Goal: Task Accomplishment & Management: Complete application form

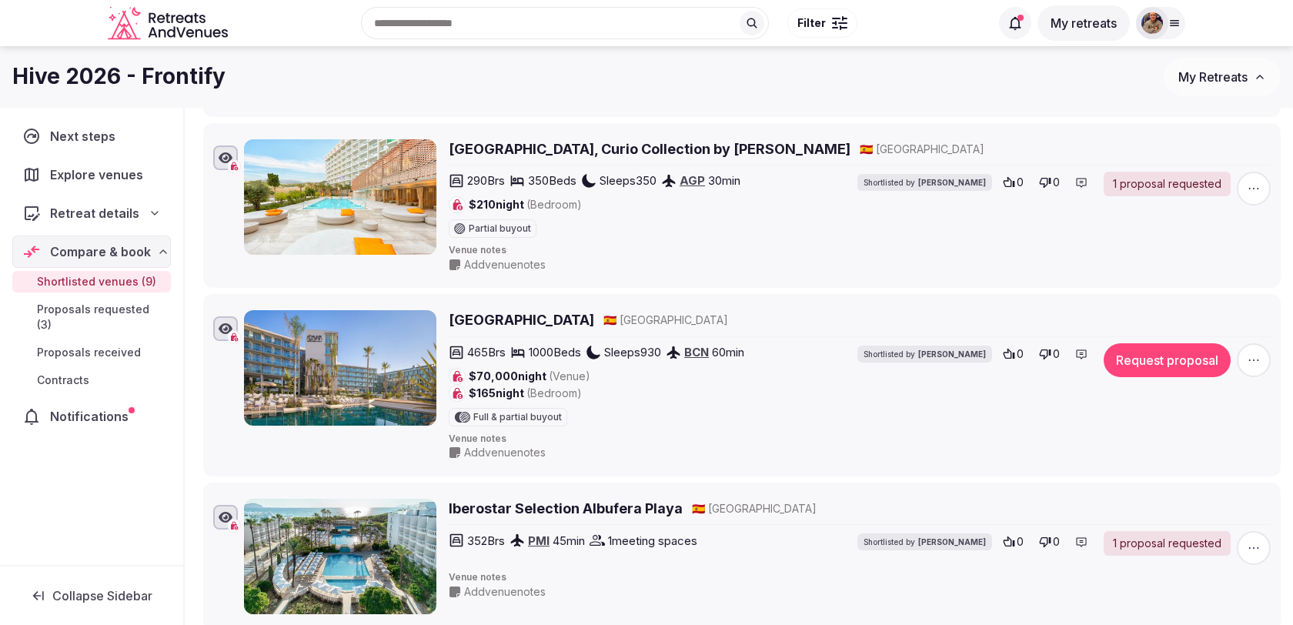
scroll to position [322, 0]
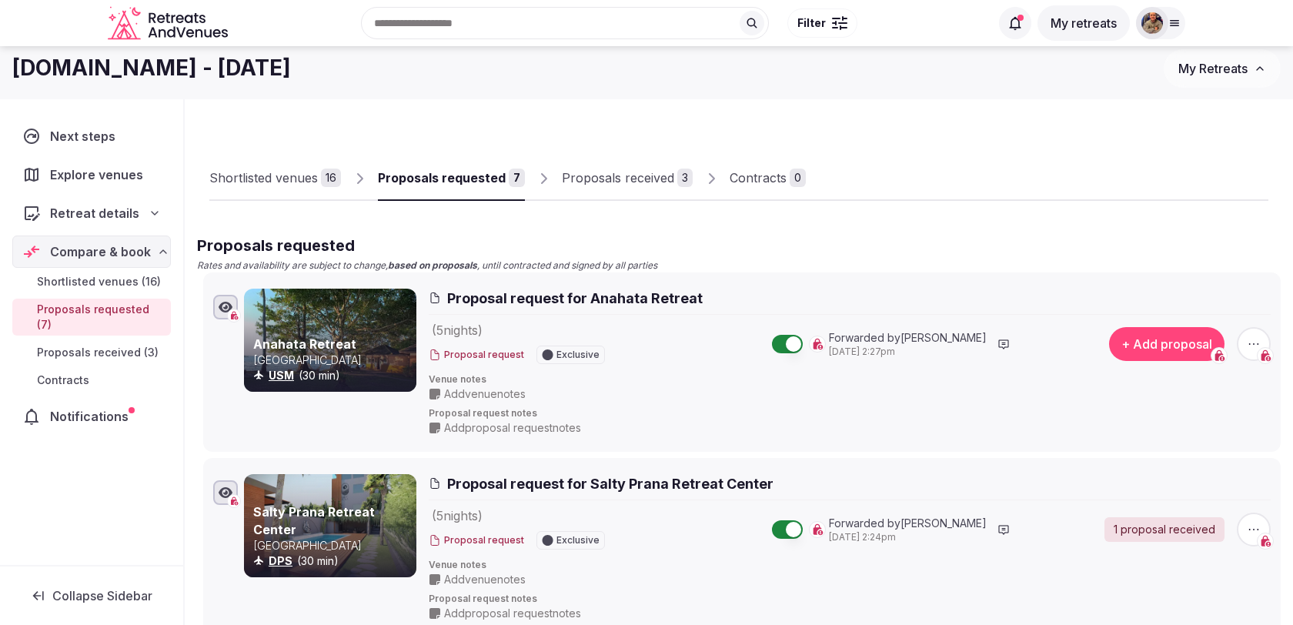
scroll to position [21, 0]
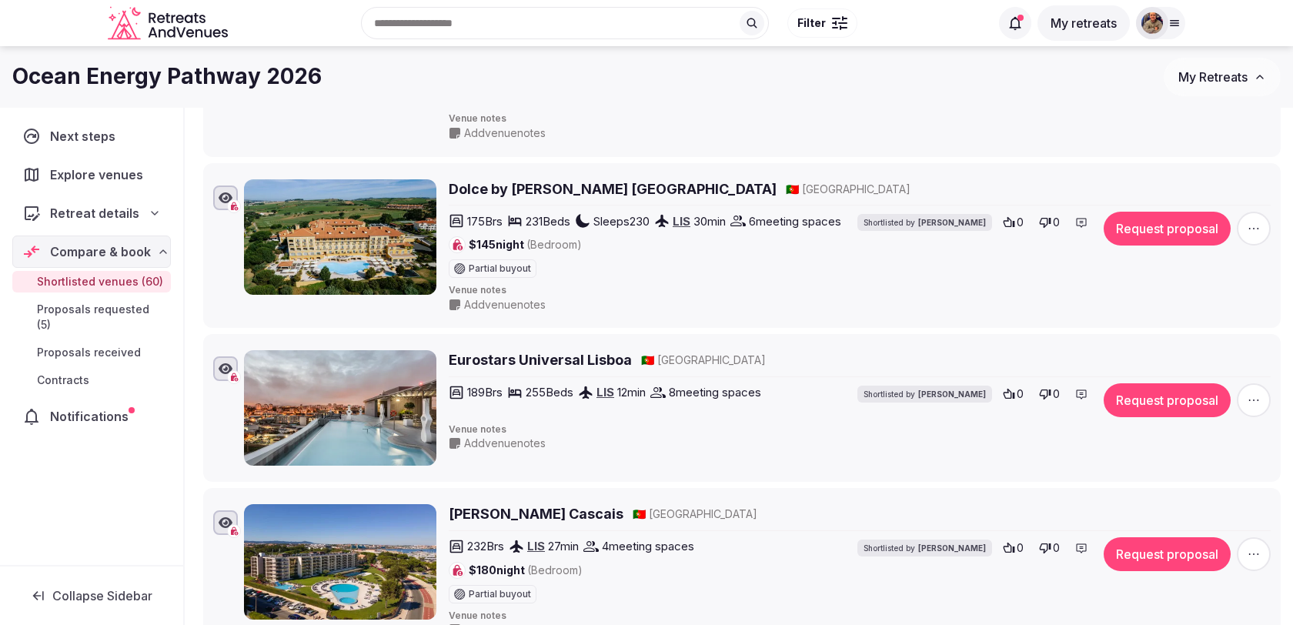
scroll to position [5190, 0]
click at [126, 207] on span "Retreat details" at bounding box center [94, 213] width 89 height 18
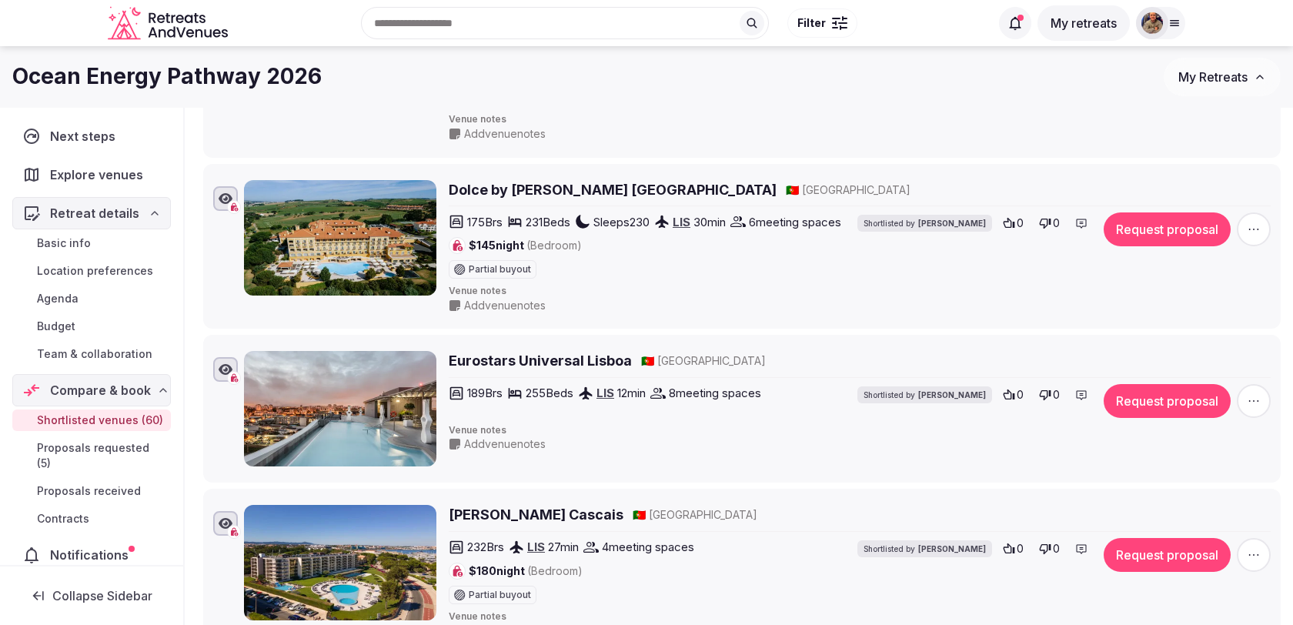
click at [89, 241] on span "Basic info" at bounding box center [64, 243] width 54 height 15
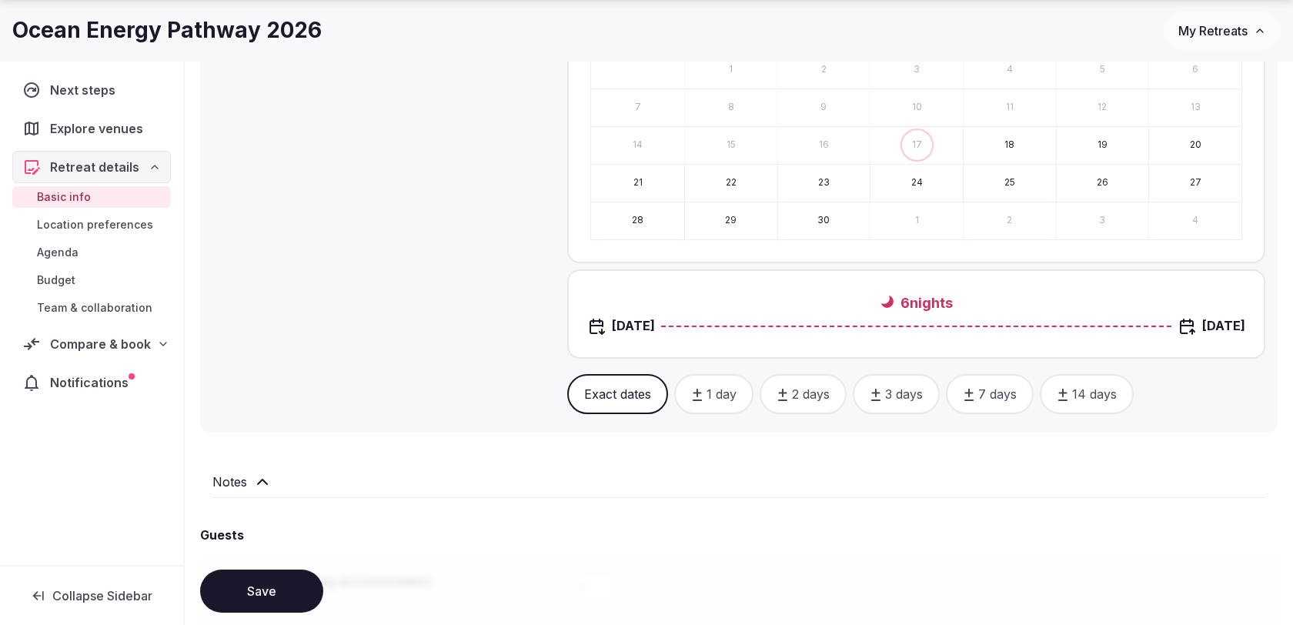
scroll to position [879, 0]
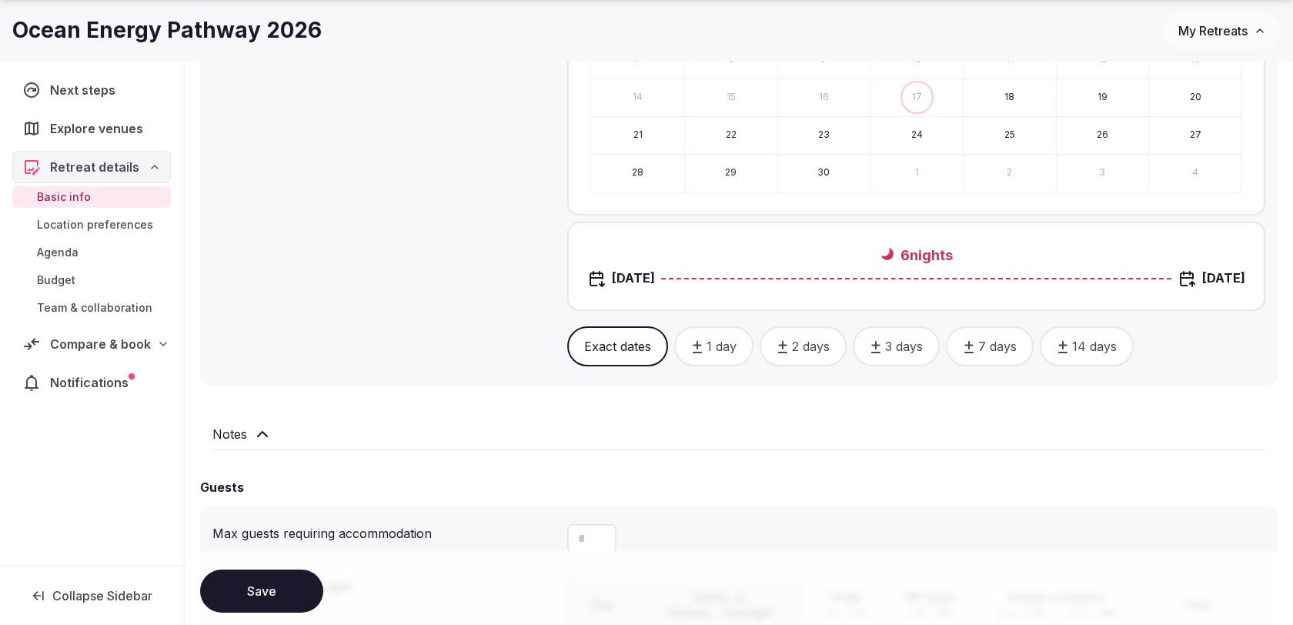
click at [102, 344] on span "Compare & book" at bounding box center [100, 344] width 101 height 18
click at [97, 373] on span "Shortlisted venues (60)" at bounding box center [100, 373] width 126 height 15
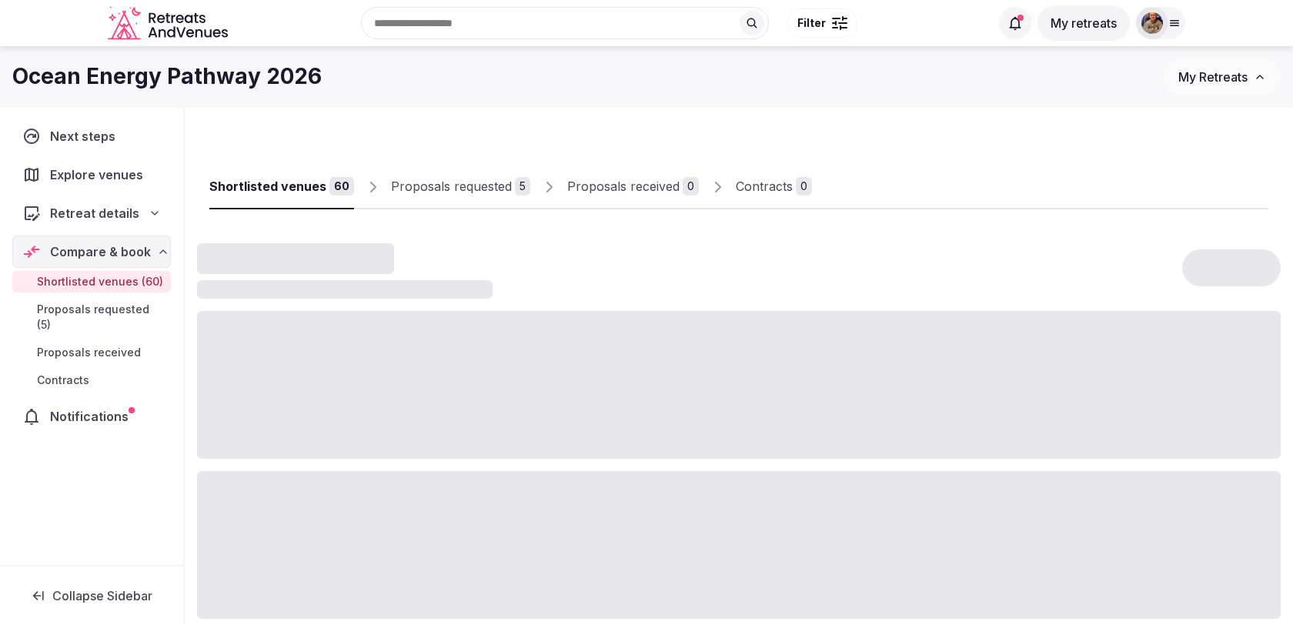
click at [502, 176] on link "Proposals requested 5" at bounding box center [460, 187] width 139 height 45
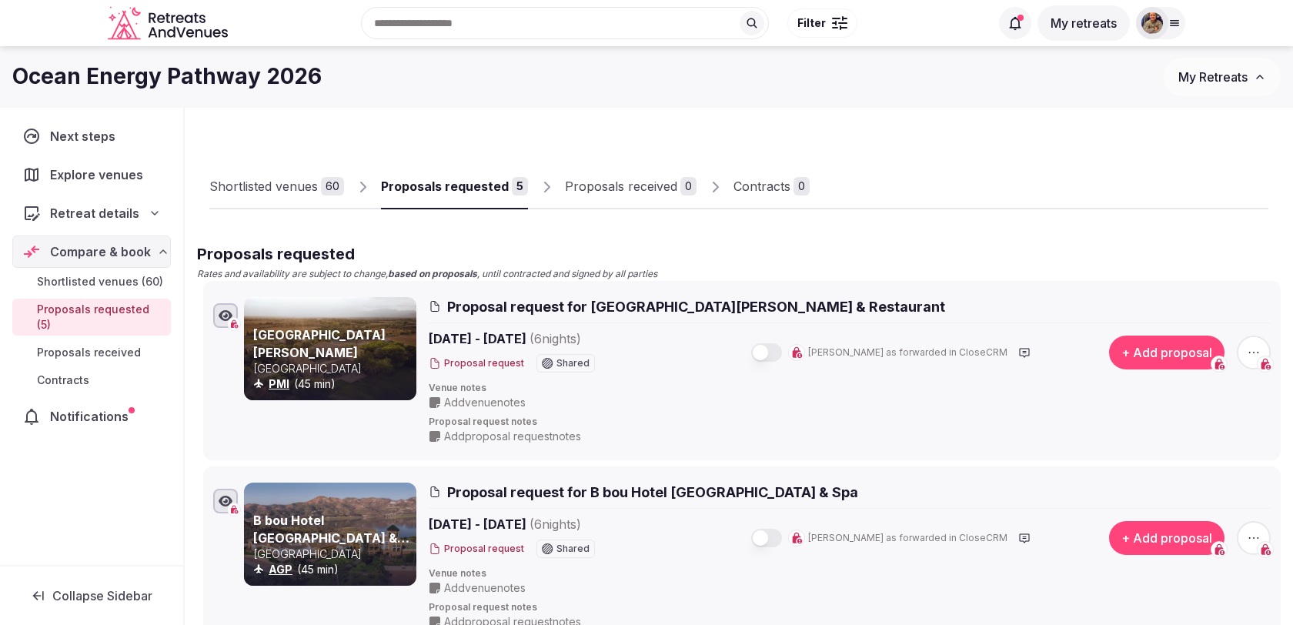
click at [298, 193] on div "Shortlisted venues" at bounding box center [263, 186] width 109 height 18
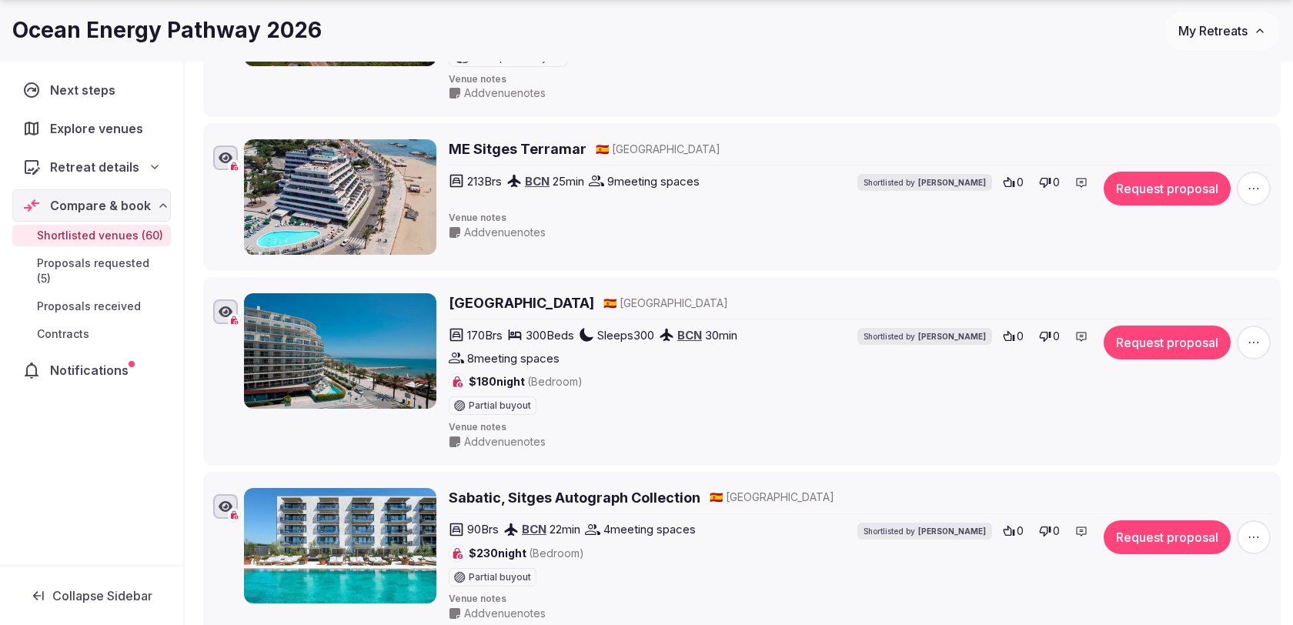
scroll to position [3020, 0]
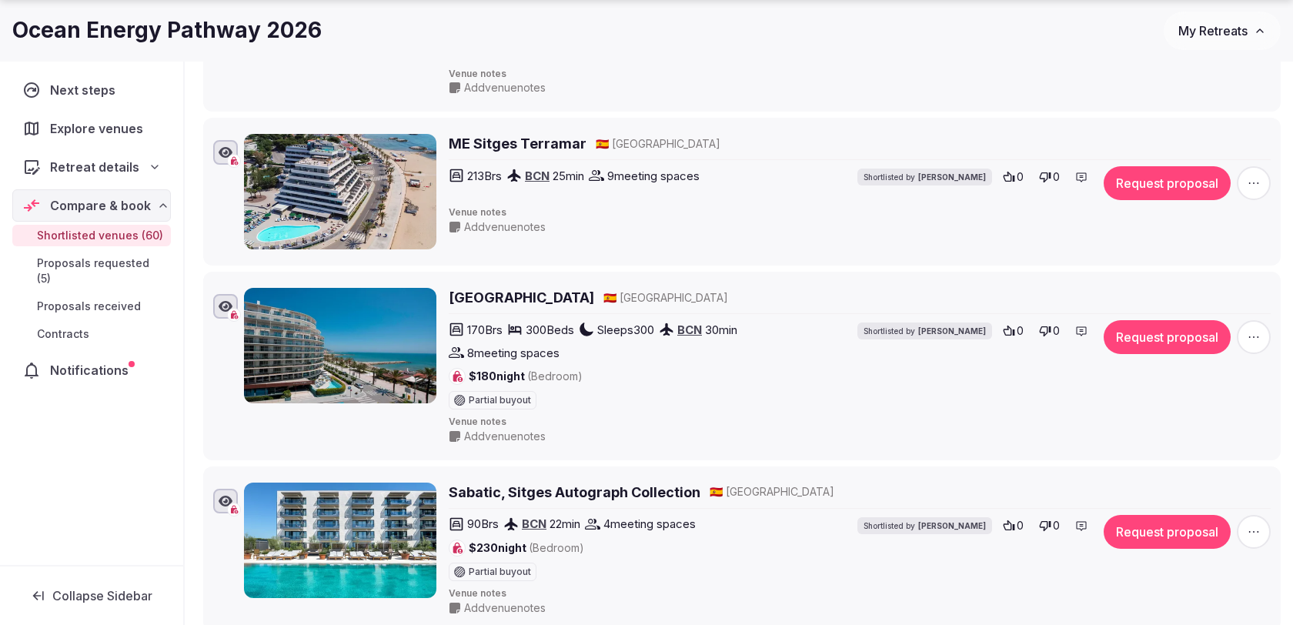
click at [1250, 182] on icon "button" at bounding box center [1254, 183] width 10 height 2
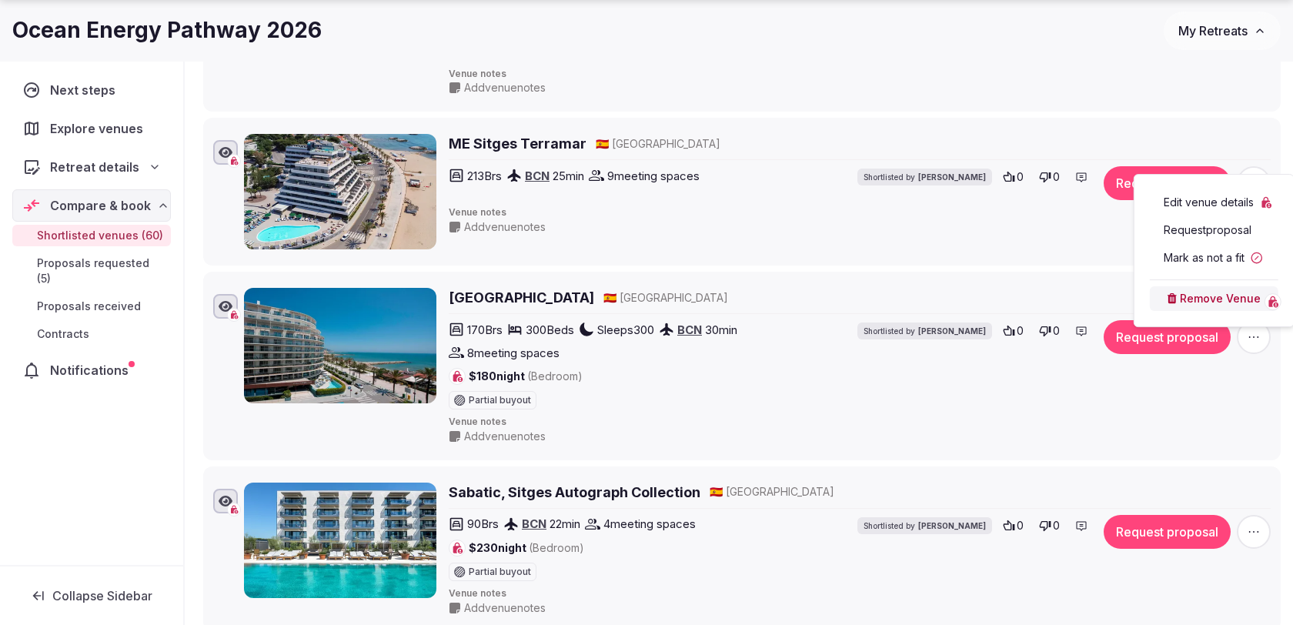
click at [1192, 295] on button "Remove Venue" at bounding box center [1214, 298] width 129 height 25
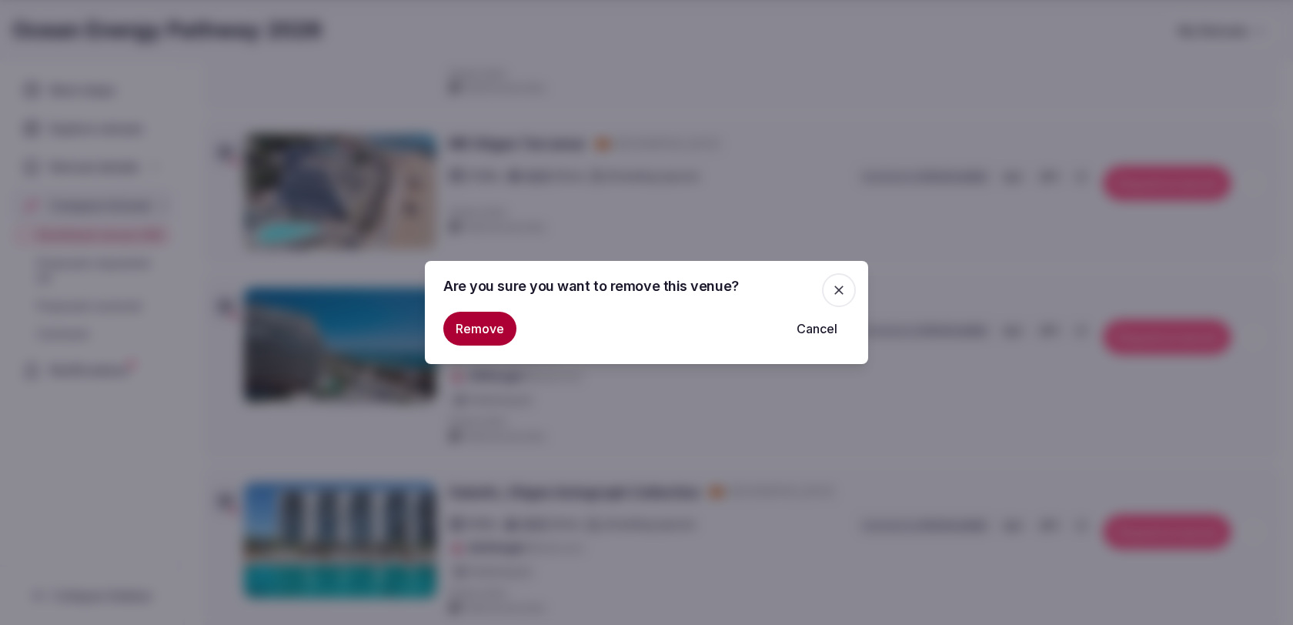
click at [494, 331] on button "Remove" at bounding box center [479, 329] width 73 height 34
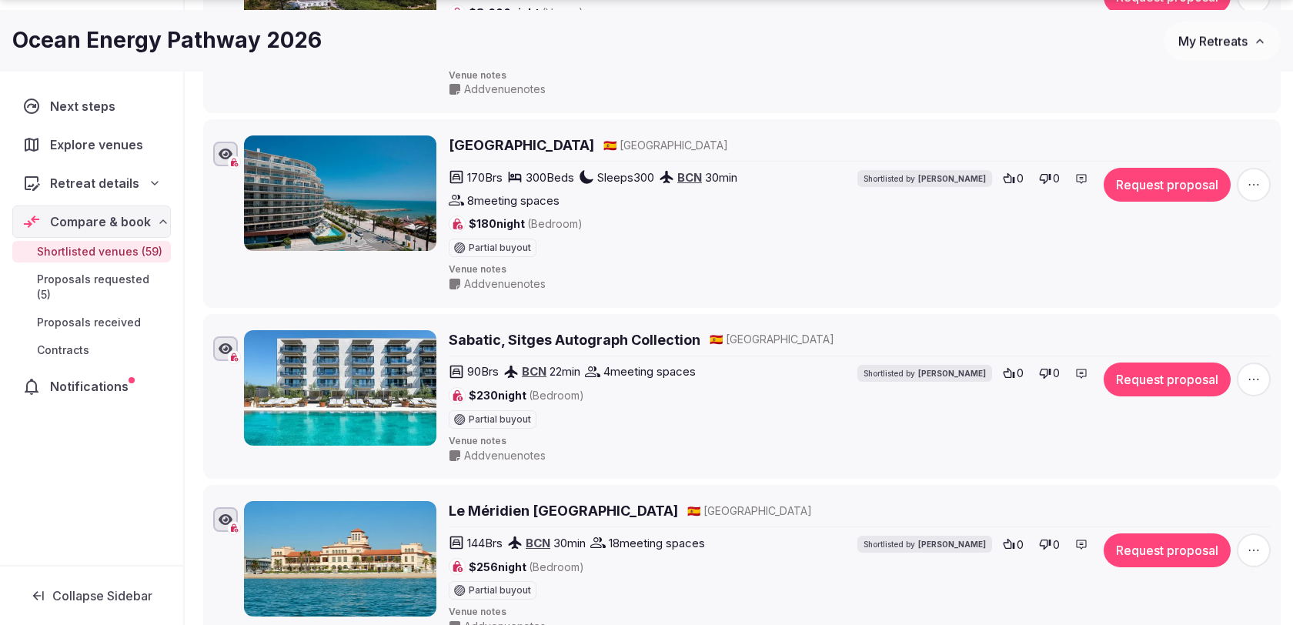
scroll to position [3023, 0]
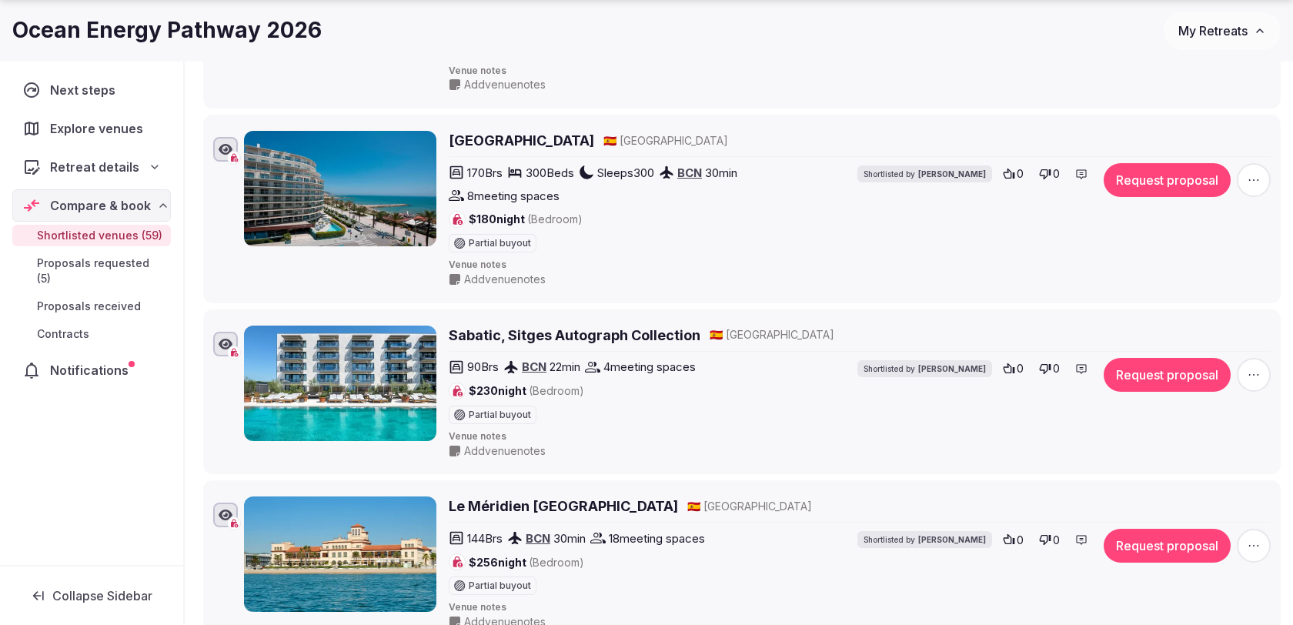
click at [1260, 172] on icon "button" at bounding box center [1253, 179] width 15 height 15
click at [1197, 297] on button "Remove Venue" at bounding box center [1214, 295] width 129 height 25
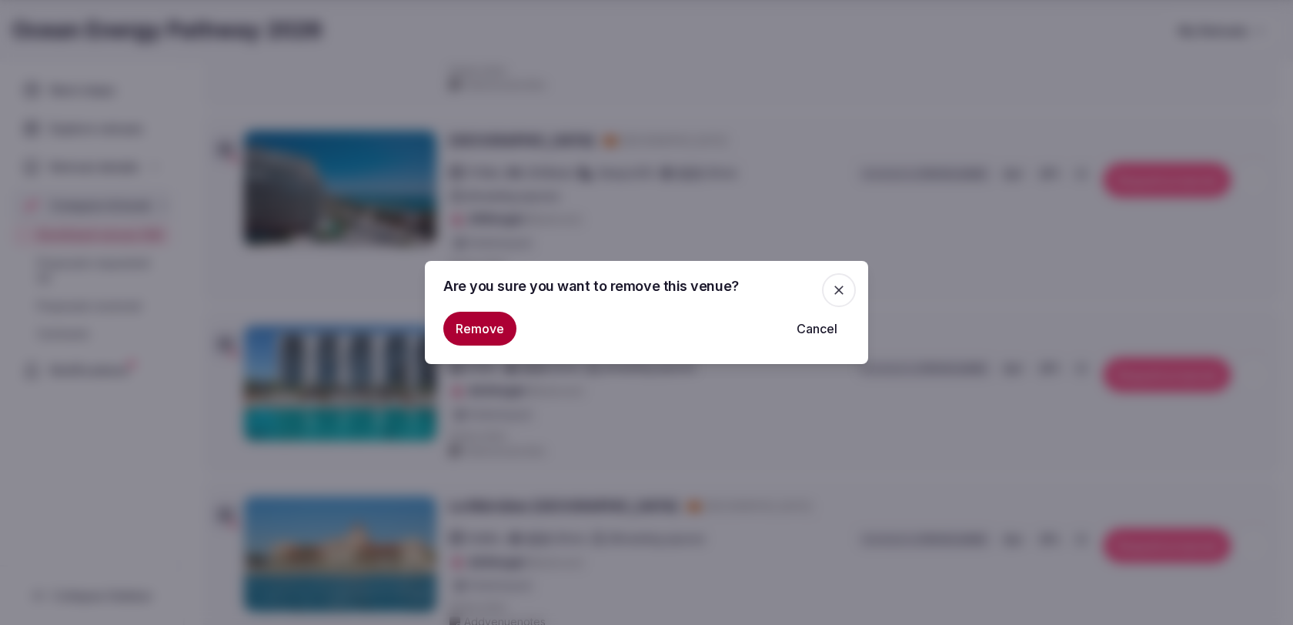
click at [497, 329] on button "Remove" at bounding box center [479, 329] width 73 height 34
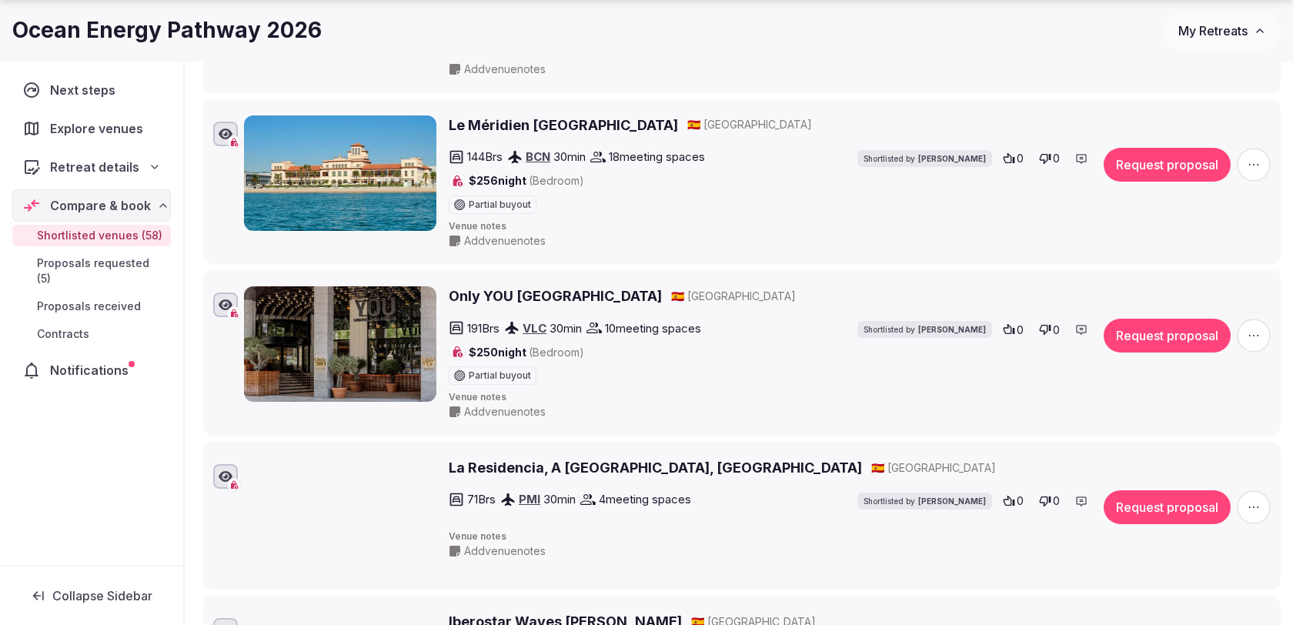
scroll to position [3212, 0]
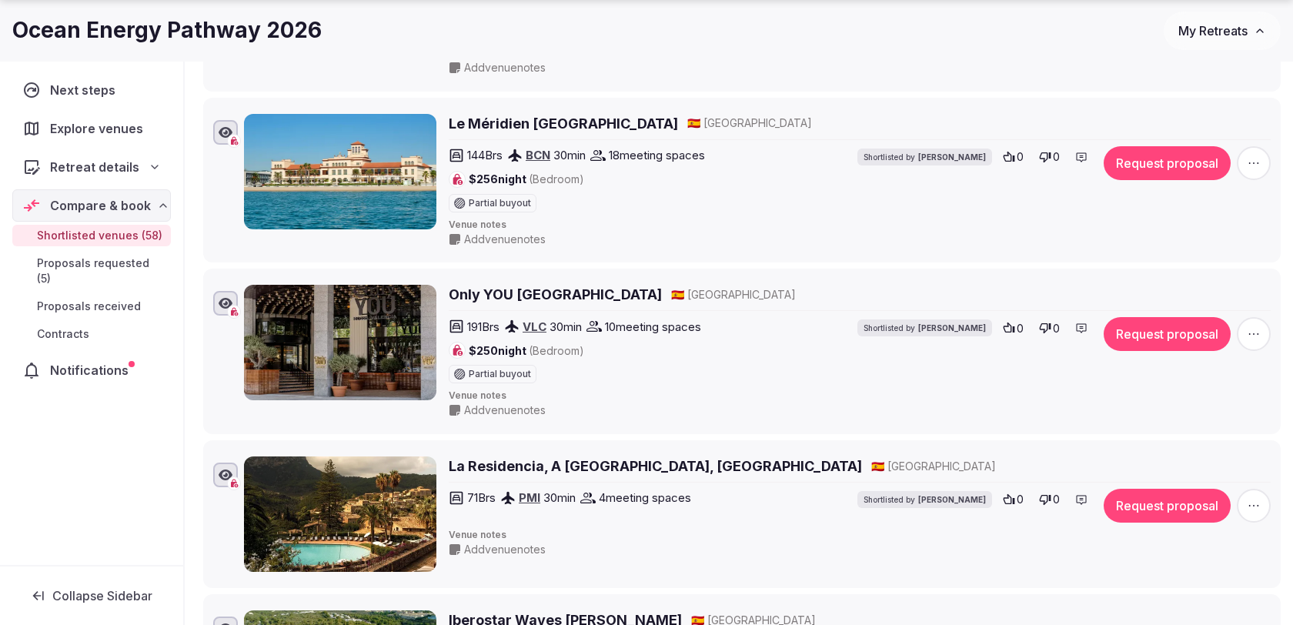
click at [1256, 156] on icon "button" at bounding box center [1253, 163] width 15 height 15
click at [1219, 274] on button "Remove Venue" at bounding box center [1214, 277] width 129 height 25
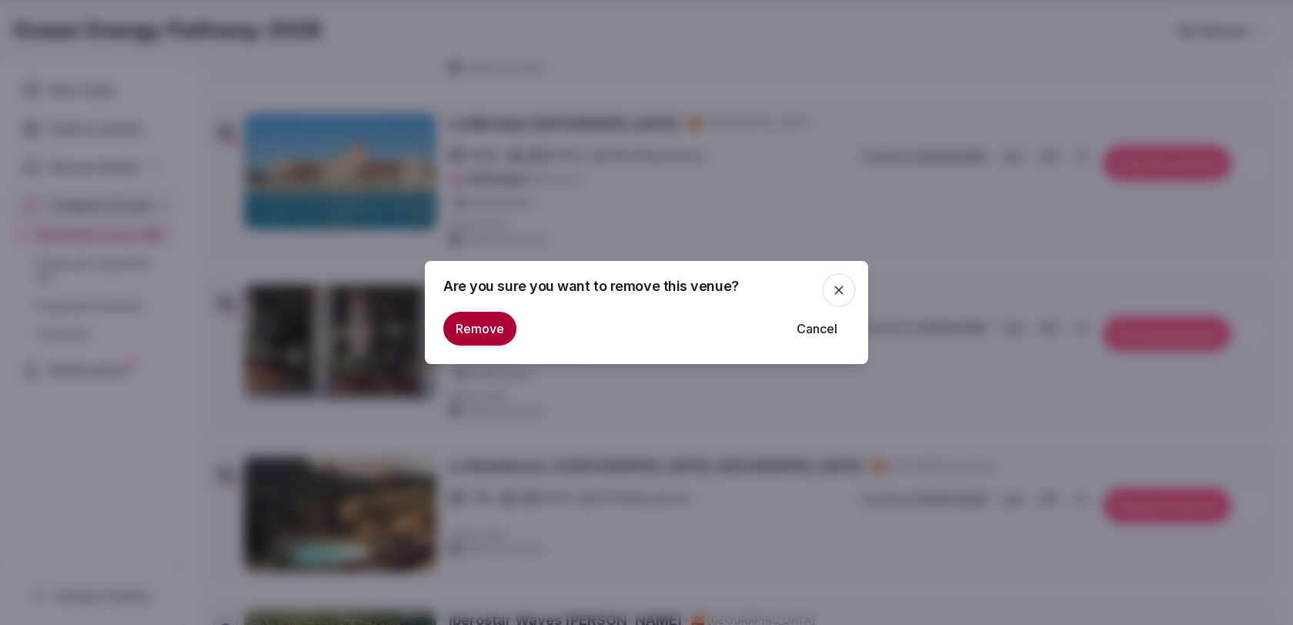
click at [473, 327] on button "Remove" at bounding box center [479, 329] width 73 height 34
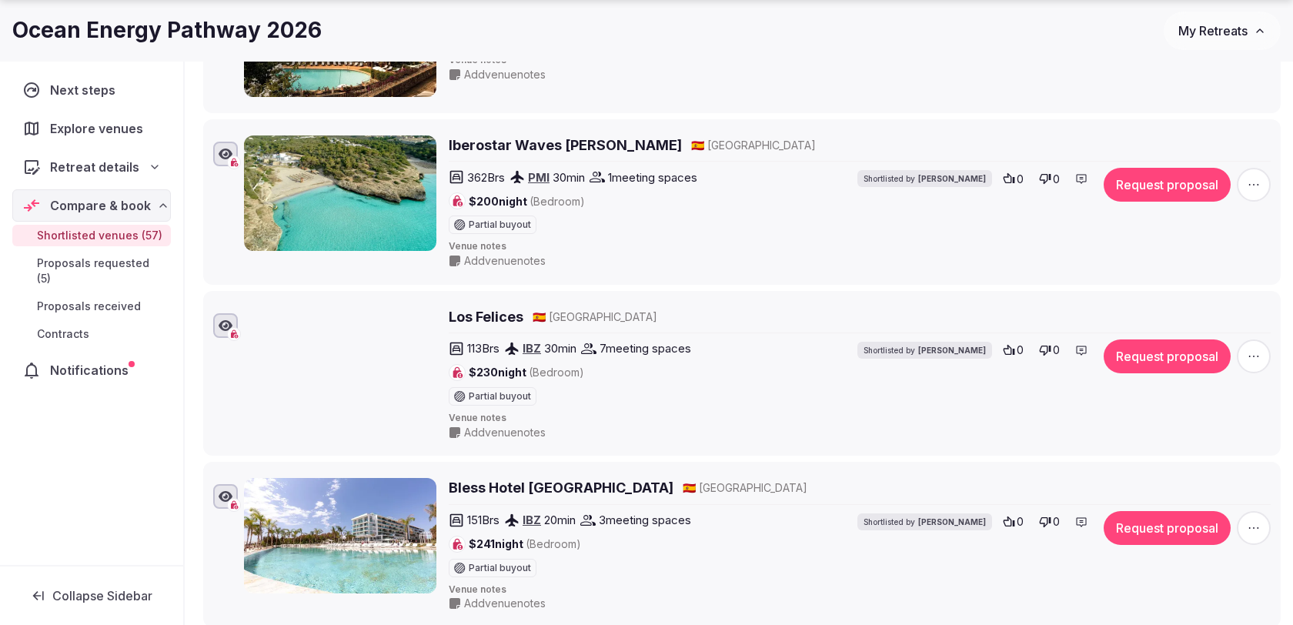
scroll to position [3536, 0]
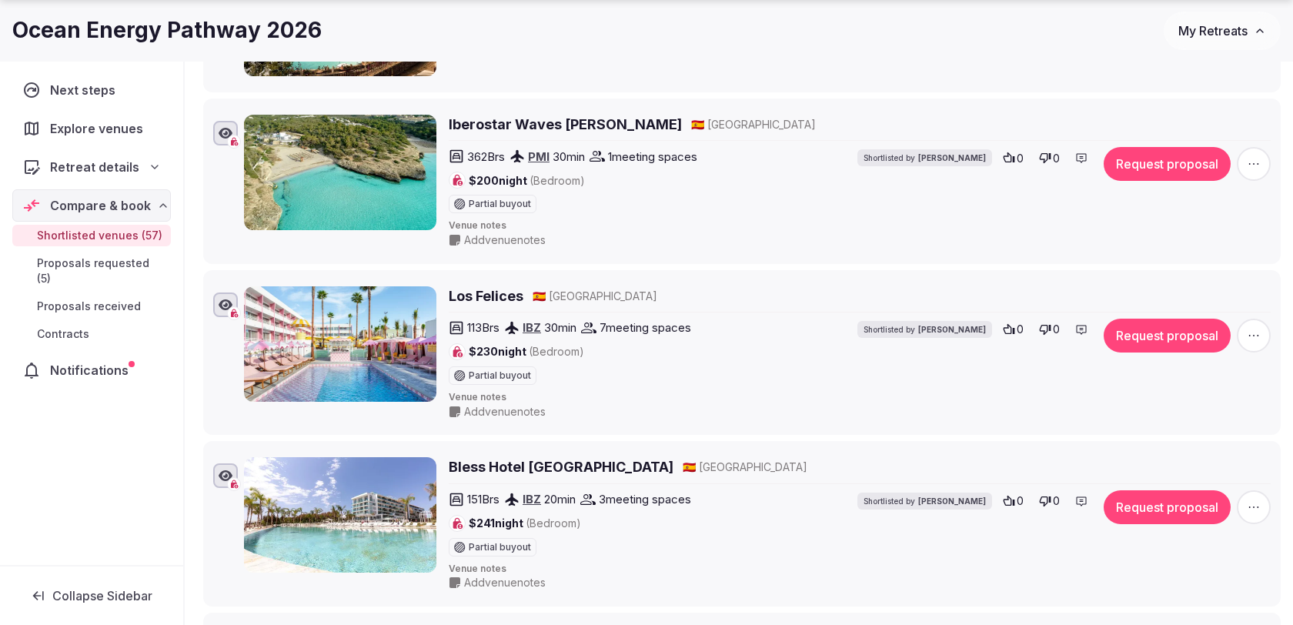
click at [1269, 147] on span "button" at bounding box center [1254, 164] width 34 height 34
click at [1213, 279] on button "Remove Venue" at bounding box center [1214, 275] width 129 height 25
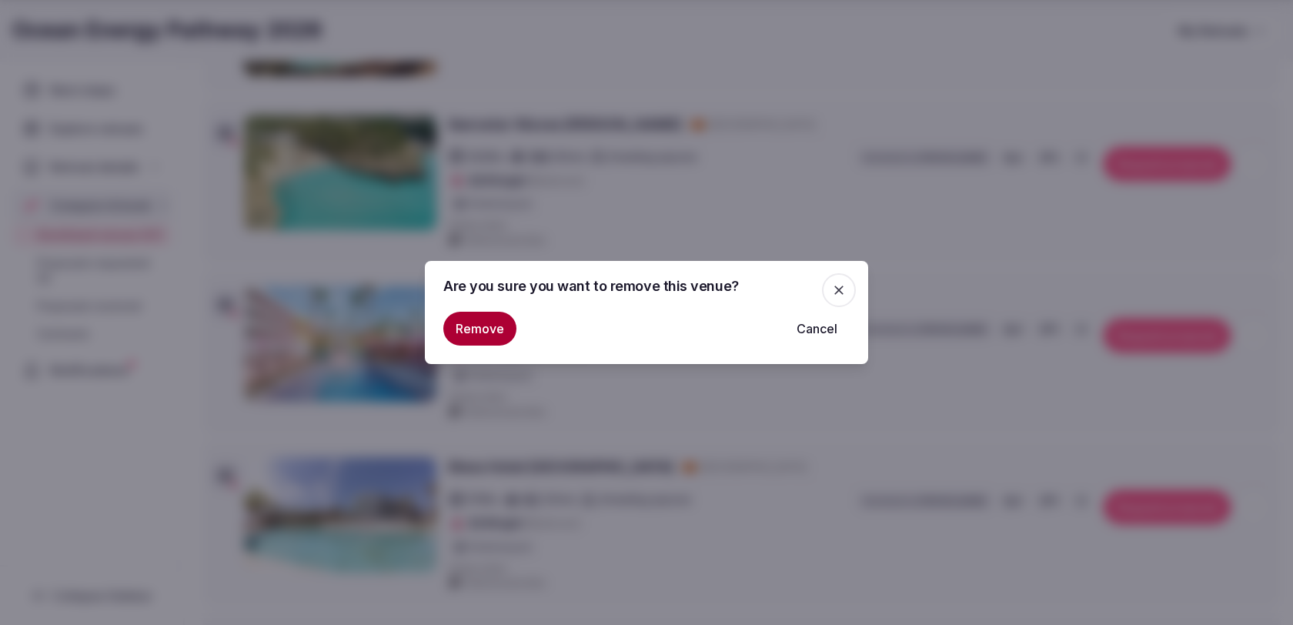
click at [486, 327] on button "Remove" at bounding box center [479, 329] width 73 height 34
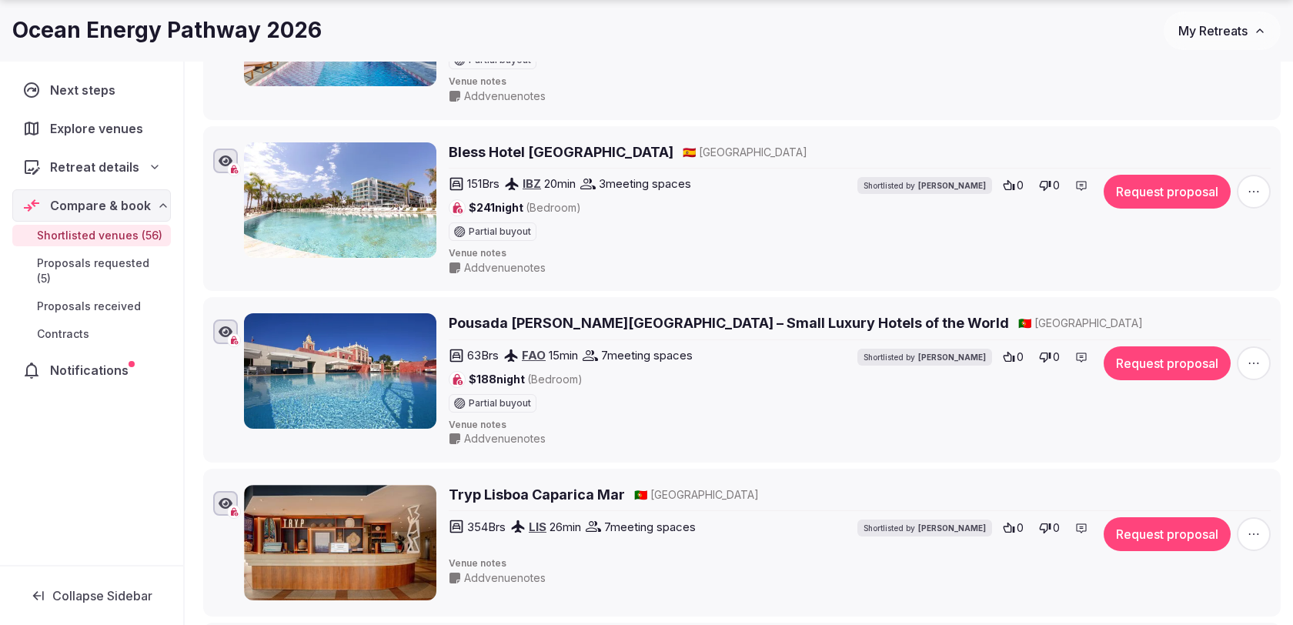
scroll to position [3681, 0]
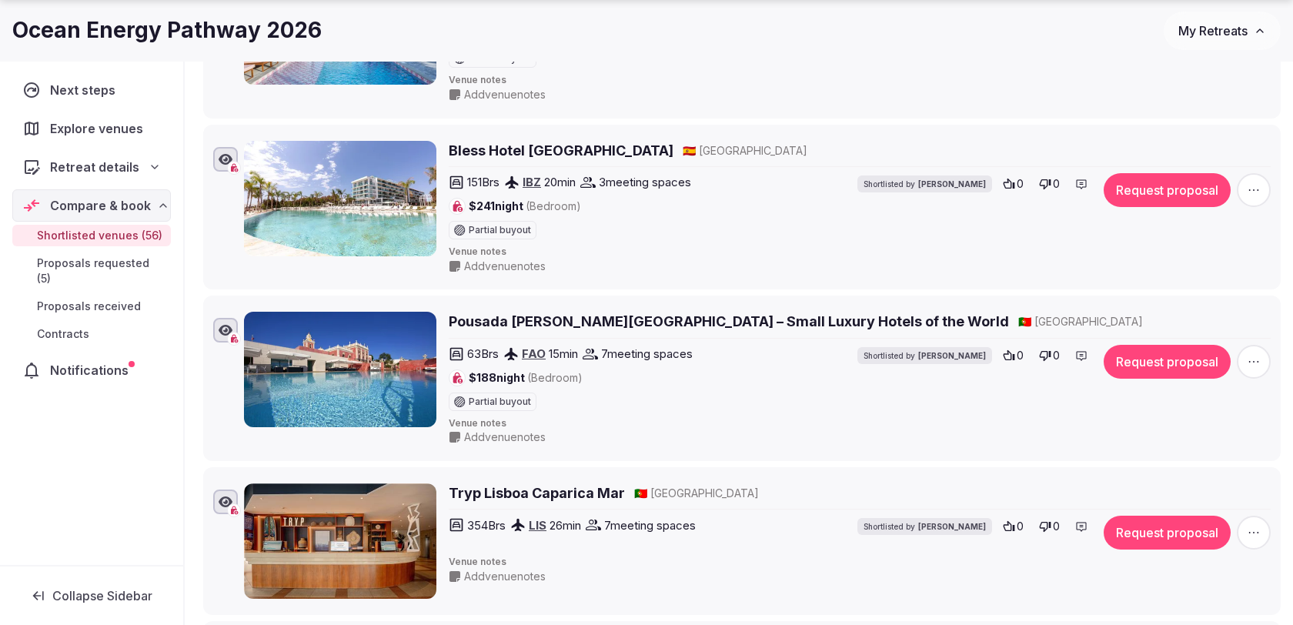
click at [1253, 182] on icon "button" at bounding box center [1253, 189] width 15 height 15
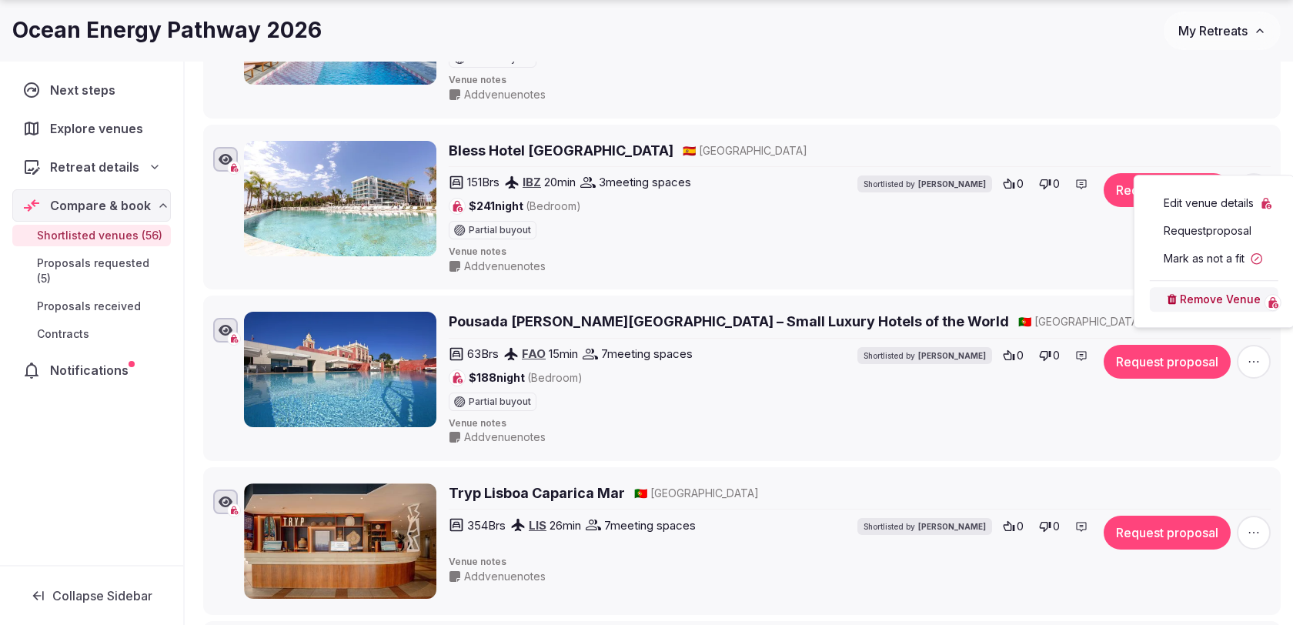
click at [1209, 302] on button "Remove Venue" at bounding box center [1214, 299] width 129 height 25
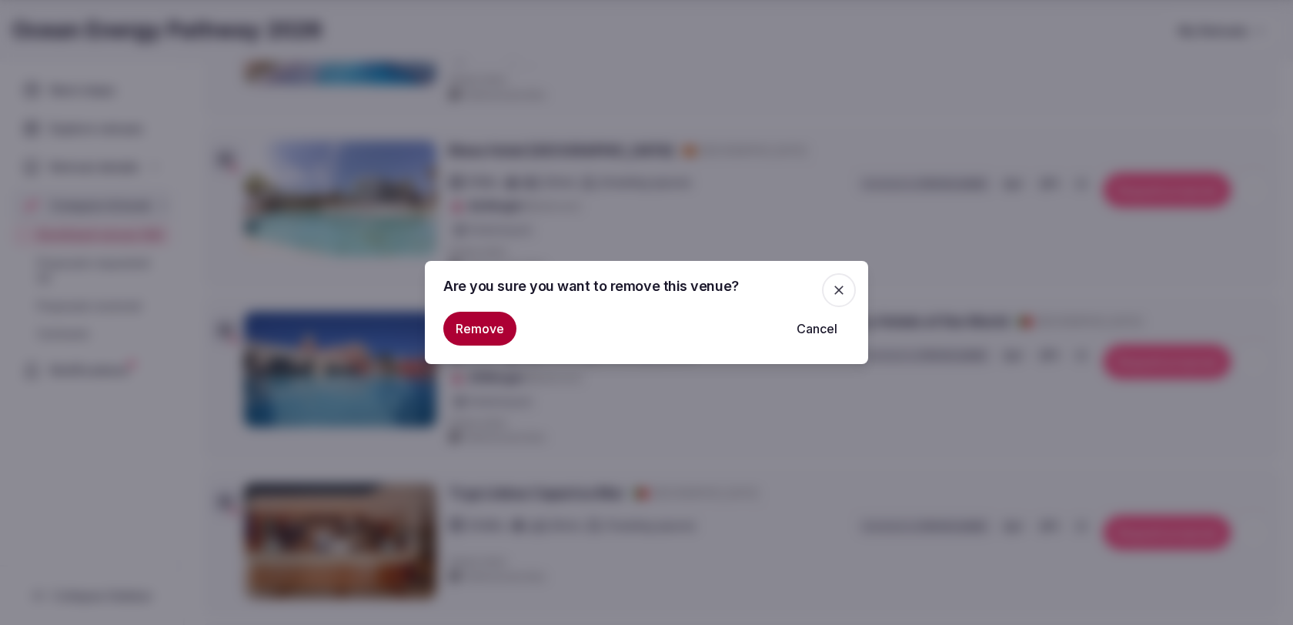
click at [494, 332] on button "Remove" at bounding box center [479, 329] width 73 height 34
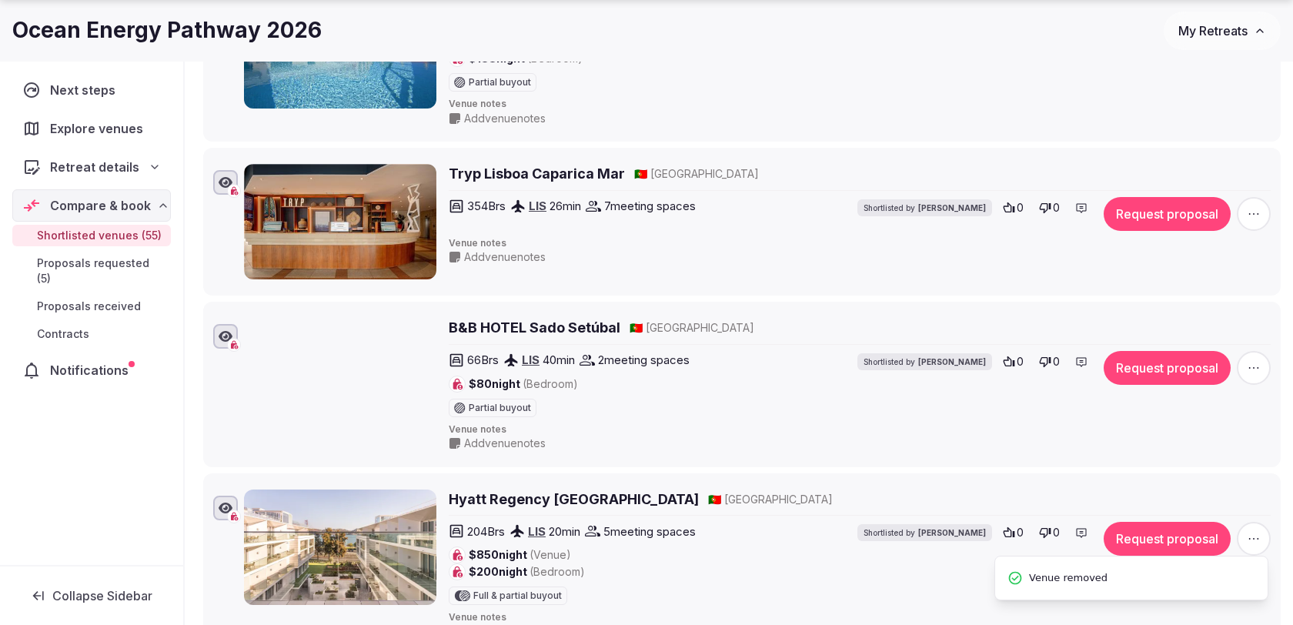
scroll to position [3839, 0]
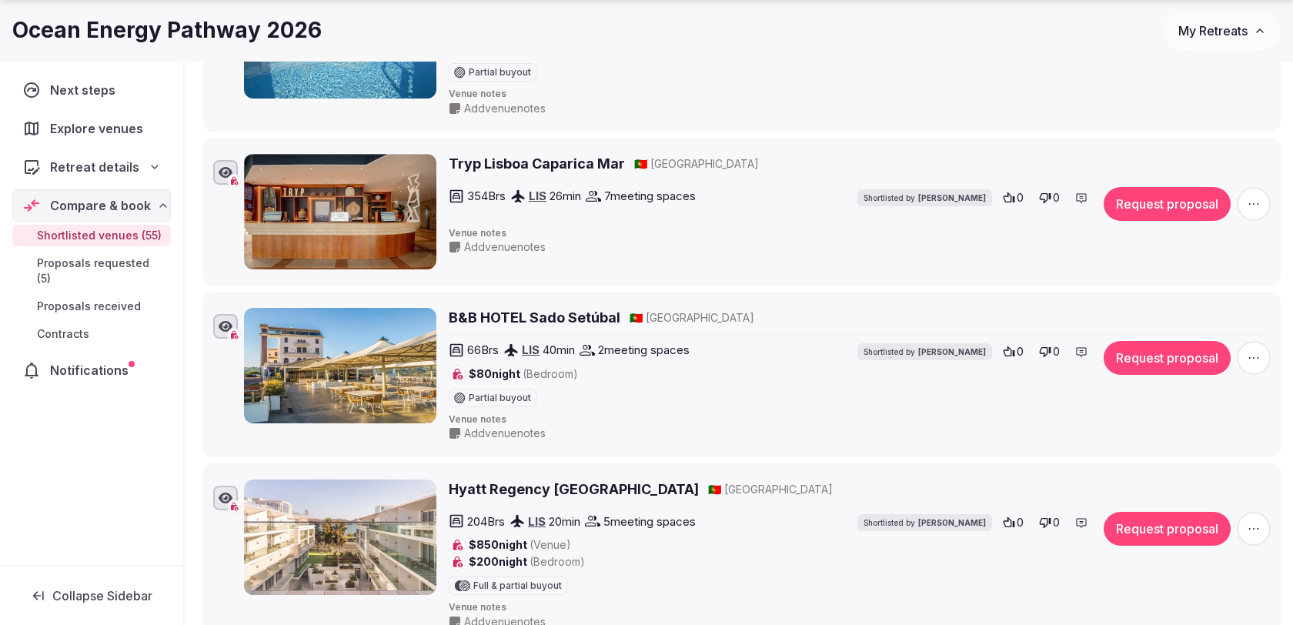
click at [1263, 187] on span "button" at bounding box center [1254, 204] width 34 height 34
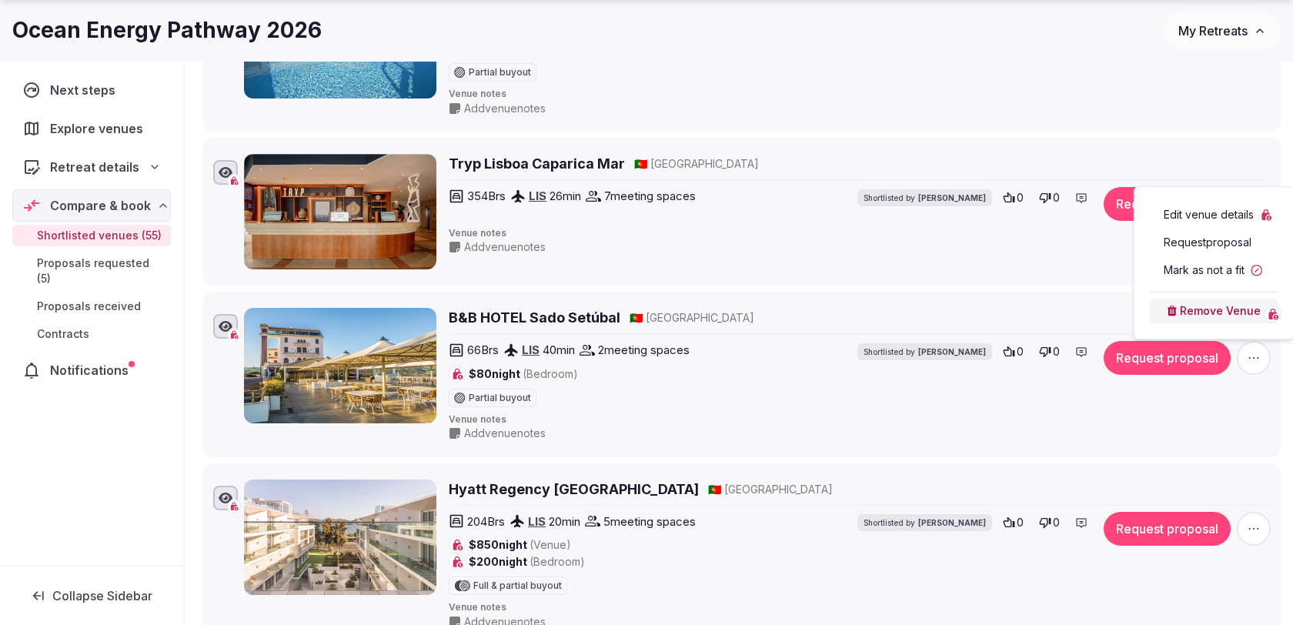
click at [1223, 313] on button "Remove Venue" at bounding box center [1214, 311] width 129 height 25
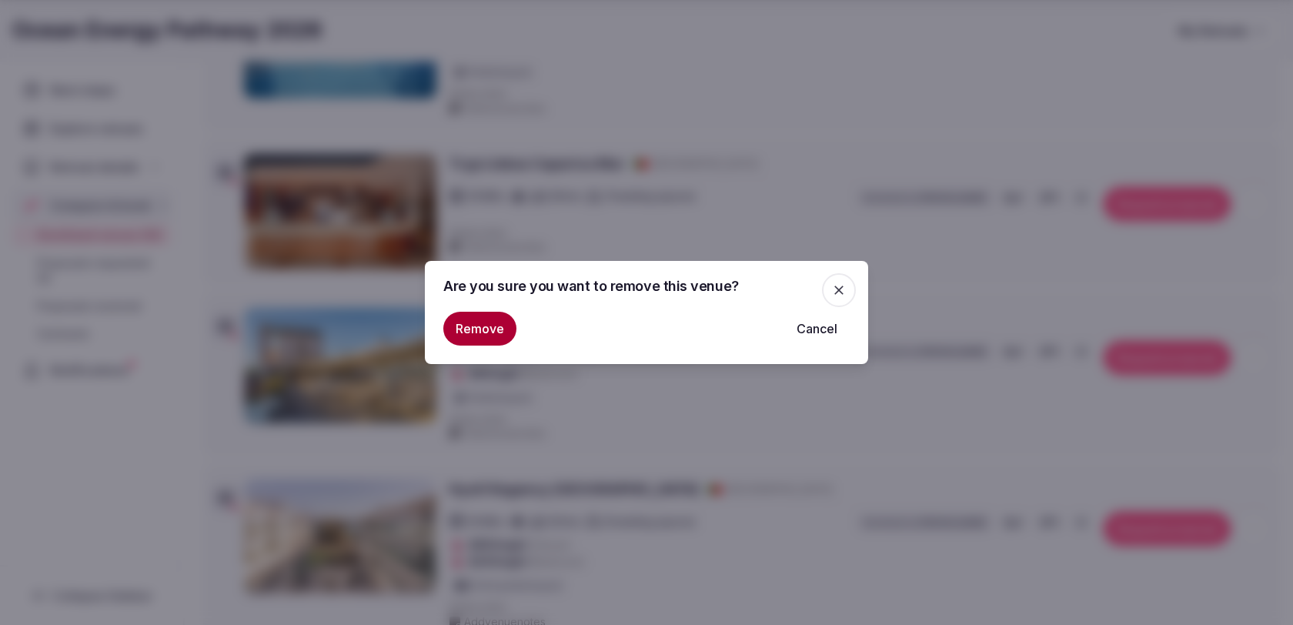
click at [481, 333] on button "Remove" at bounding box center [479, 329] width 73 height 34
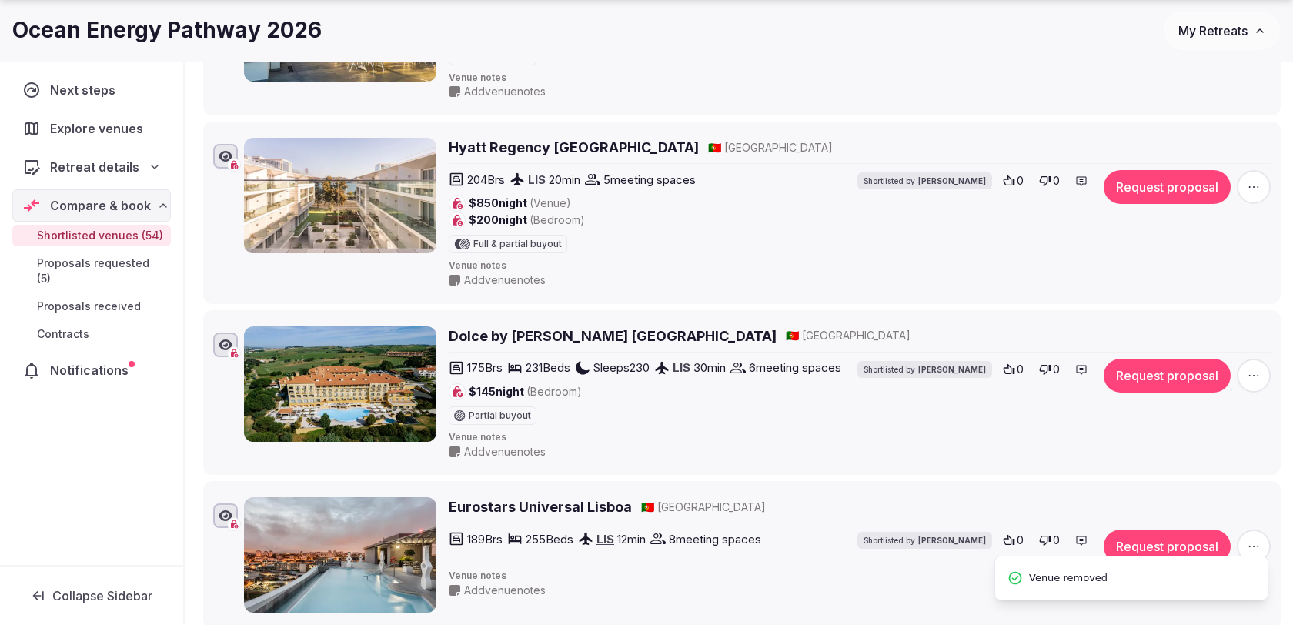
scroll to position [4034, 0]
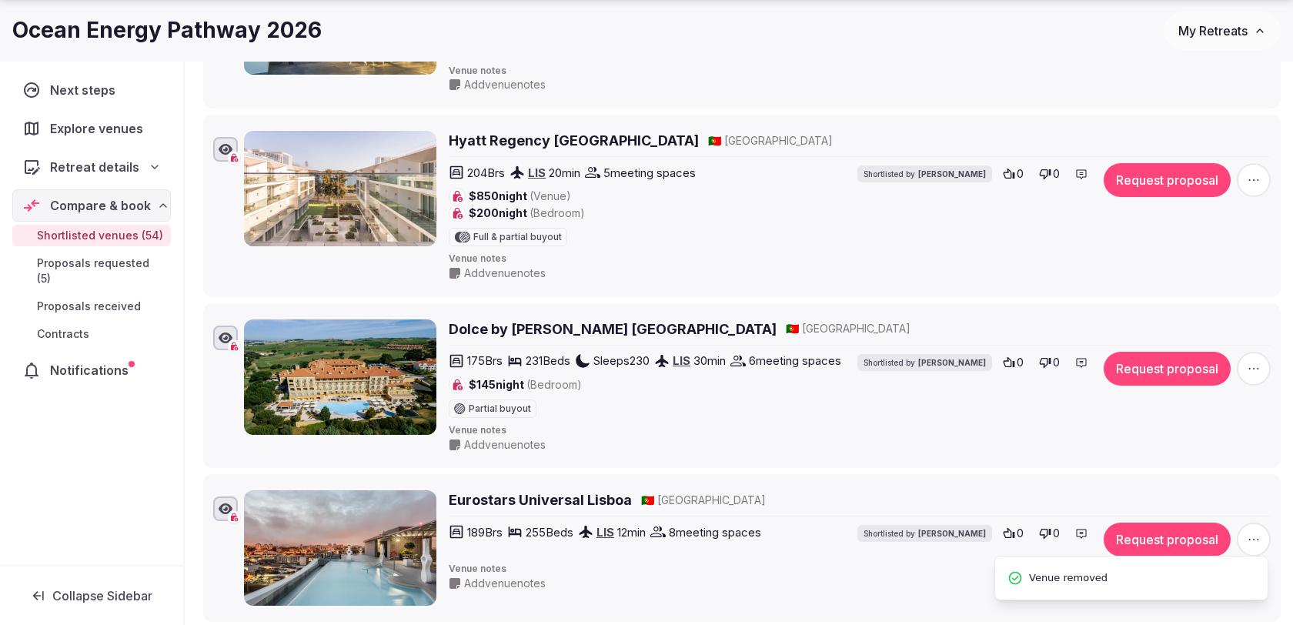
click at [1259, 172] on icon "button" at bounding box center [1253, 179] width 15 height 15
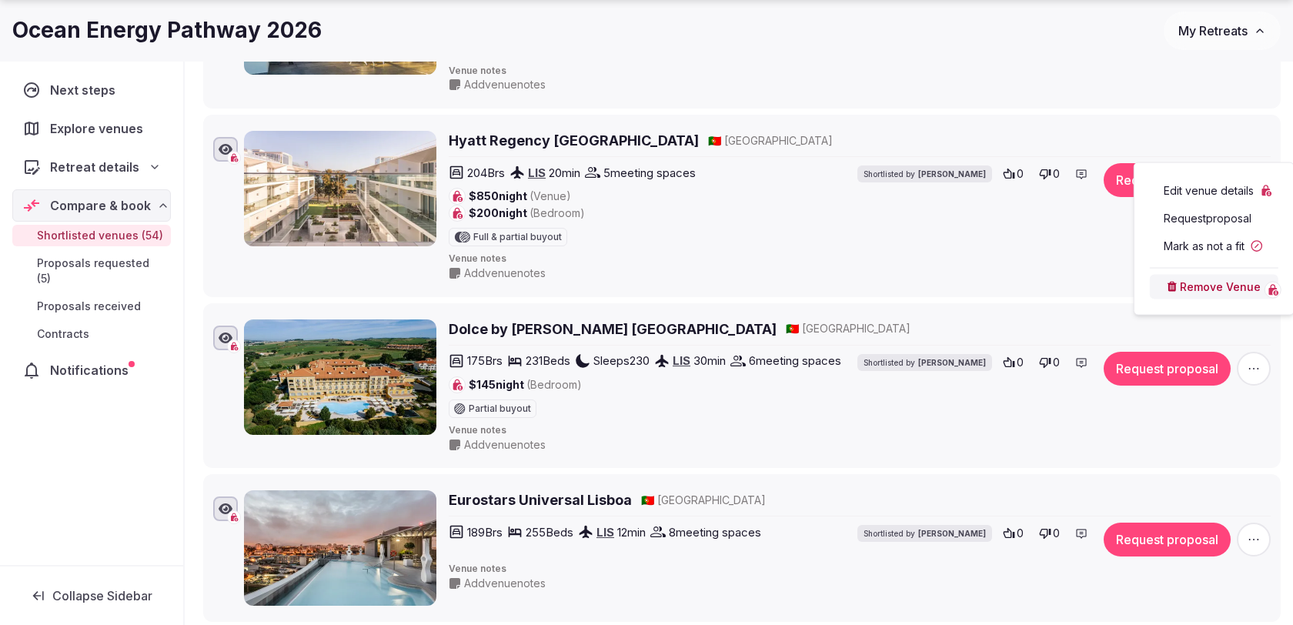
click at [1213, 283] on button "Remove Venue" at bounding box center [1214, 287] width 129 height 25
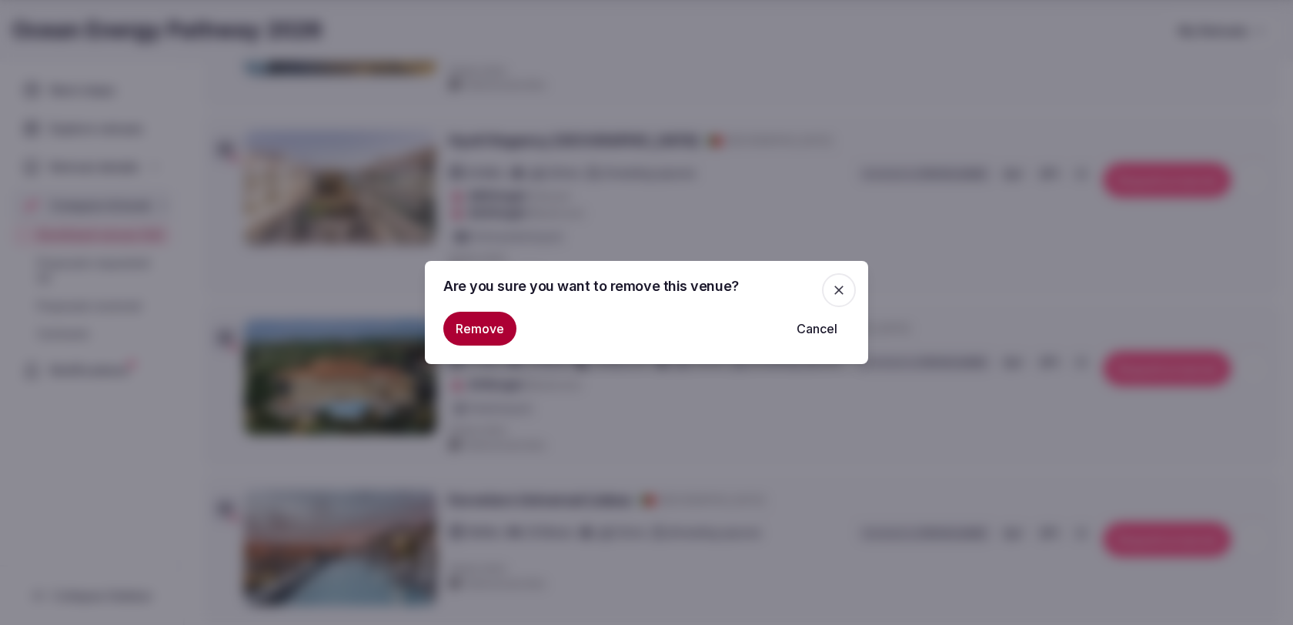
click at [469, 333] on button "Remove" at bounding box center [479, 329] width 73 height 34
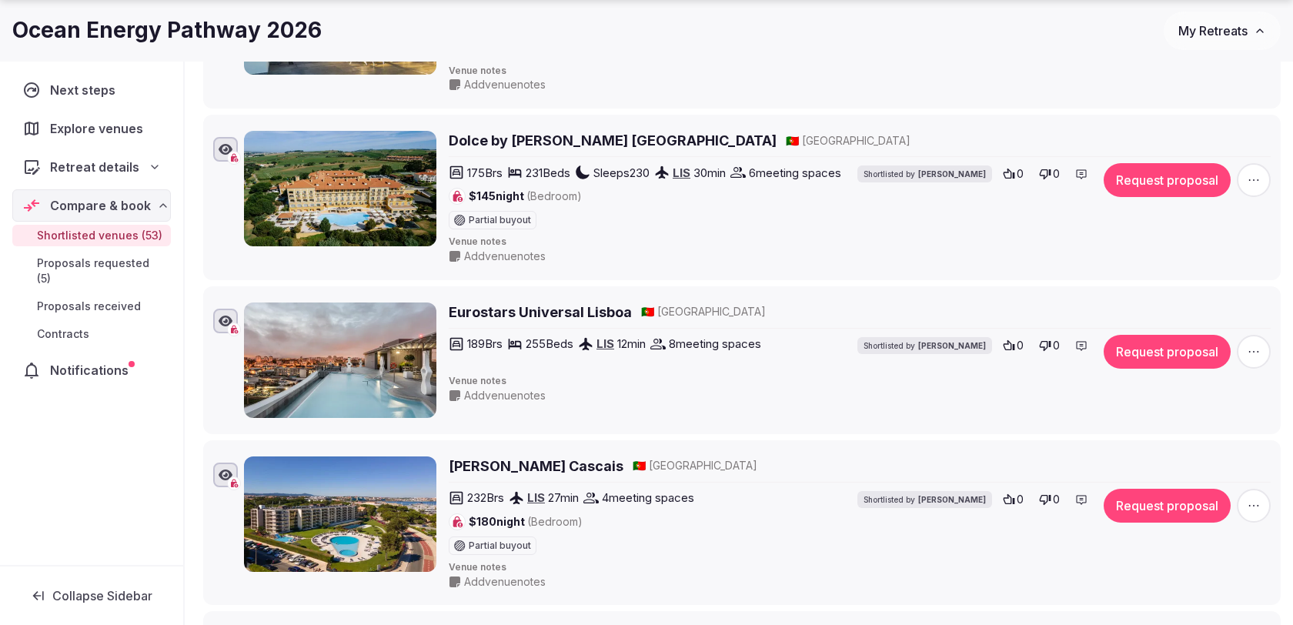
click at [1256, 344] on icon "button" at bounding box center [1253, 351] width 15 height 15
click at [1235, 260] on button "Remove Venue" at bounding box center [1214, 255] width 129 height 25
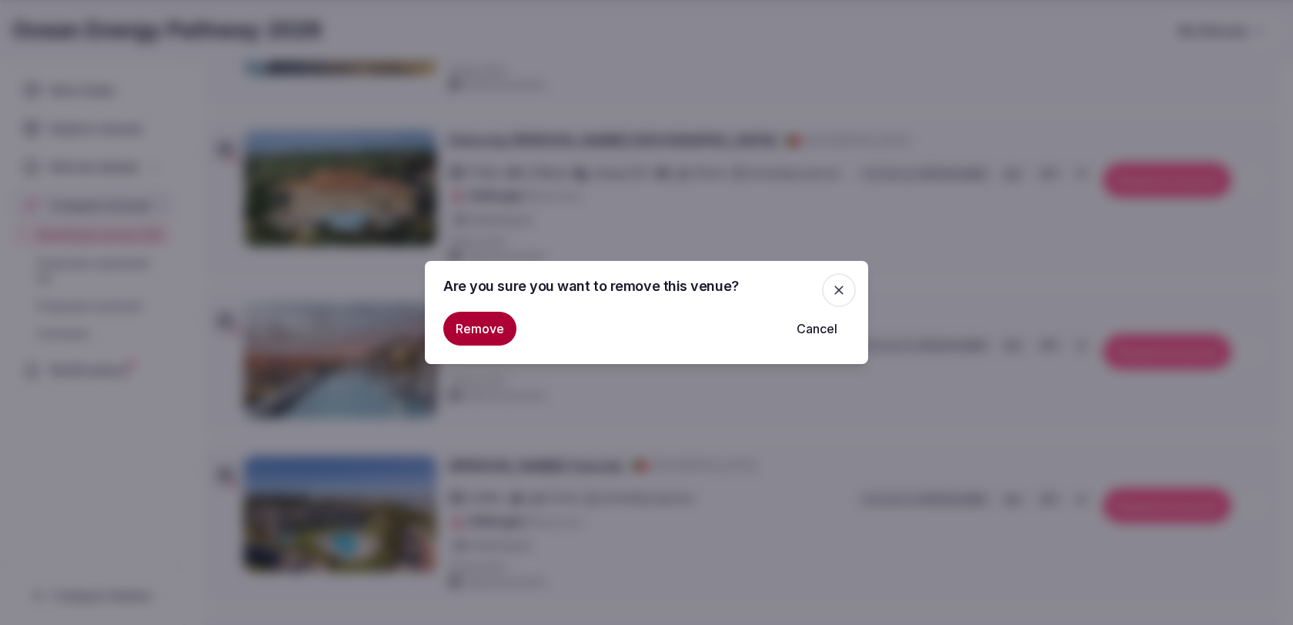
click at [498, 327] on button "Remove" at bounding box center [479, 329] width 73 height 34
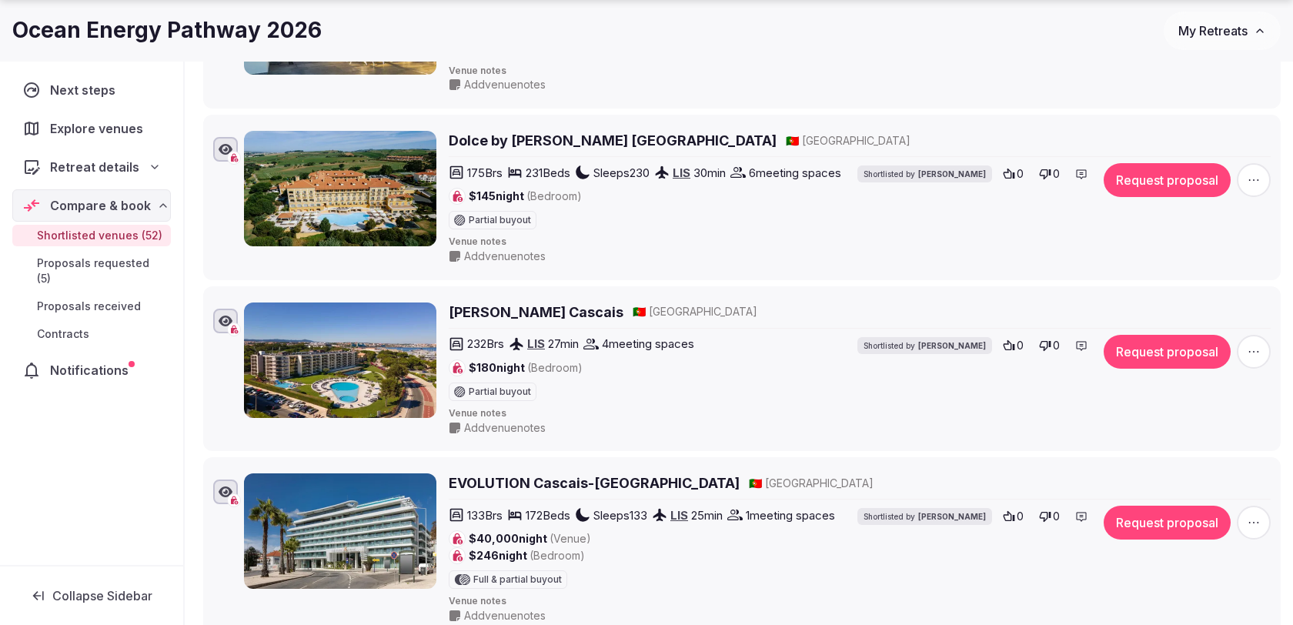
click at [1258, 344] on icon "button" at bounding box center [1253, 351] width 15 height 15
click at [1219, 261] on button "Remove Venue" at bounding box center [1214, 255] width 129 height 25
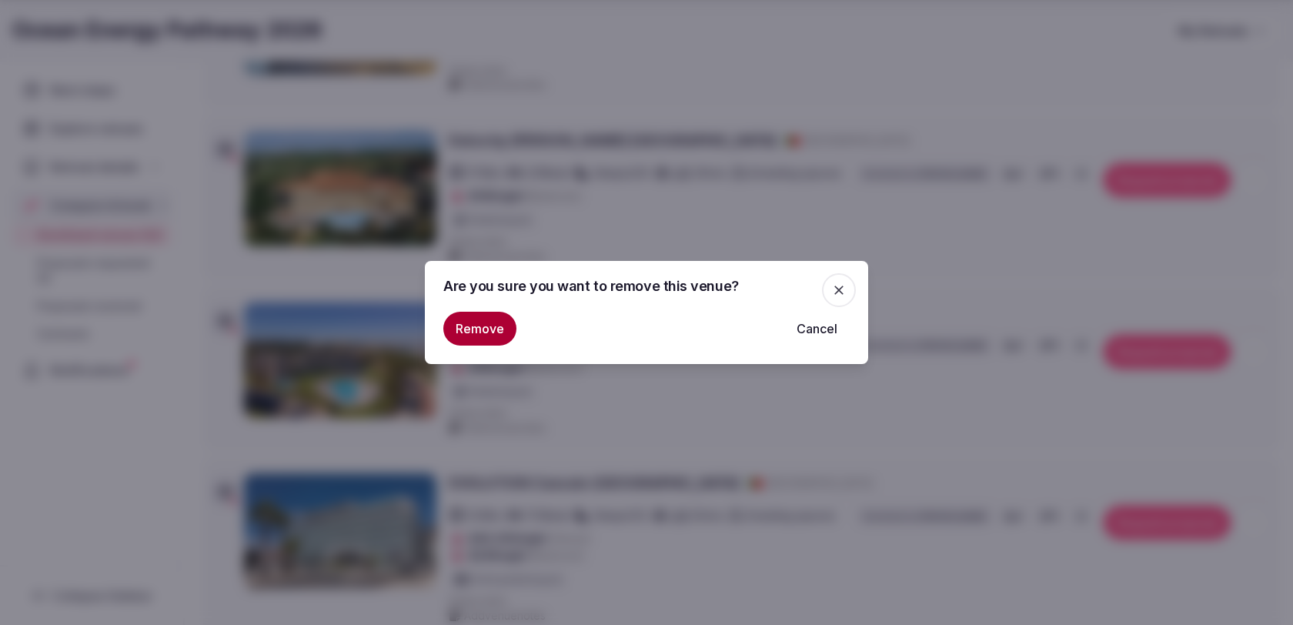
click at [497, 325] on button "Remove" at bounding box center [479, 329] width 73 height 34
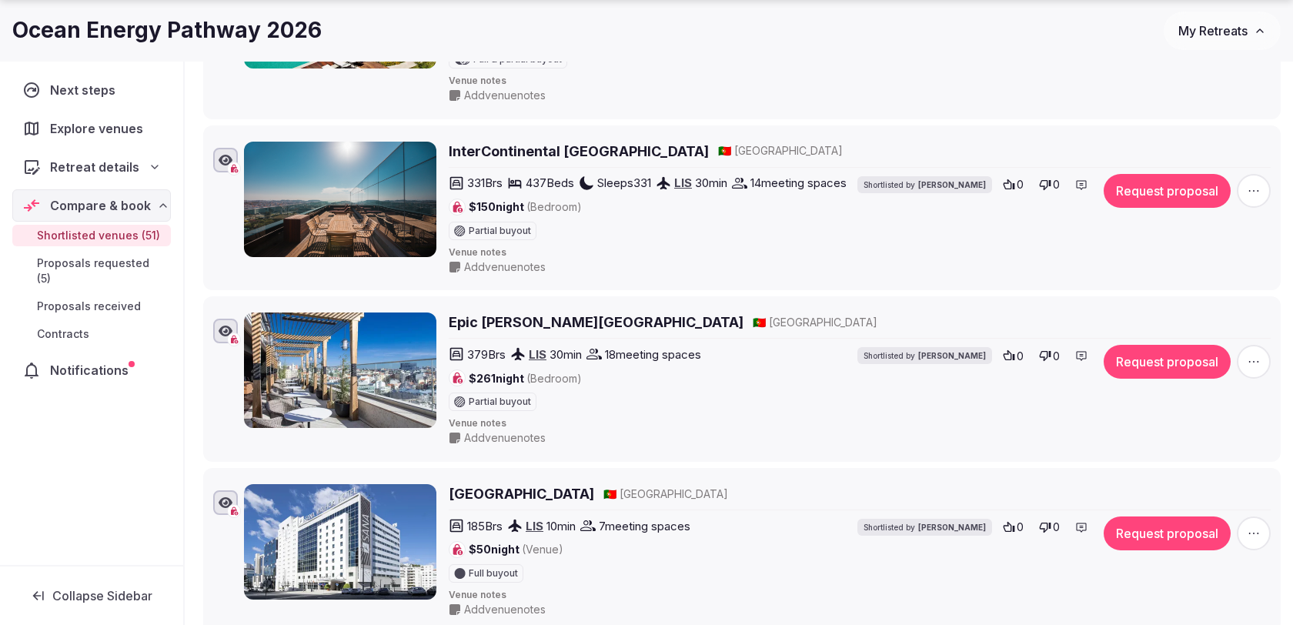
scroll to position [4586, 0]
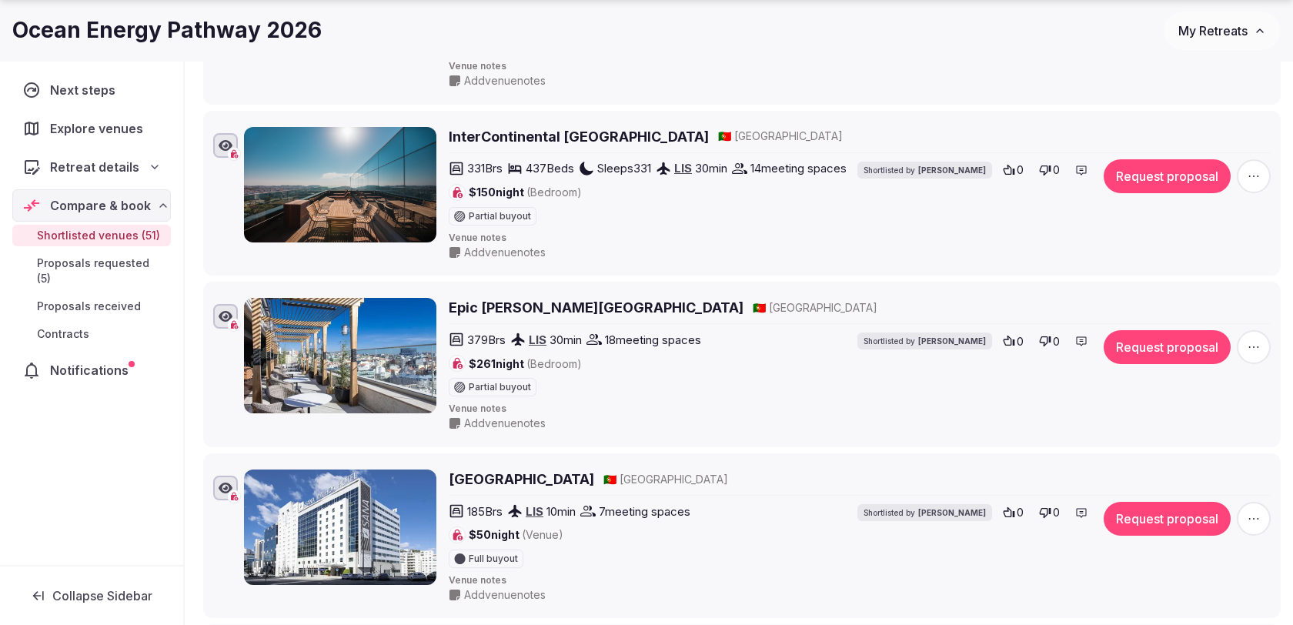
click at [1259, 169] on icon "button" at bounding box center [1253, 176] width 15 height 15
click at [1222, 269] on button "Remove Venue" at bounding box center [1214, 275] width 129 height 25
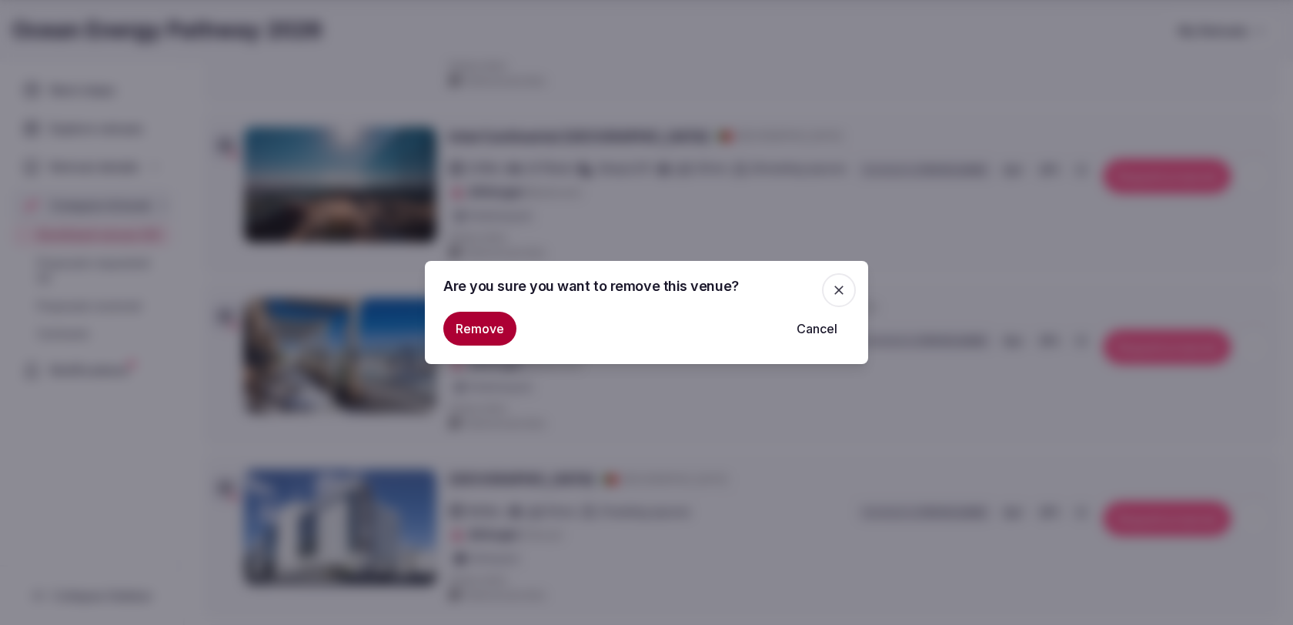
click at [480, 333] on button "Remove" at bounding box center [479, 329] width 73 height 34
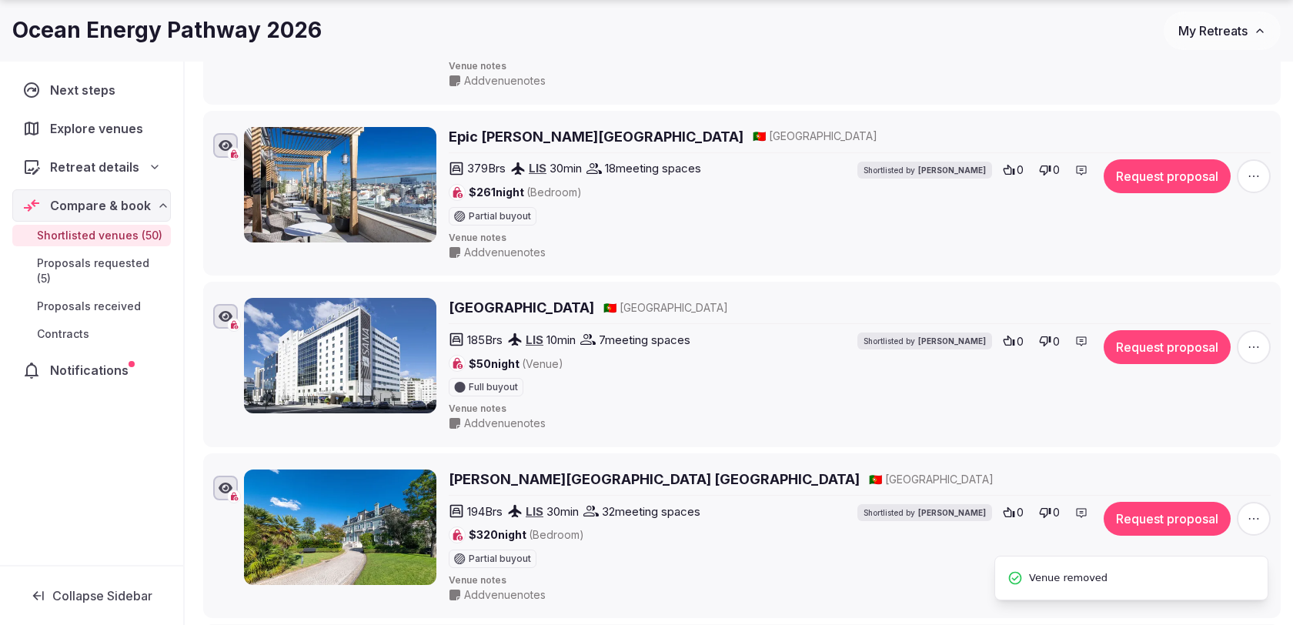
click at [1256, 159] on span "button" at bounding box center [1254, 176] width 34 height 34
click at [1171, 276] on icon at bounding box center [1172, 274] width 10 height 11
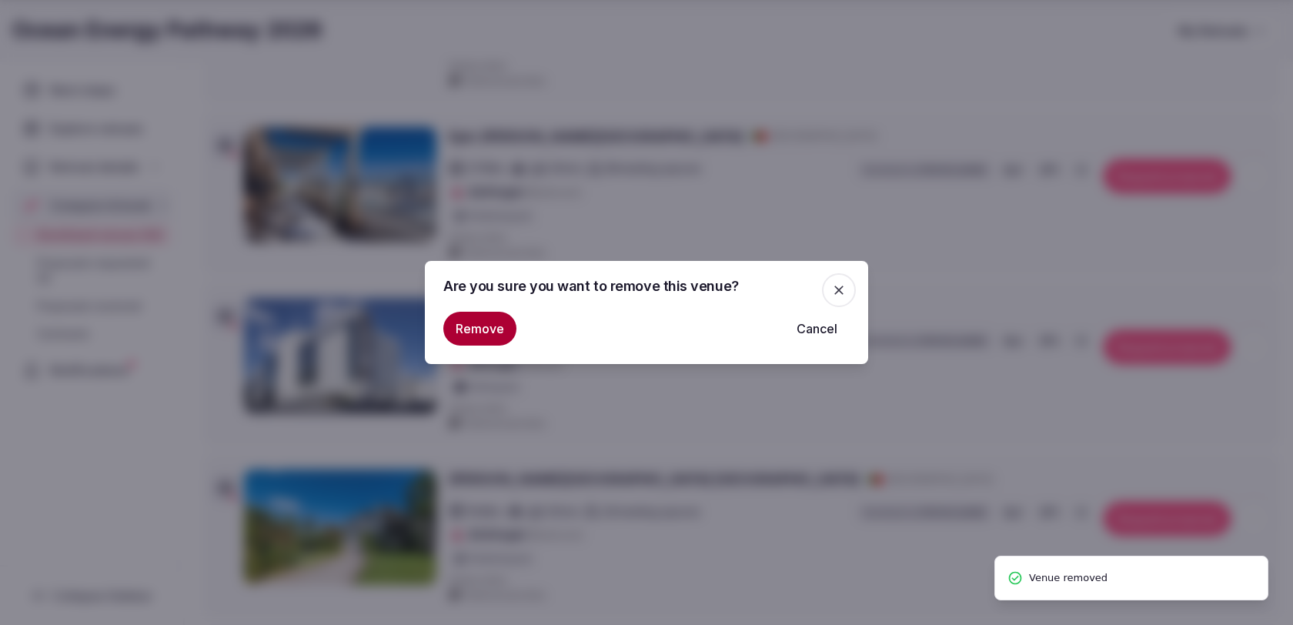
click at [476, 328] on button "Remove" at bounding box center [479, 329] width 73 height 34
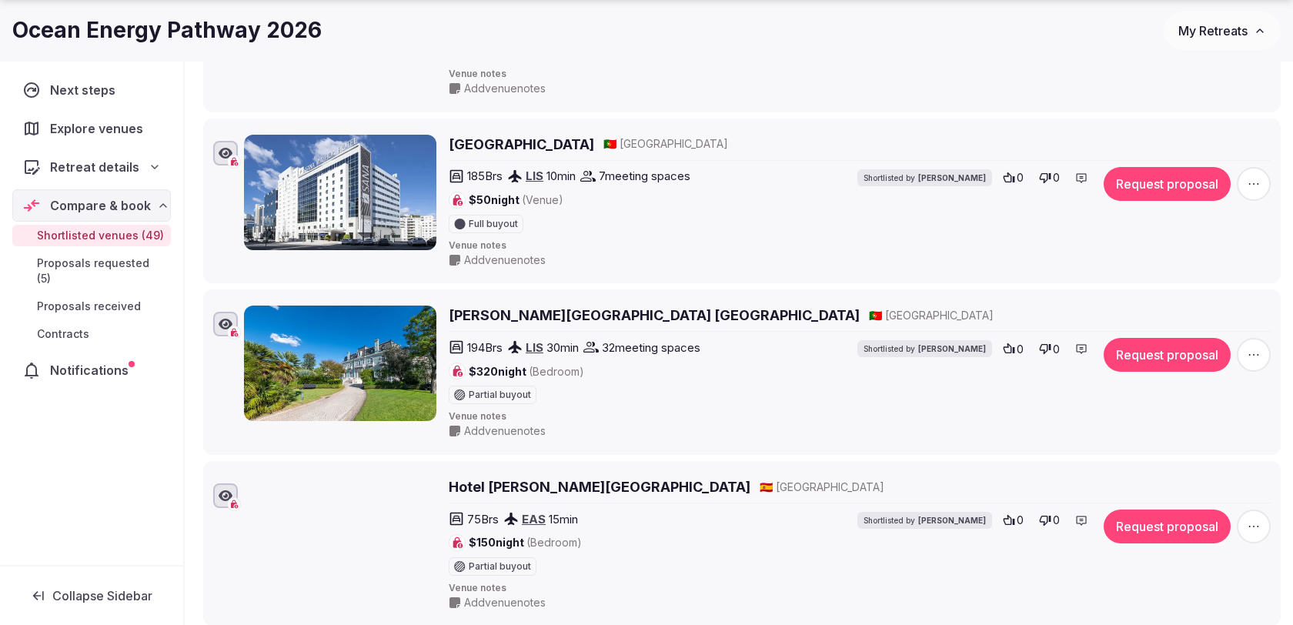
scroll to position [4581, 0]
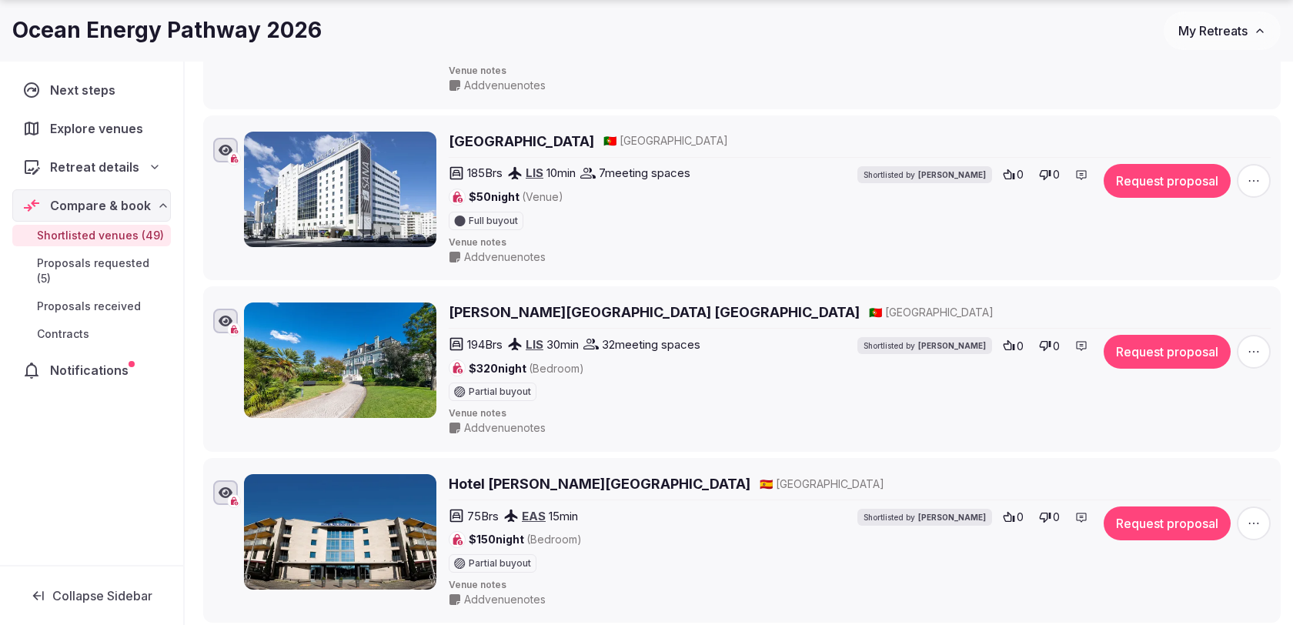
click at [1259, 344] on icon "button" at bounding box center [1253, 351] width 15 height 15
click at [1232, 249] on button "Remove Venue" at bounding box center [1214, 249] width 129 height 25
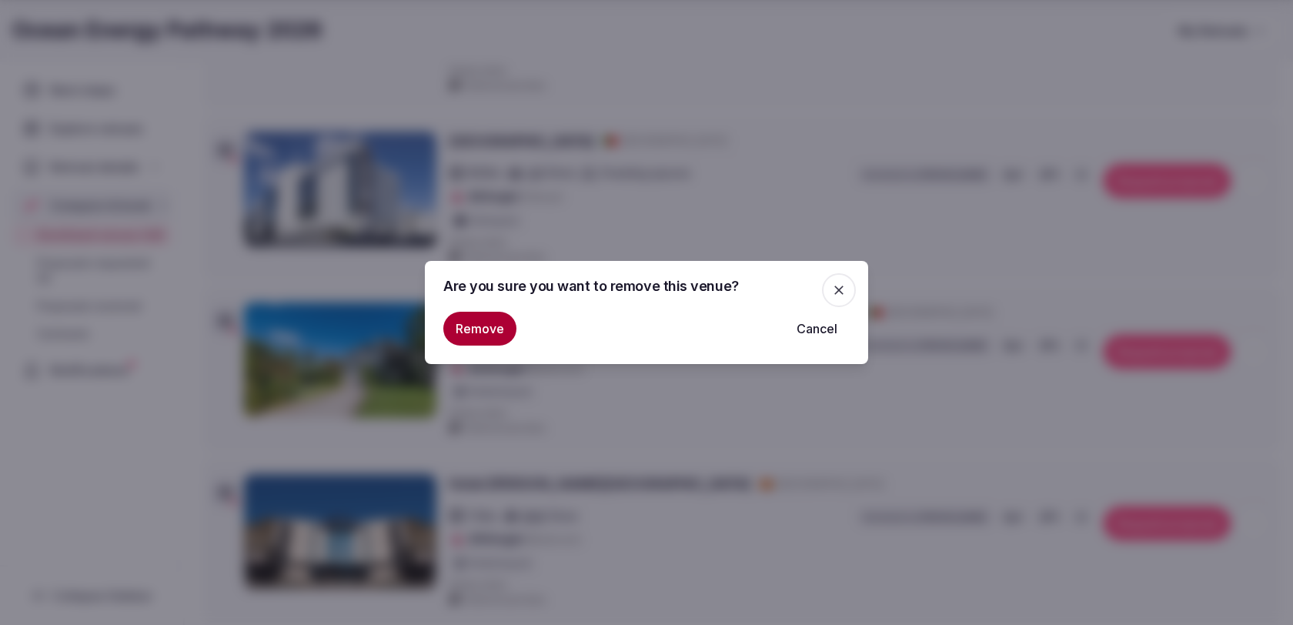
click at [476, 324] on button "Remove" at bounding box center [479, 329] width 73 height 34
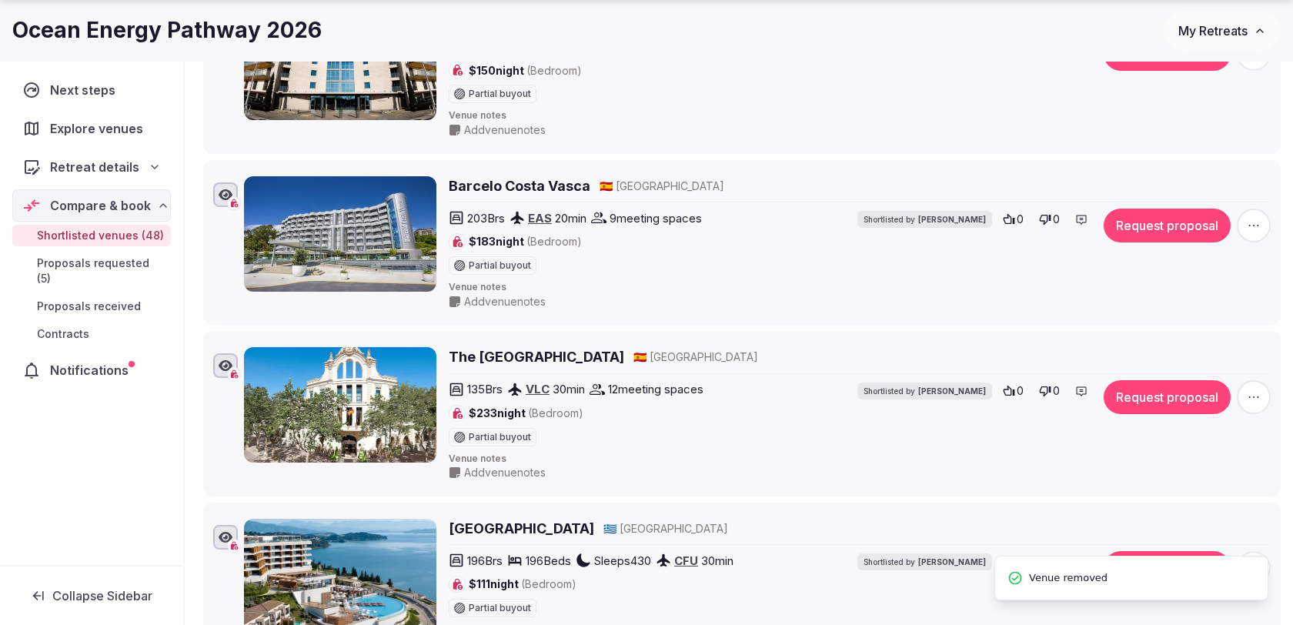
scroll to position [4886, 0]
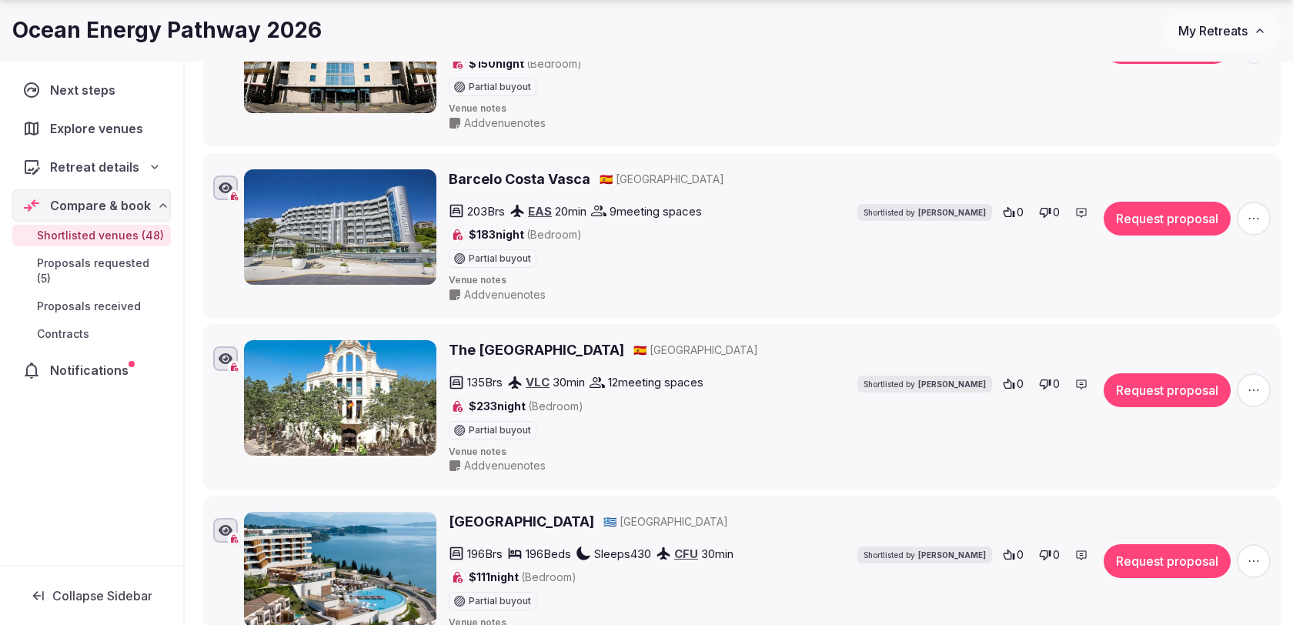
click at [1253, 211] on icon "button" at bounding box center [1253, 218] width 15 height 15
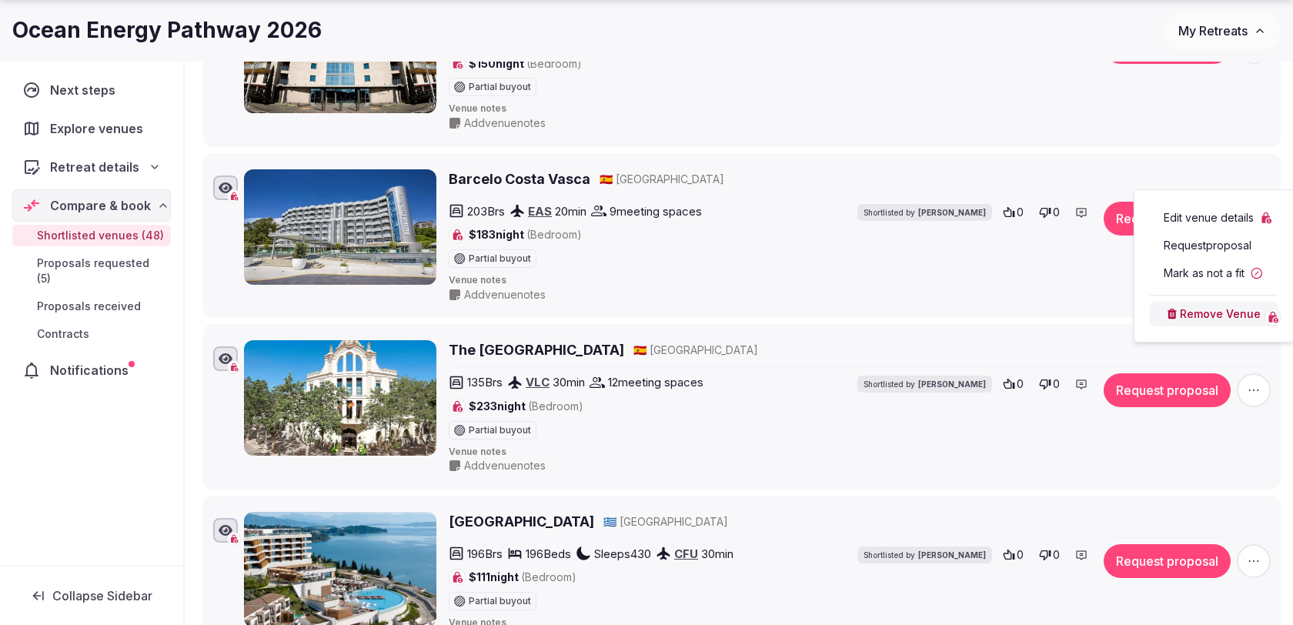
click at [1196, 315] on button "Remove Venue" at bounding box center [1214, 314] width 129 height 25
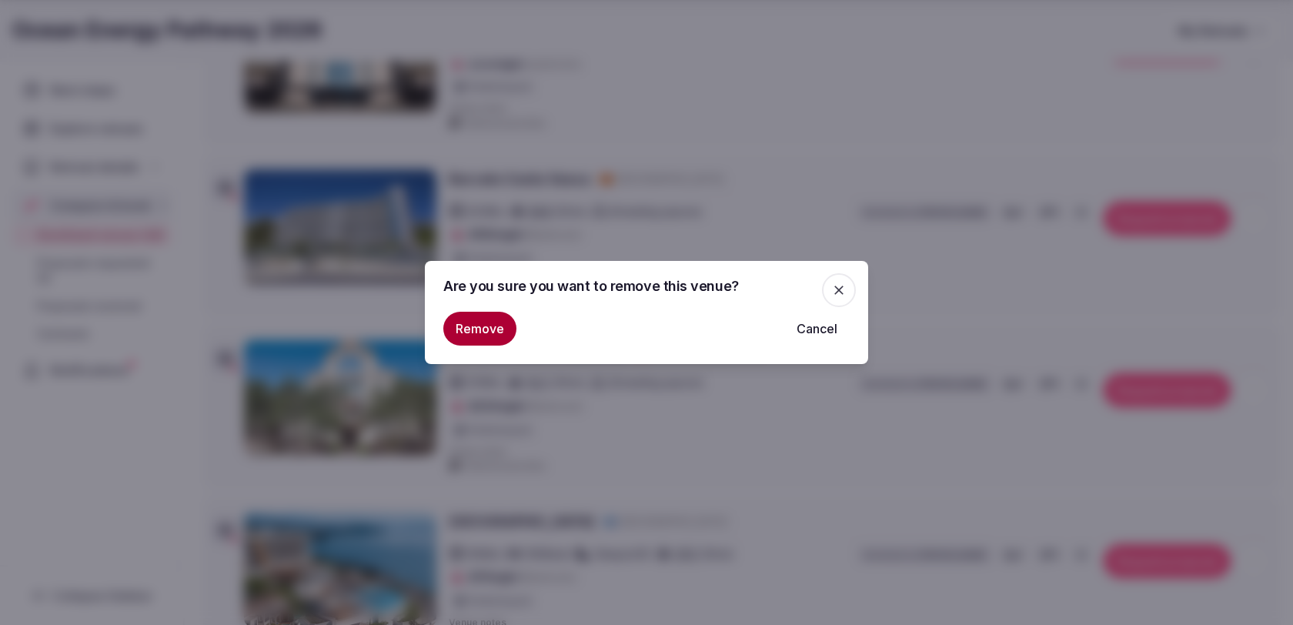
click at [484, 333] on button "Remove" at bounding box center [479, 329] width 73 height 34
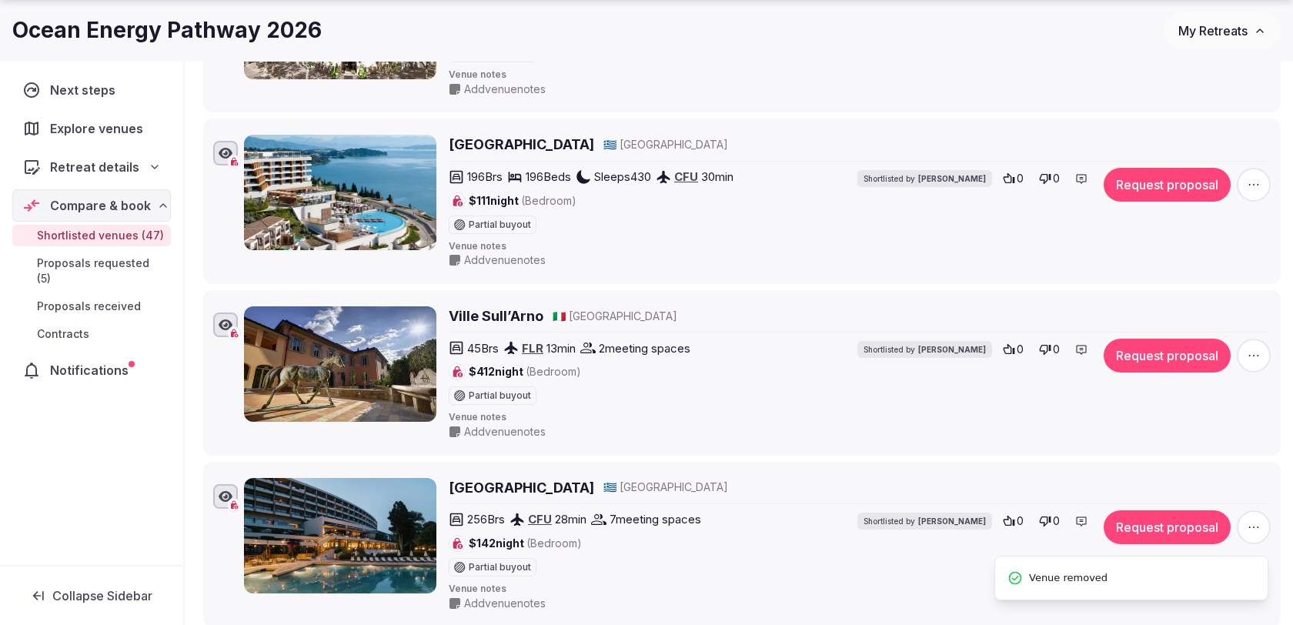
scroll to position [5093, 0]
click at [1250, 176] on icon "button" at bounding box center [1253, 183] width 15 height 15
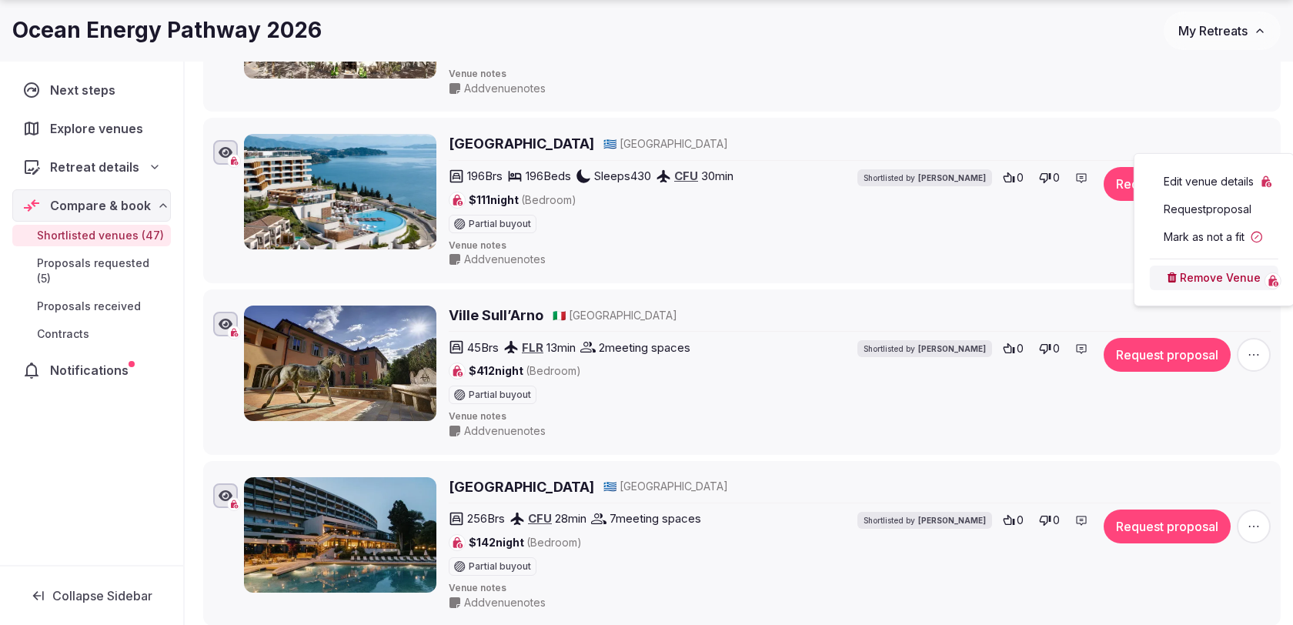
click at [1198, 279] on button "Remove Venue" at bounding box center [1214, 278] width 129 height 25
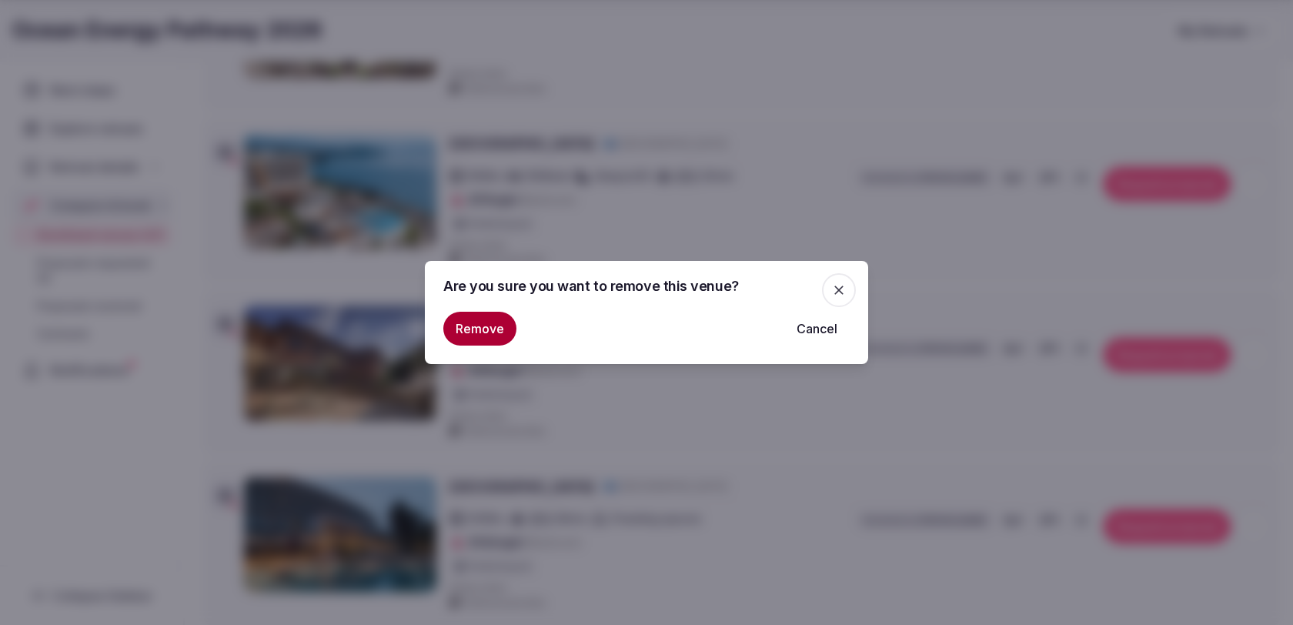
click at [465, 329] on button "Remove" at bounding box center [479, 329] width 73 height 34
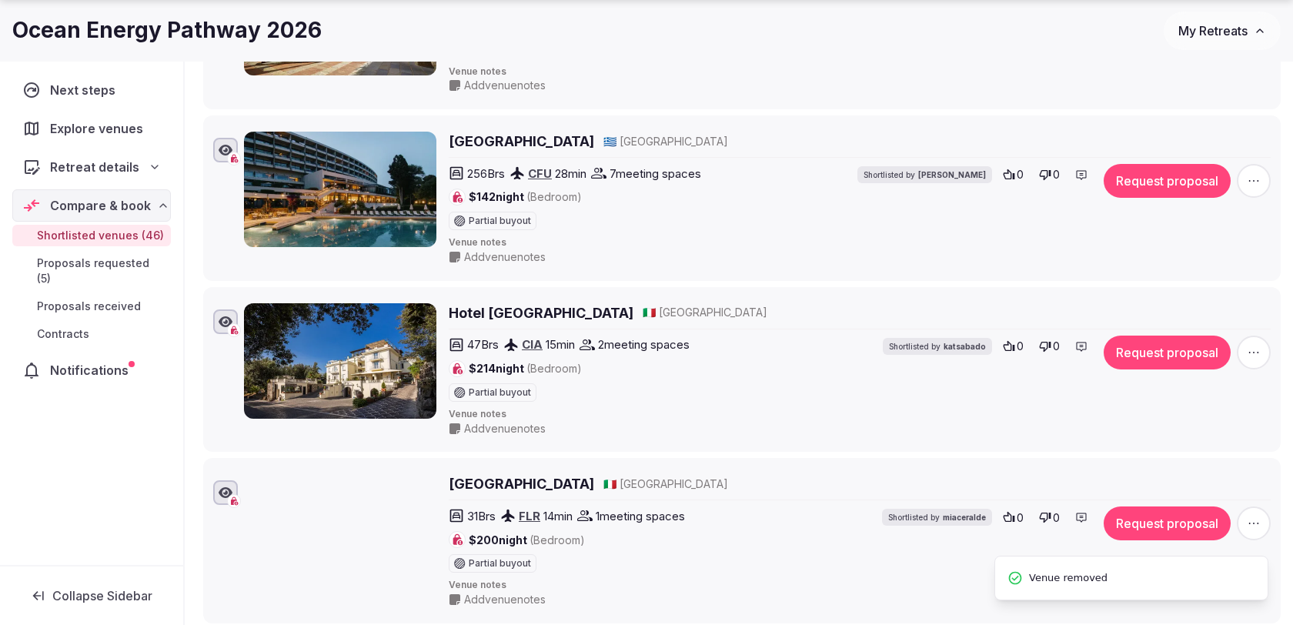
scroll to position [5271, 0]
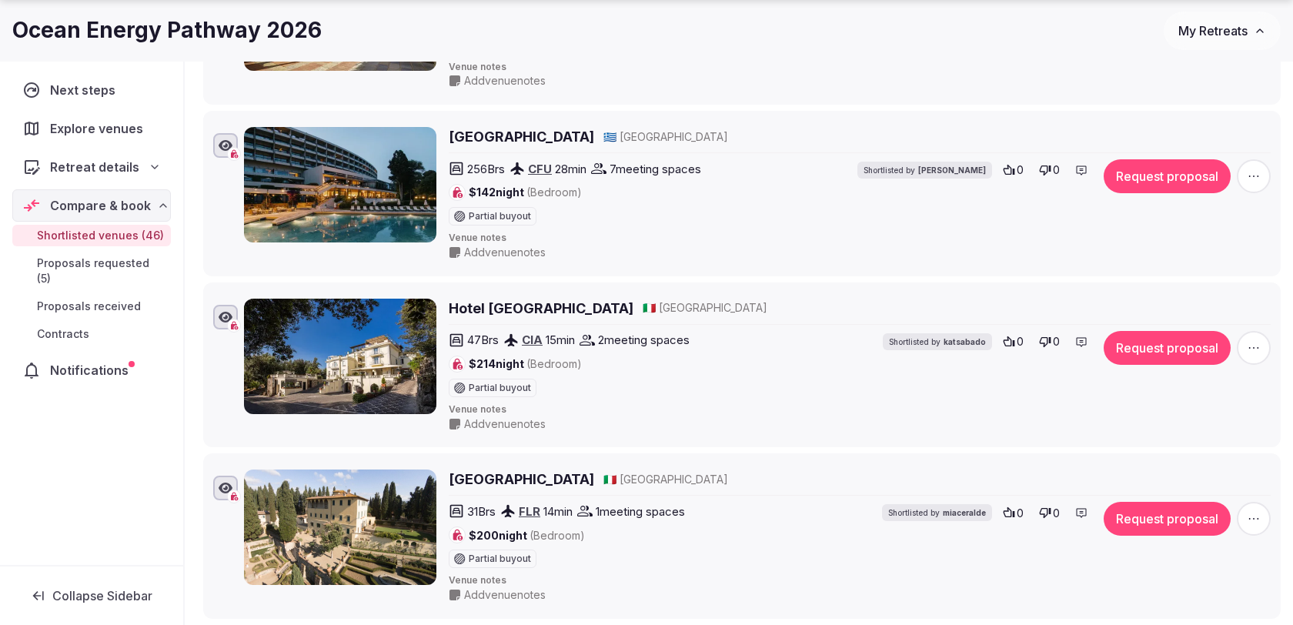
click at [1247, 159] on span "button" at bounding box center [1254, 176] width 34 height 34
click at [1209, 275] on button "Remove Venue" at bounding box center [1214, 268] width 129 height 25
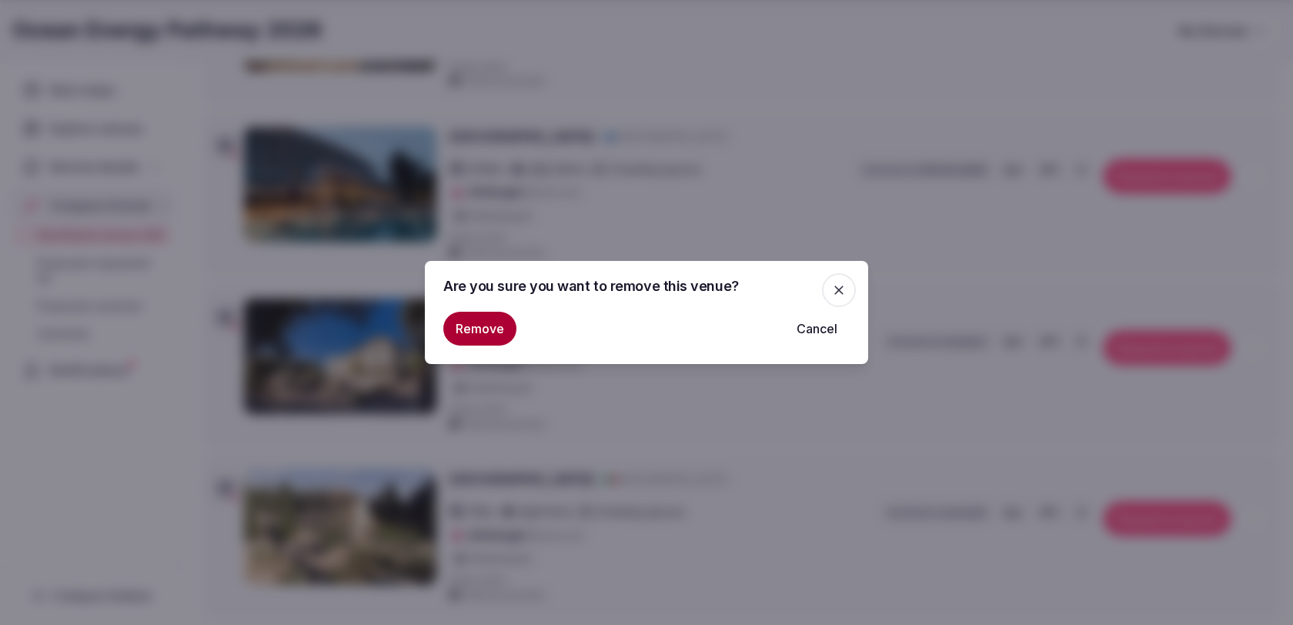
click at [467, 330] on button "Remove" at bounding box center [479, 329] width 73 height 34
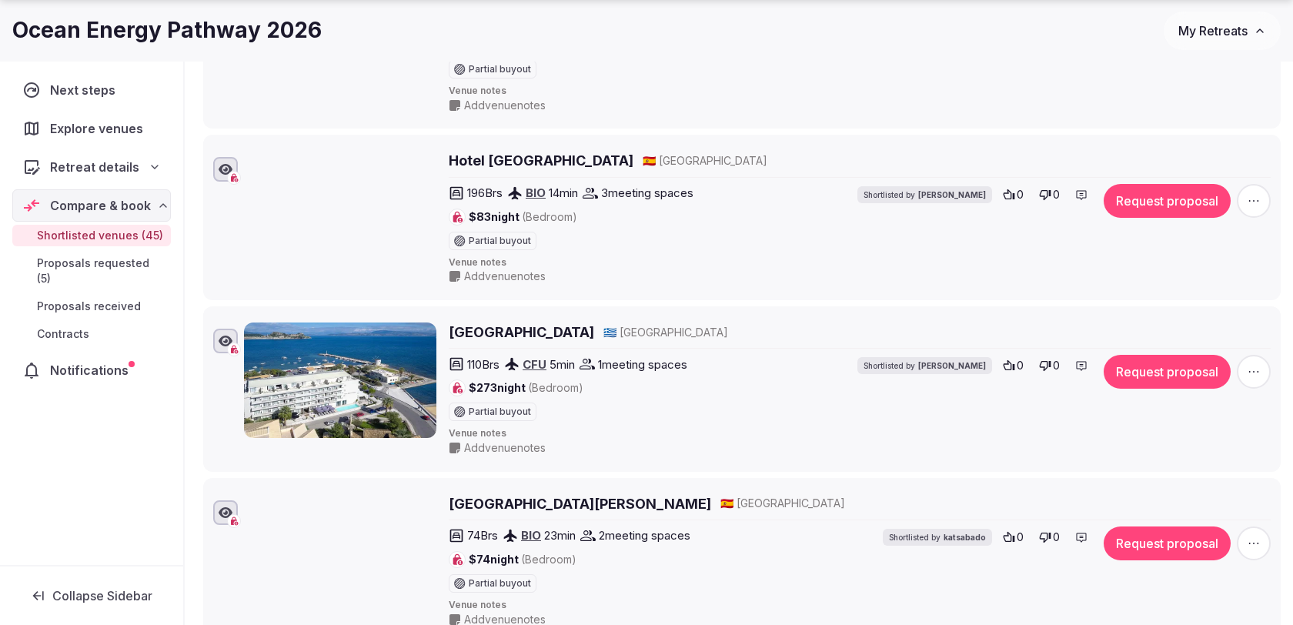
scroll to position [6296, 0]
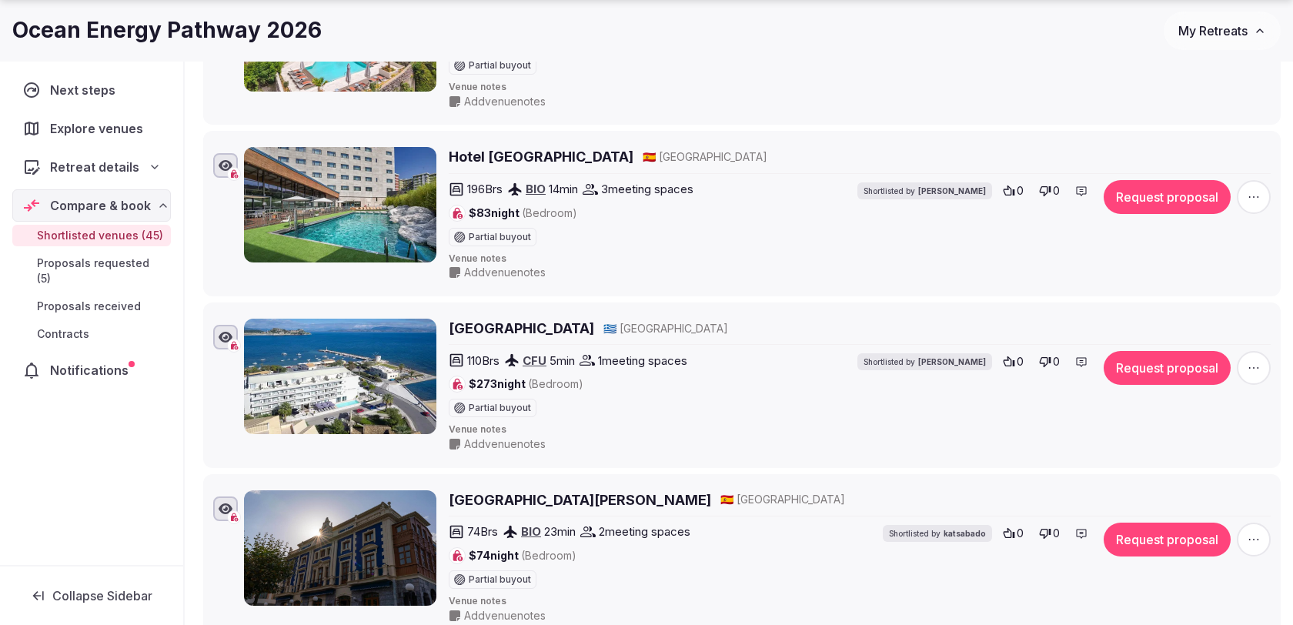
click at [1259, 189] on icon "button" at bounding box center [1253, 196] width 15 height 15
click at [1216, 276] on button "Remove Venue" at bounding box center [1214, 277] width 129 height 25
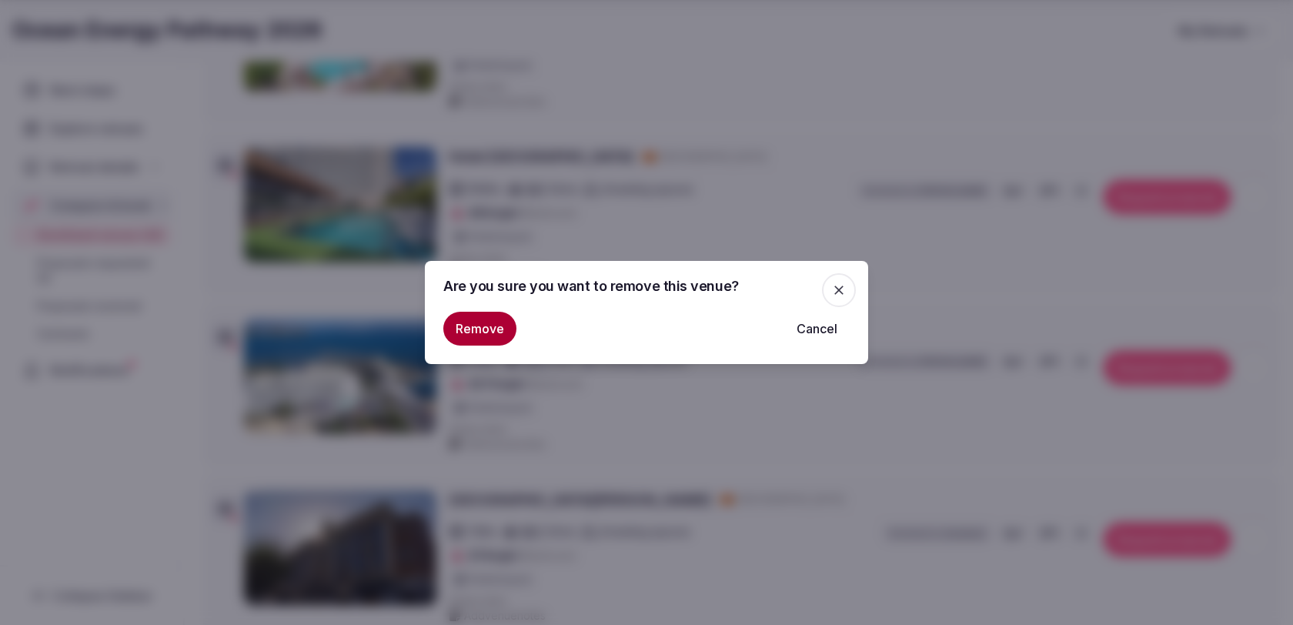
click at [480, 341] on button "Remove" at bounding box center [479, 329] width 73 height 34
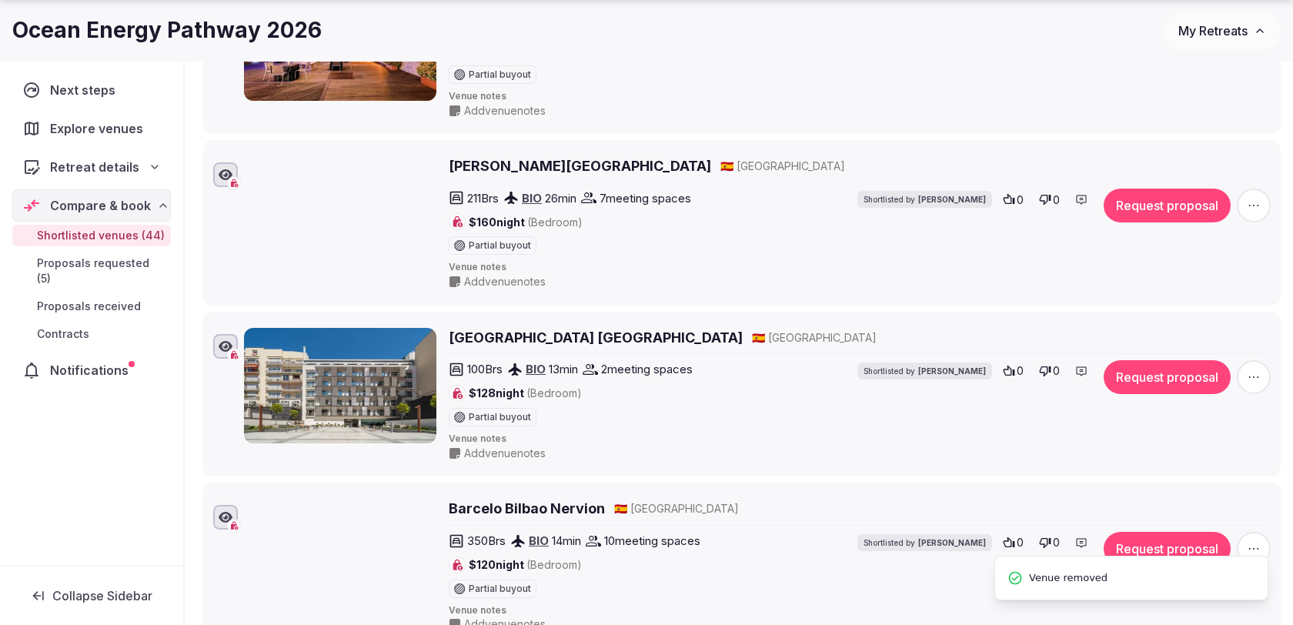
scroll to position [6809, 0]
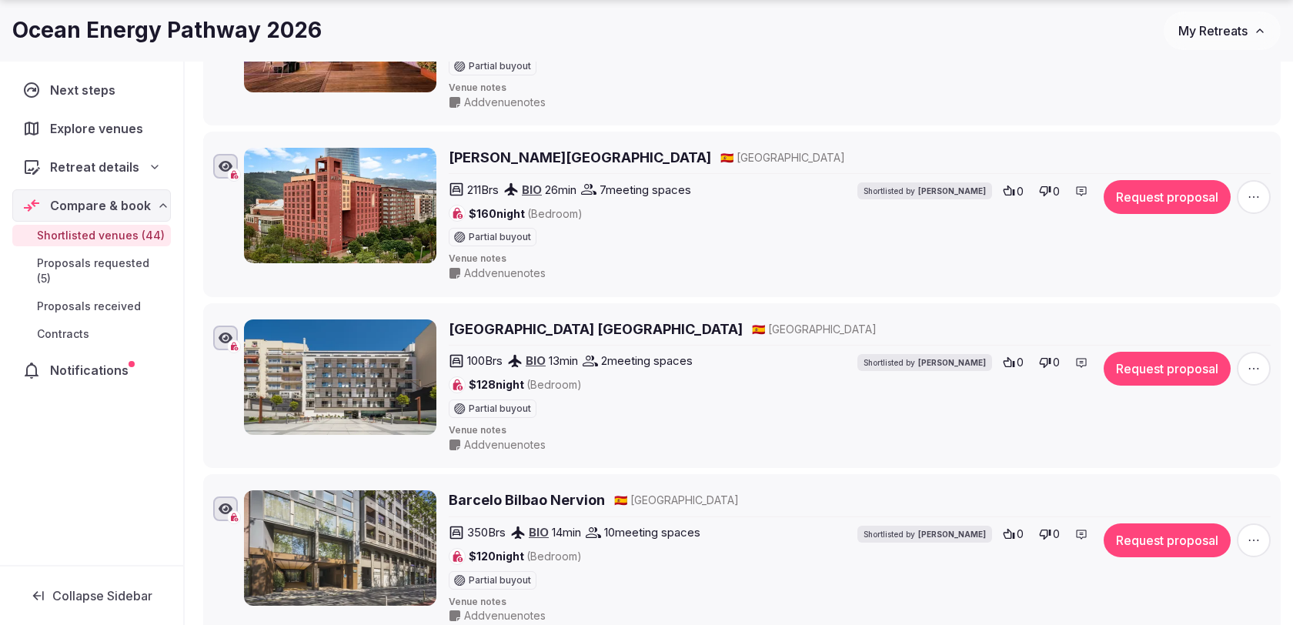
click at [1256, 189] on icon "button" at bounding box center [1253, 196] width 15 height 15
click at [1196, 269] on button "Remove Venue" at bounding box center [1214, 273] width 129 height 25
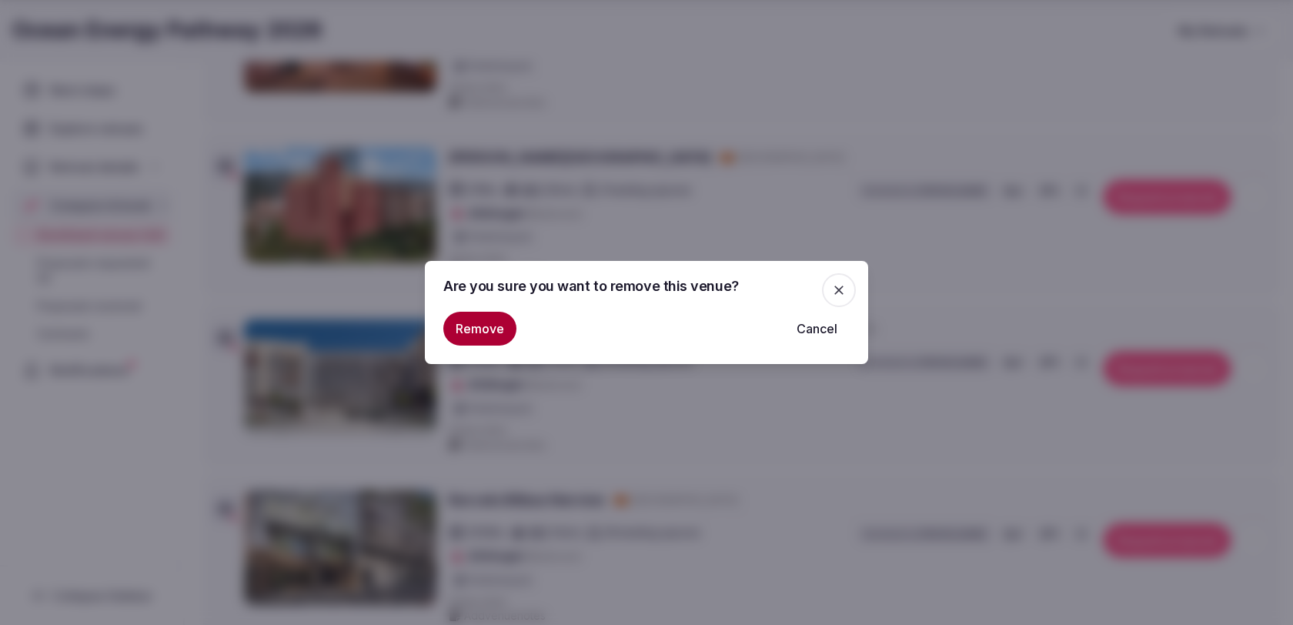
click at [483, 315] on button "Remove" at bounding box center [479, 329] width 73 height 34
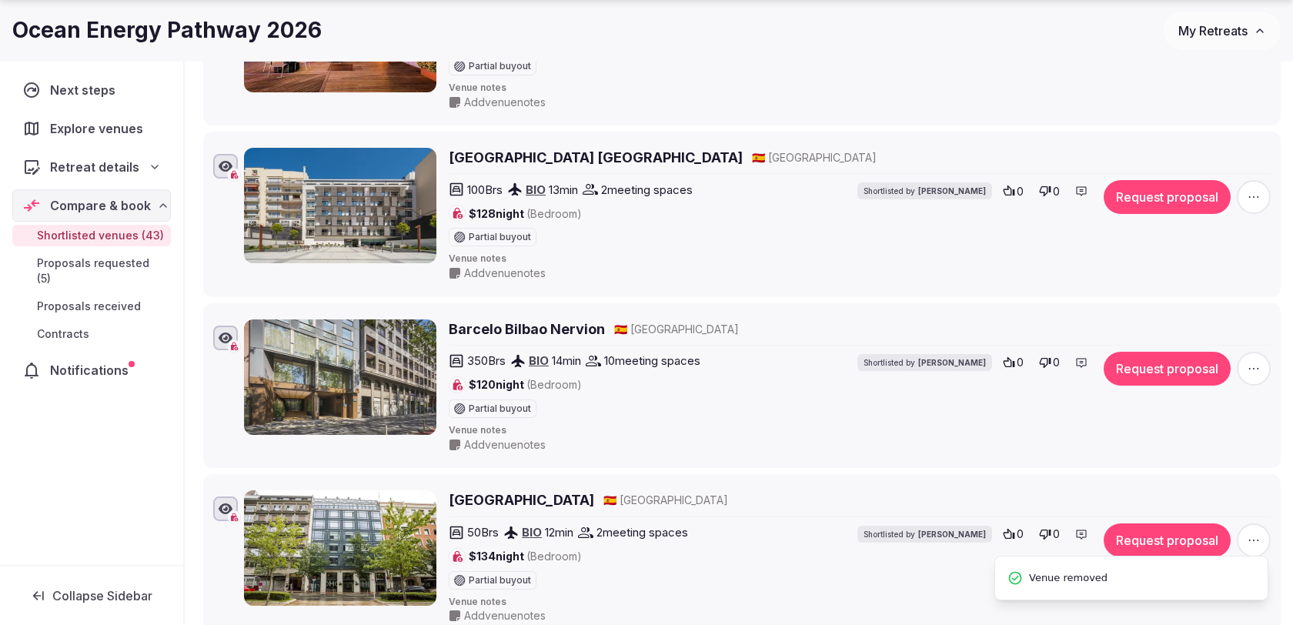
click at [1267, 352] on span "button" at bounding box center [1254, 369] width 34 height 34
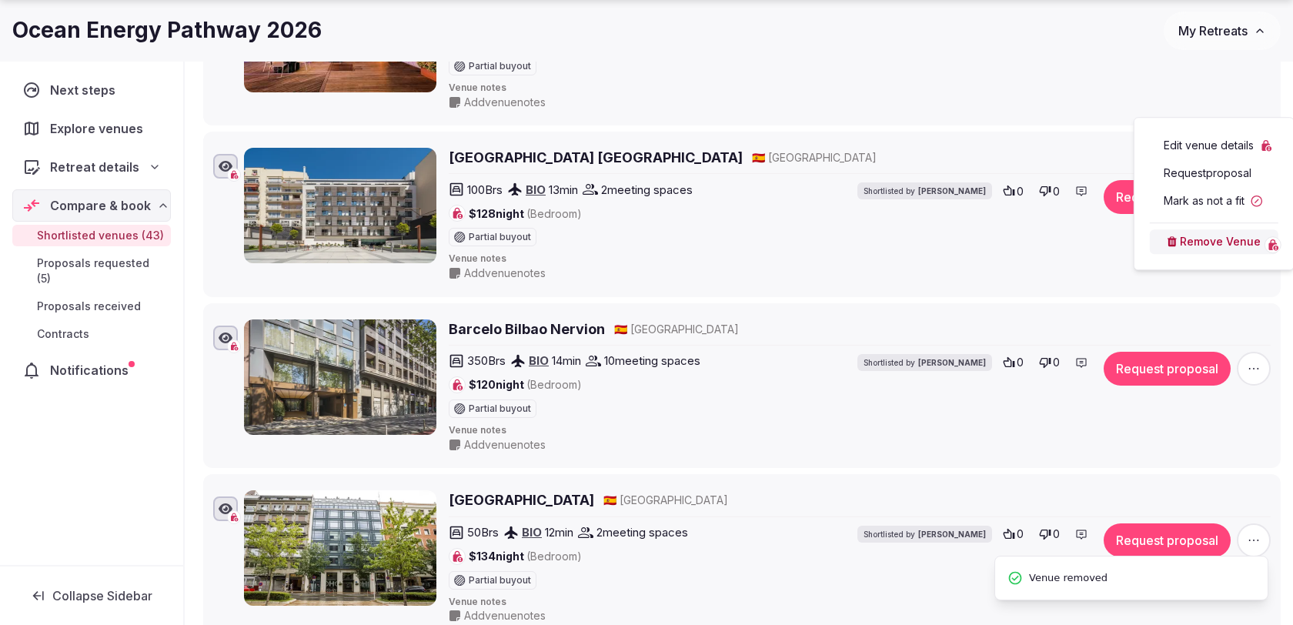
click at [1186, 235] on button "Remove Venue" at bounding box center [1214, 241] width 129 height 25
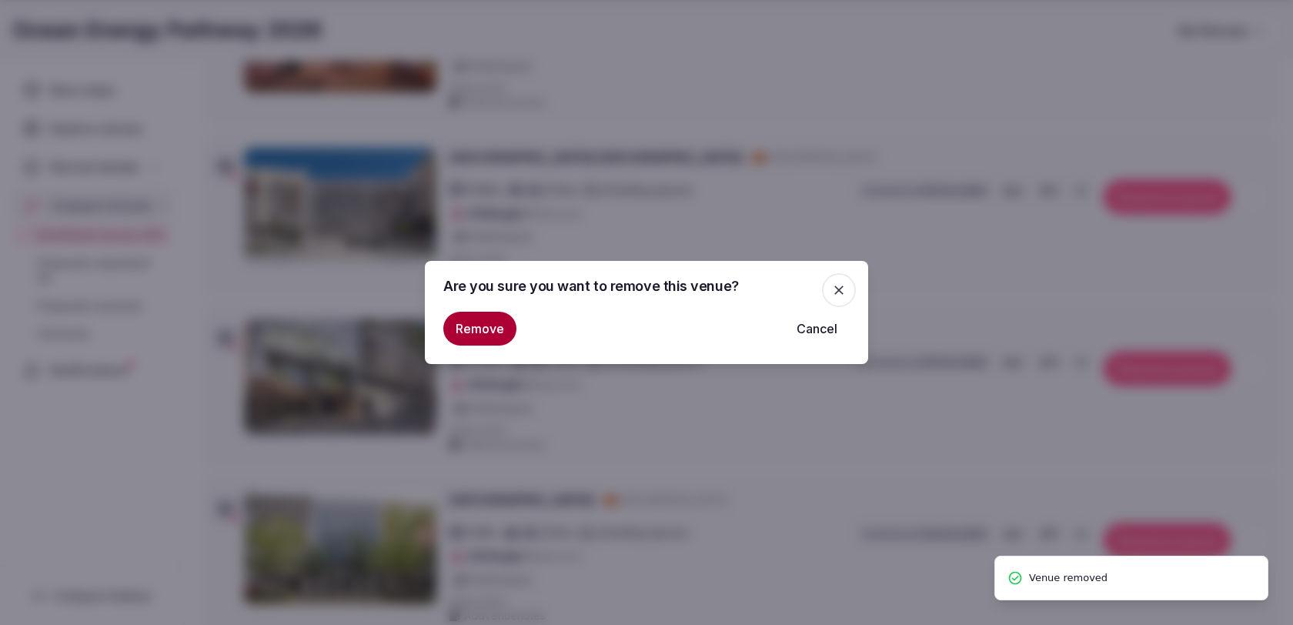
click at [480, 333] on button "Remove" at bounding box center [479, 329] width 73 height 34
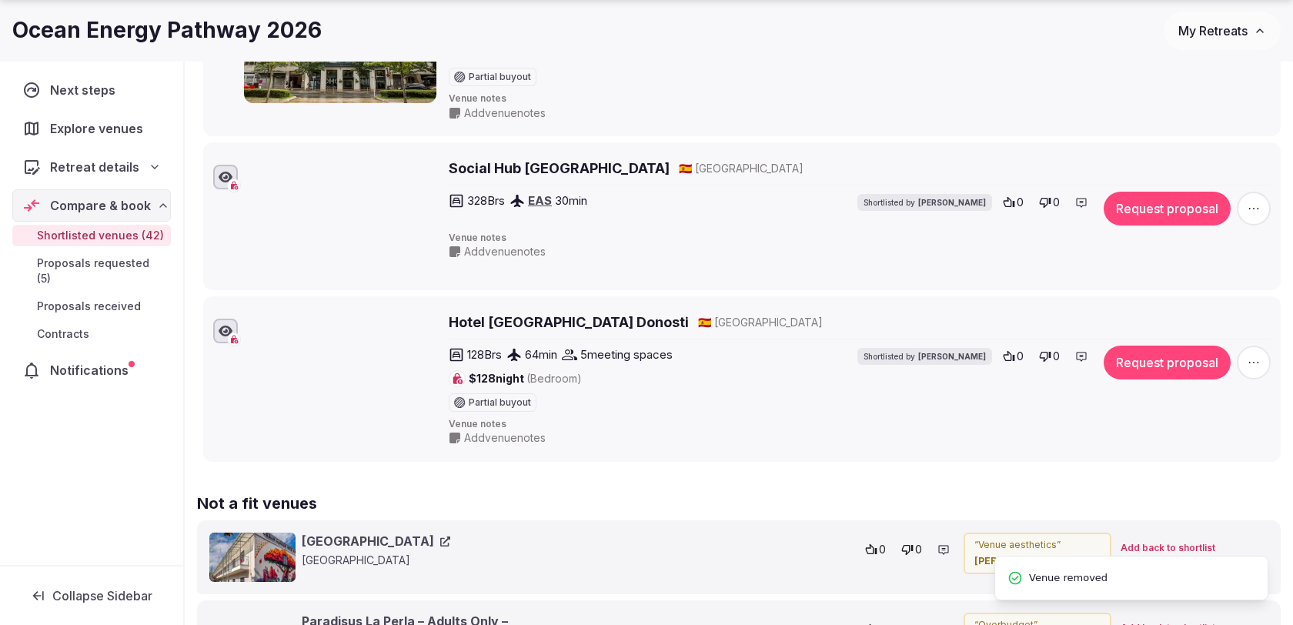
scroll to position [7143, 0]
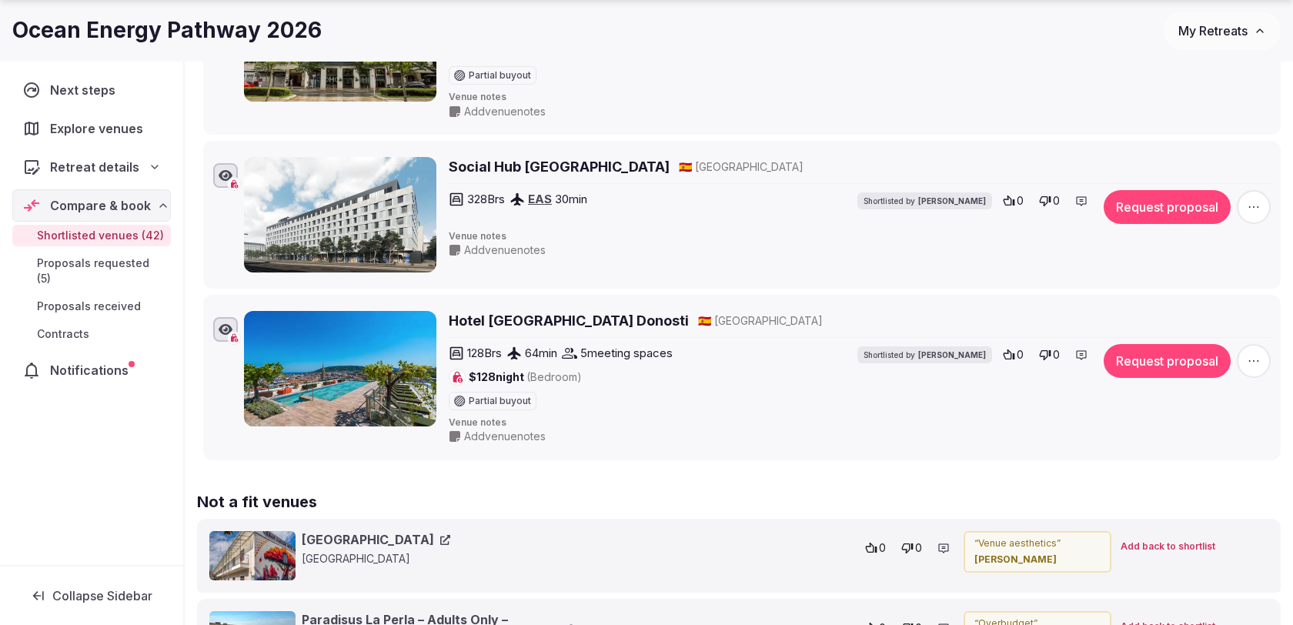
click at [1253, 199] on icon "button" at bounding box center [1253, 206] width 15 height 15
click at [1202, 288] on button "Remove Venue" at bounding box center [1214, 278] width 129 height 25
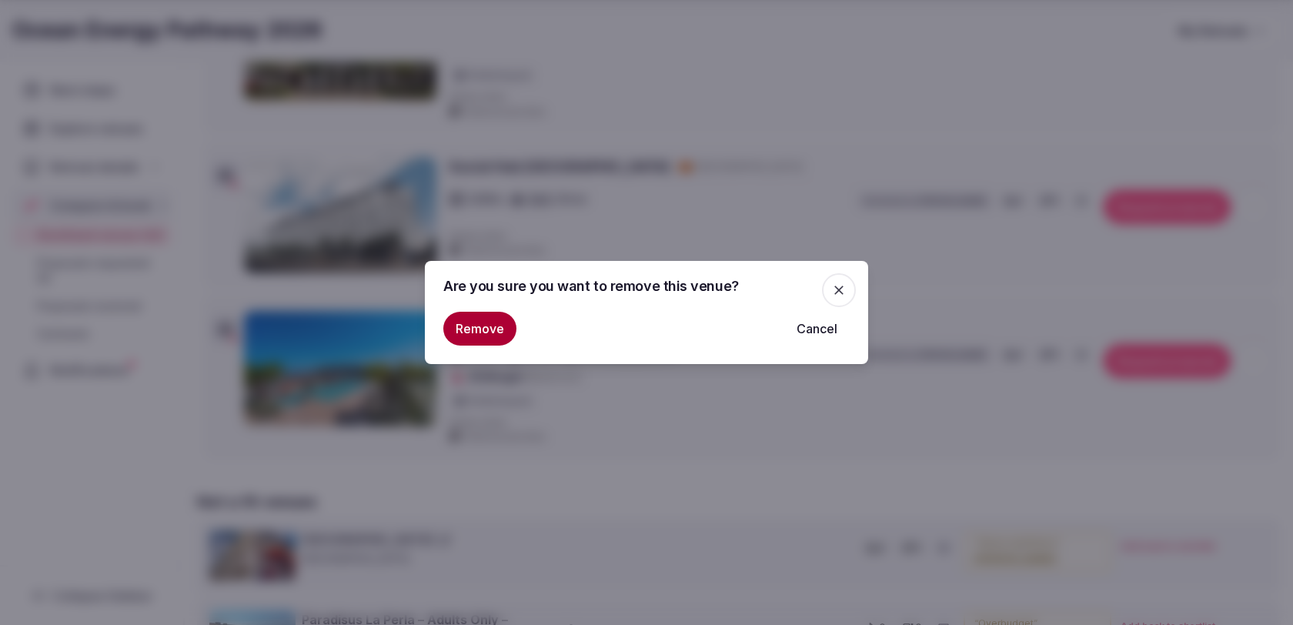
click at [508, 323] on button "Remove" at bounding box center [479, 329] width 73 height 34
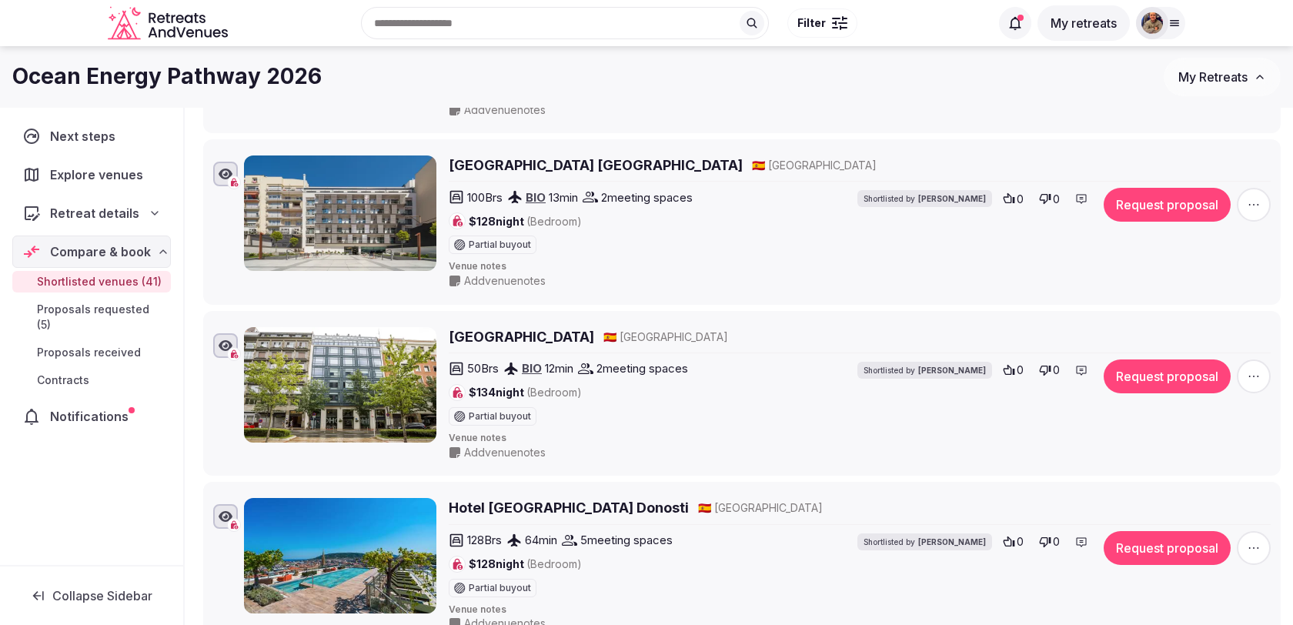
scroll to position [6800, 0]
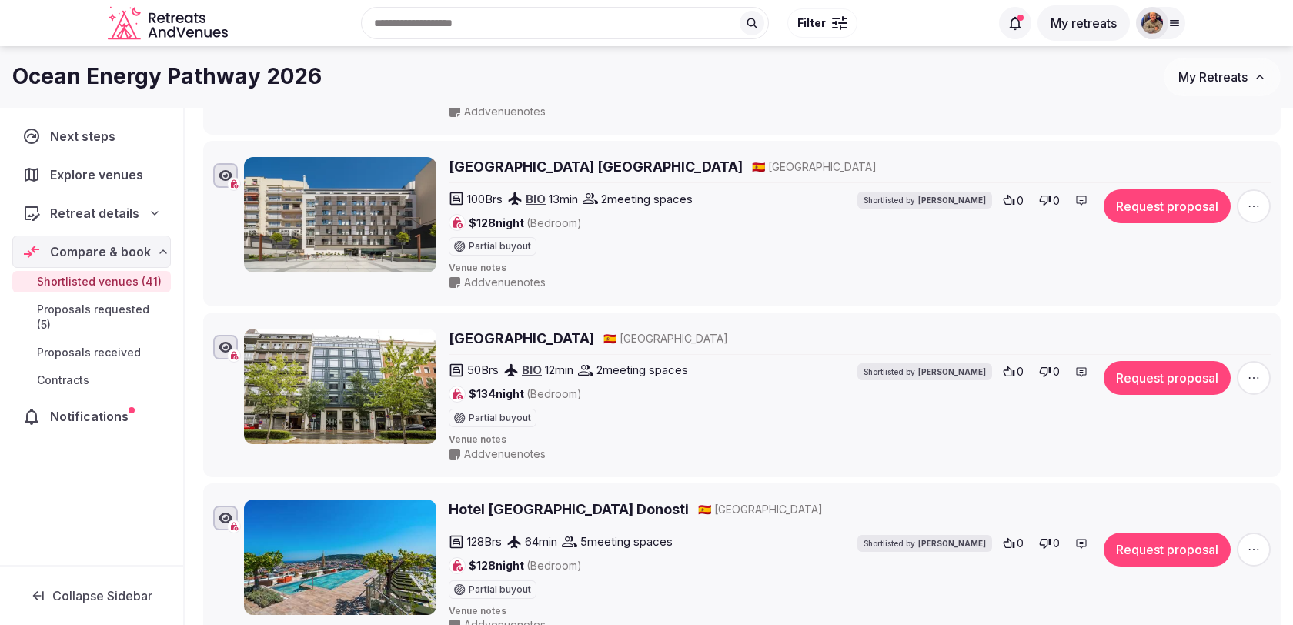
click at [1263, 533] on span "button" at bounding box center [1254, 550] width 34 height 34
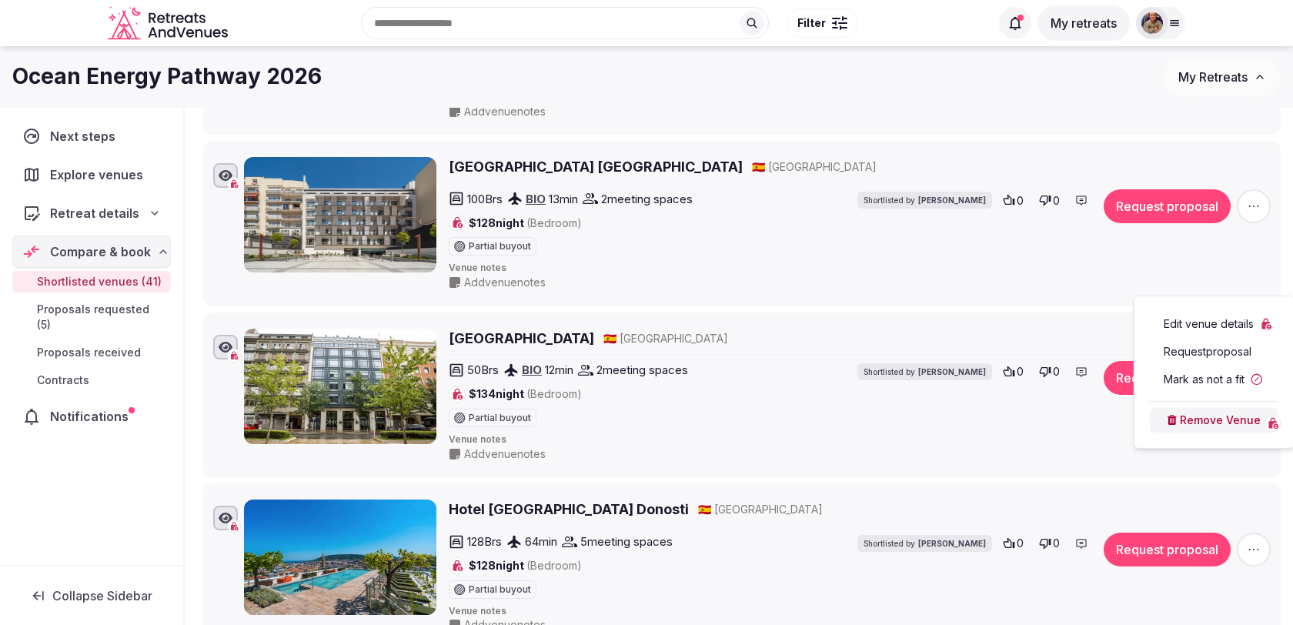
click at [1216, 422] on button "Remove Venue" at bounding box center [1214, 420] width 129 height 25
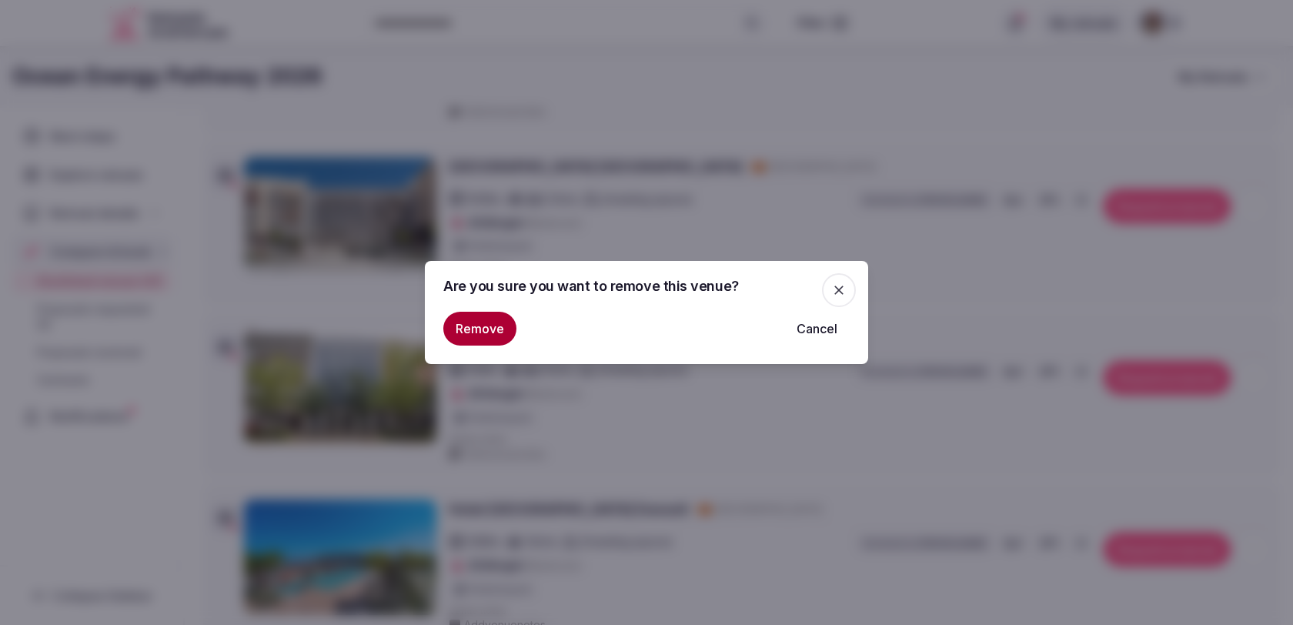
click at [1214, 421] on div at bounding box center [646, 312] width 1293 height 625
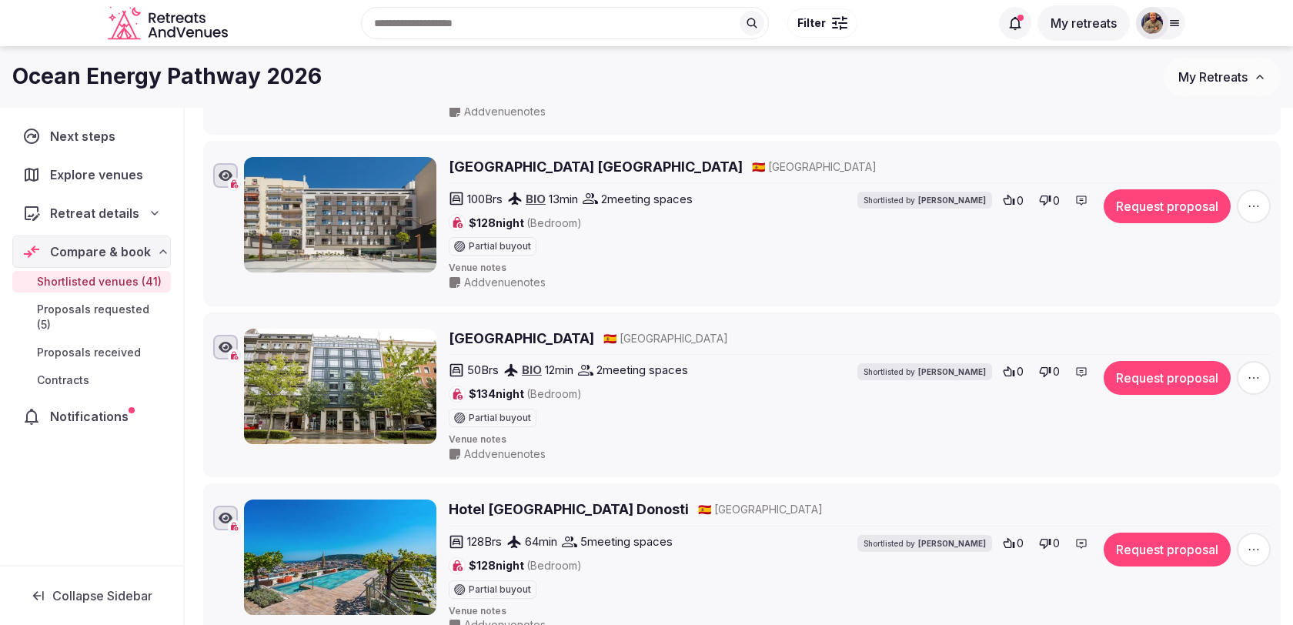
click at [1256, 542] on icon "button" at bounding box center [1253, 549] width 15 height 15
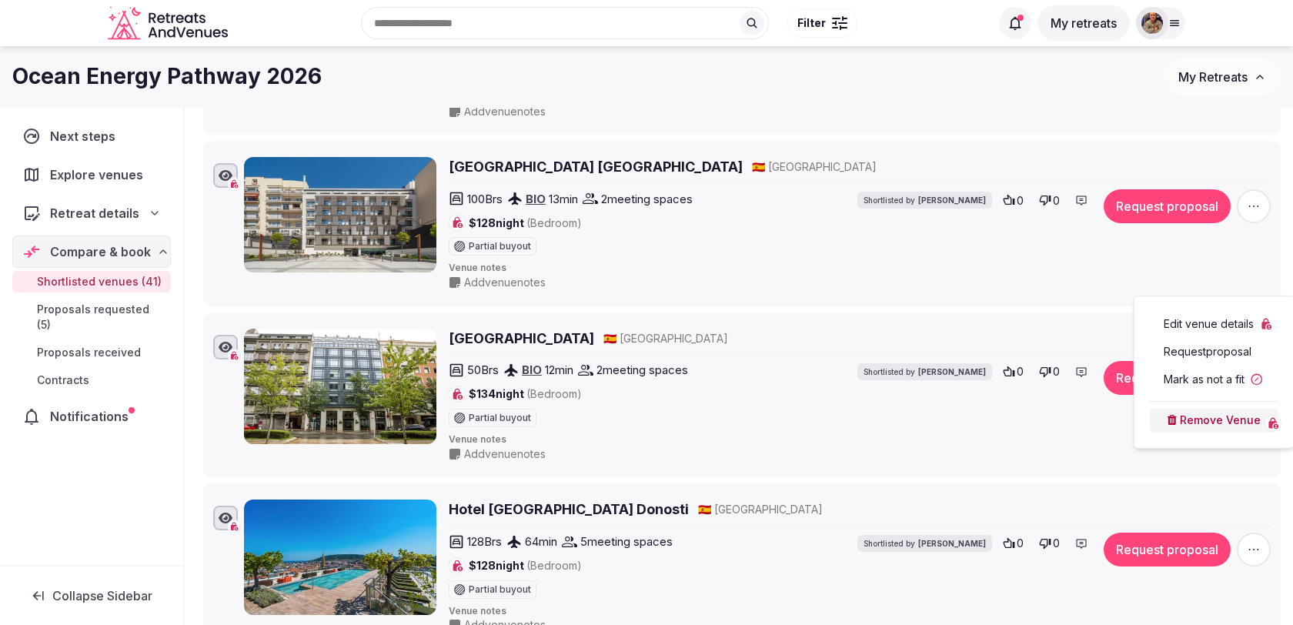
click at [1176, 419] on icon at bounding box center [1172, 420] width 10 height 11
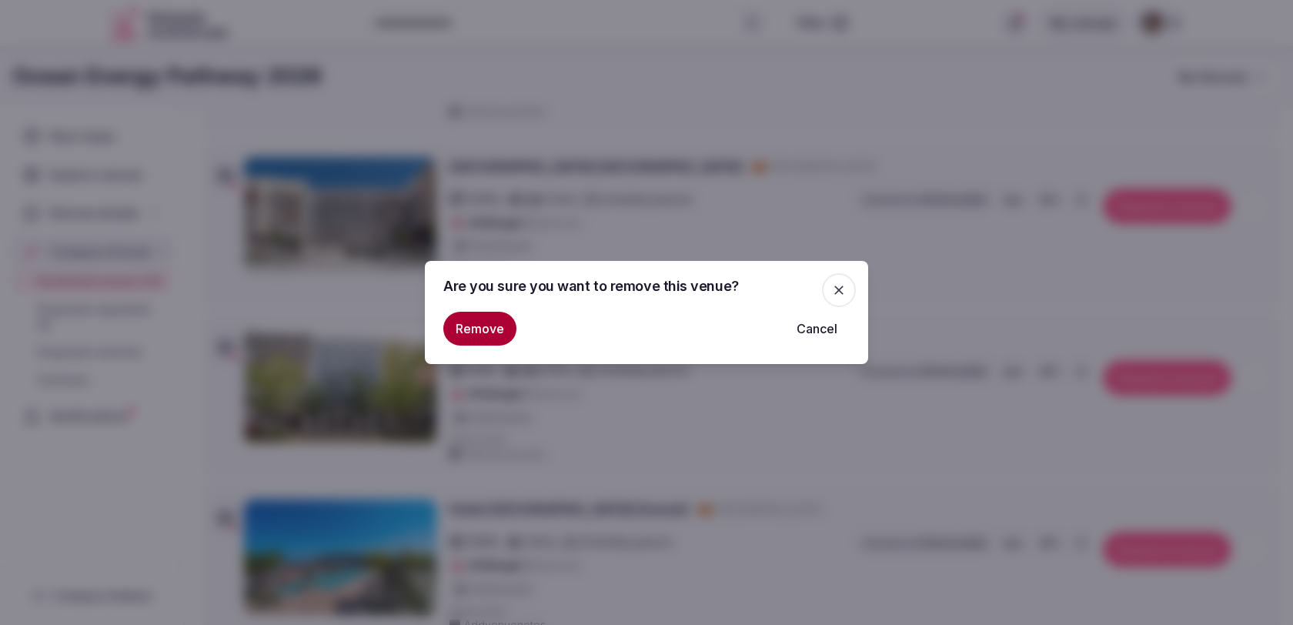
click at [483, 333] on button "Remove" at bounding box center [479, 329] width 73 height 34
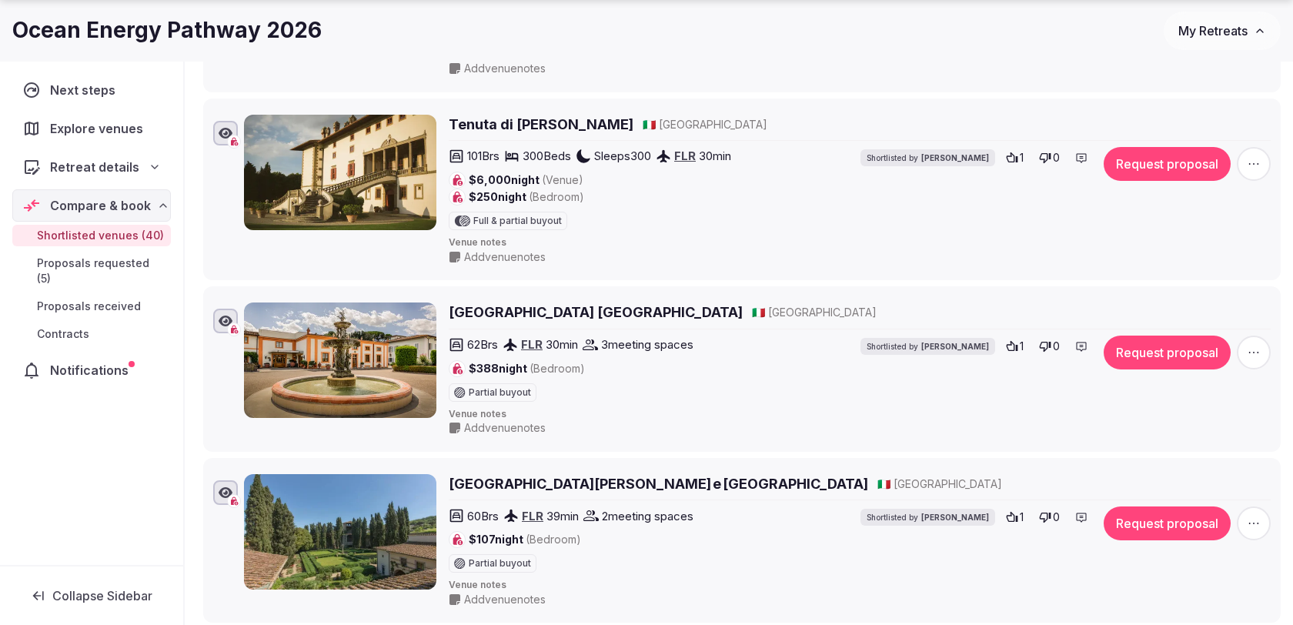
scroll to position [2325, 0]
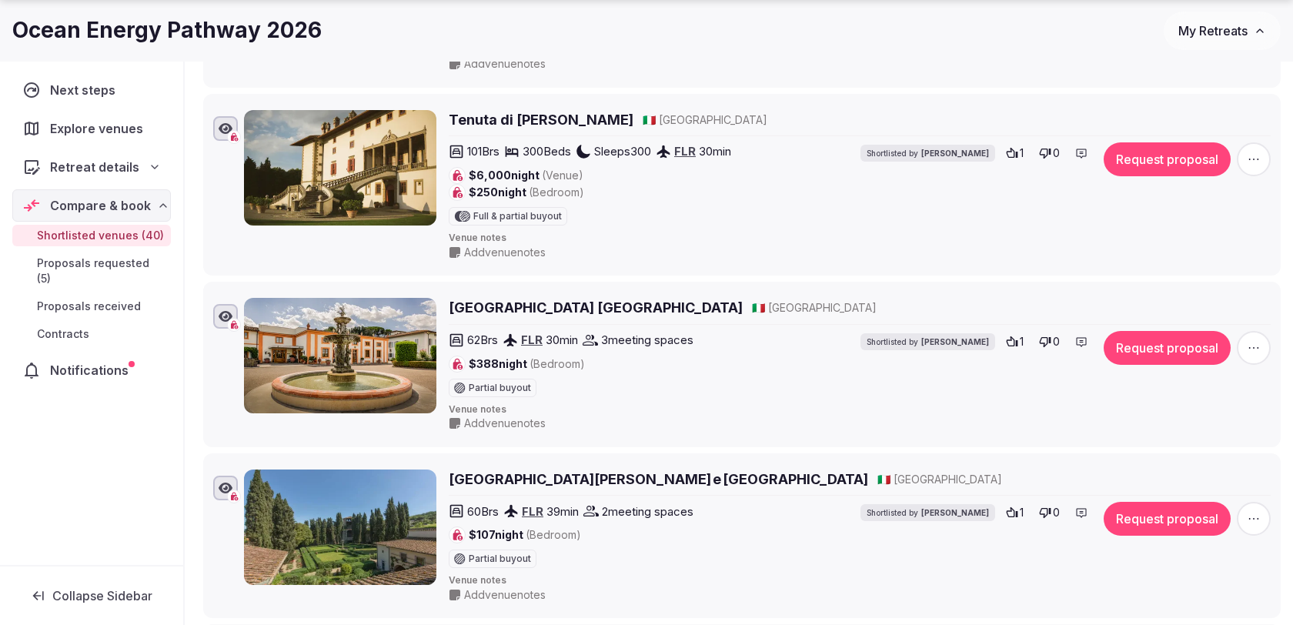
click at [1255, 152] on icon "button" at bounding box center [1253, 159] width 15 height 15
click at [1214, 285] on button "Remove Venue" at bounding box center [1214, 283] width 129 height 25
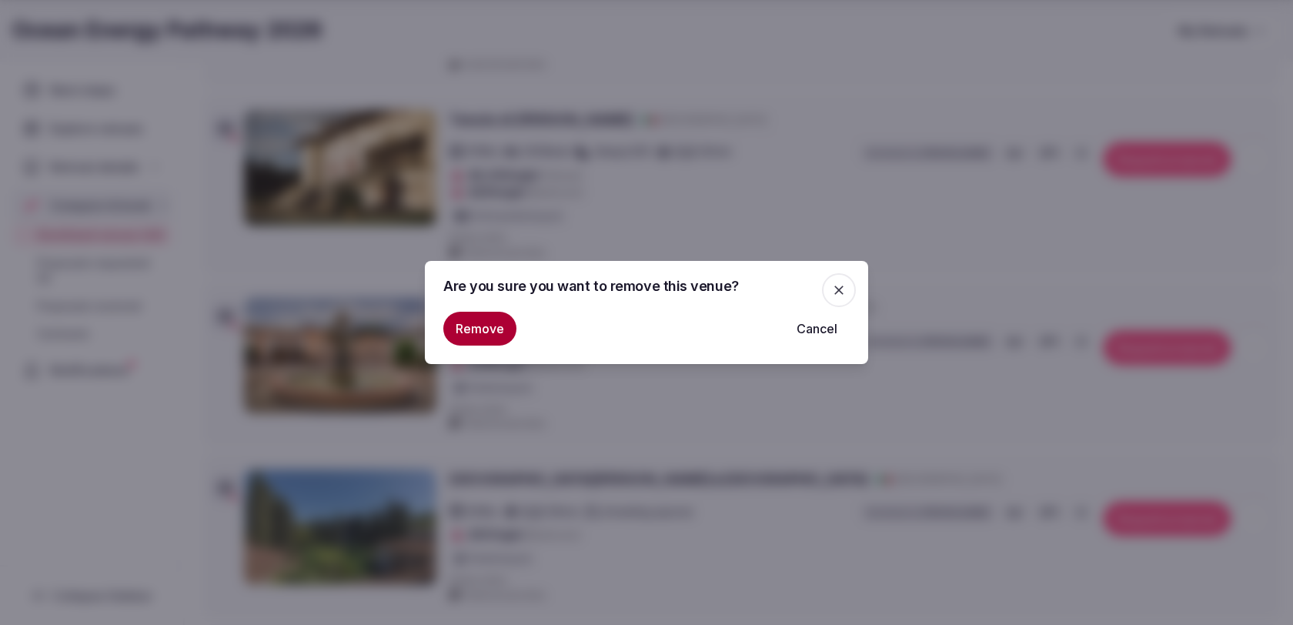
click at [477, 329] on button "Remove" at bounding box center [479, 329] width 73 height 34
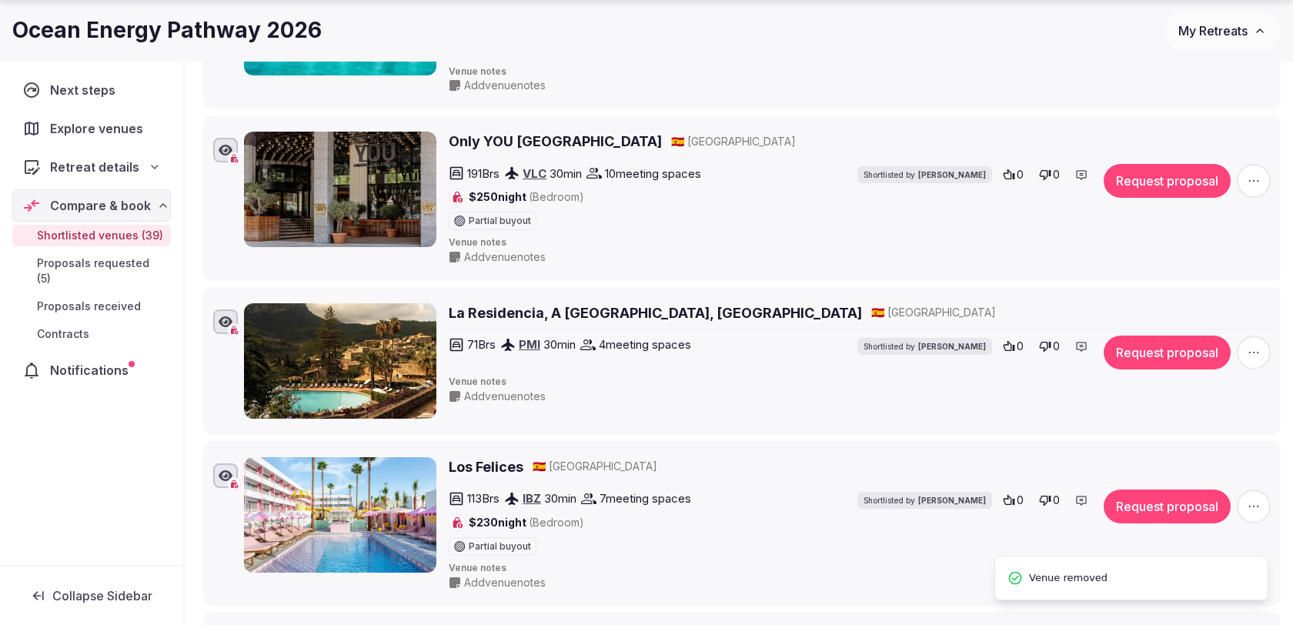
scroll to position [3006, 0]
click at [1255, 172] on icon "button" at bounding box center [1253, 179] width 15 height 15
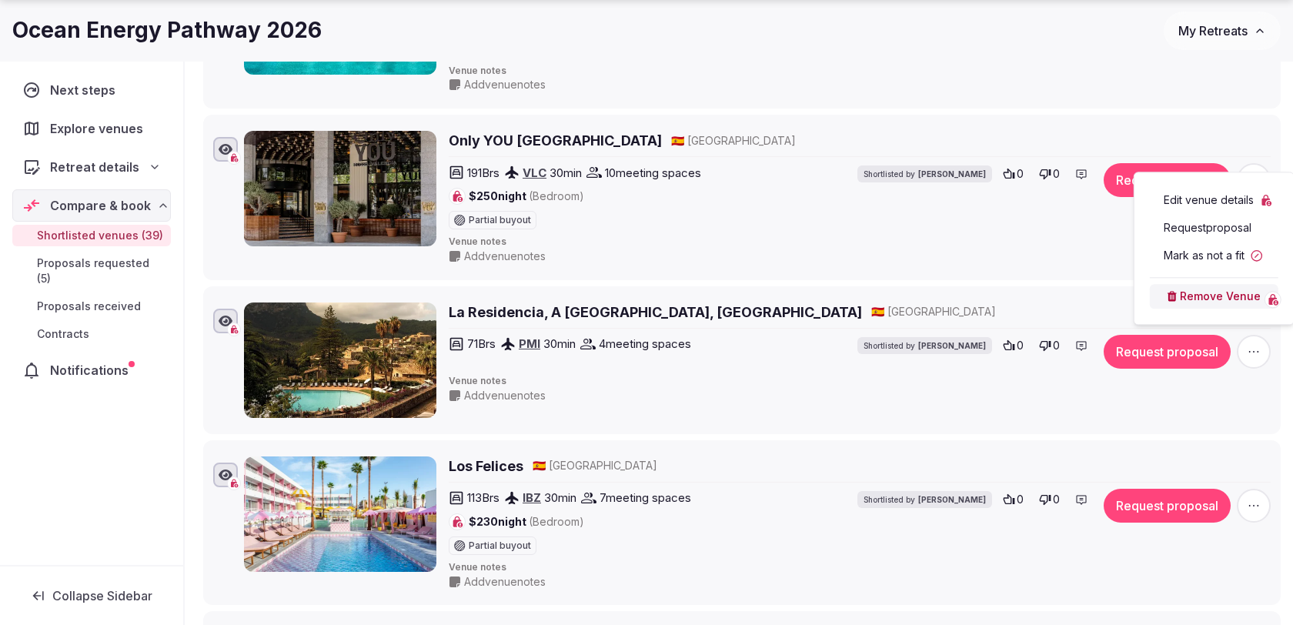
click at [1186, 296] on button "Remove Venue" at bounding box center [1214, 296] width 129 height 25
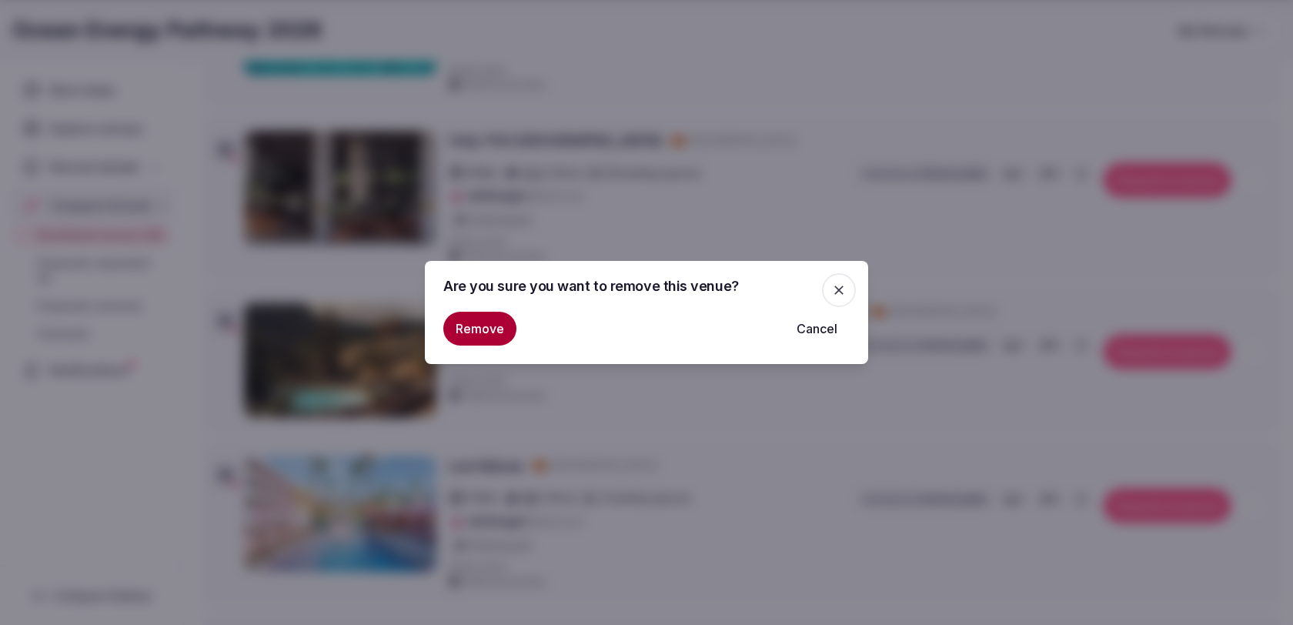
click at [473, 324] on button "Remove" at bounding box center [479, 329] width 73 height 34
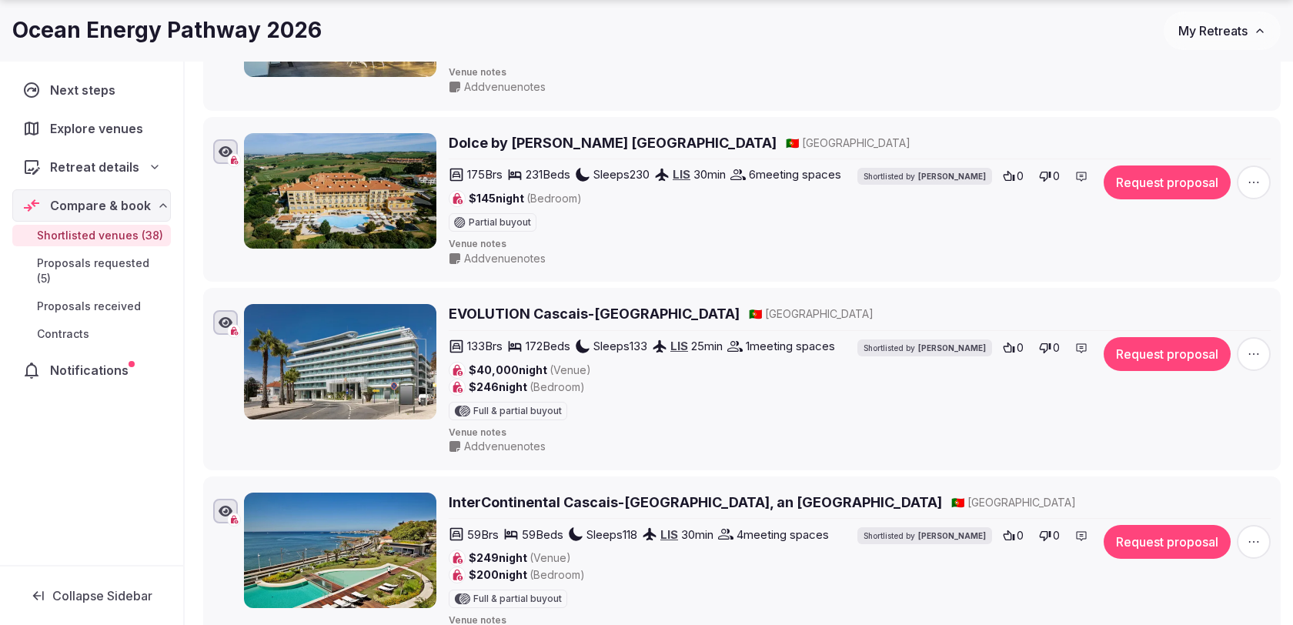
scroll to position [3690, 0]
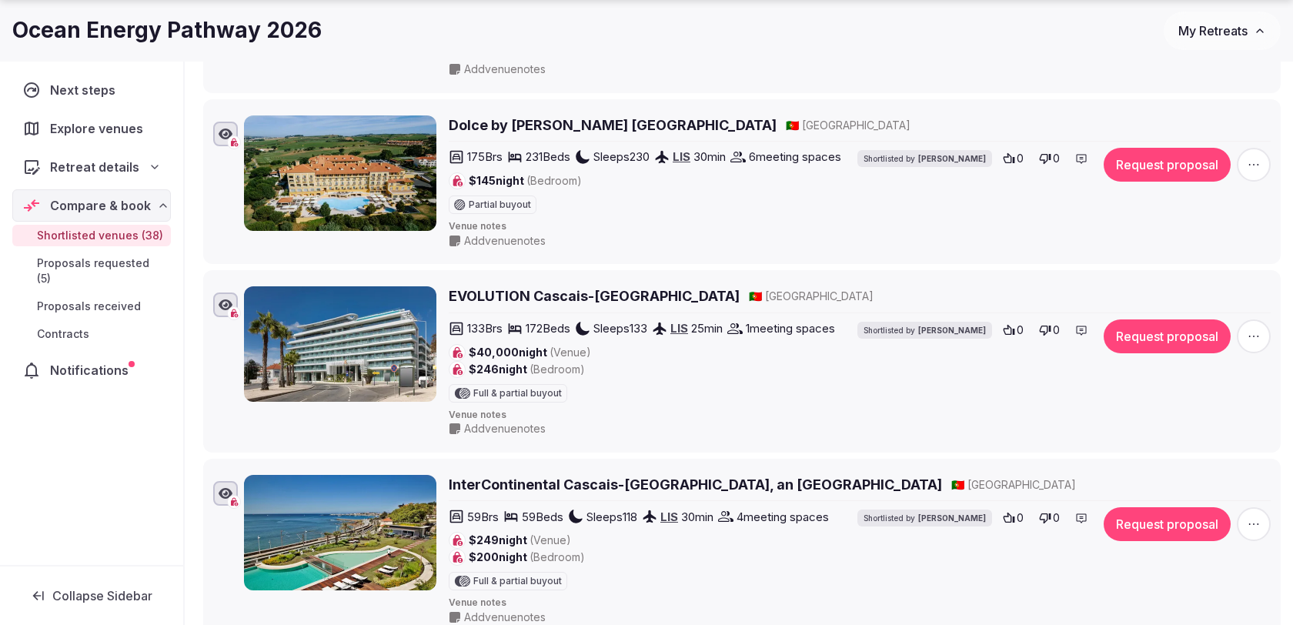
click at [1255, 148] on span "button" at bounding box center [1254, 165] width 34 height 34
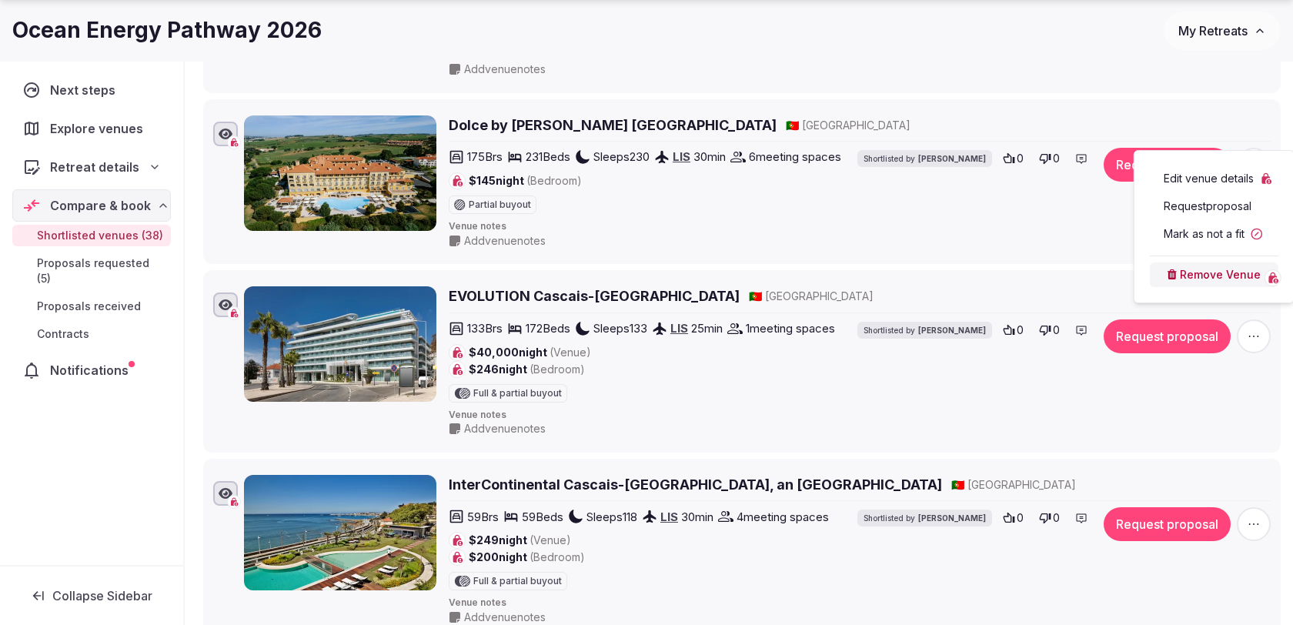
click at [1205, 274] on button "Remove Venue" at bounding box center [1214, 275] width 129 height 25
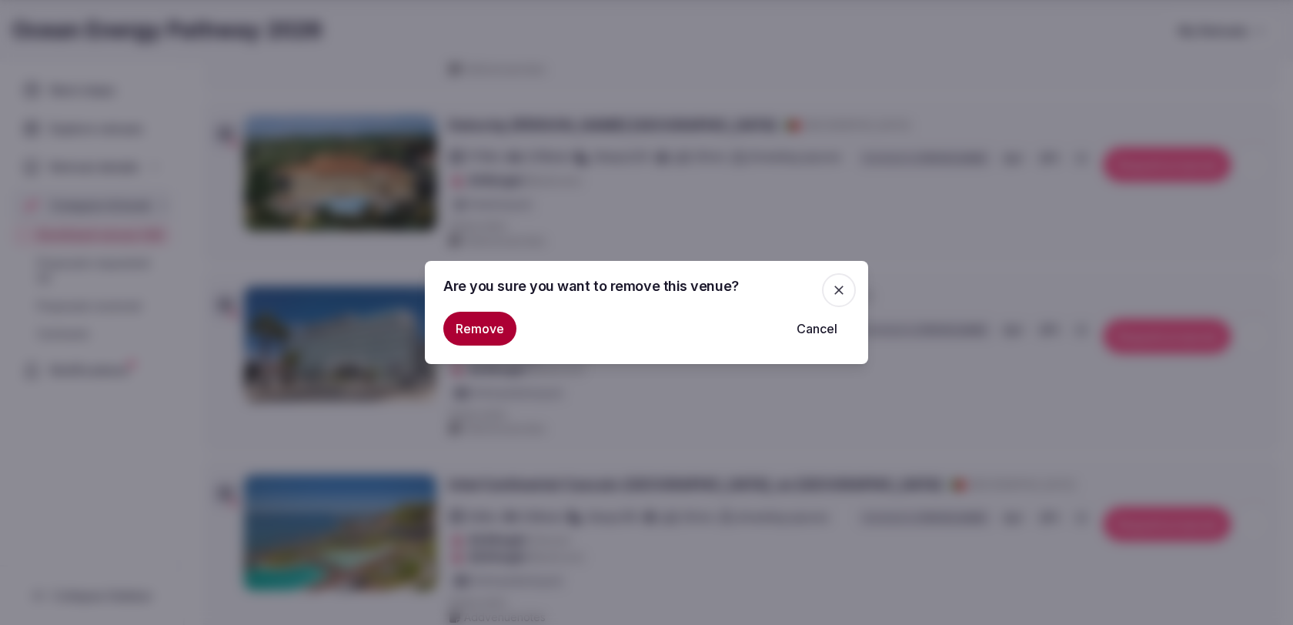
click at [493, 324] on button "Remove" at bounding box center [479, 329] width 73 height 34
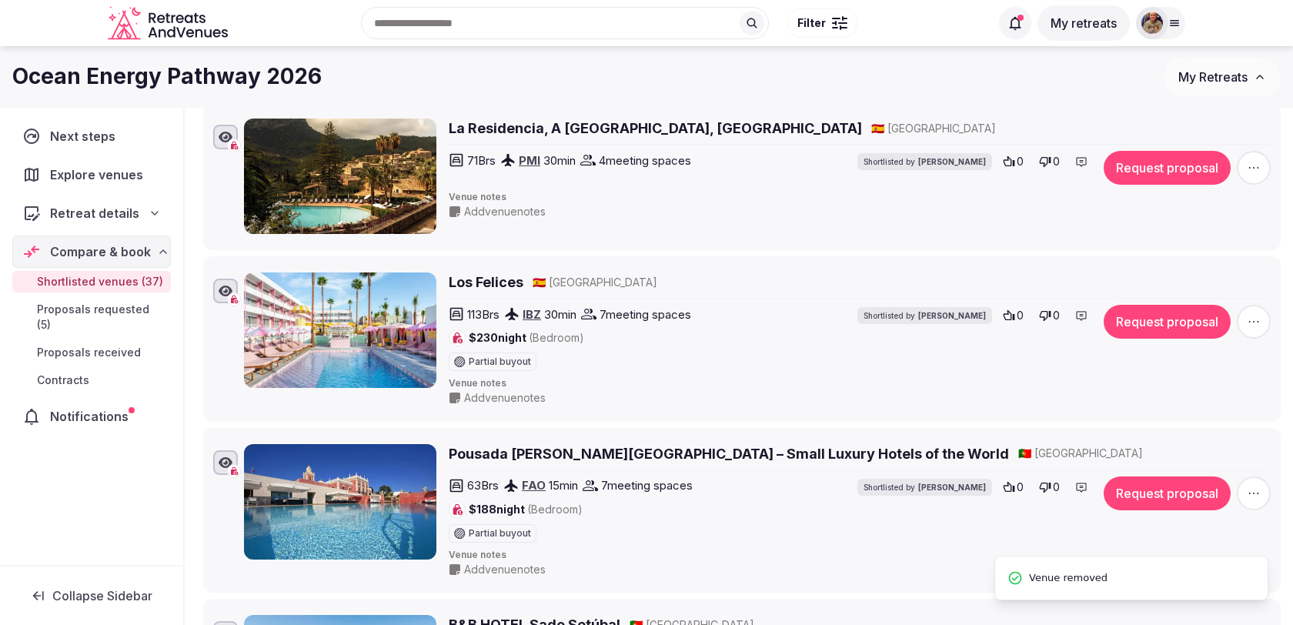
scroll to position [3004, 0]
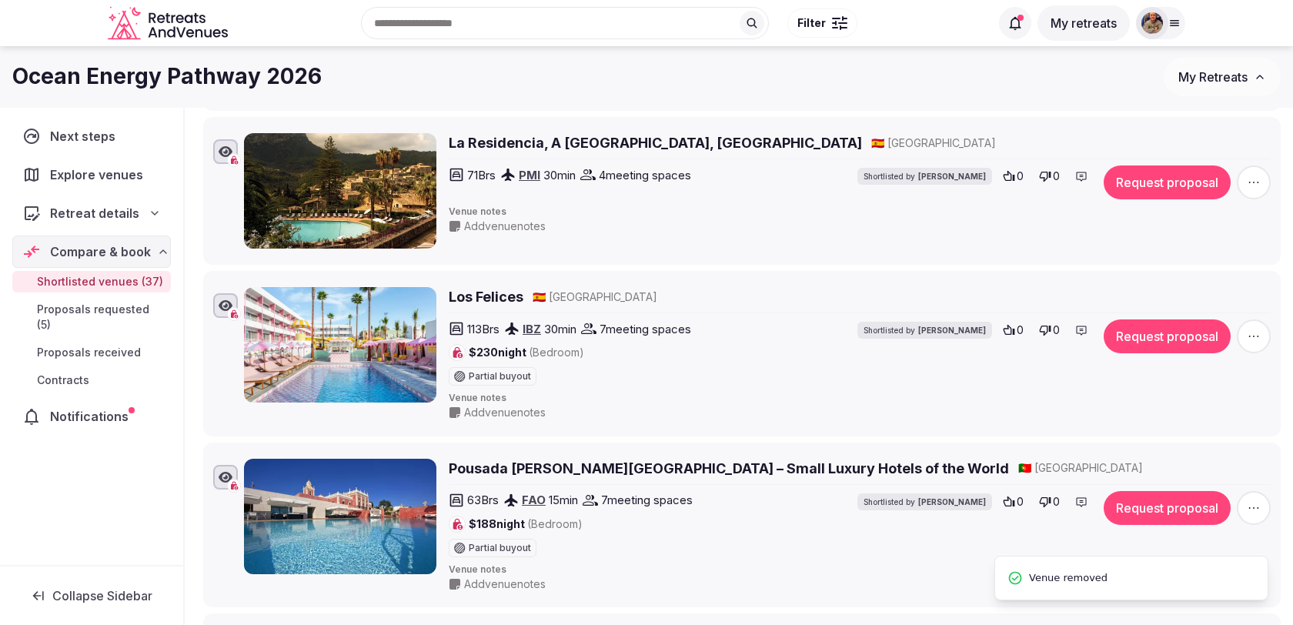
click at [1253, 329] on icon "button" at bounding box center [1253, 336] width 15 height 15
click at [1214, 253] on button "Remove Venue" at bounding box center [1214, 251] width 129 height 25
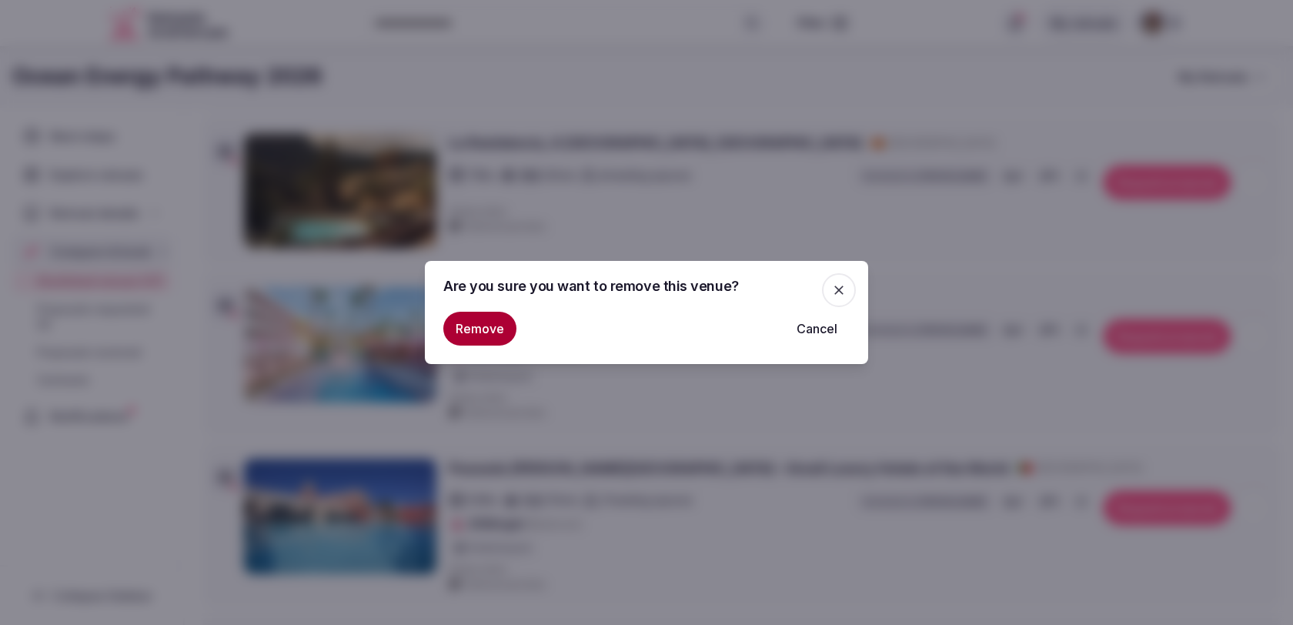
click at [497, 329] on button "Remove" at bounding box center [479, 329] width 73 height 34
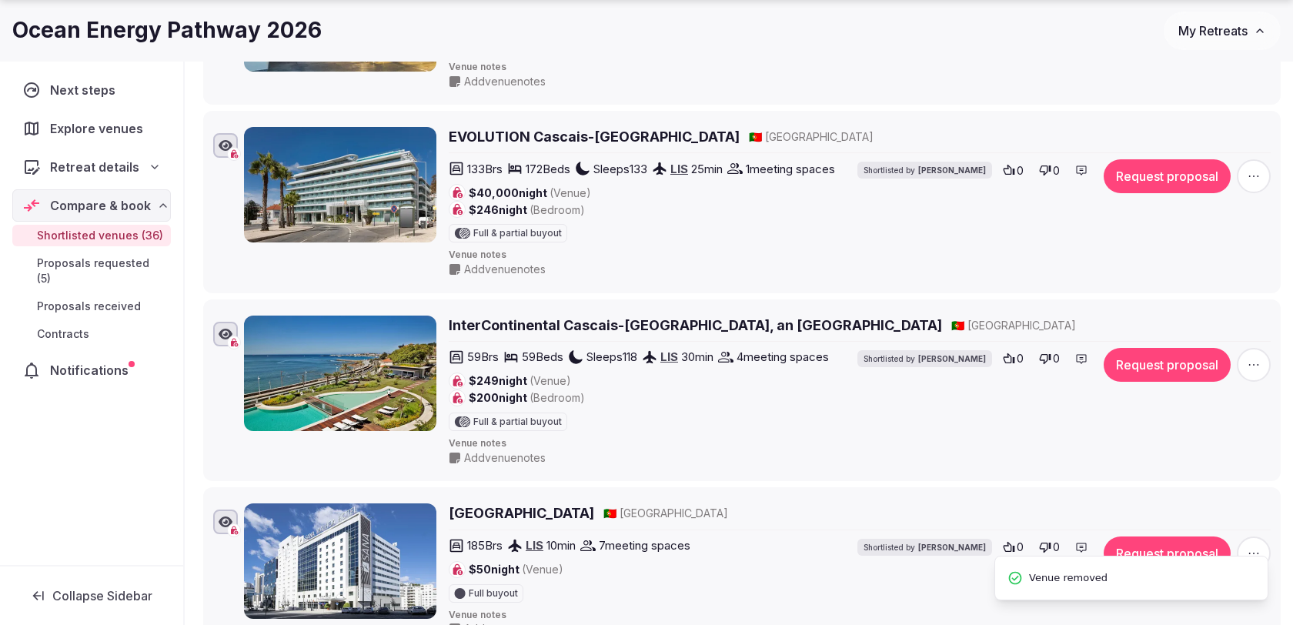
scroll to position [3514, 0]
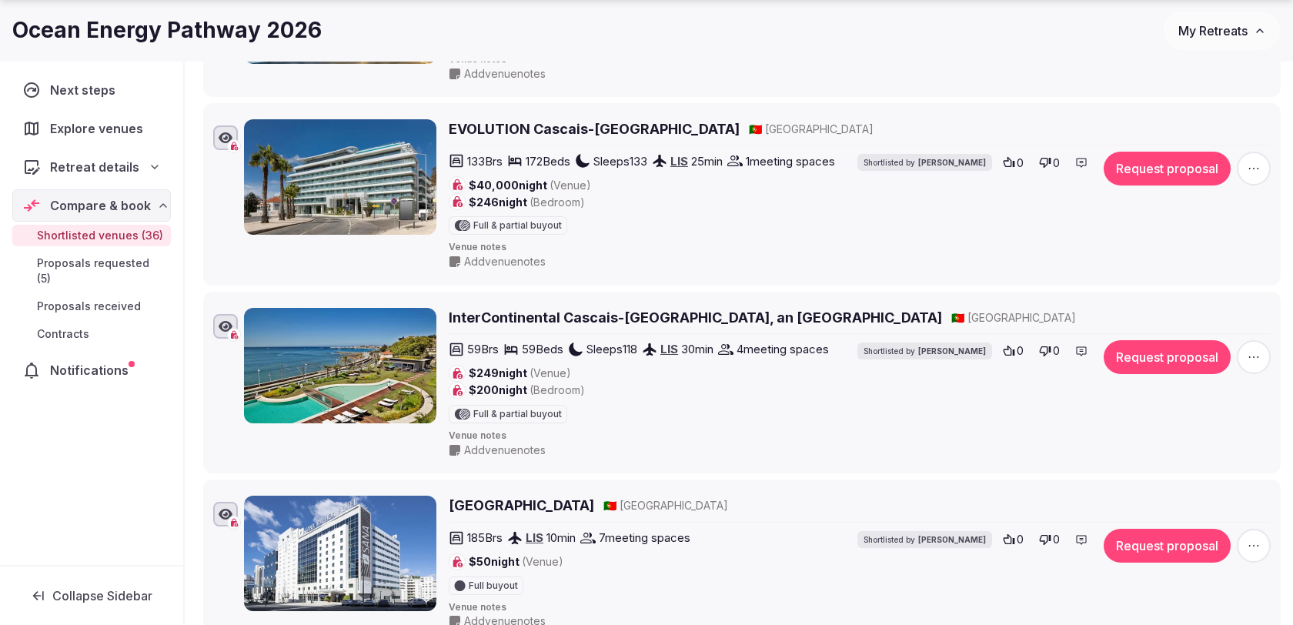
click at [1266, 152] on span "button" at bounding box center [1254, 169] width 34 height 34
click at [1186, 282] on button "Remove Venue" at bounding box center [1214, 281] width 129 height 25
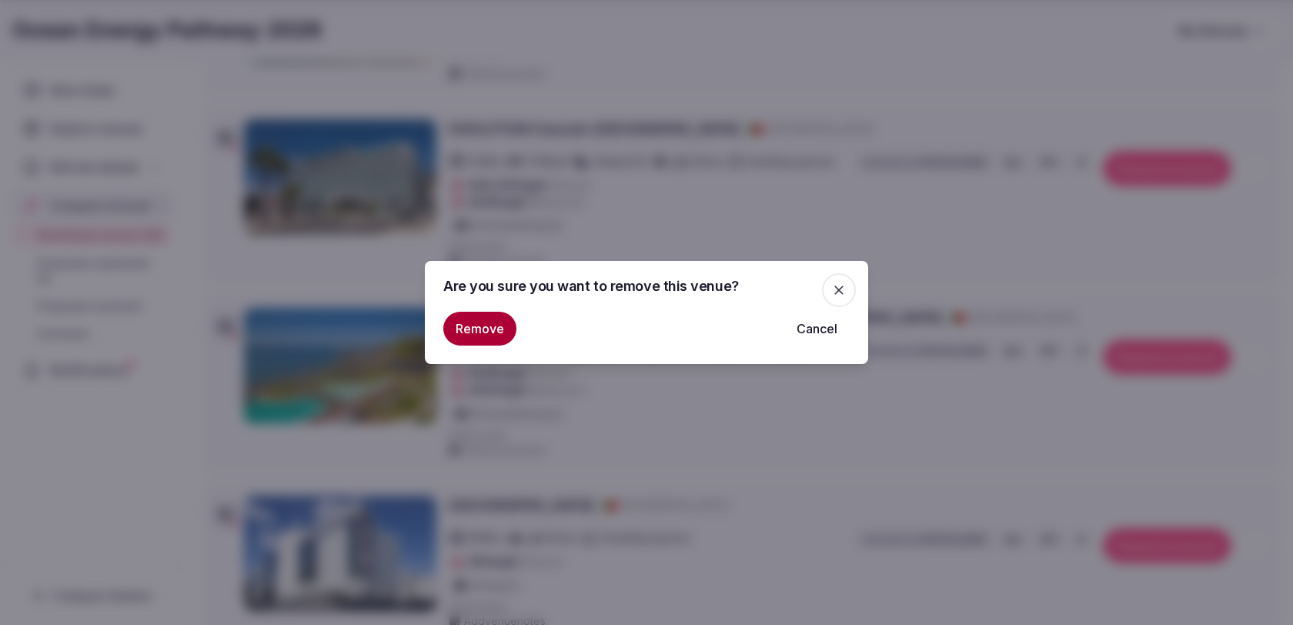
click at [458, 316] on button "Remove" at bounding box center [479, 329] width 73 height 34
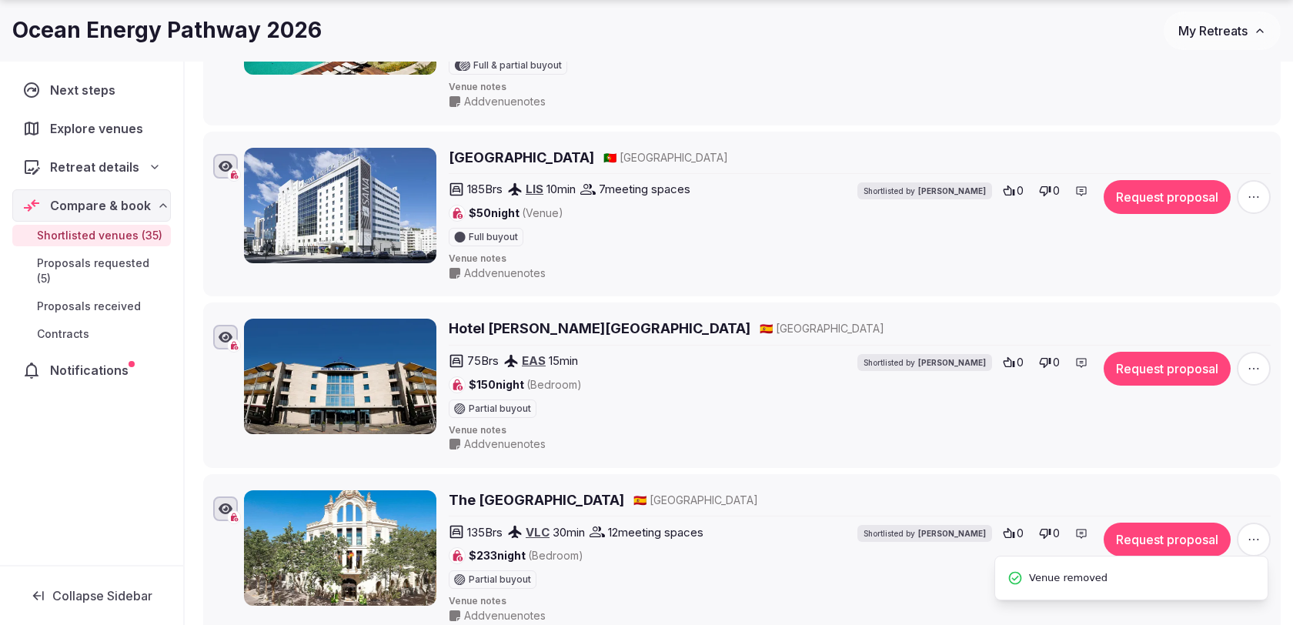
scroll to position [3691, 0]
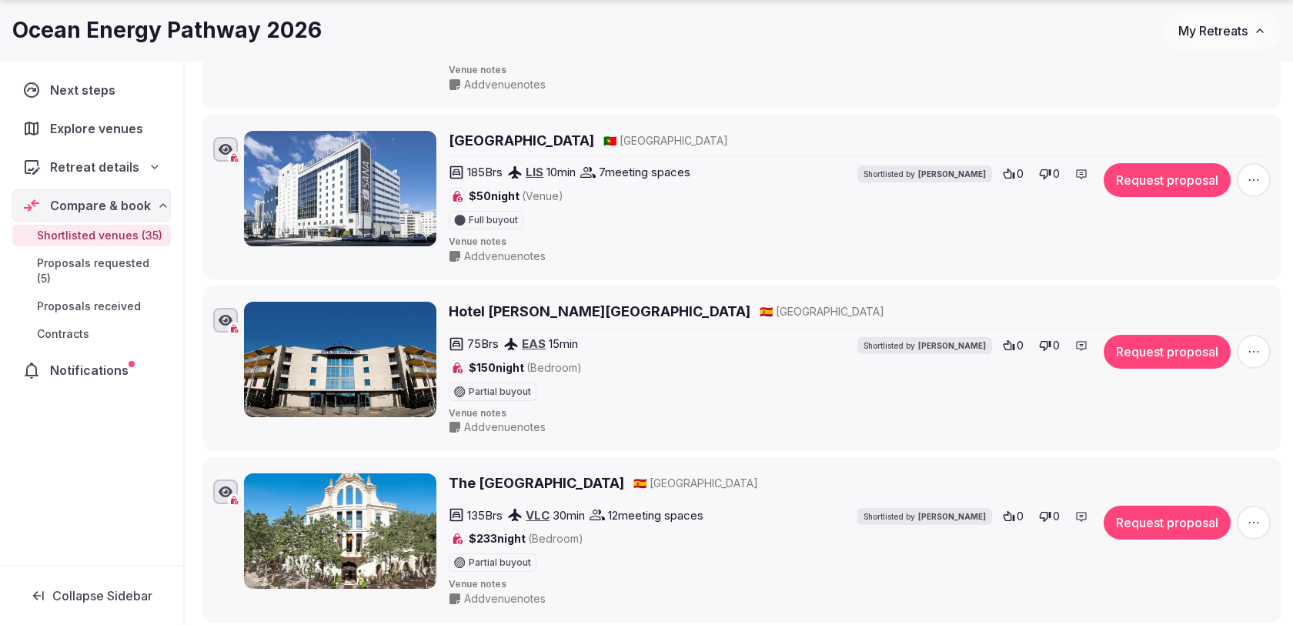
click at [1258, 172] on icon "button" at bounding box center [1253, 179] width 15 height 15
click at [1189, 286] on button "Remove Venue" at bounding box center [1214, 289] width 129 height 25
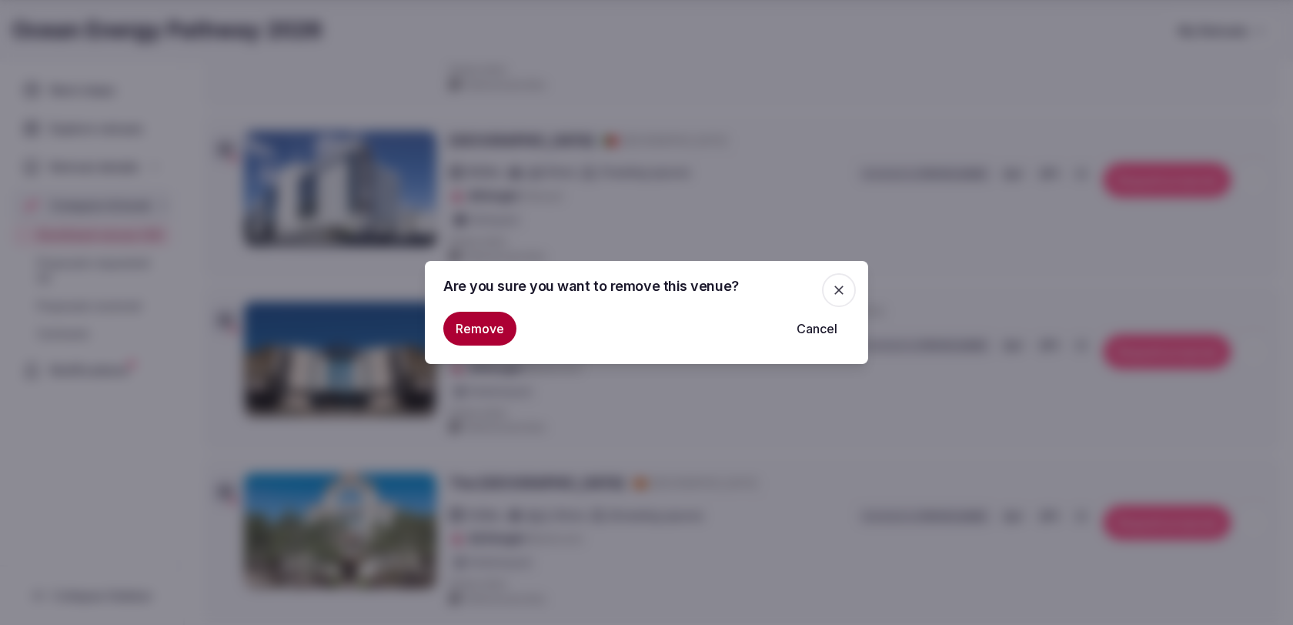
click at [510, 326] on button "Remove" at bounding box center [479, 329] width 73 height 34
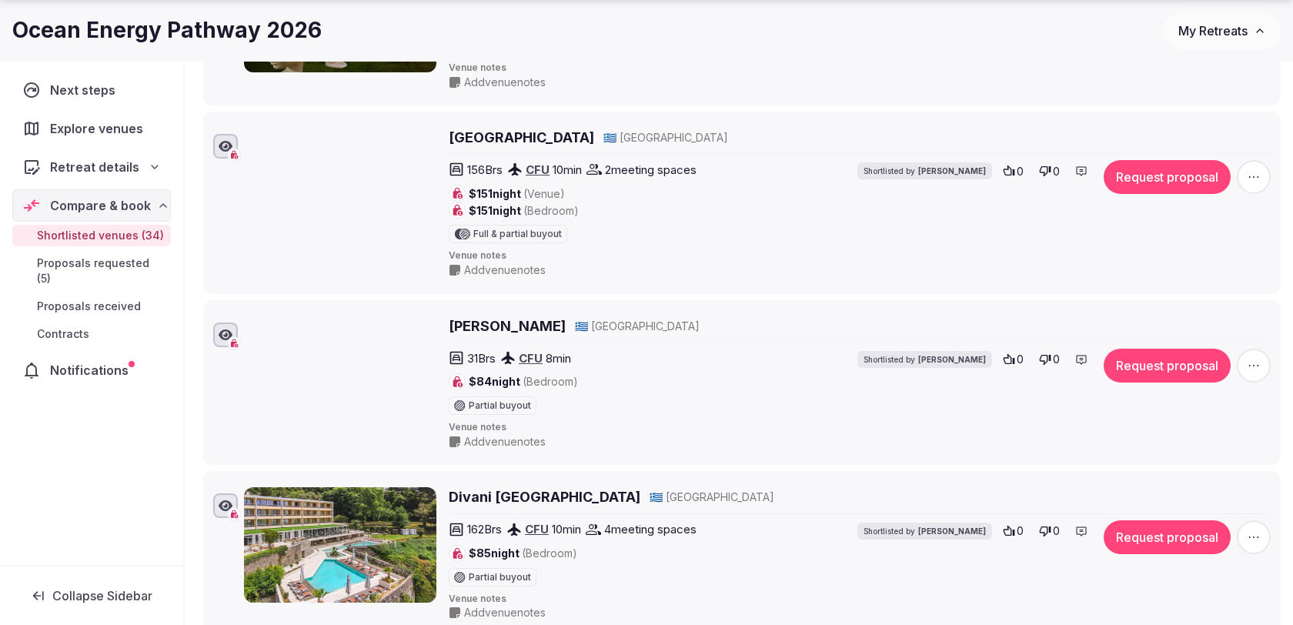
scroll to position [4724, 0]
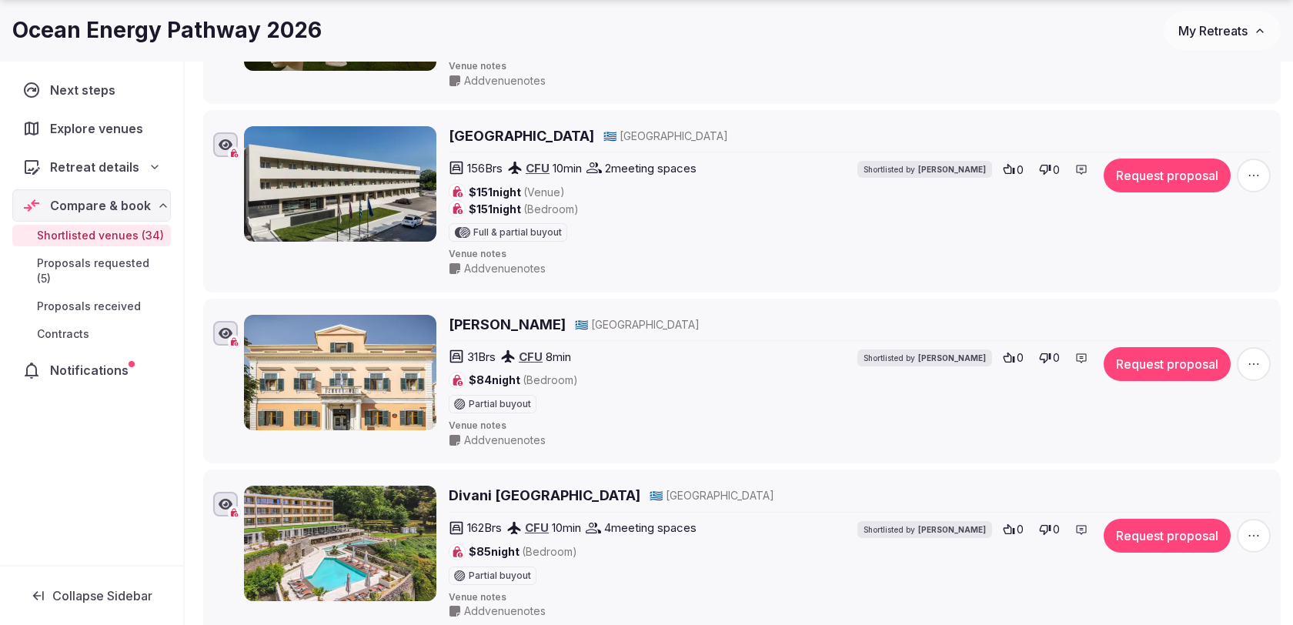
click at [1263, 159] on span "button" at bounding box center [1254, 176] width 34 height 34
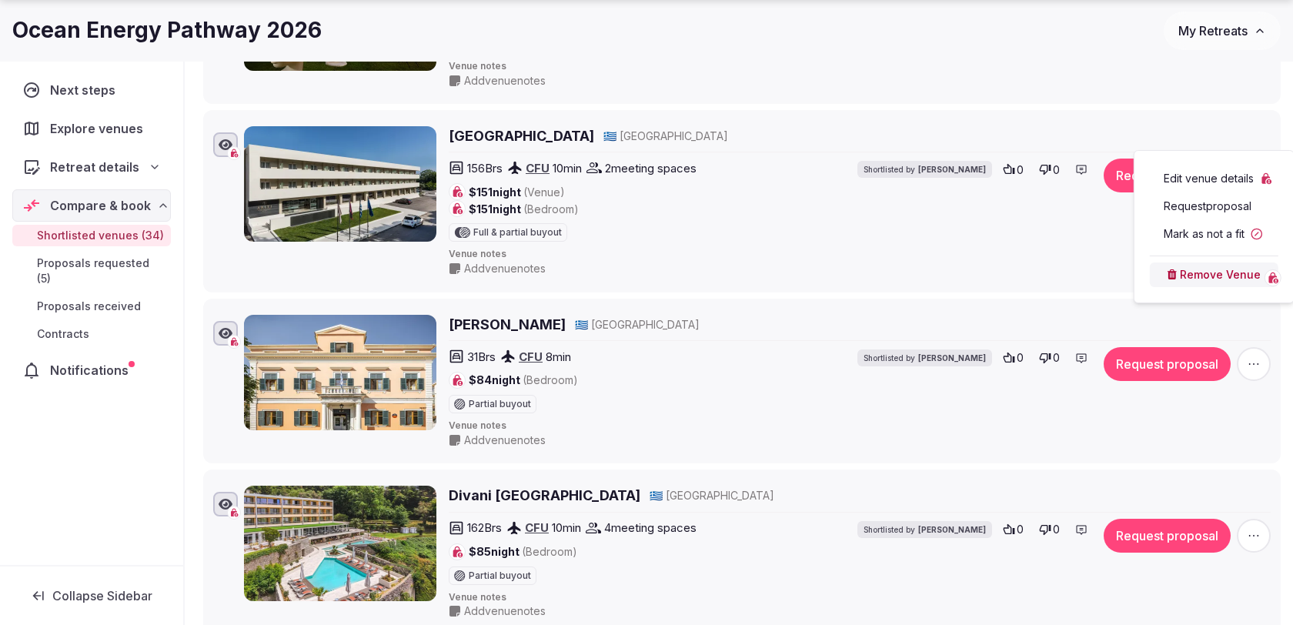
click at [1196, 271] on button "Remove Venue" at bounding box center [1214, 275] width 129 height 25
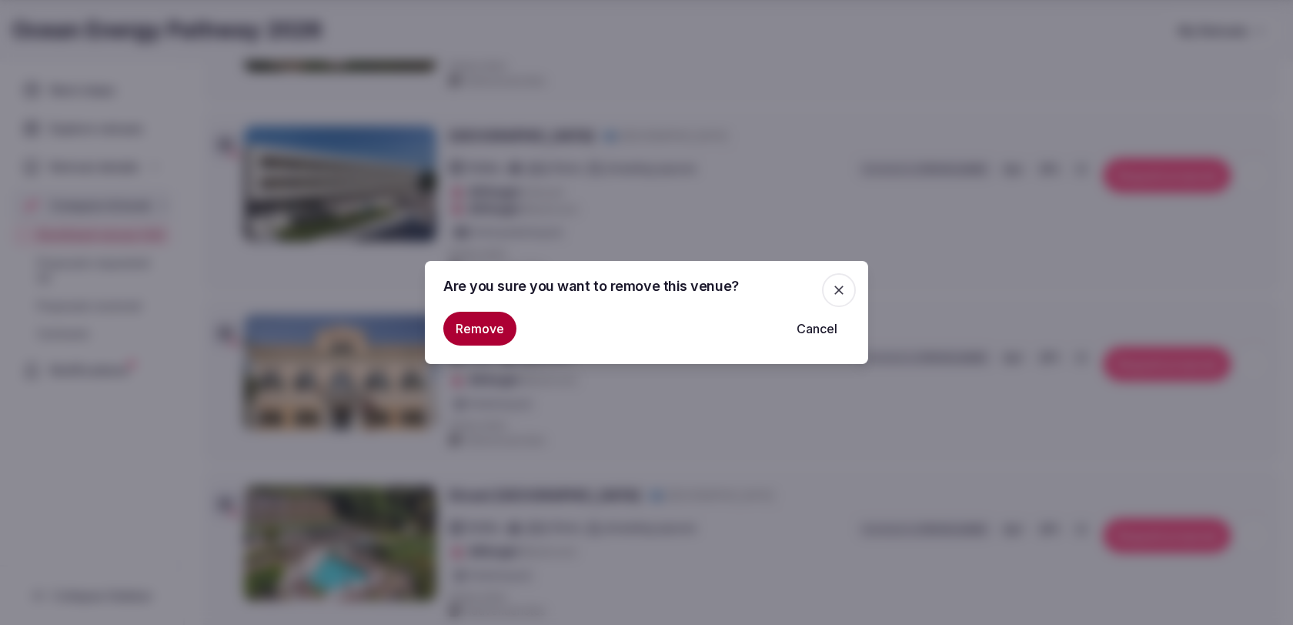
click at [466, 340] on button "Remove" at bounding box center [479, 329] width 73 height 34
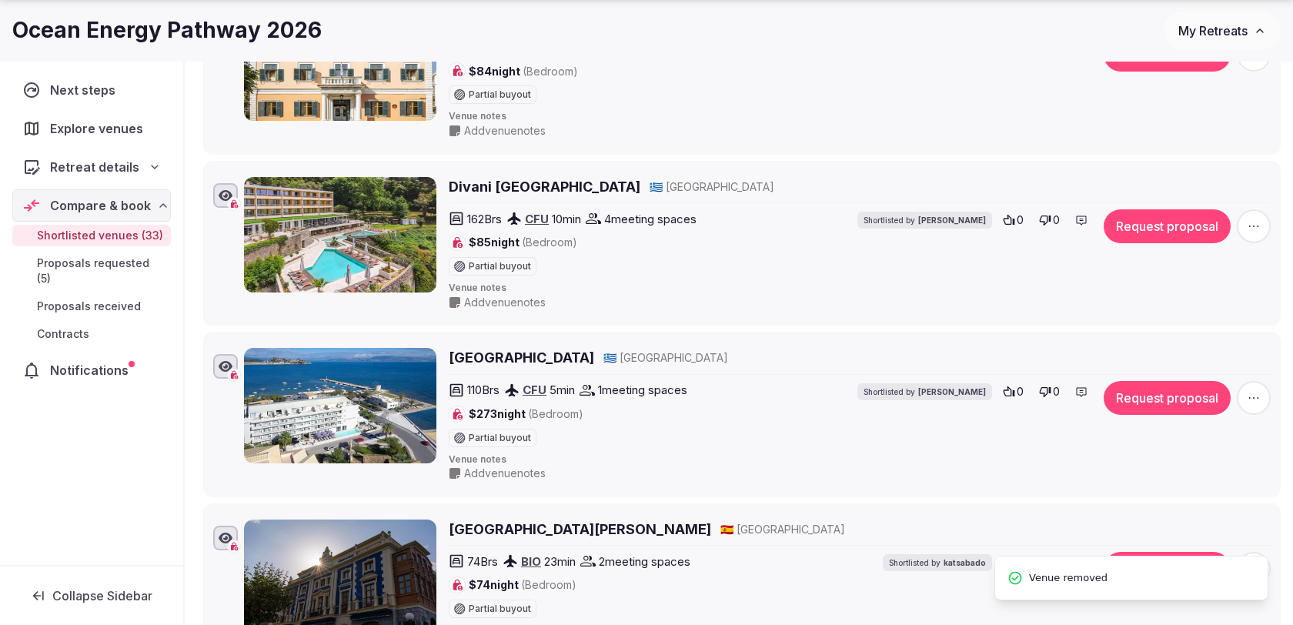
scroll to position [4871, 0]
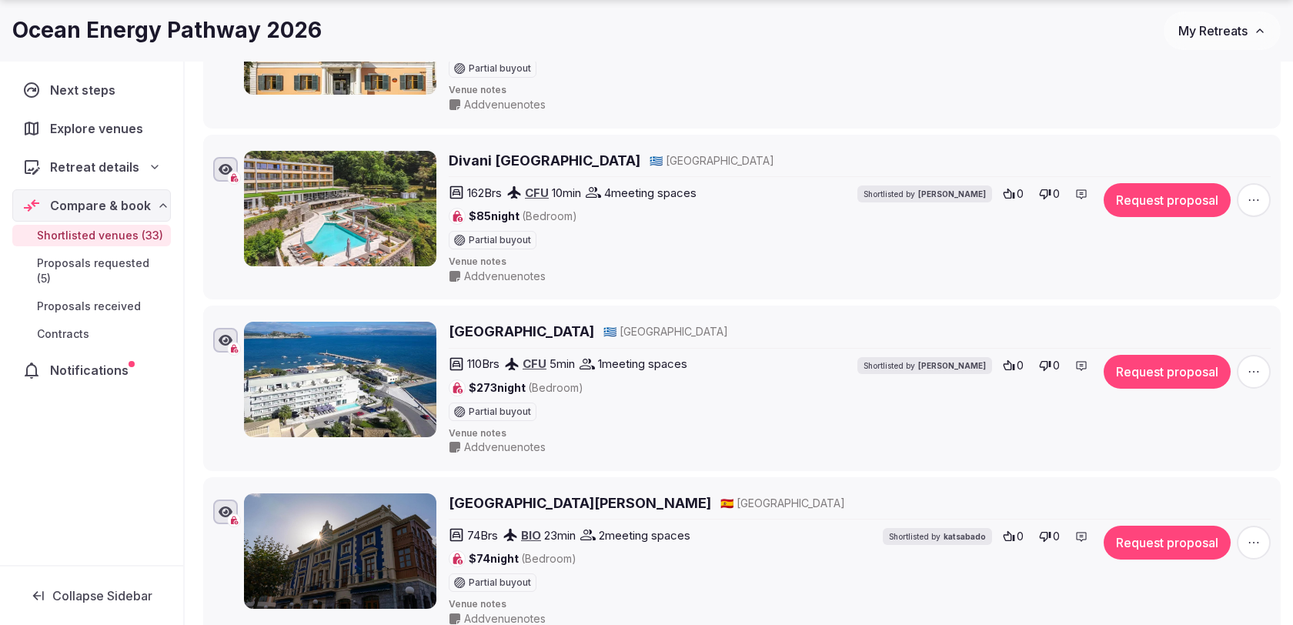
click at [1273, 148] on div "Divani Corfu Palace 🇬🇷 Greece 162 Brs CFU 10 min 4 meeting spaces $85 night (Be…" at bounding box center [742, 217] width 1064 height 139
click at [1259, 192] on icon "button" at bounding box center [1253, 199] width 15 height 15
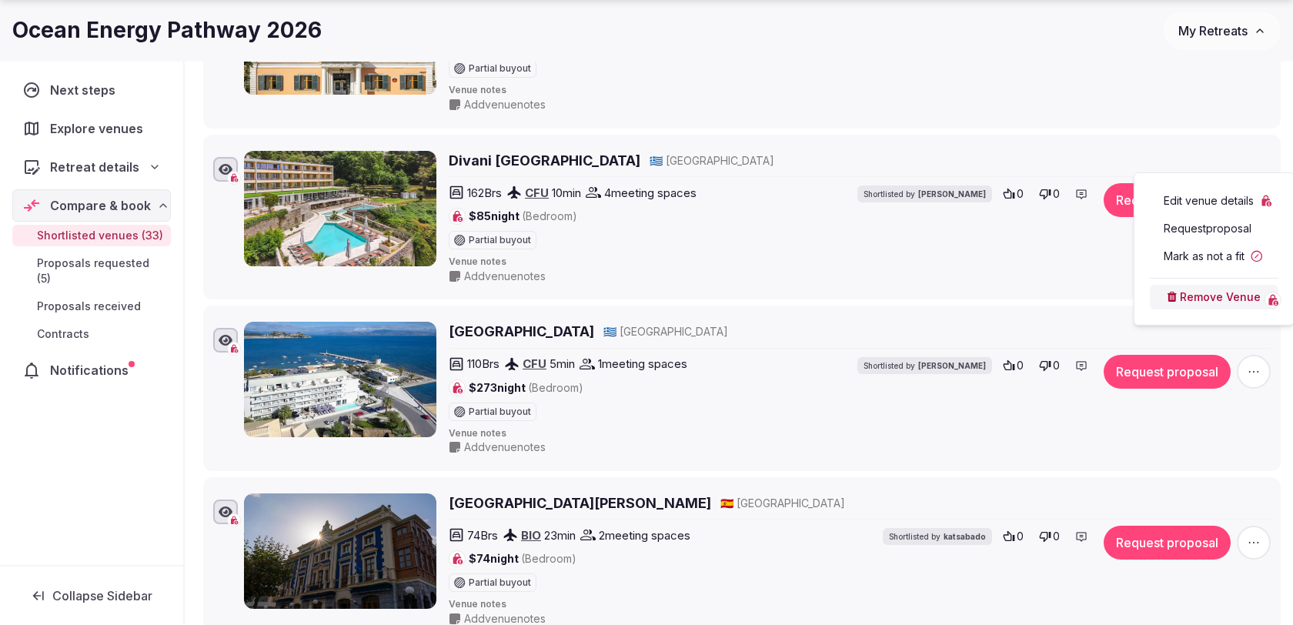
click at [1184, 294] on button "Remove Venue" at bounding box center [1214, 297] width 129 height 25
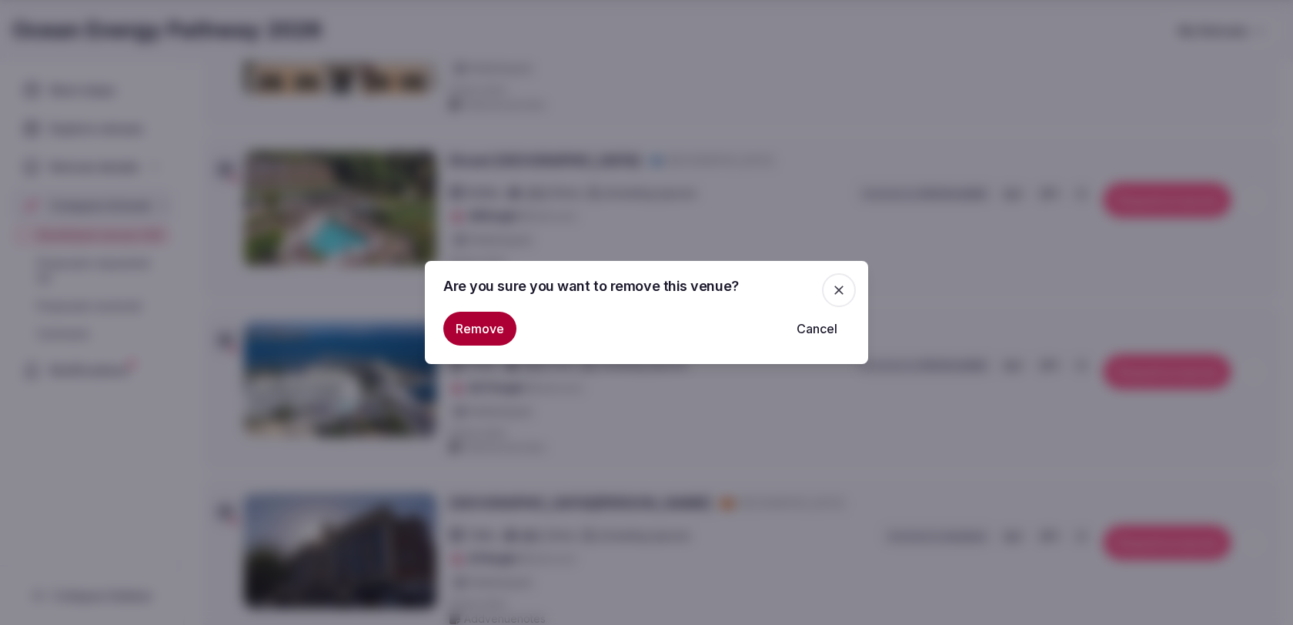
click at [488, 319] on button "Remove" at bounding box center [479, 329] width 73 height 34
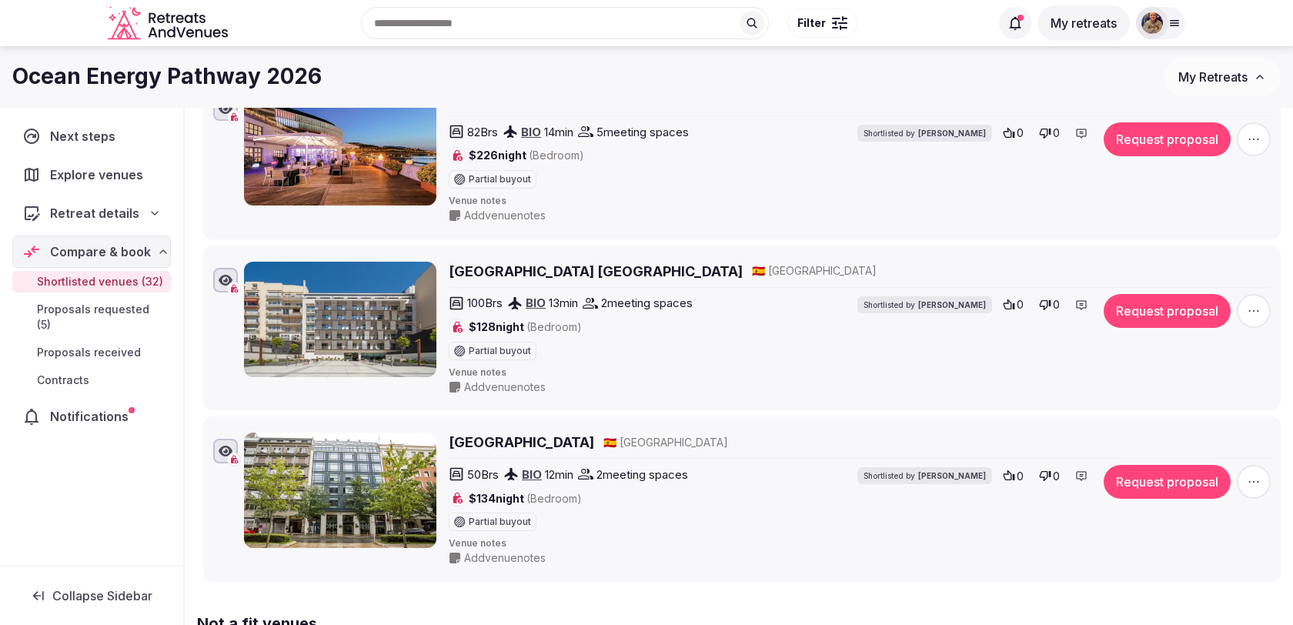
scroll to position [5269, 0]
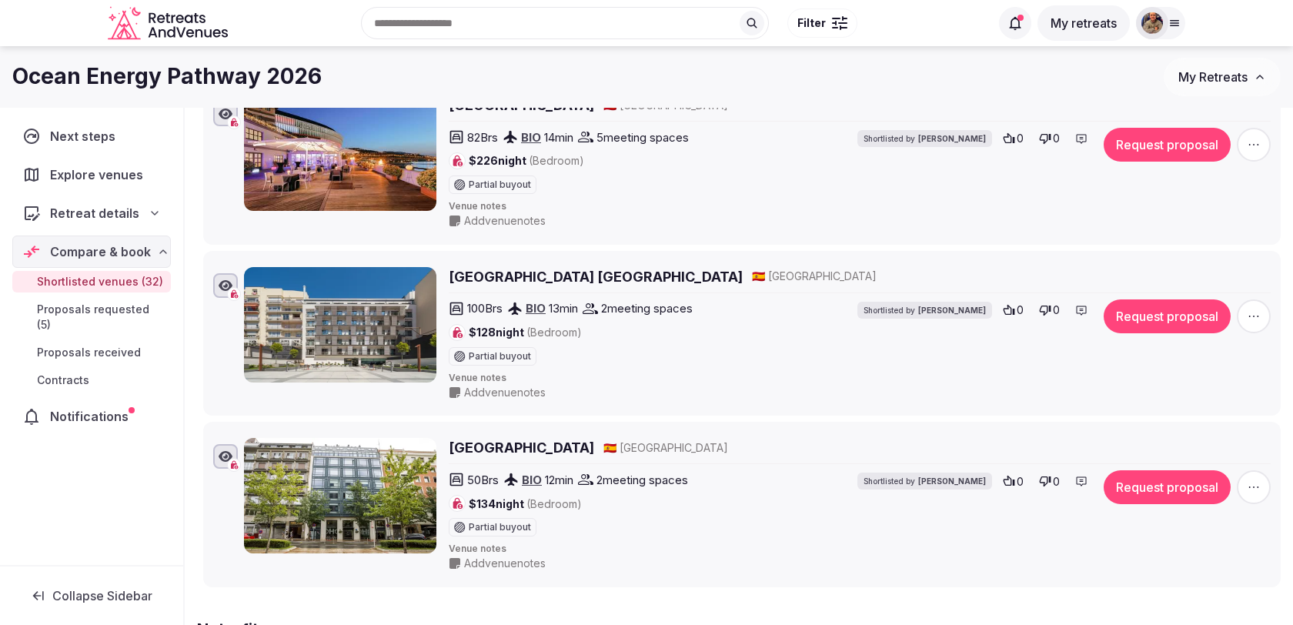
click at [1257, 299] on span "button" at bounding box center [1254, 316] width 34 height 34
click at [1207, 202] on button "Remove Venue" at bounding box center [1214, 207] width 129 height 25
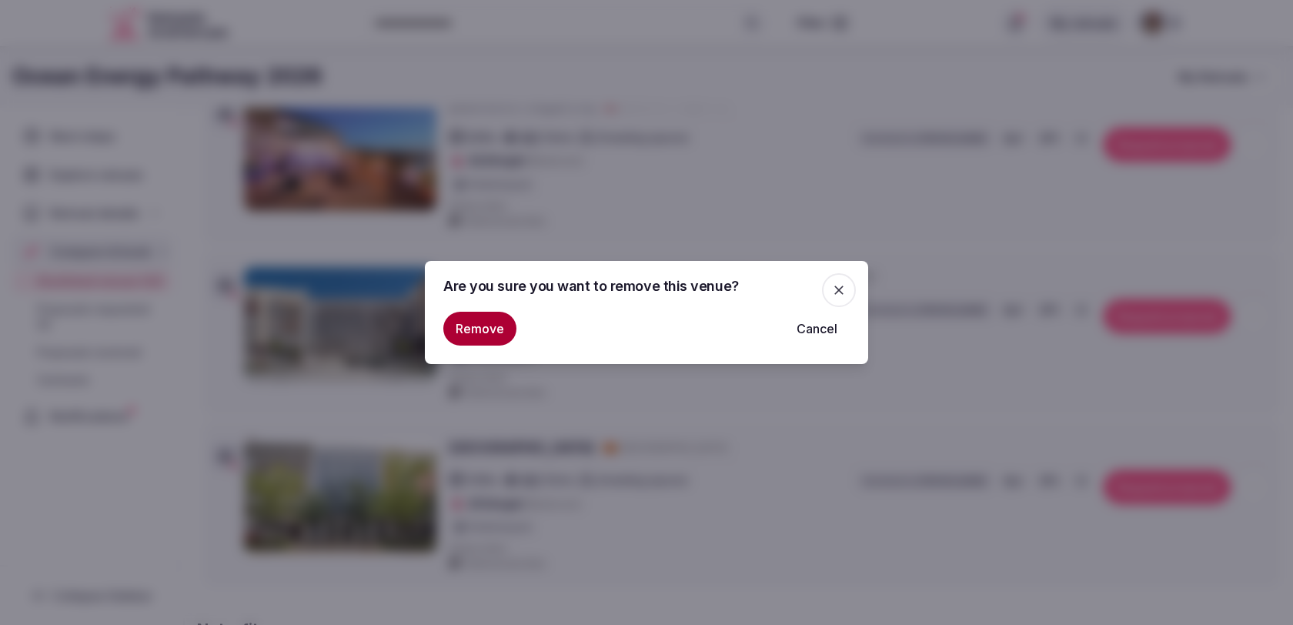
click at [493, 333] on button "Remove" at bounding box center [479, 329] width 73 height 34
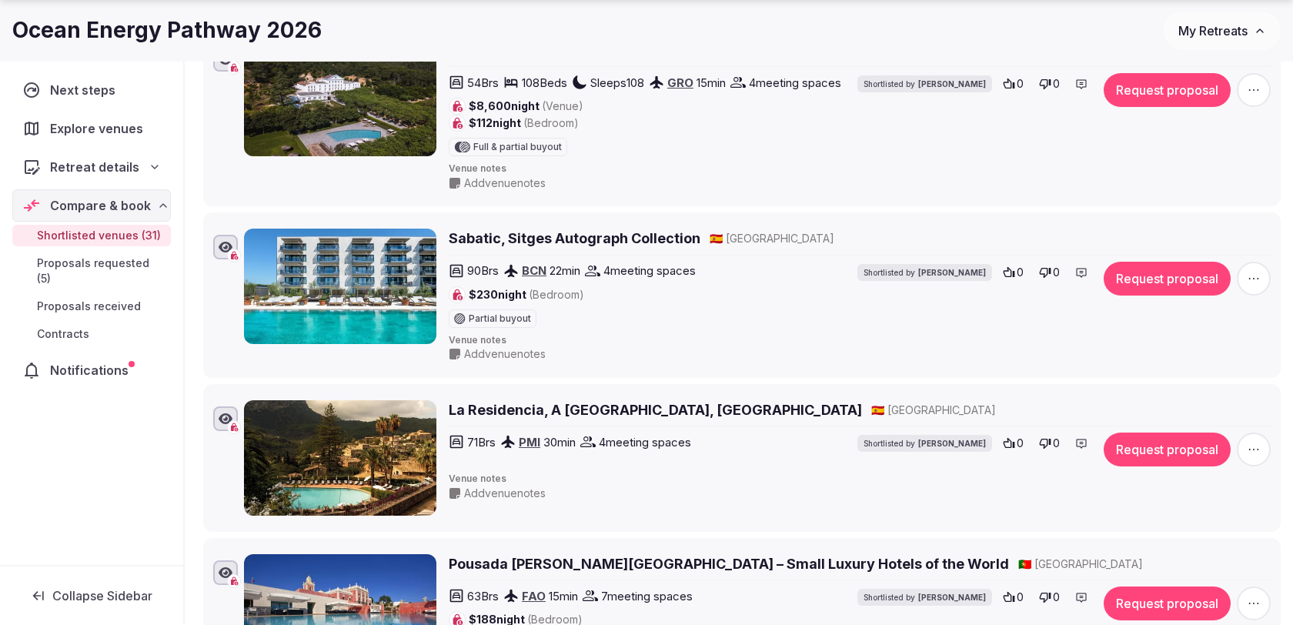
scroll to position [2741, 0]
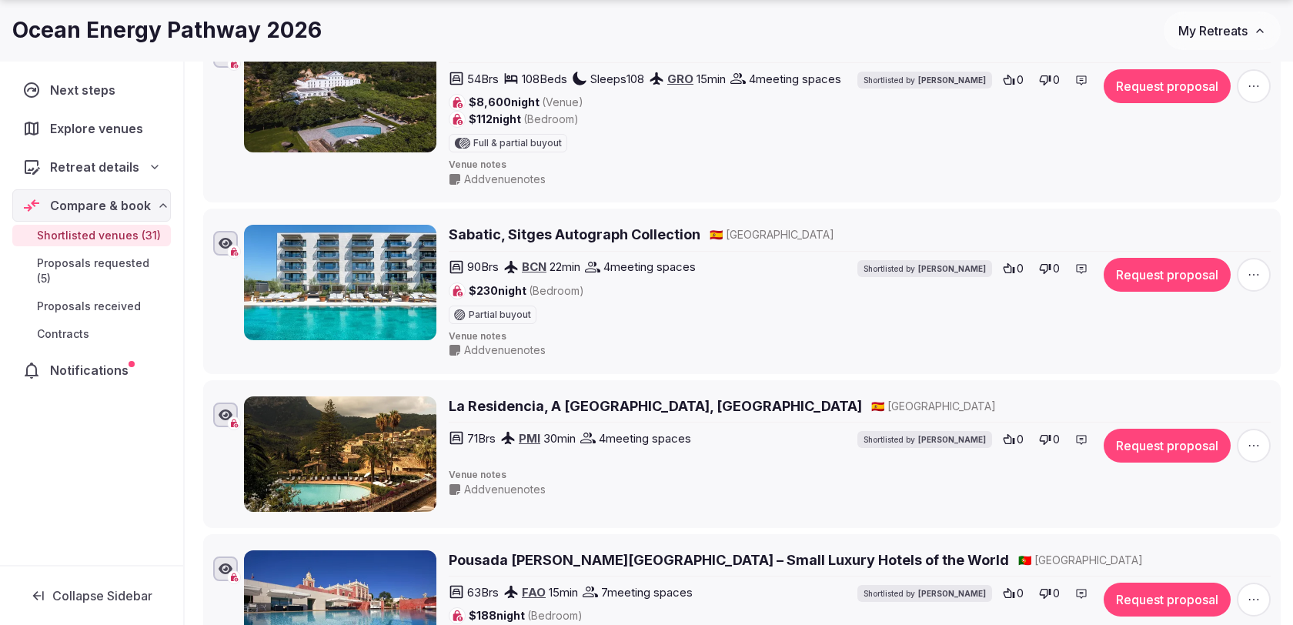
click at [1258, 267] on icon "button" at bounding box center [1253, 274] width 15 height 15
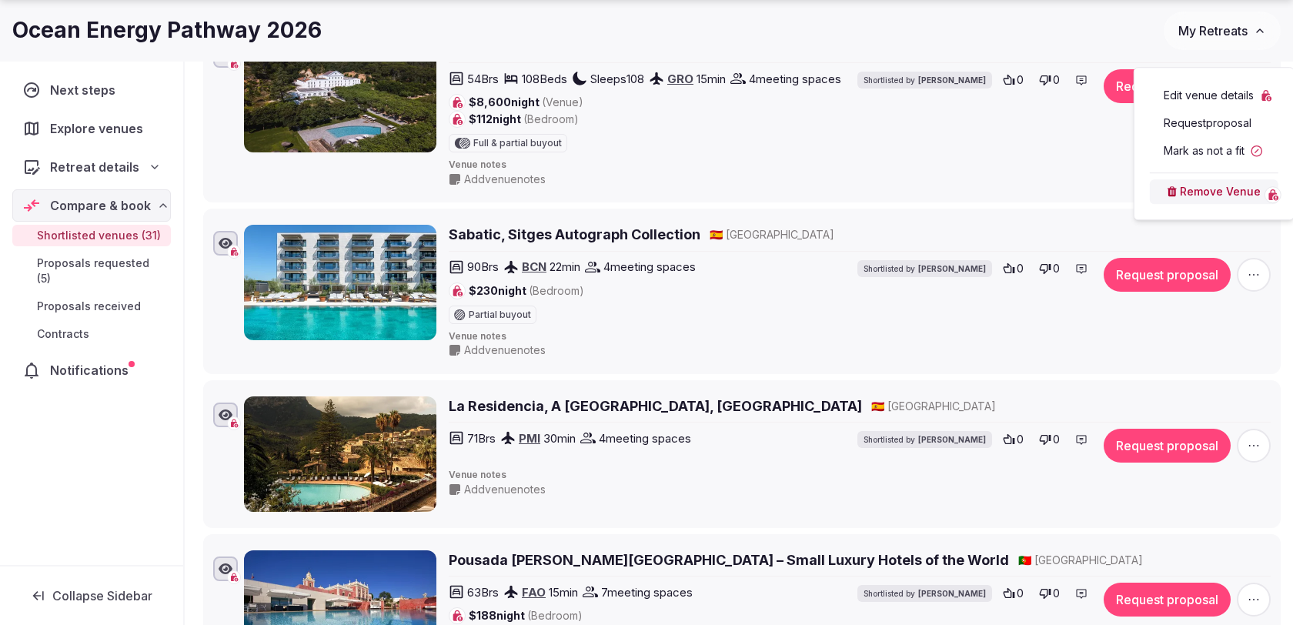
click at [1217, 192] on button "Remove Venue" at bounding box center [1214, 191] width 129 height 25
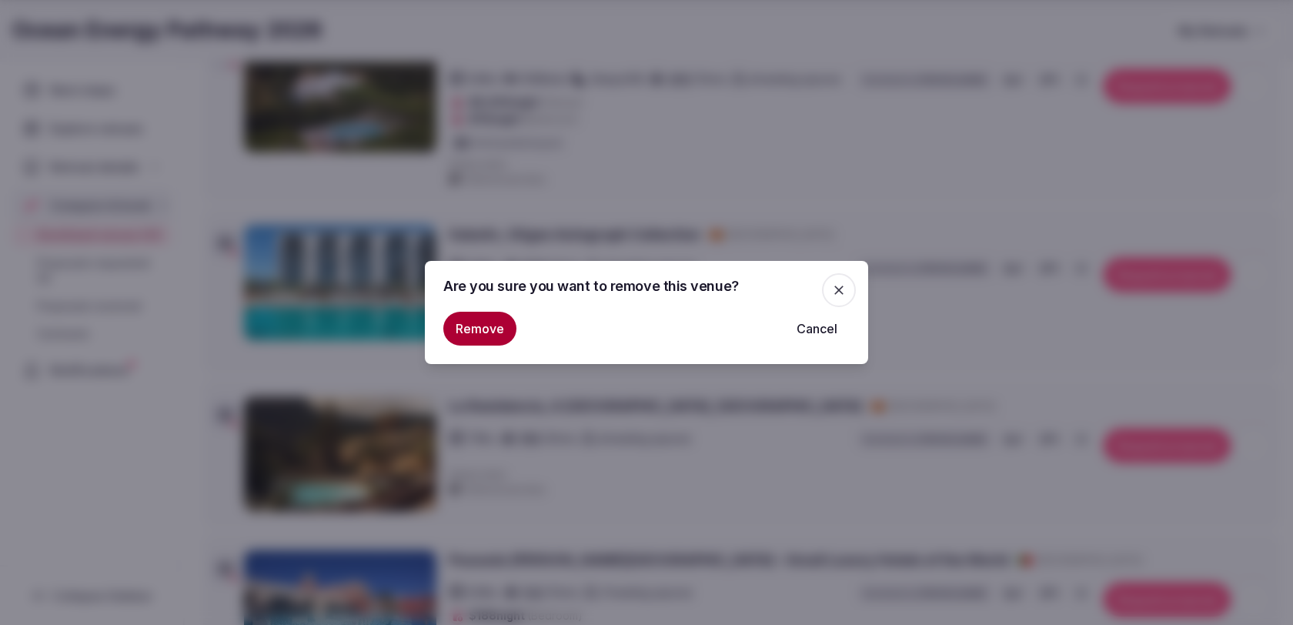
click at [493, 326] on button "Remove" at bounding box center [479, 329] width 73 height 34
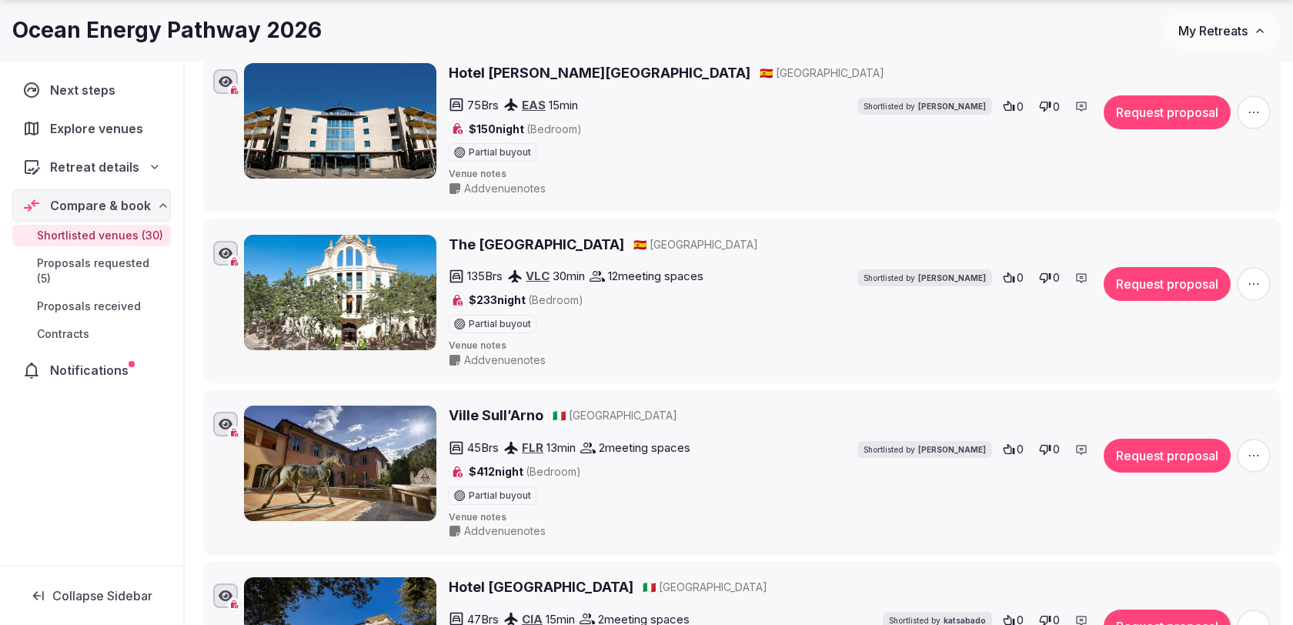
scroll to position [3591, 0]
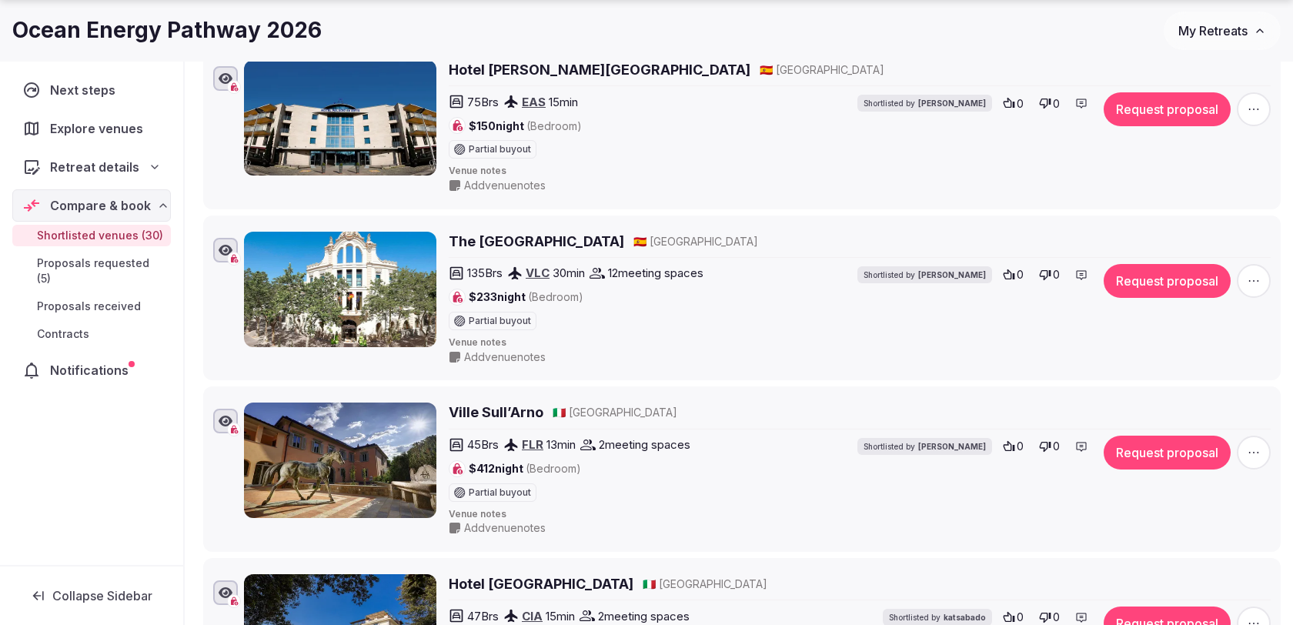
click at [1275, 236] on li "The Westin Valencia 🇪🇸 Spain 135 Brs VLC 30 min 12 meeting spaces $233 night (B…" at bounding box center [742, 299] width 1078 height 166
click at [1256, 273] on icon "button" at bounding box center [1253, 280] width 15 height 15
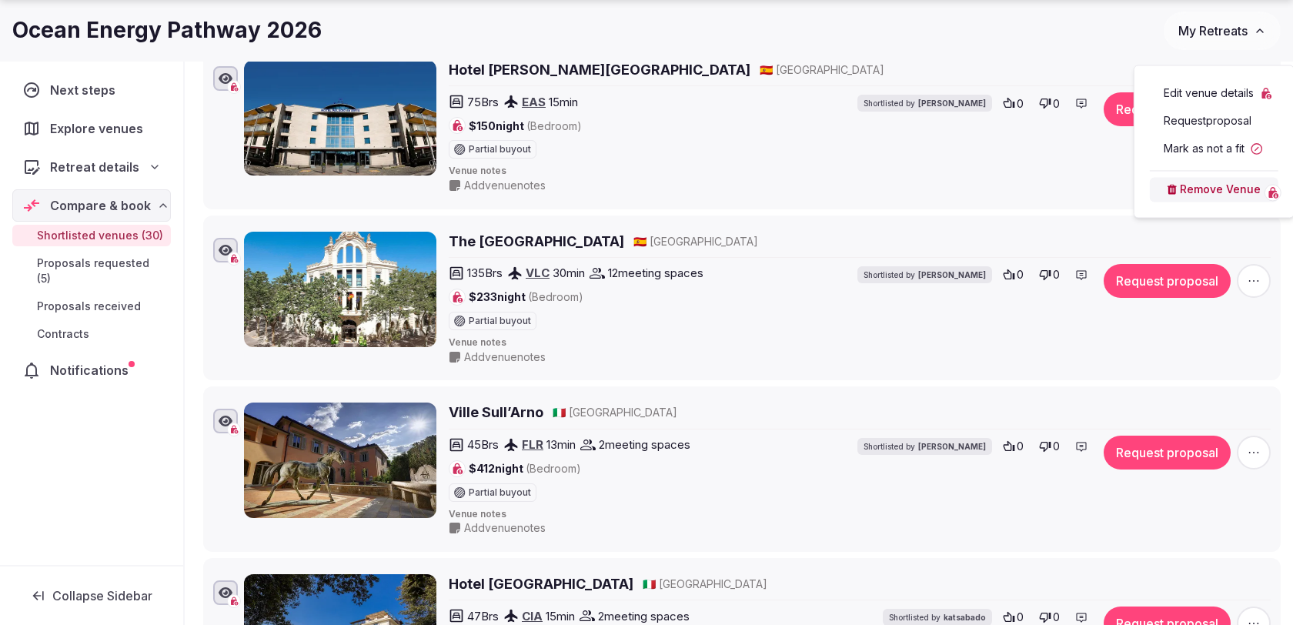
click at [1206, 183] on button "Remove Venue" at bounding box center [1214, 189] width 129 height 25
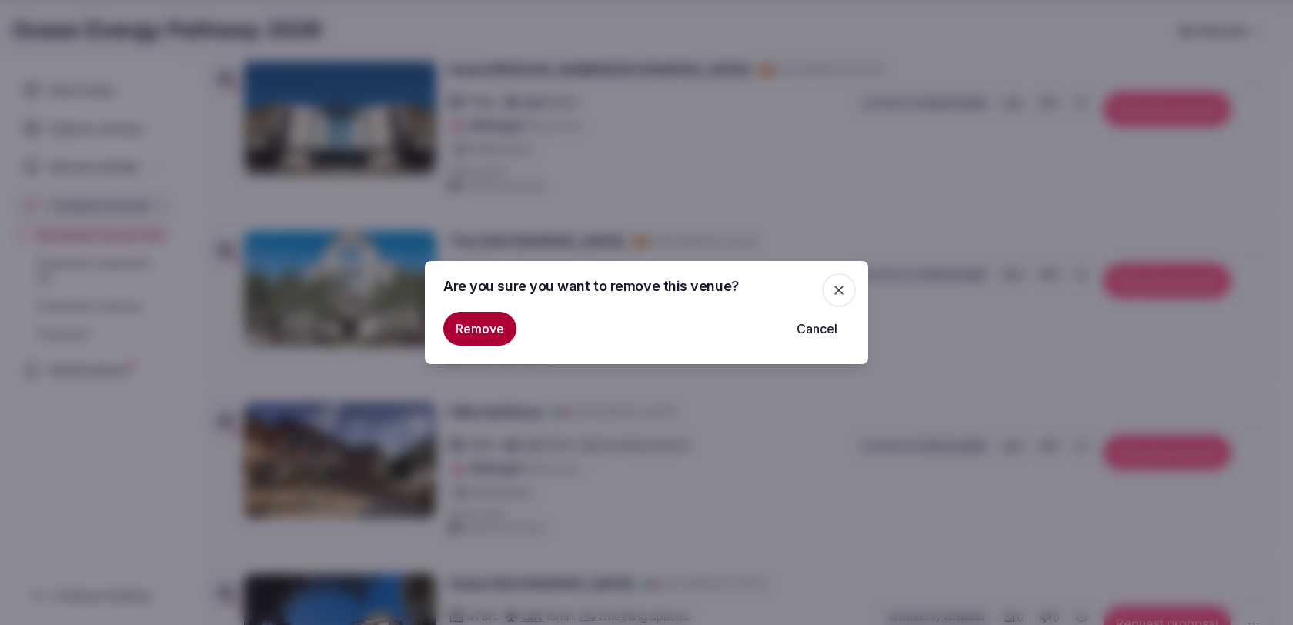
click at [510, 329] on button "Remove" at bounding box center [479, 329] width 73 height 34
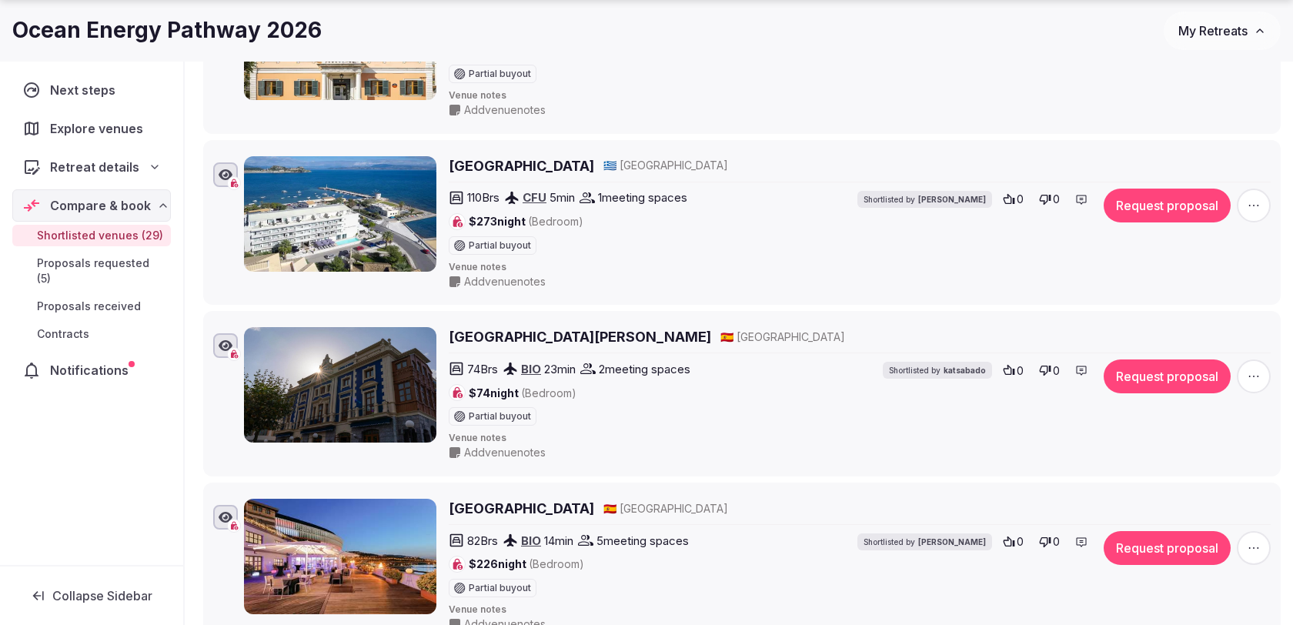
scroll to position [4550, 0]
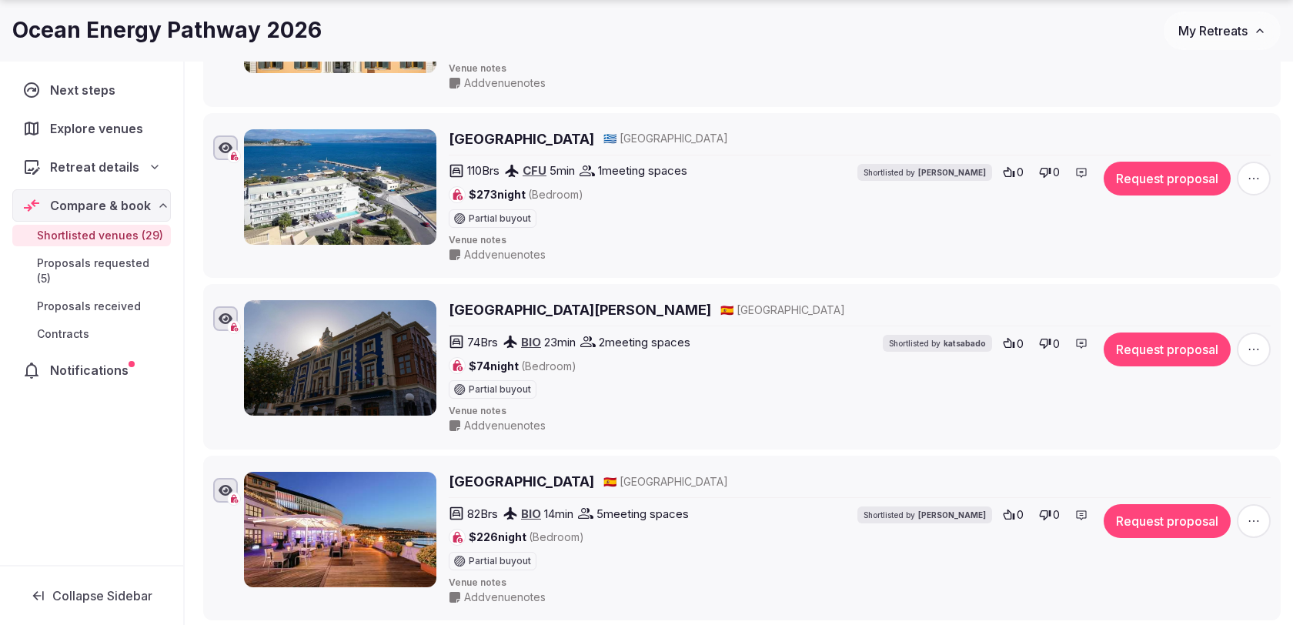
click at [1254, 162] on span "button" at bounding box center [1254, 179] width 34 height 34
click at [1181, 282] on button "Remove Venue" at bounding box center [1214, 279] width 129 height 25
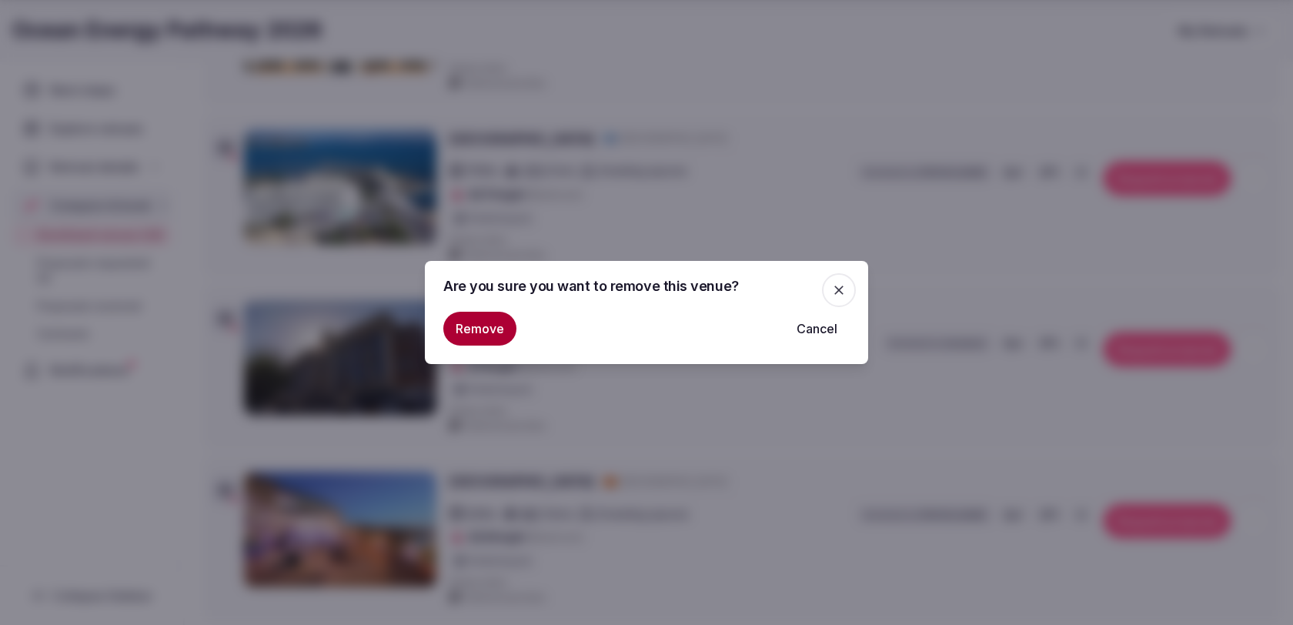
click at [493, 339] on button "Remove" at bounding box center [479, 329] width 73 height 34
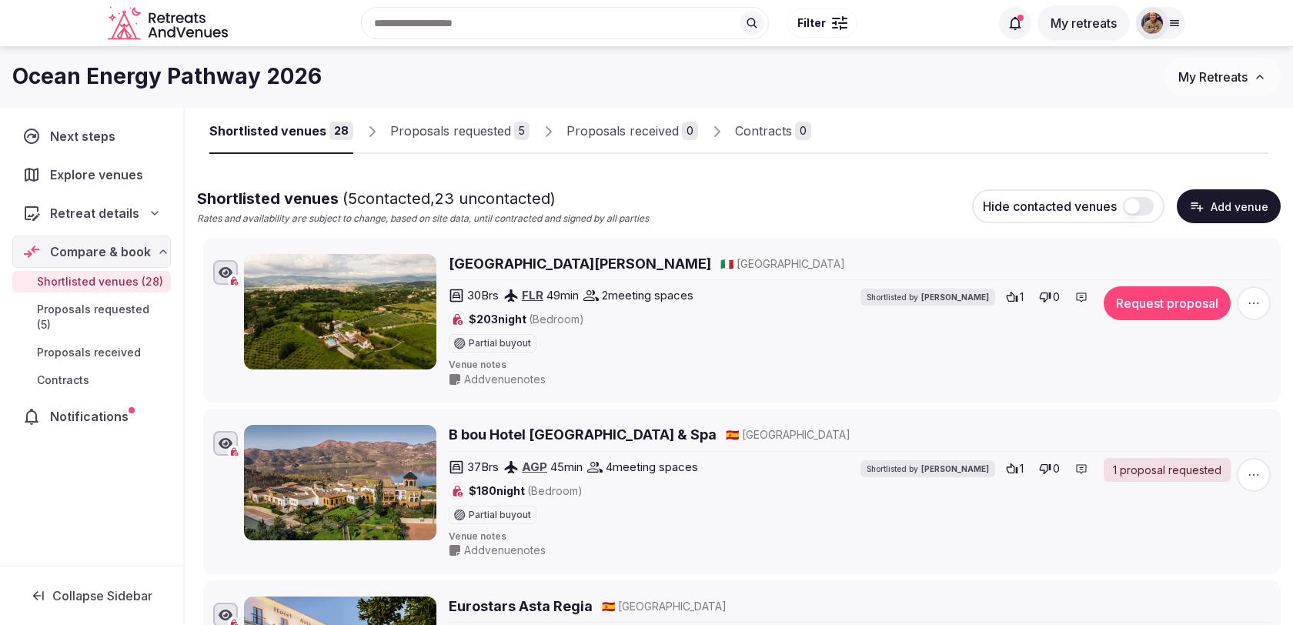
scroll to position [0, 0]
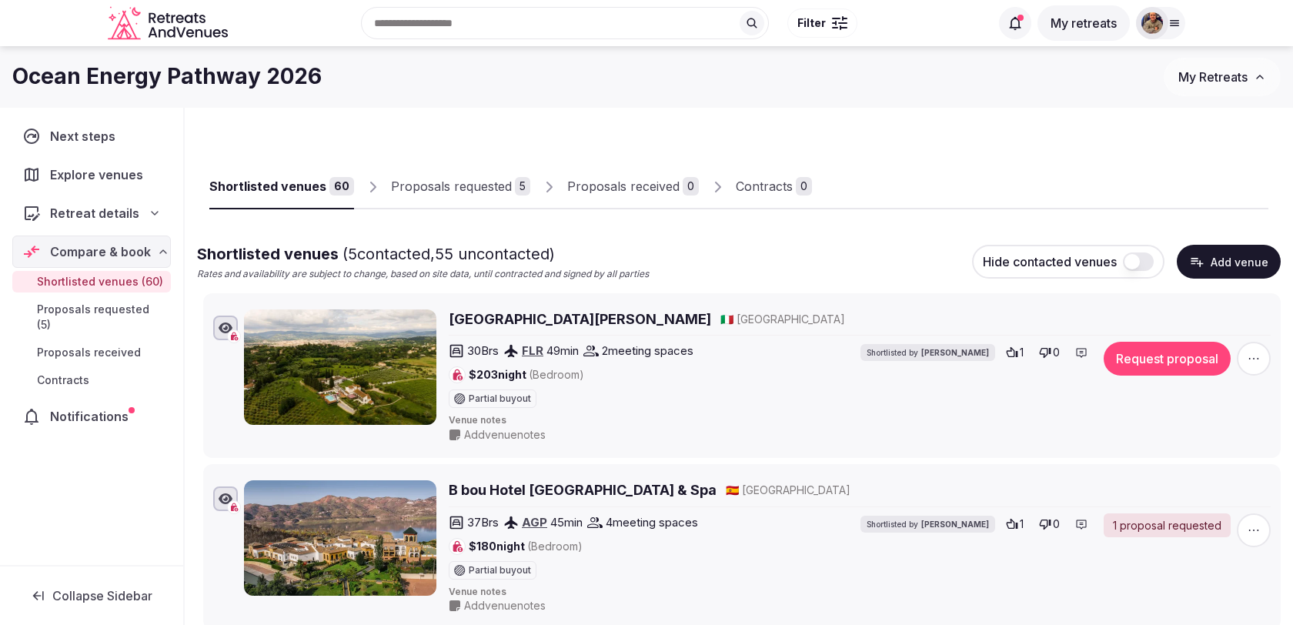
click at [1173, 26] on icon at bounding box center [1175, 23] width 12 height 12
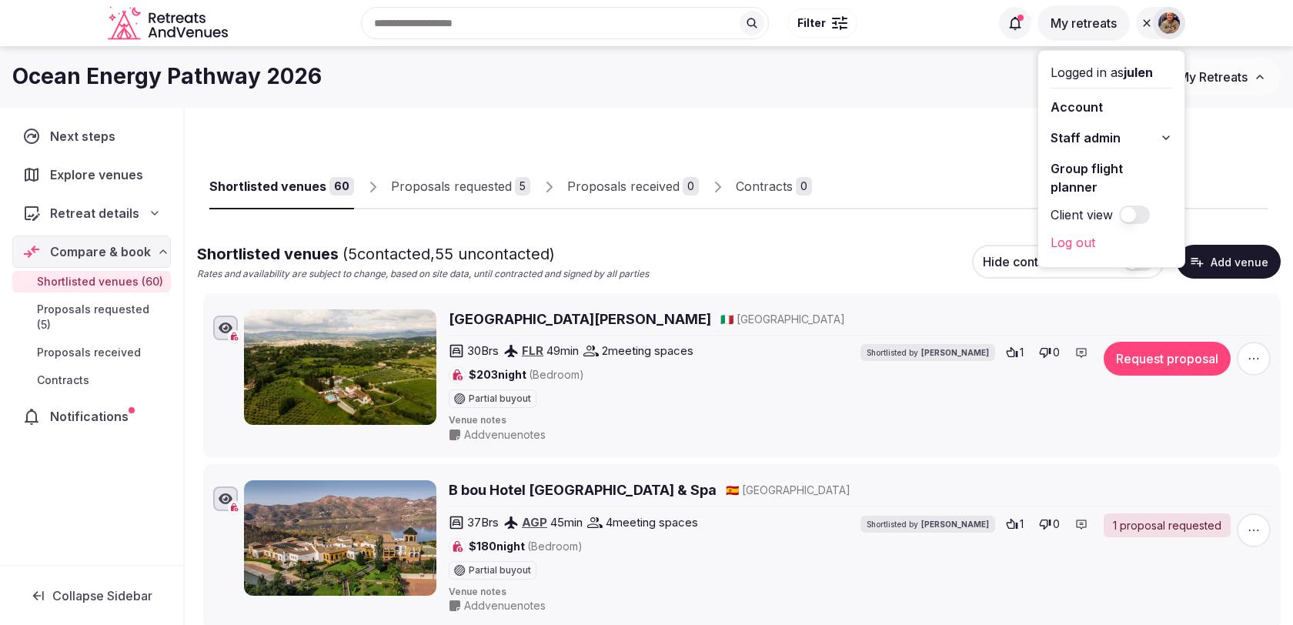
click at [1127, 134] on button "Staff admin" at bounding box center [1112, 137] width 122 height 25
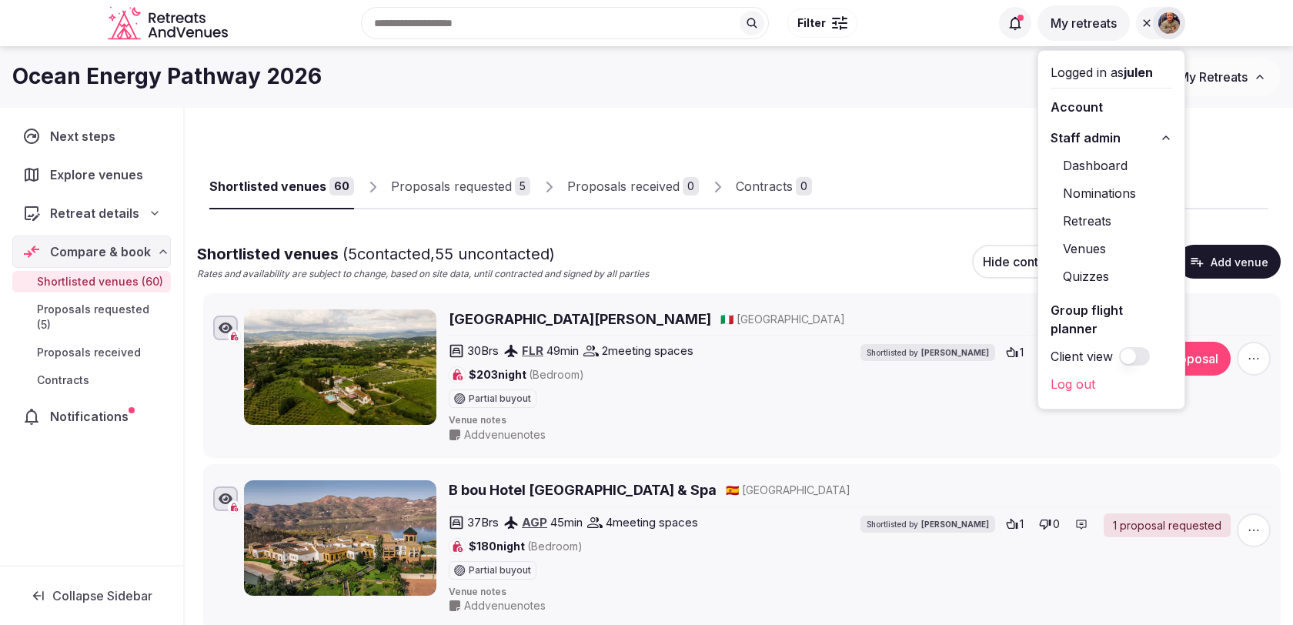
click at [1084, 226] on link "Retreats" at bounding box center [1112, 221] width 122 height 25
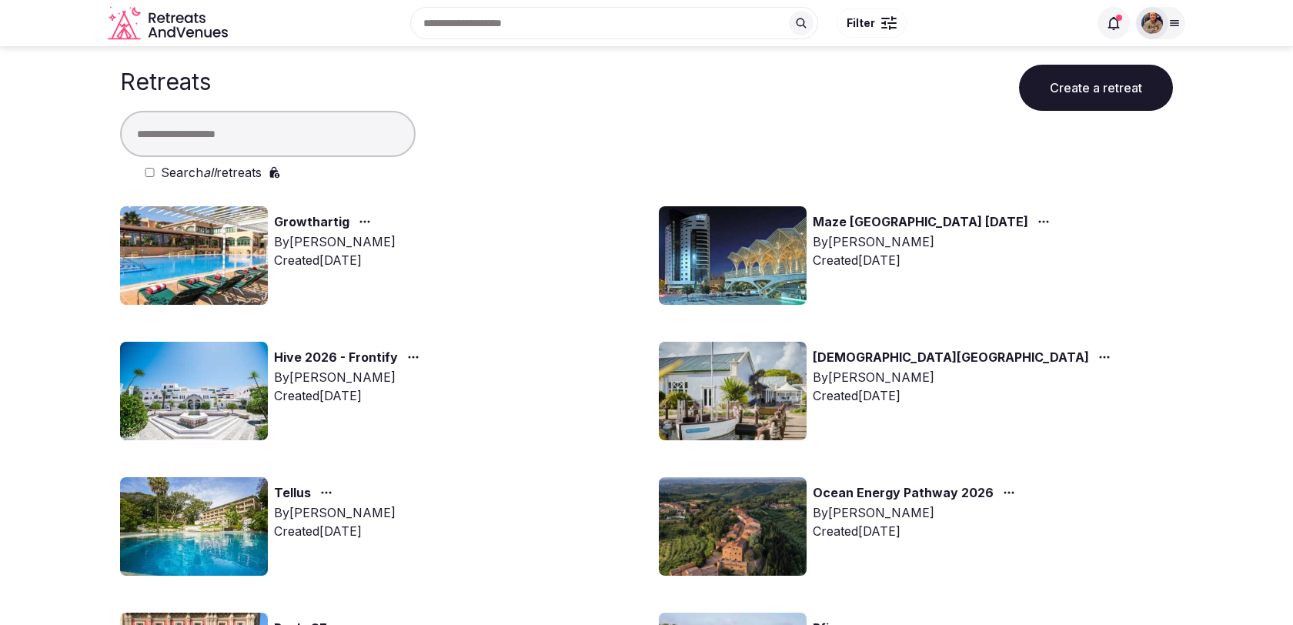
click at [1092, 82] on button "Create a retreat" at bounding box center [1096, 88] width 154 height 46
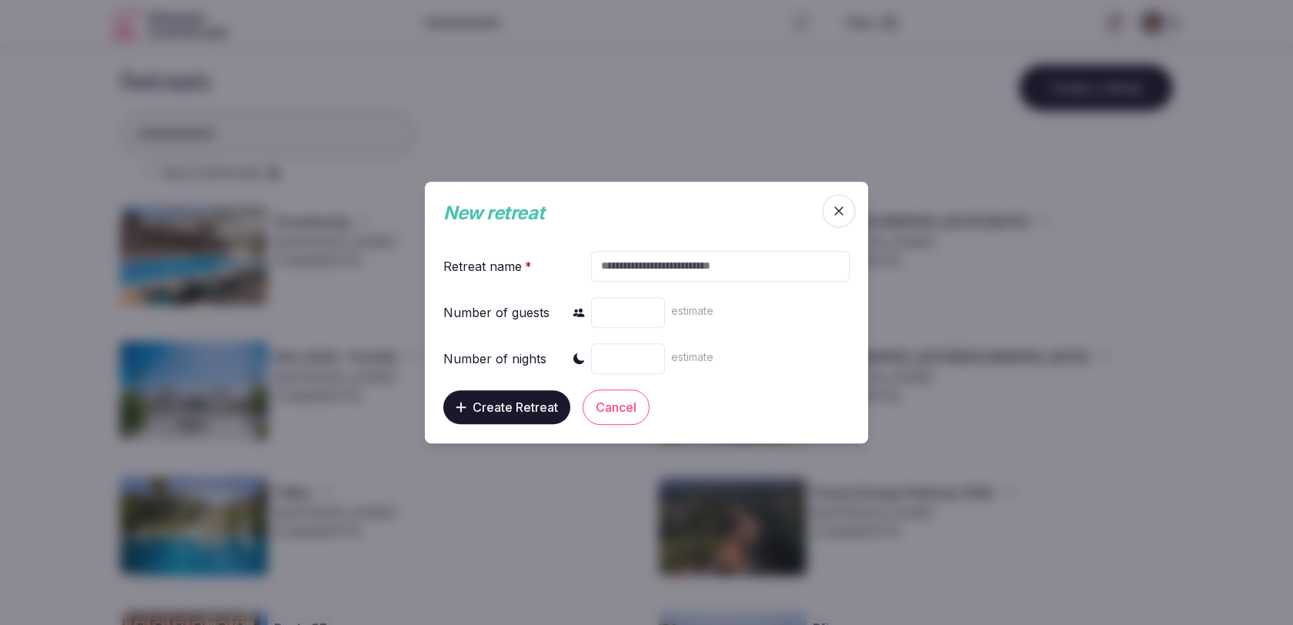
click at [694, 267] on input "text" at bounding box center [720, 266] width 259 height 31
click at [636, 266] on input "**********" at bounding box center [720, 266] width 259 height 31
click at [755, 267] on input "**********" at bounding box center [720, 266] width 259 height 31
type input "**********"
click at [642, 313] on input "number" at bounding box center [628, 312] width 74 height 31
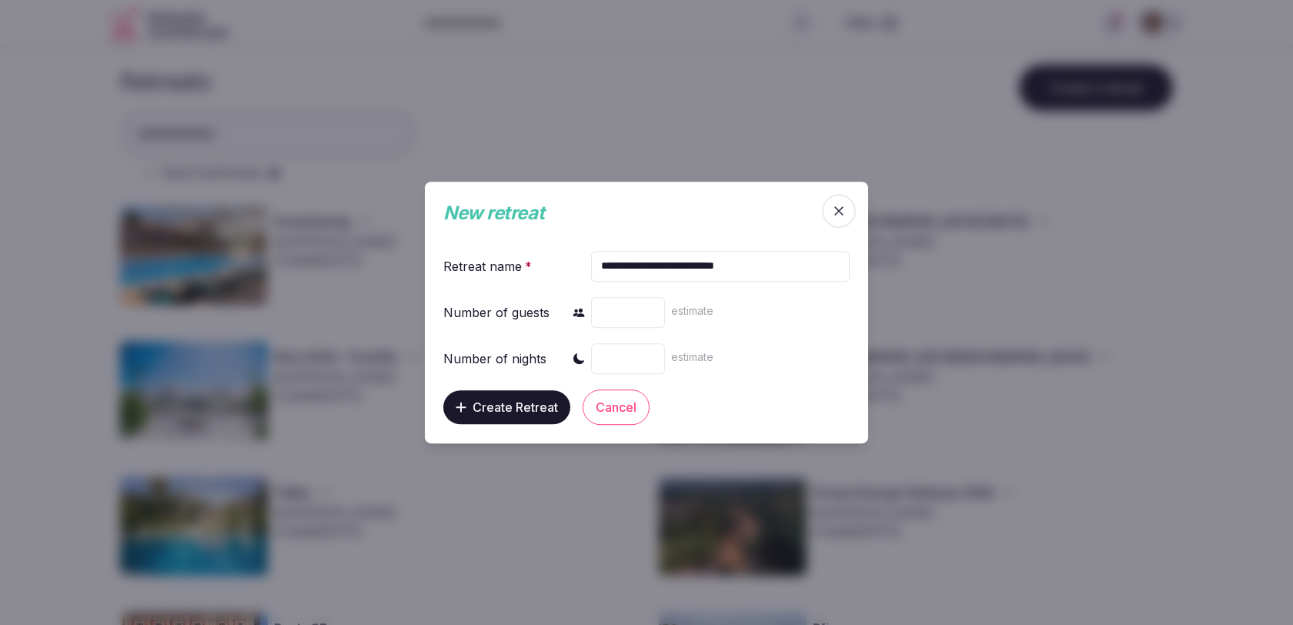
type input "**"
click at [626, 358] on input "number" at bounding box center [628, 358] width 74 height 31
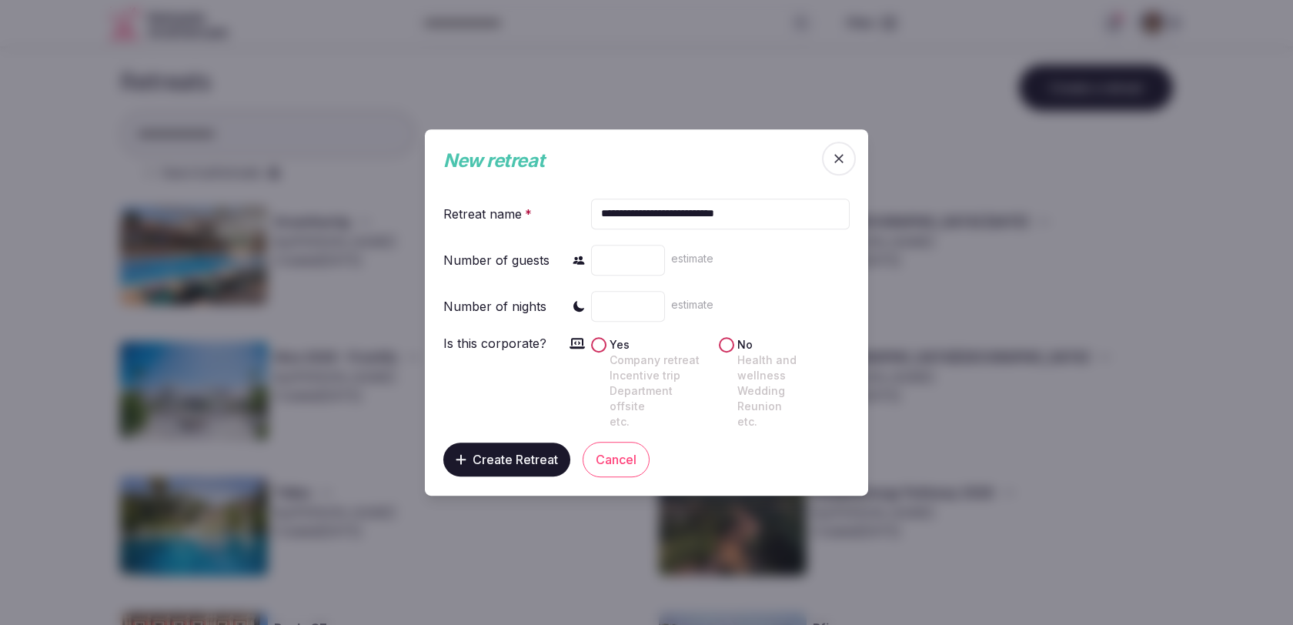
type input "*"
click at [614, 353] on label "Yes Company retreat Incentive trip Department offsite etc." at bounding box center [660, 383] width 100 height 92
click at [607, 353] on button "Yes Company retreat Incentive trip Department offsite etc." at bounding box center [598, 344] width 15 height 15
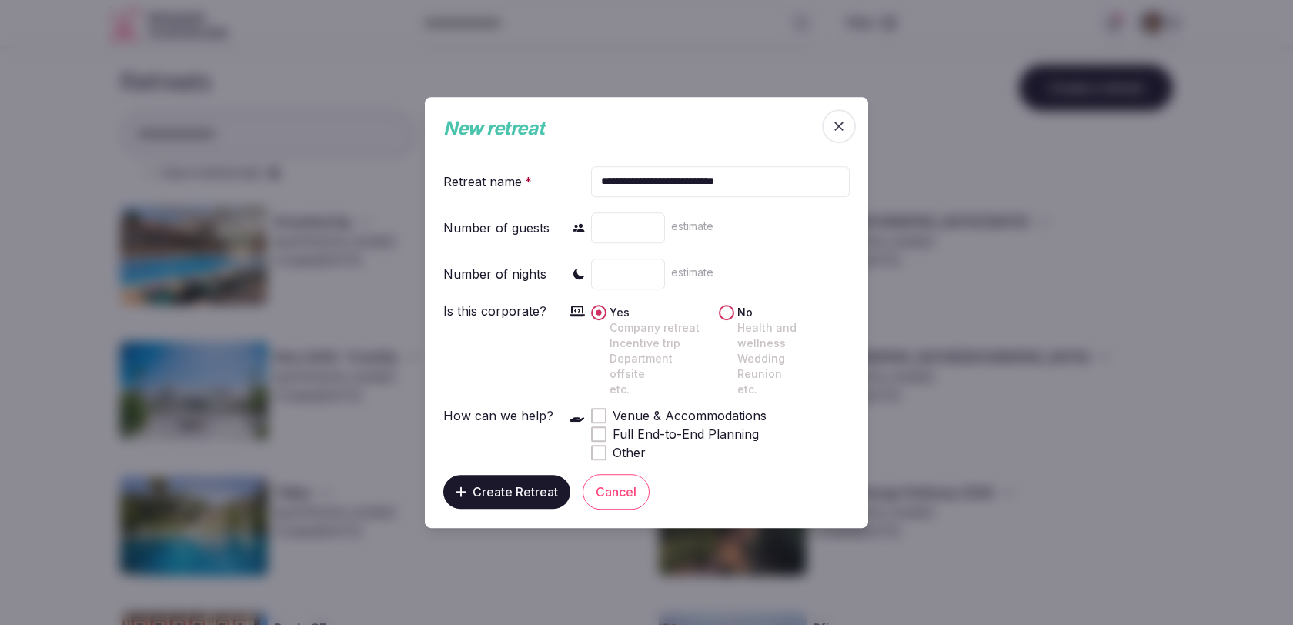
click at [604, 410] on div at bounding box center [599, 416] width 12 height 12
click at [540, 489] on span "Create Retreat" at bounding box center [515, 491] width 85 height 15
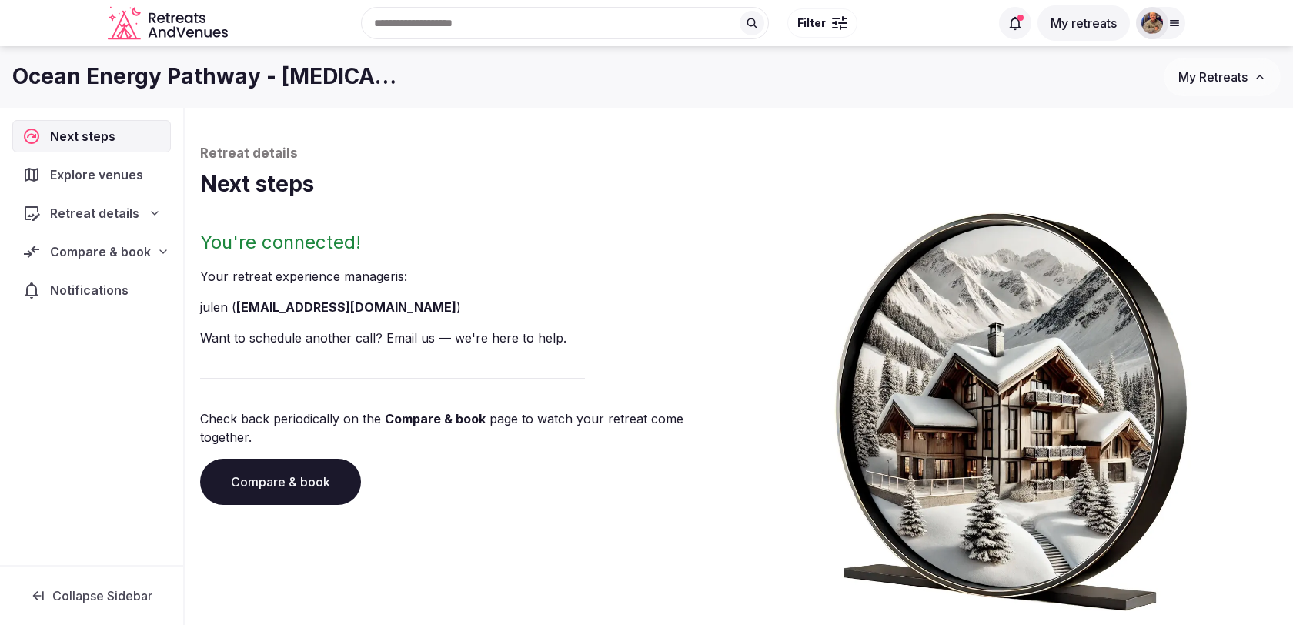
click at [837, 135] on div "Retreat details Next steps You're connected! Your retreat experience manager is…" at bounding box center [739, 390] width 1109 height 565
click at [157, 250] on icon at bounding box center [163, 252] width 12 height 12
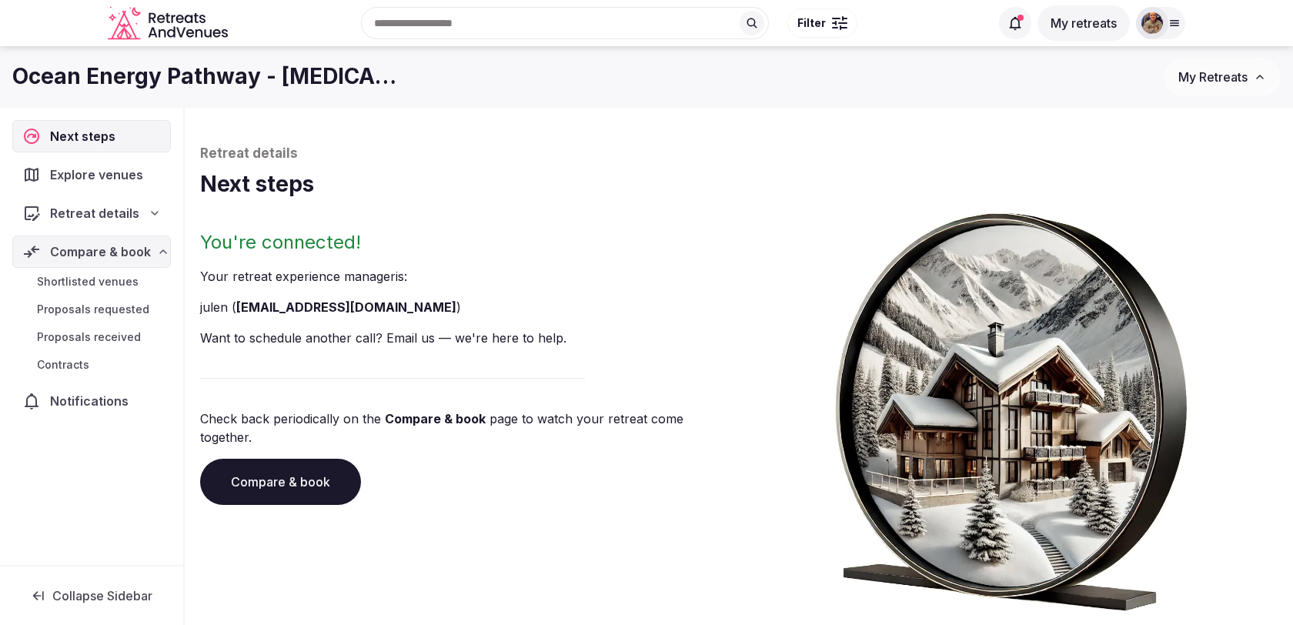
click at [135, 278] on span "Shortlisted venues" at bounding box center [88, 281] width 102 height 15
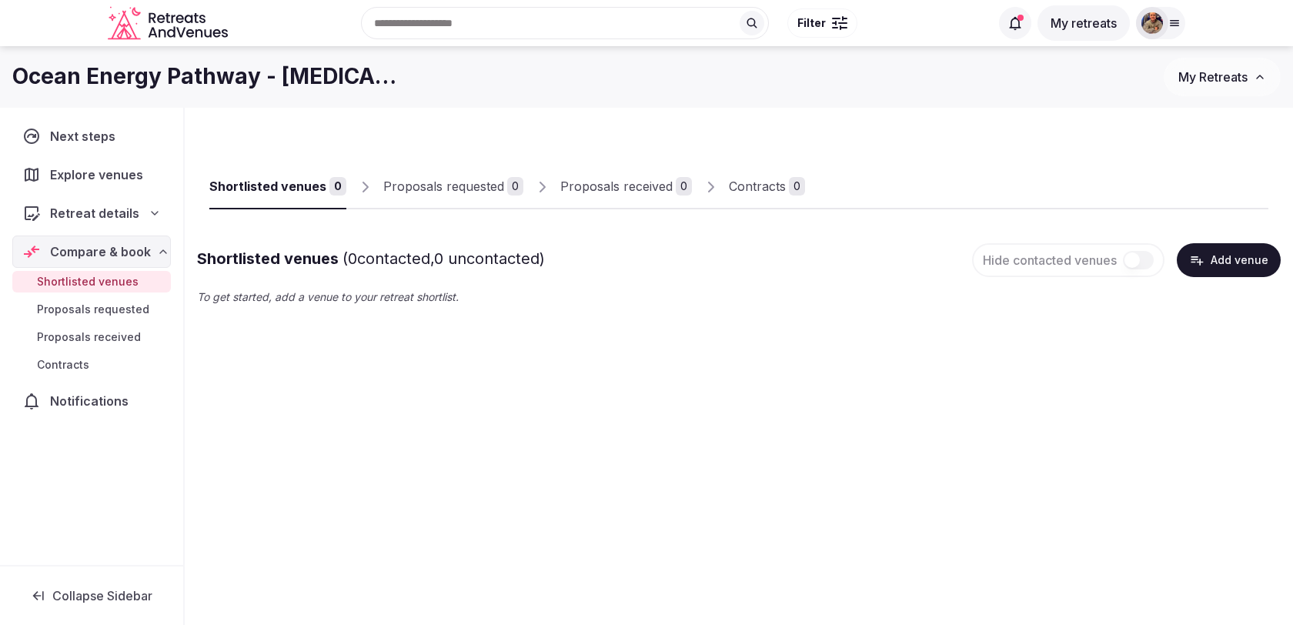
click at [1210, 254] on button "Add venue" at bounding box center [1229, 260] width 104 height 34
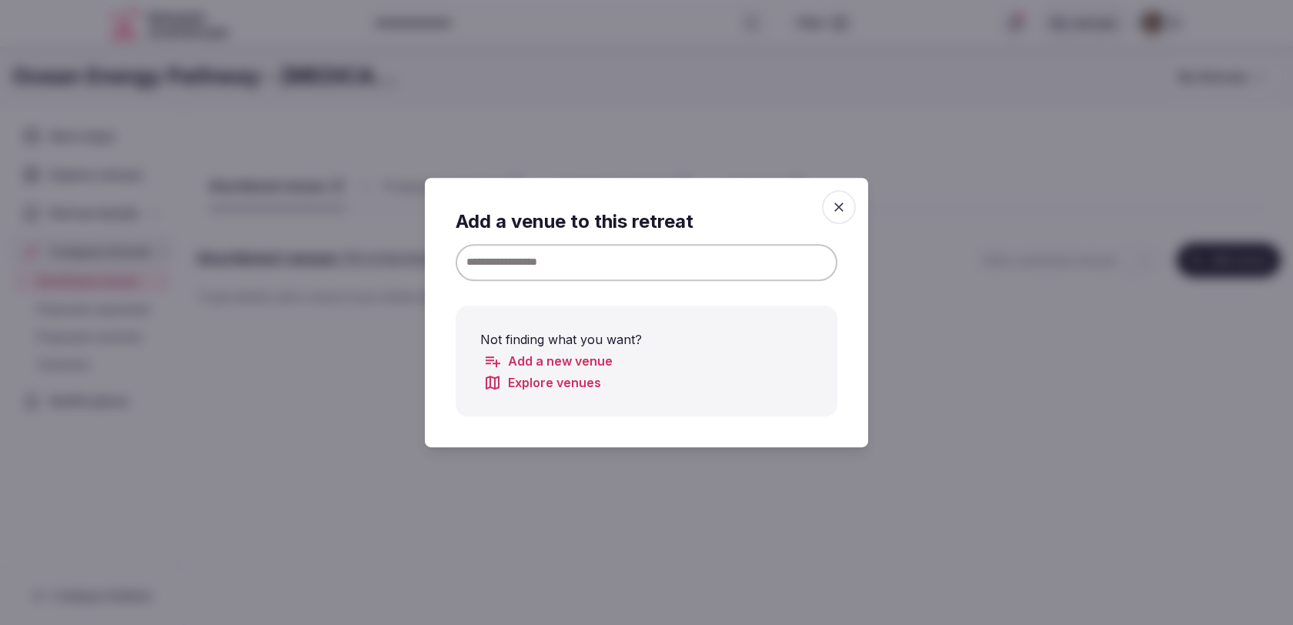
click at [761, 237] on div "Add a venue to this retreat Not finding what you want? Add a new venue Explore …" at bounding box center [647, 313] width 382 height 208
click at [761, 256] on input at bounding box center [647, 262] width 382 height 37
click at [559, 257] on input "**********" at bounding box center [647, 262] width 382 height 37
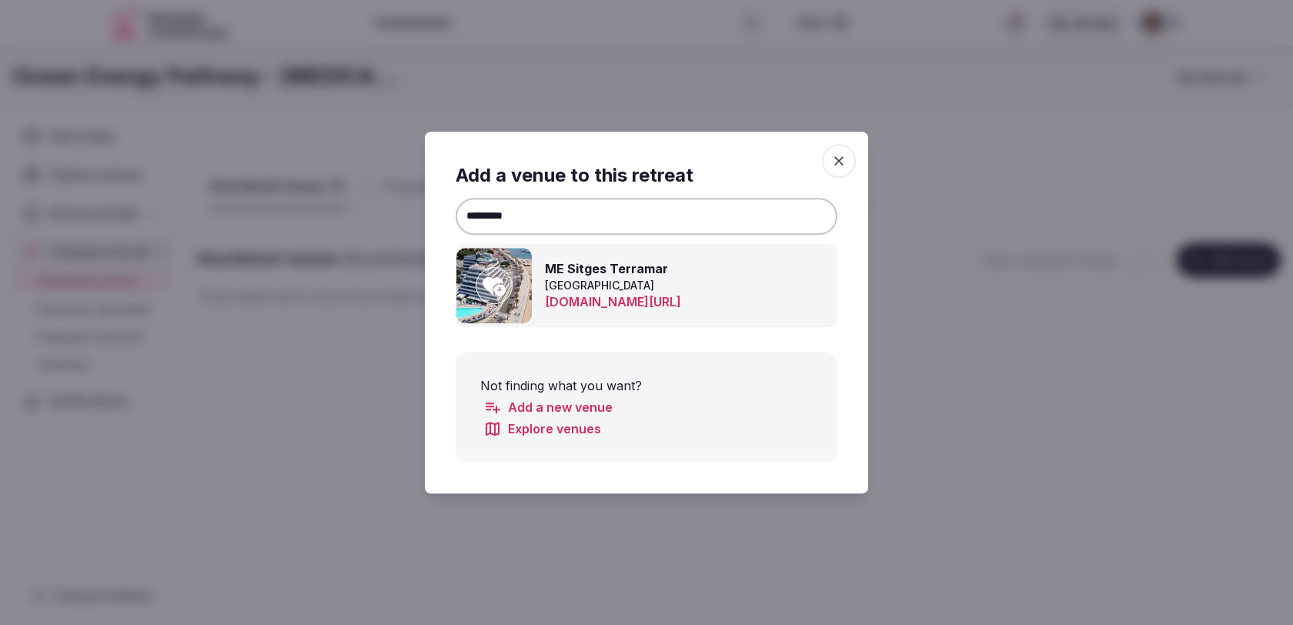
type input "*********"
click at [510, 288] on div at bounding box center [494, 285] width 37 height 37
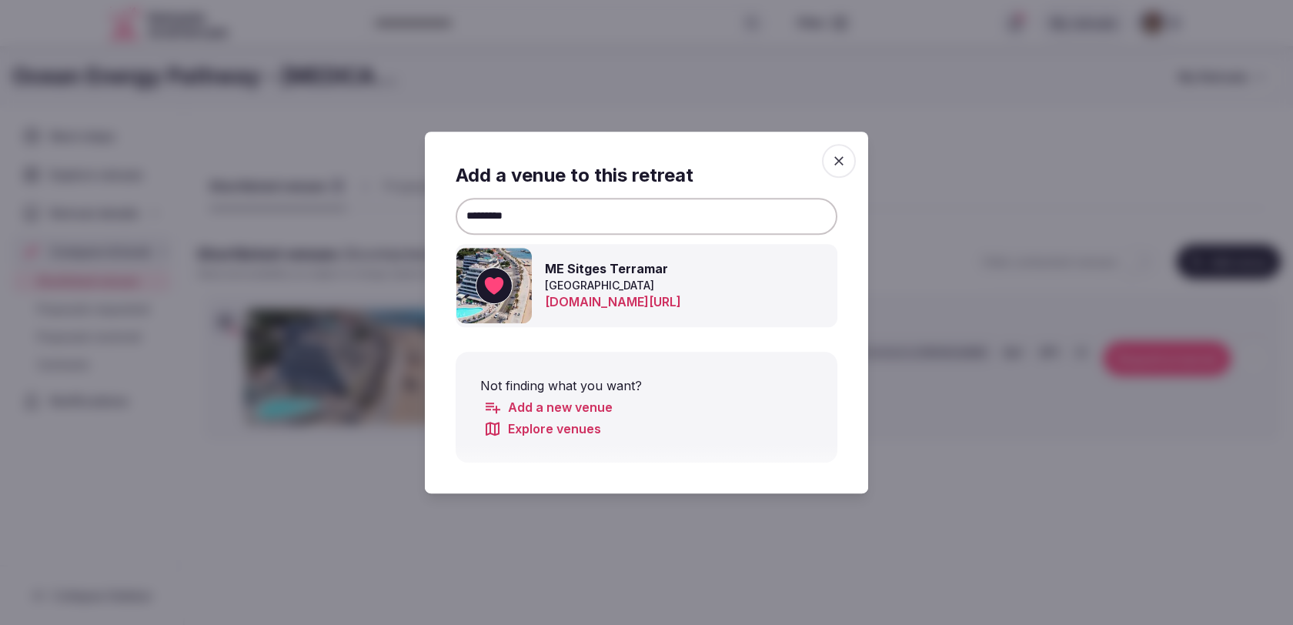
click at [845, 163] on icon "button" at bounding box center [838, 160] width 15 height 15
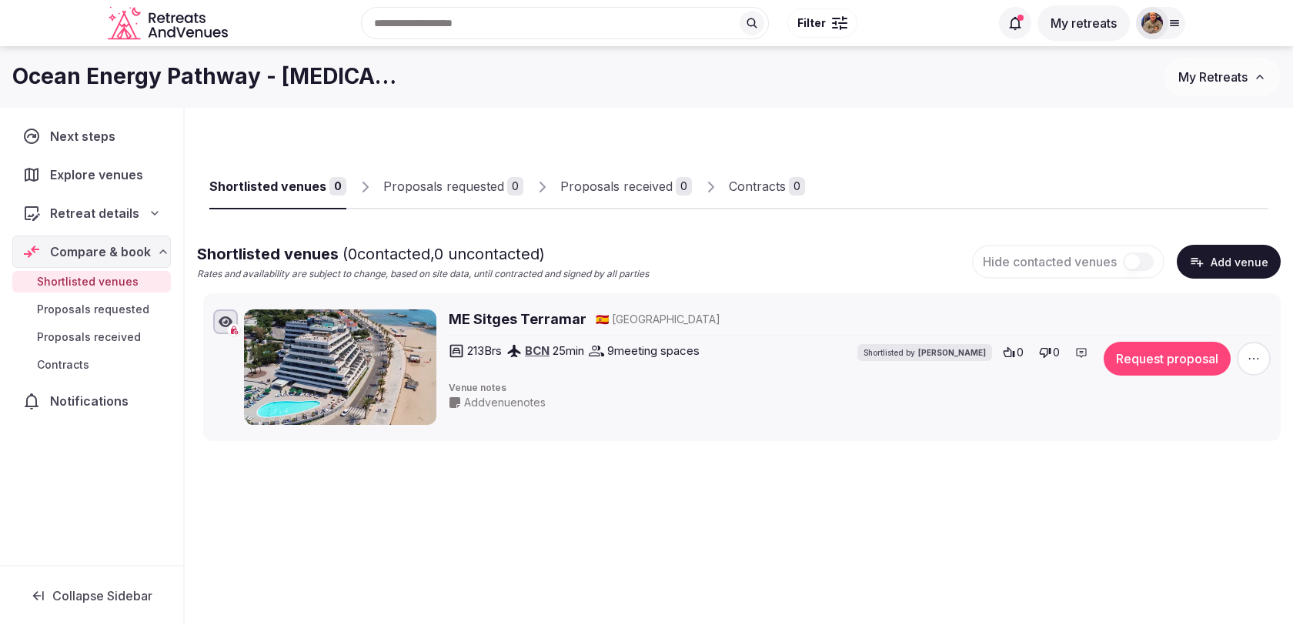
click at [1215, 259] on button "Add venue" at bounding box center [1229, 262] width 104 height 34
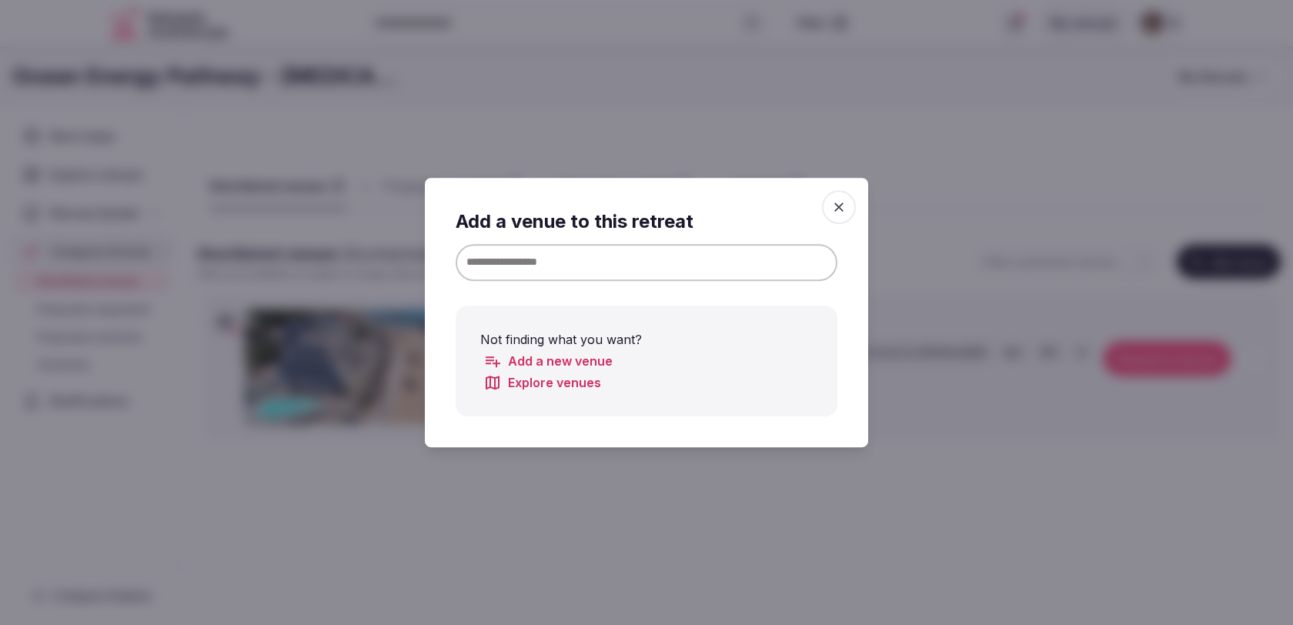
click at [807, 284] on div "Add a venue to this retreat Not finding what you want? Add a new venue Explore …" at bounding box center [647, 313] width 382 height 208
click at [802, 256] on input at bounding box center [647, 262] width 382 height 37
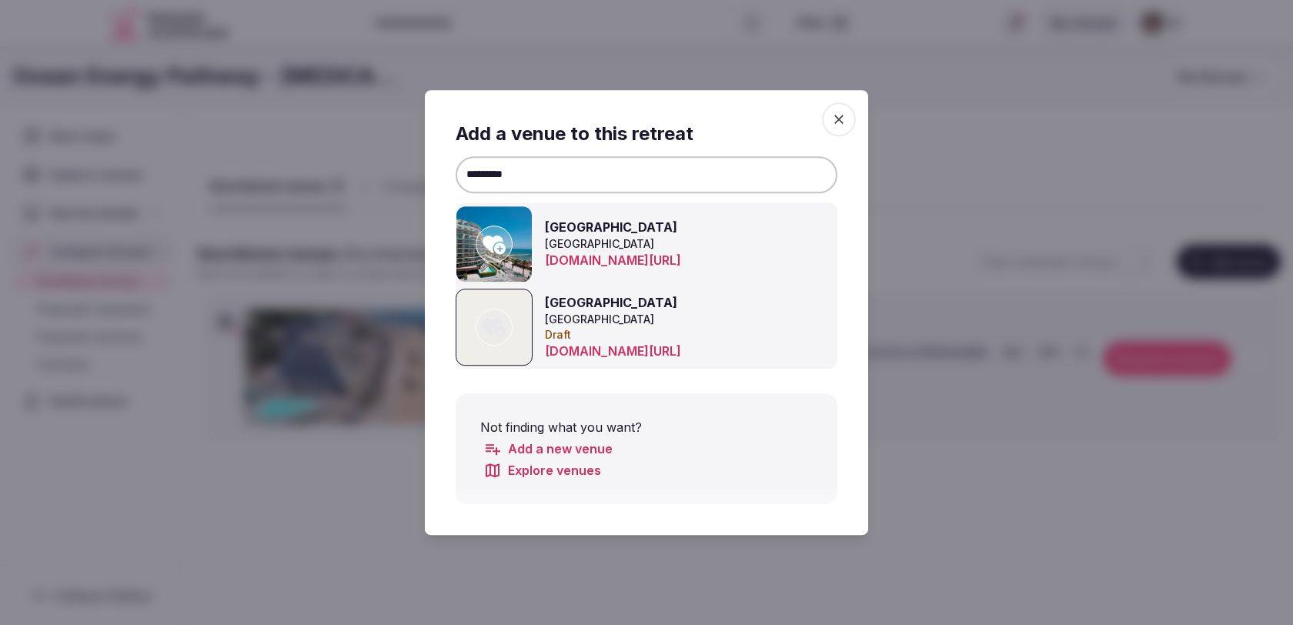
type input "*********"
click at [513, 253] on img at bounding box center [494, 243] width 75 height 75
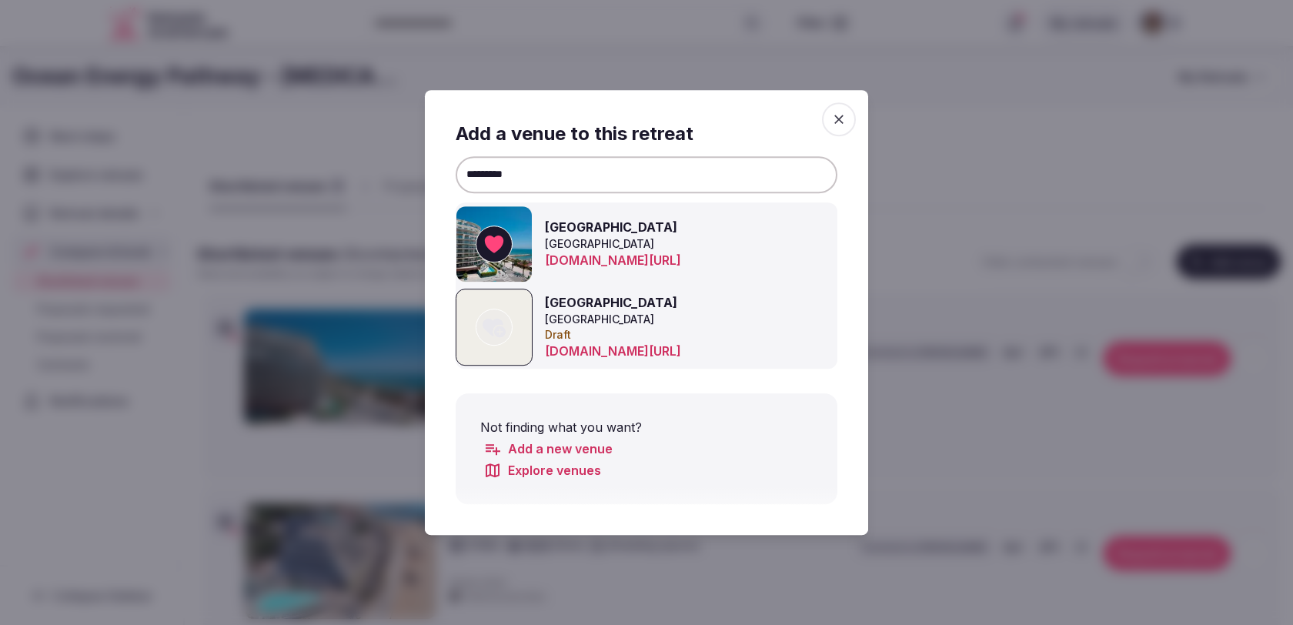
click at [841, 122] on icon "button" at bounding box center [839, 119] width 9 height 9
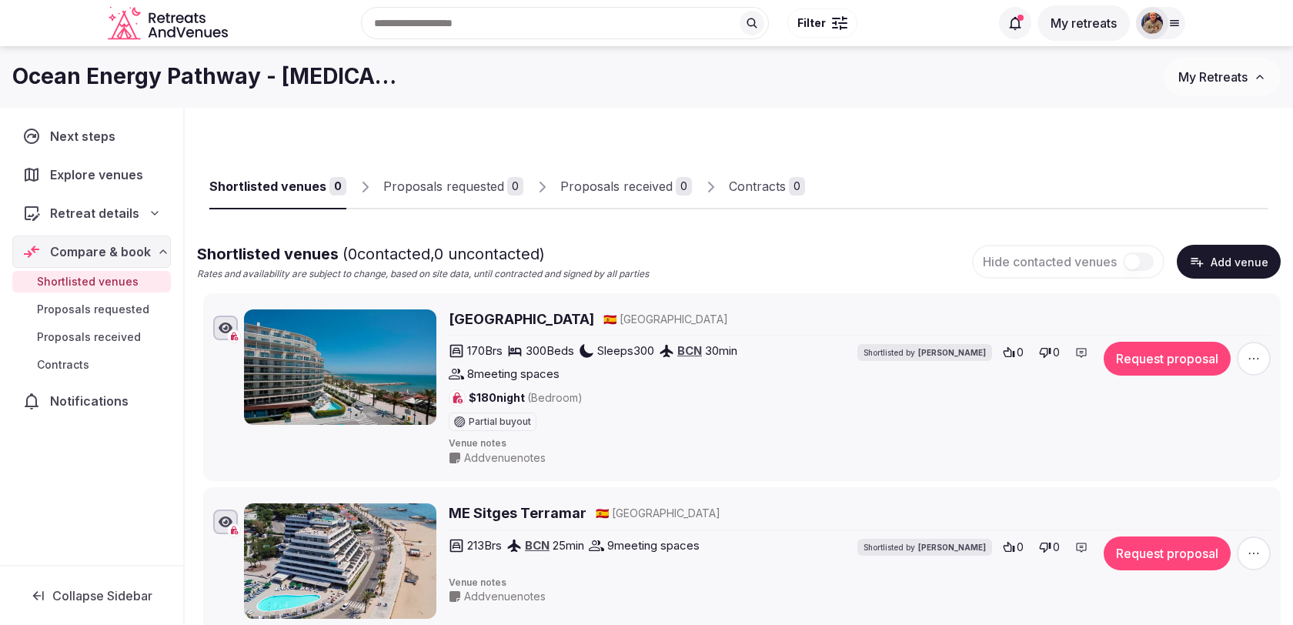
click at [1215, 259] on button "Add venue" at bounding box center [1229, 262] width 104 height 34
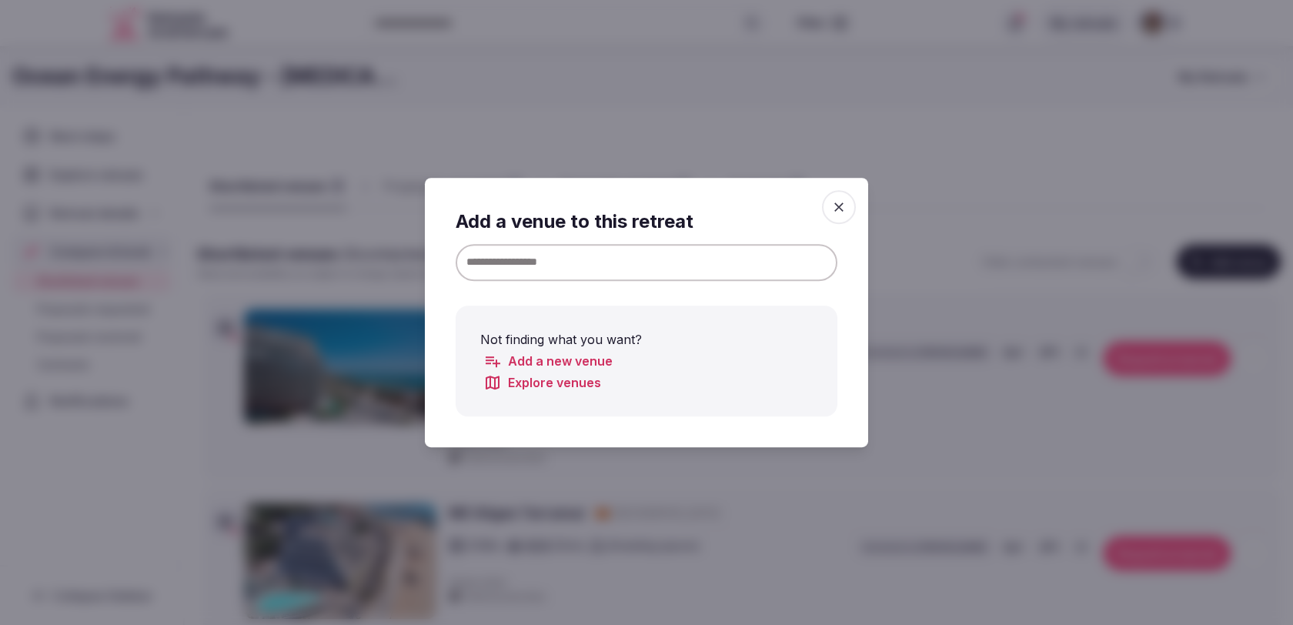
click at [752, 266] on input at bounding box center [647, 262] width 382 height 37
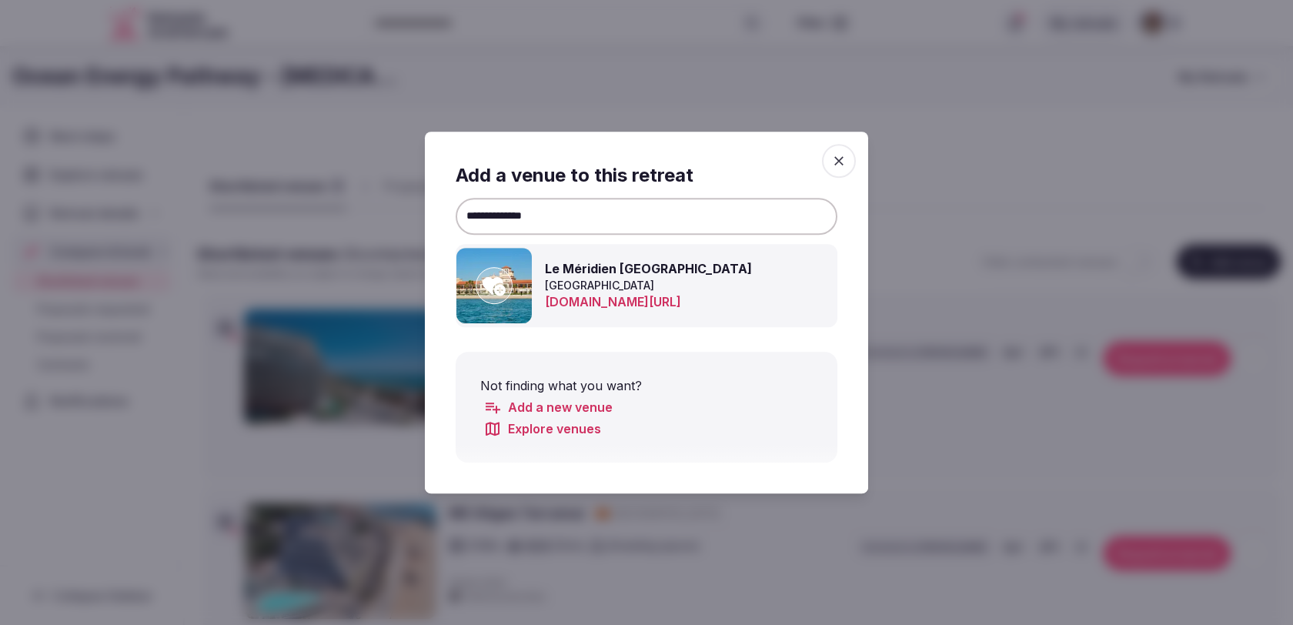
type input "**********"
click at [501, 283] on icon at bounding box center [494, 285] width 23 height 31
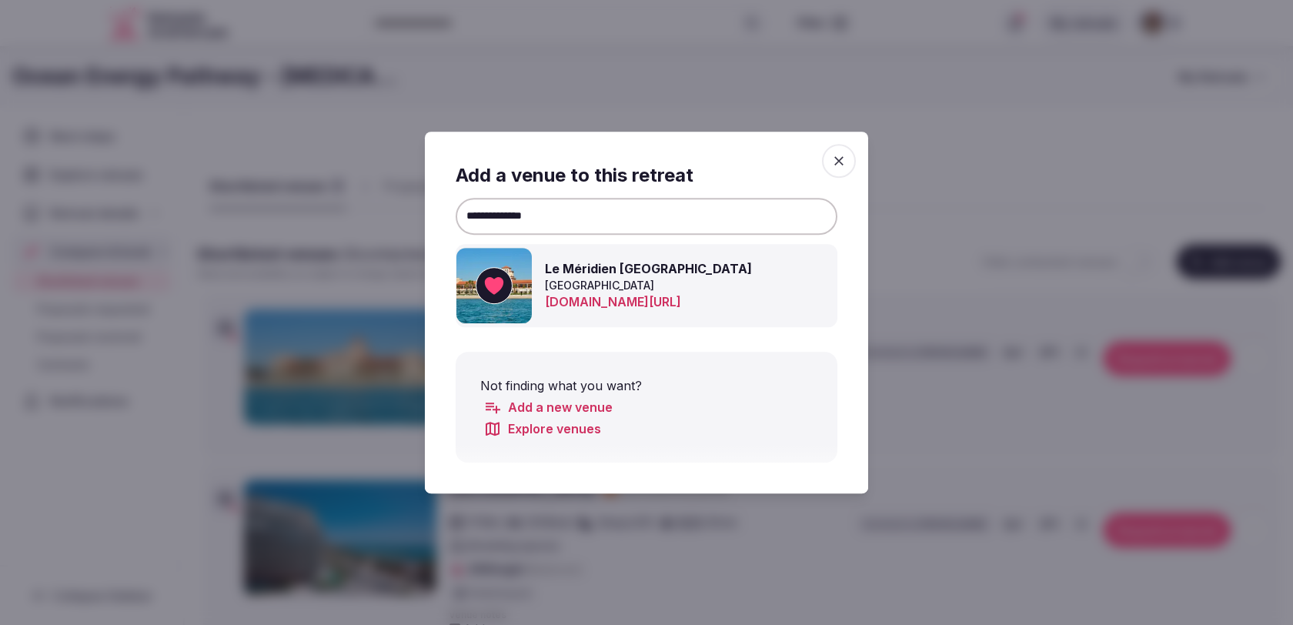
click at [842, 156] on icon "button" at bounding box center [838, 160] width 15 height 15
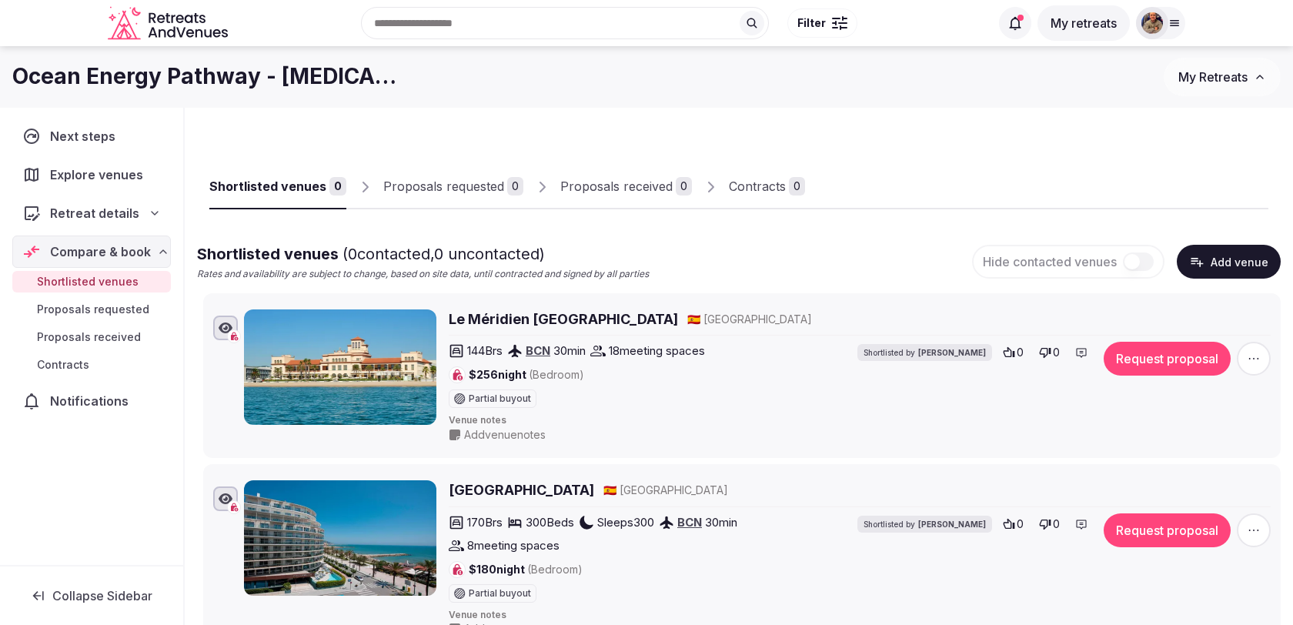
click at [1218, 259] on button "Add venue" at bounding box center [1229, 262] width 104 height 34
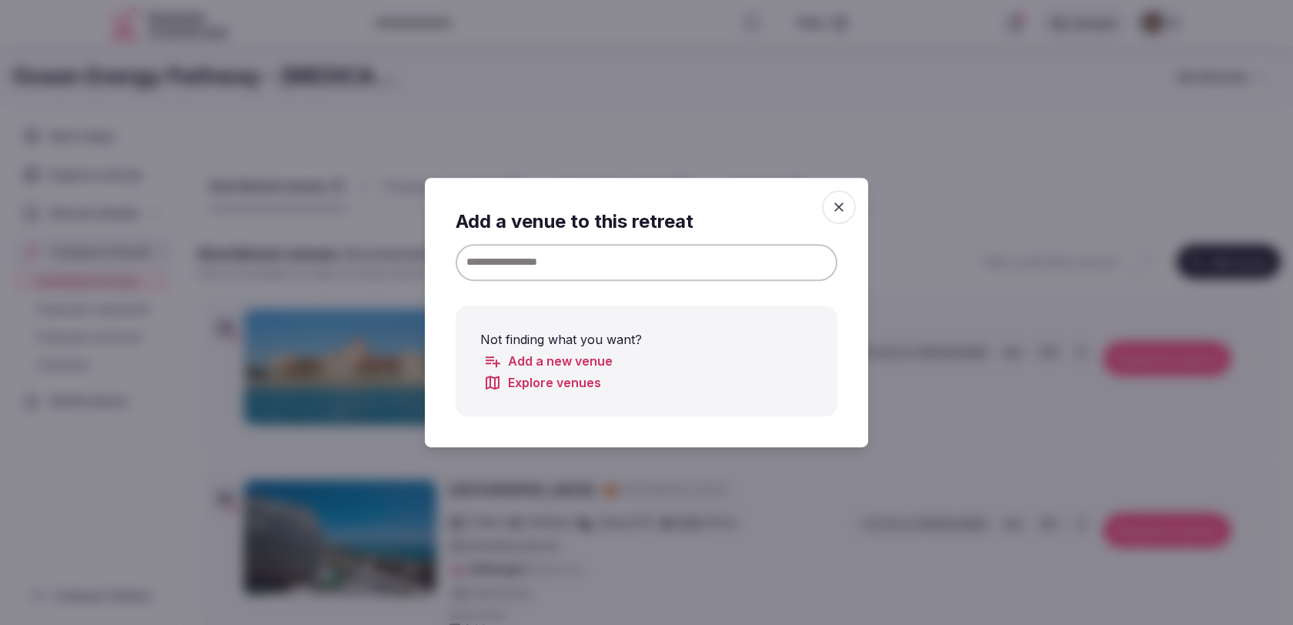
click at [801, 268] on input at bounding box center [647, 262] width 382 height 37
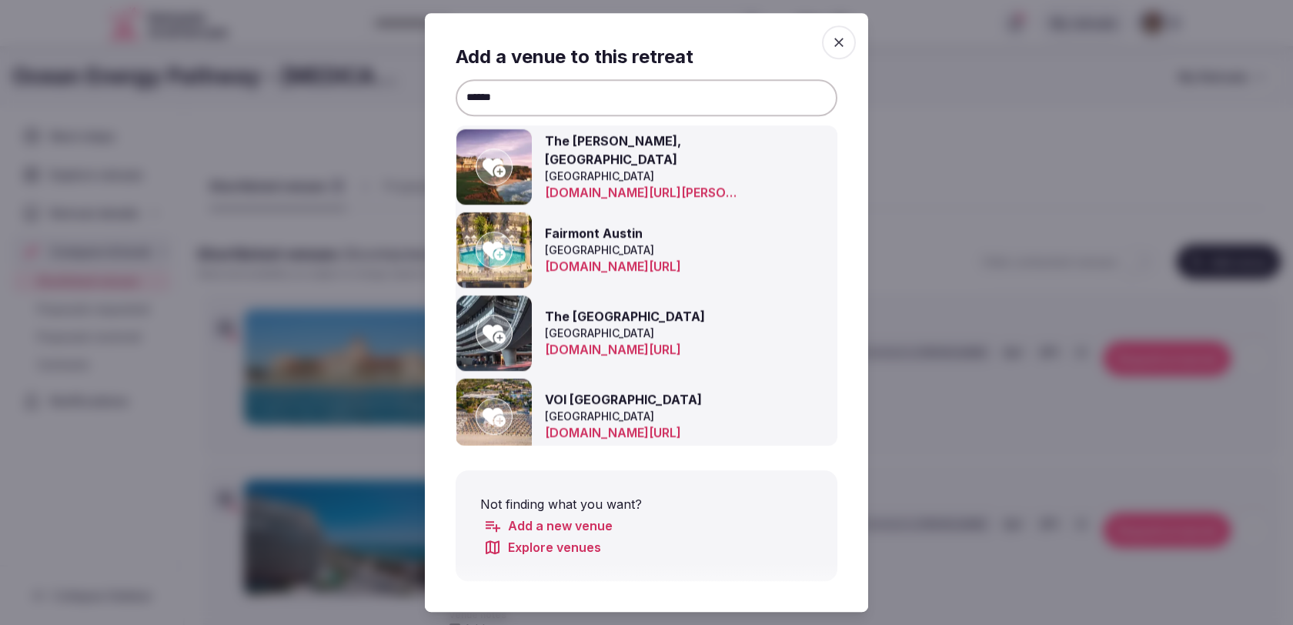
type input "******"
click at [840, 36] on icon "button" at bounding box center [838, 42] width 15 height 15
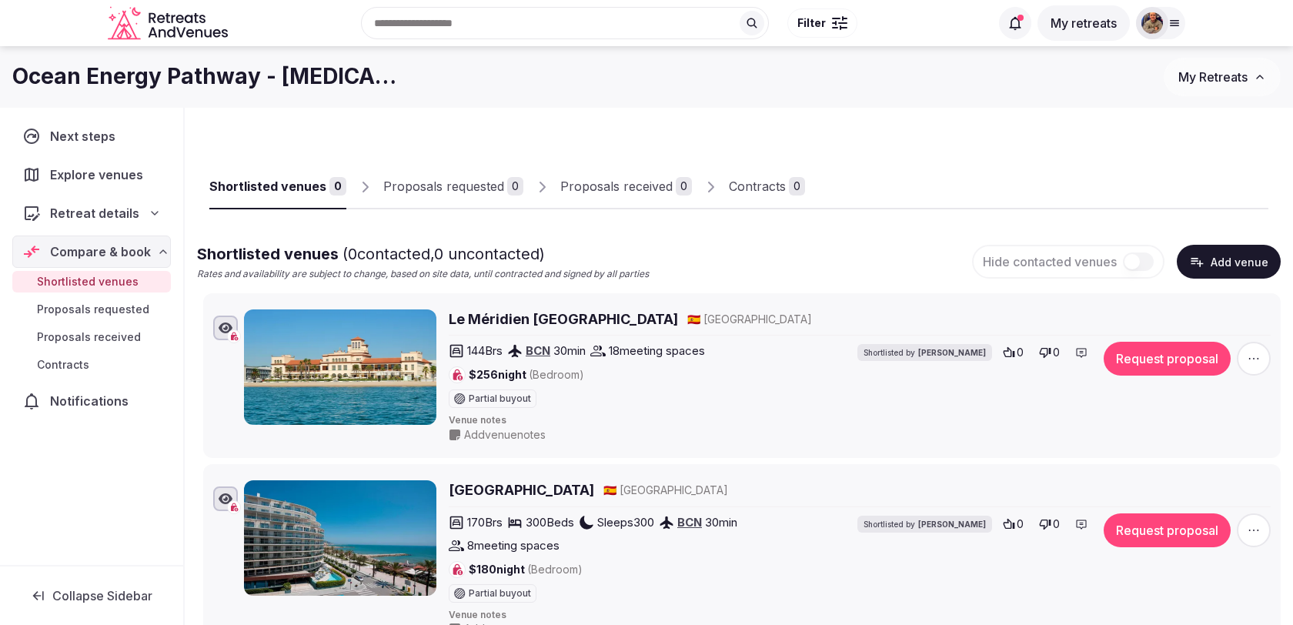
click at [1216, 256] on button "Add venue" at bounding box center [1229, 262] width 104 height 34
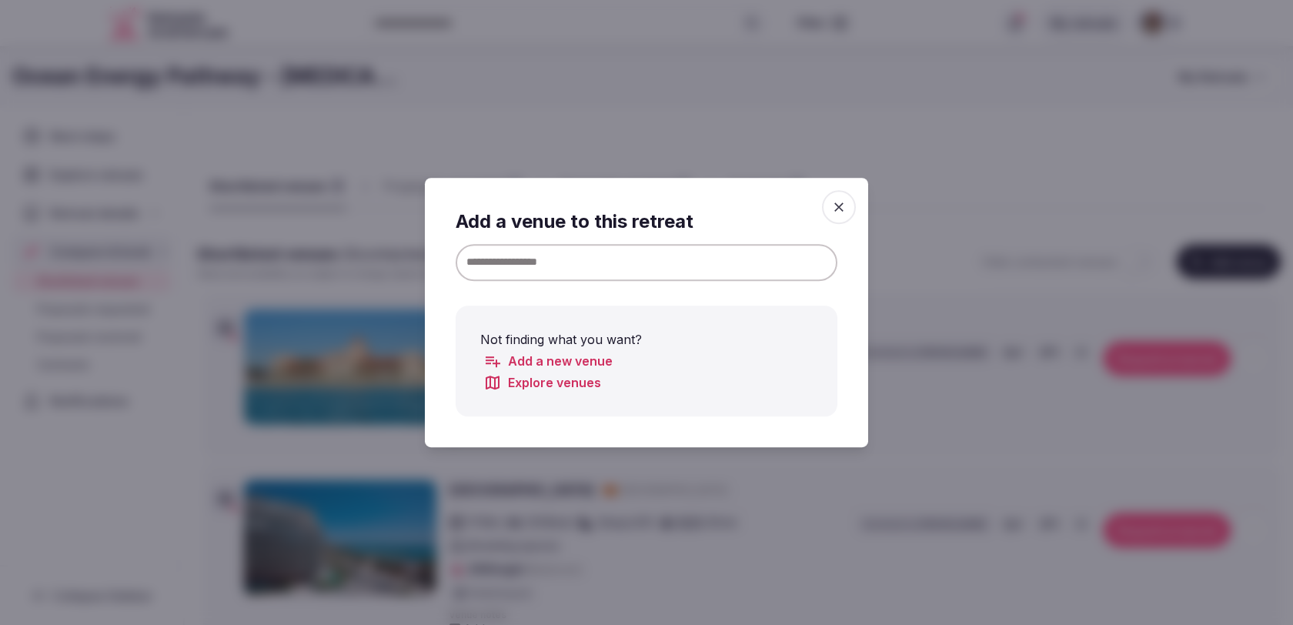
click at [799, 278] on input at bounding box center [647, 262] width 382 height 37
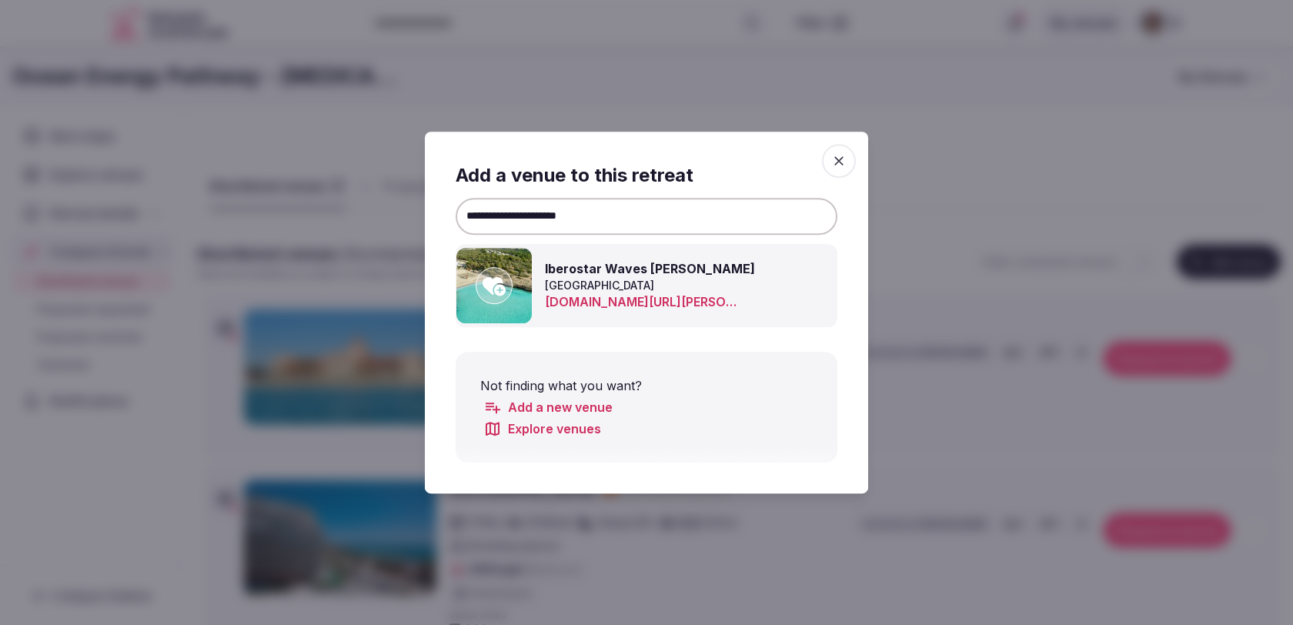
type input "**********"
click at [500, 274] on icon at bounding box center [494, 285] width 23 height 31
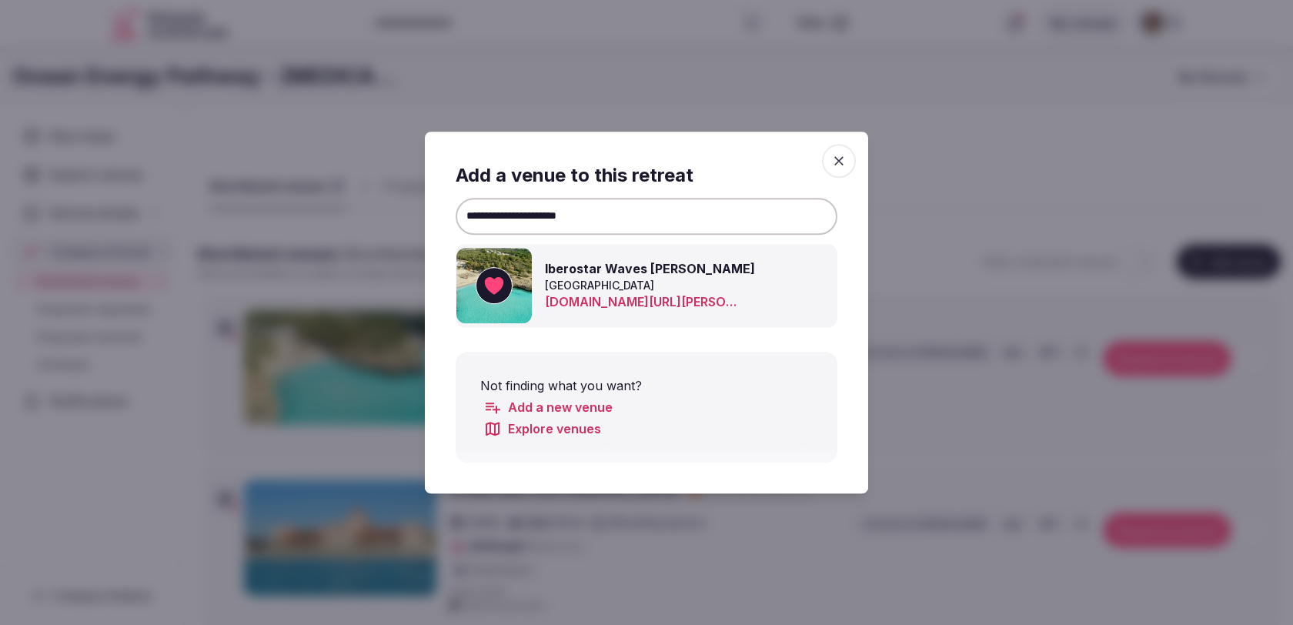
click at [841, 165] on icon "button" at bounding box center [838, 160] width 15 height 15
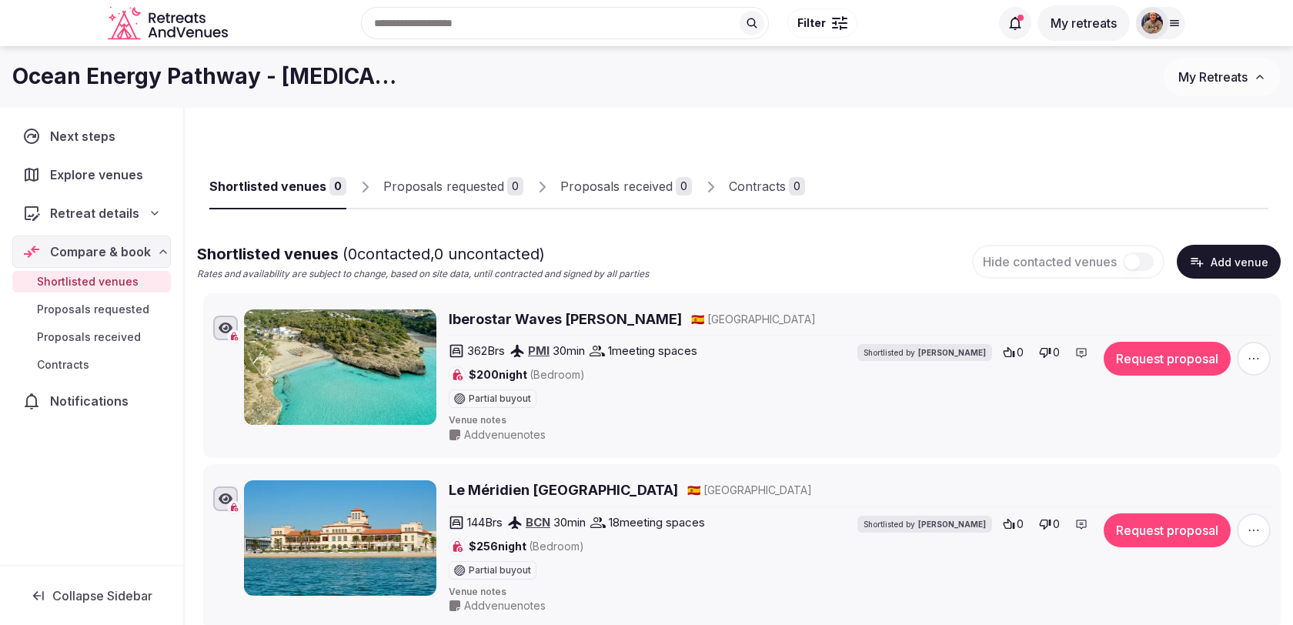
click at [1182, 265] on button "Add venue" at bounding box center [1229, 262] width 104 height 34
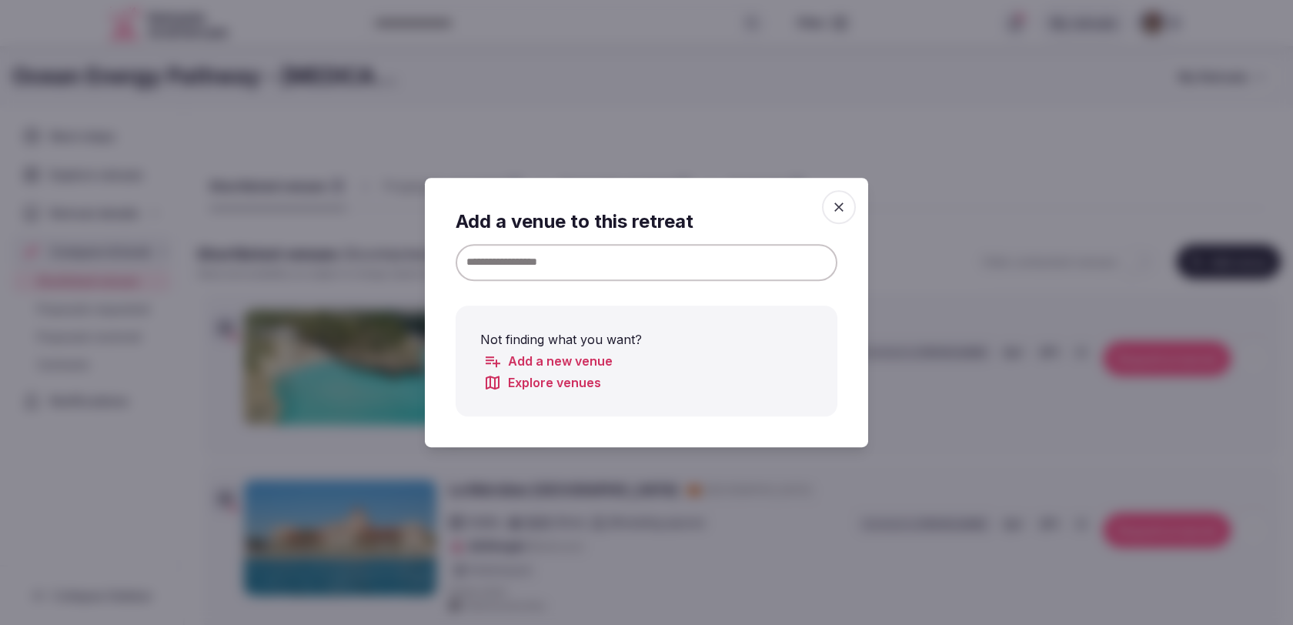
click at [724, 251] on input at bounding box center [647, 262] width 382 height 37
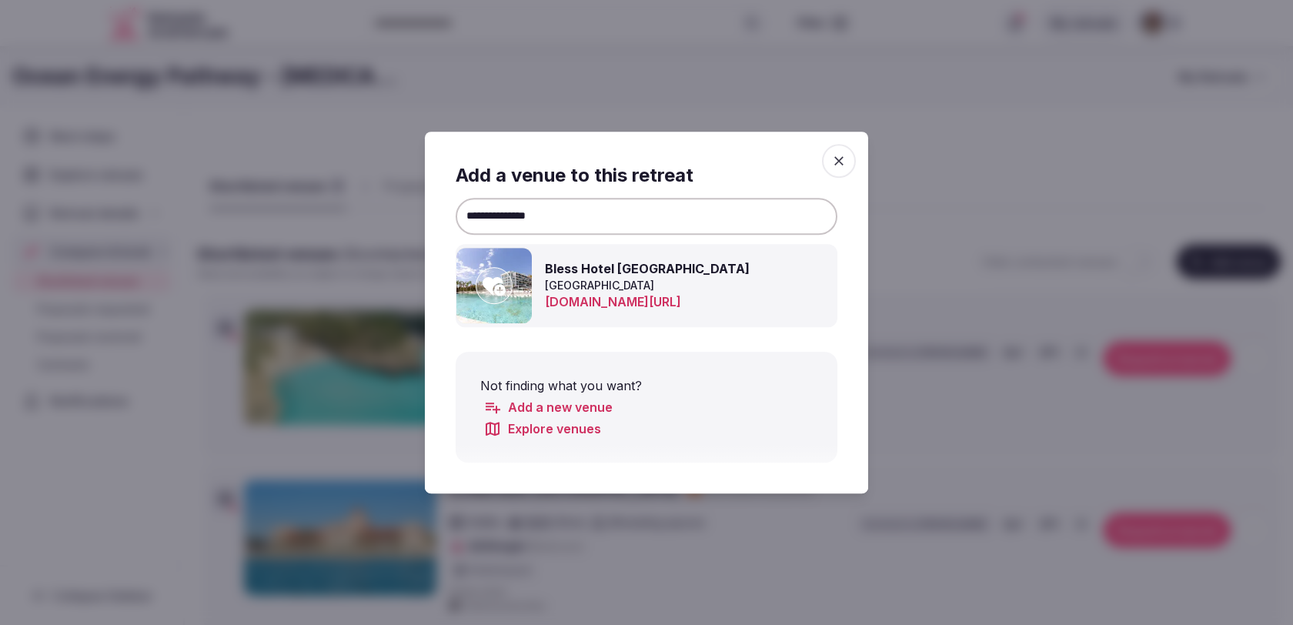
click at [498, 293] on icon at bounding box center [494, 286] width 23 height 18
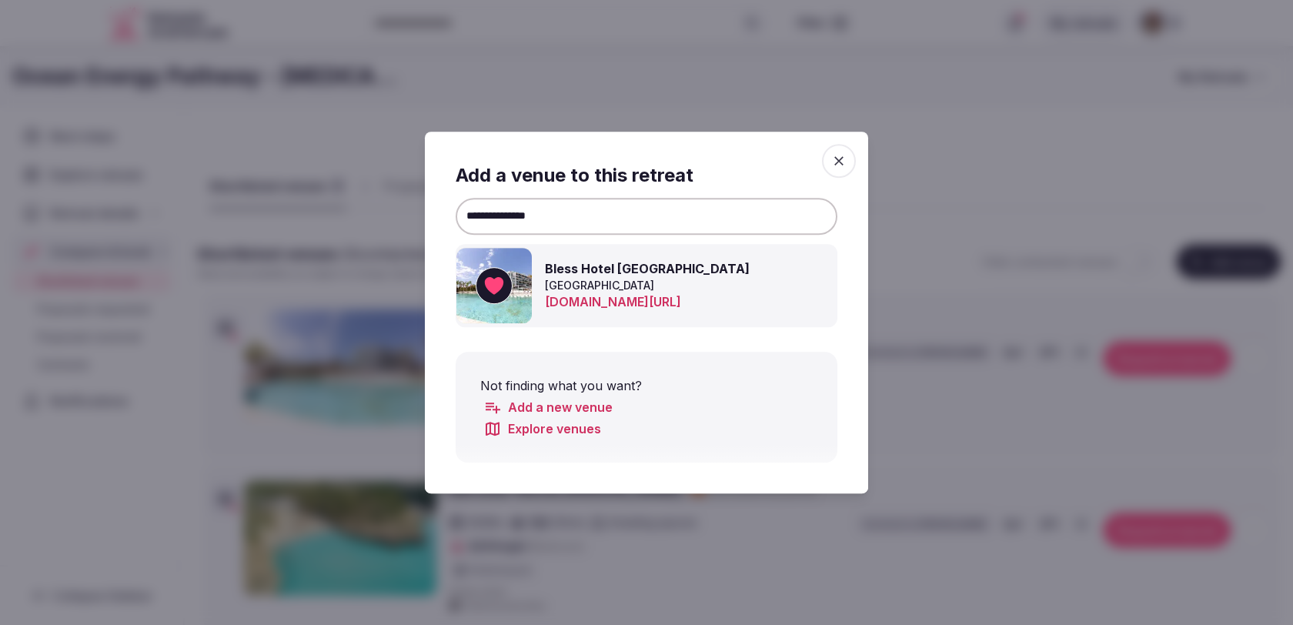
click at [658, 212] on input "**********" at bounding box center [647, 216] width 382 height 37
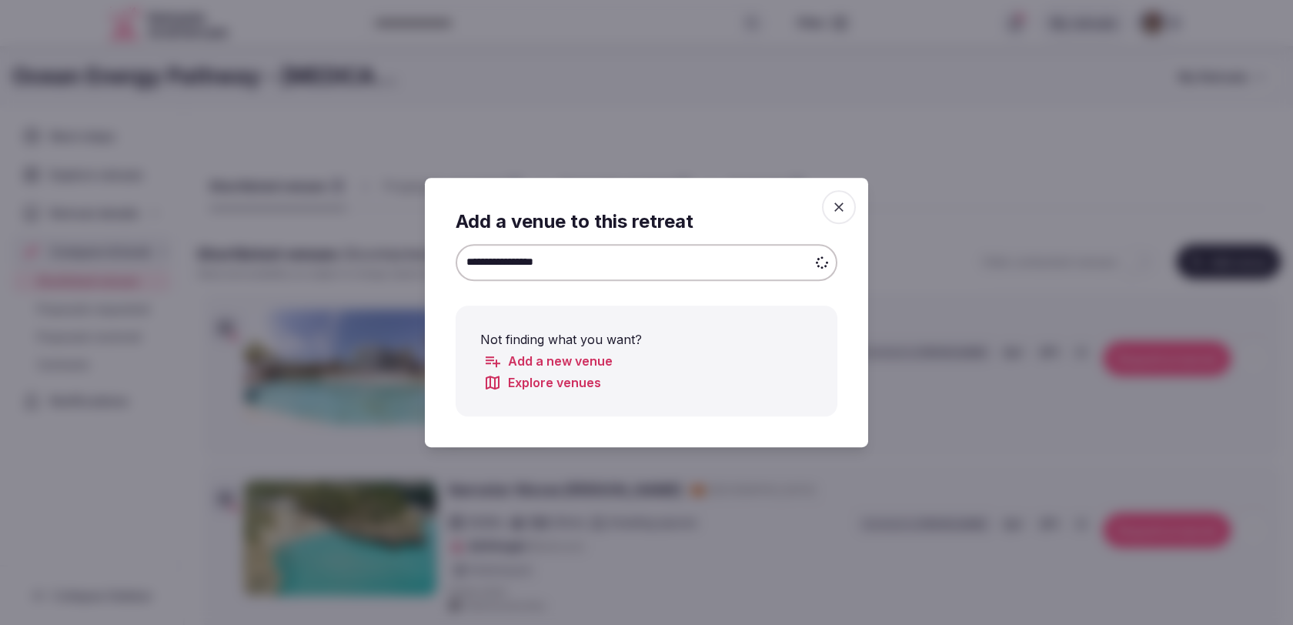
click at [507, 299] on div "**********" at bounding box center [647, 313] width 382 height 208
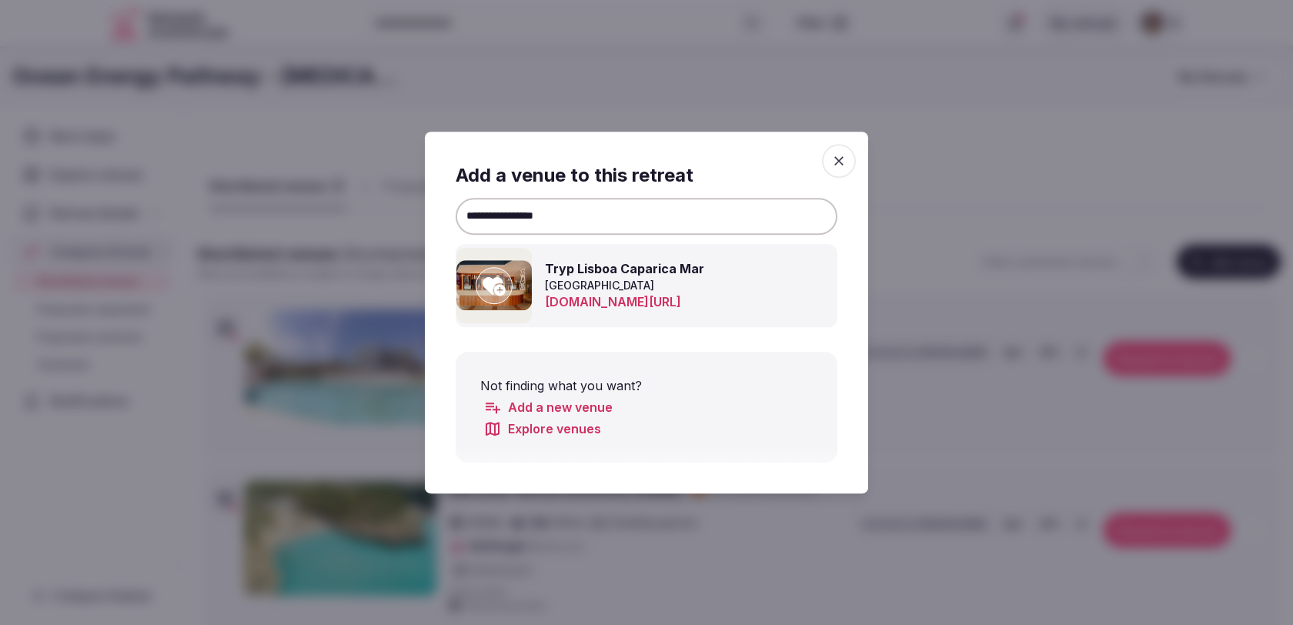
click at [493, 277] on icon at bounding box center [494, 285] width 23 height 31
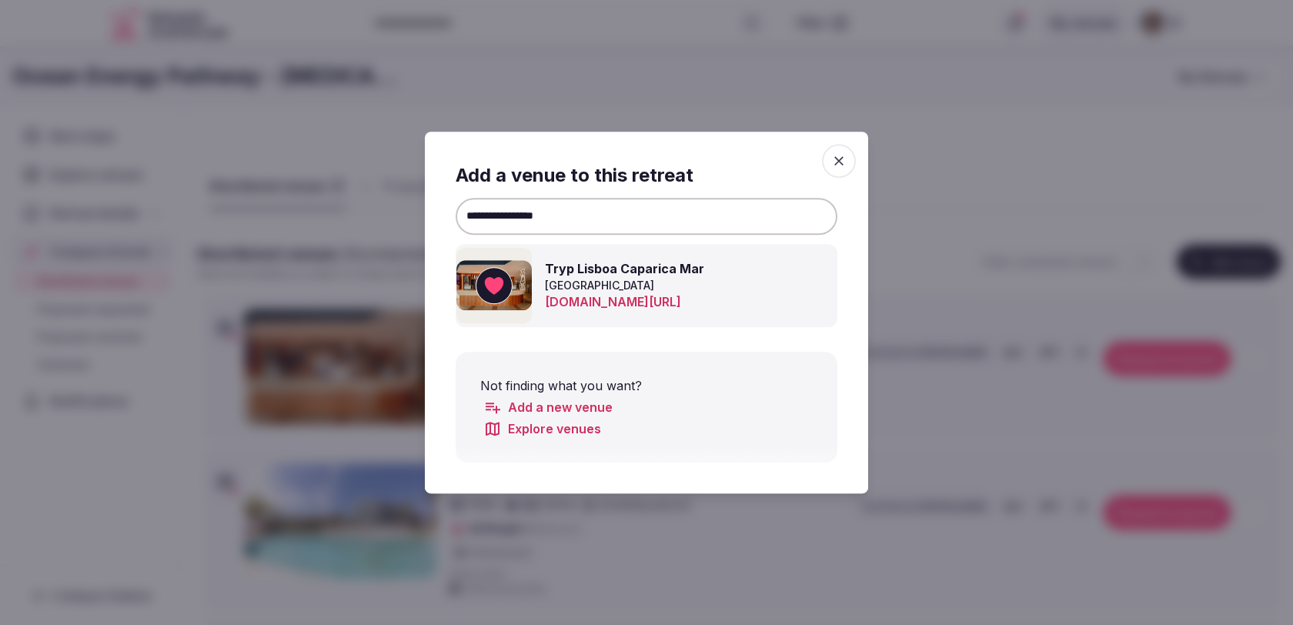
click at [683, 214] on input "**********" at bounding box center [647, 216] width 382 height 37
type input "**********"
click at [473, 286] on img at bounding box center [494, 285] width 75 height 75
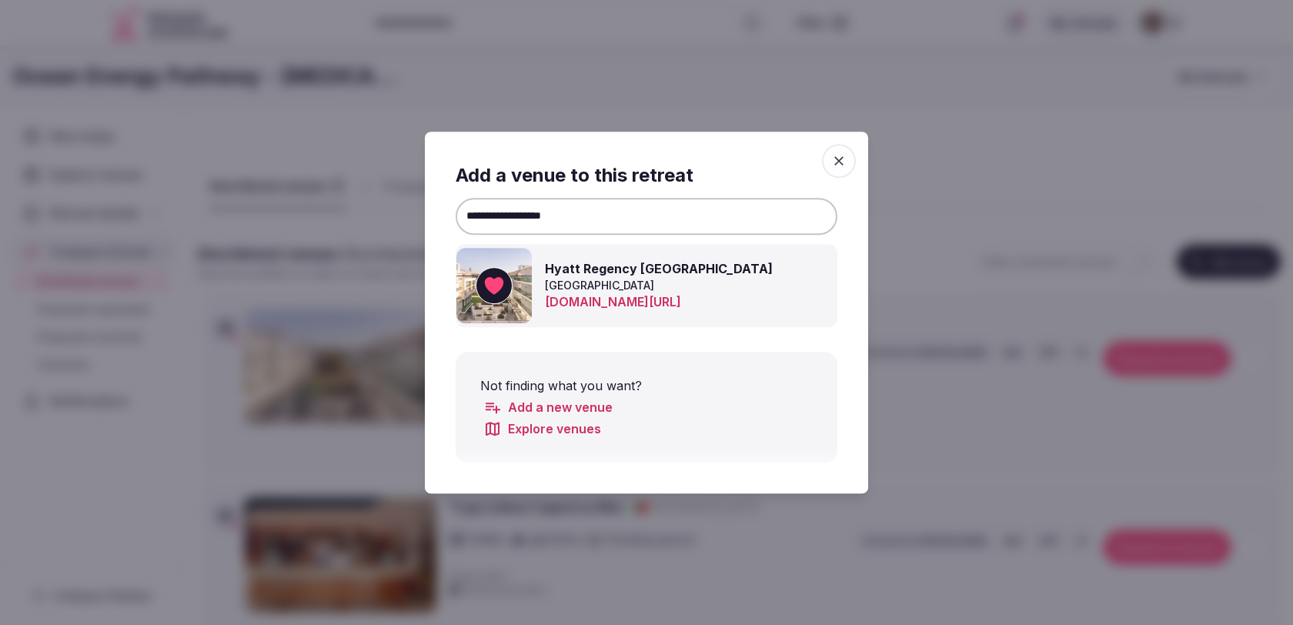
click at [842, 163] on icon "button" at bounding box center [838, 160] width 15 height 15
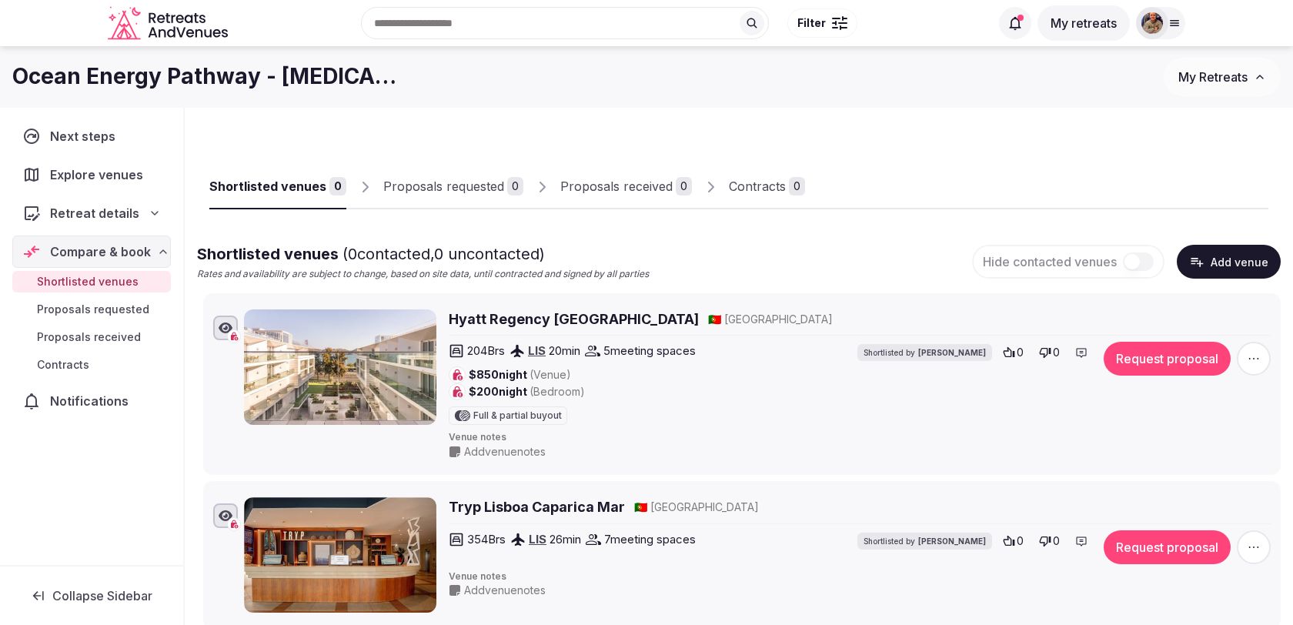
click at [1224, 255] on button "Add venue" at bounding box center [1229, 262] width 104 height 34
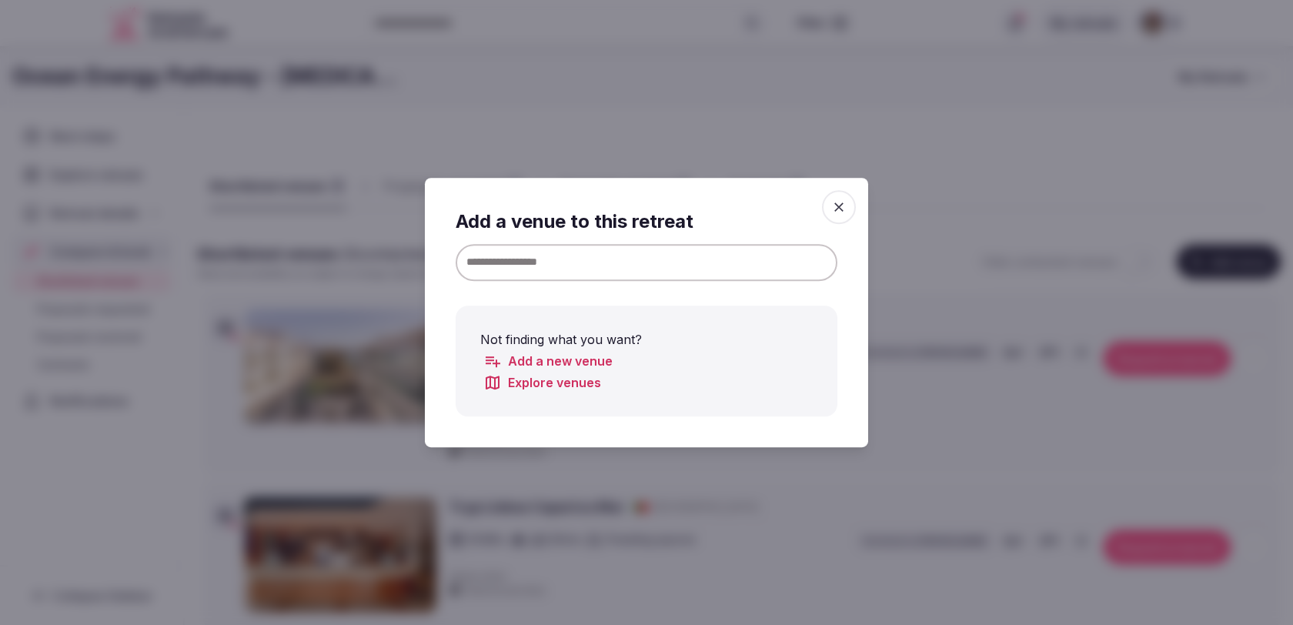
click at [768, 264] on input at bounding box center [647, 262] width 382 height 37
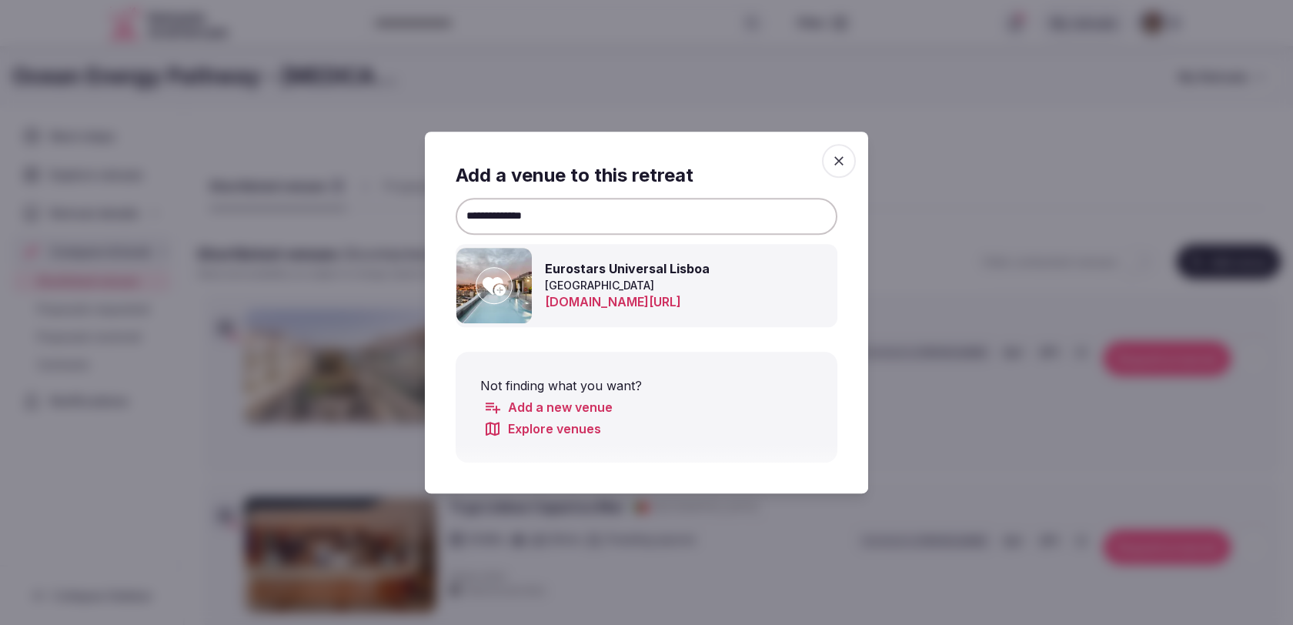
type input "**********"
click at [497, 278] on icon at bounding box center [494, 286] width 23 height 18
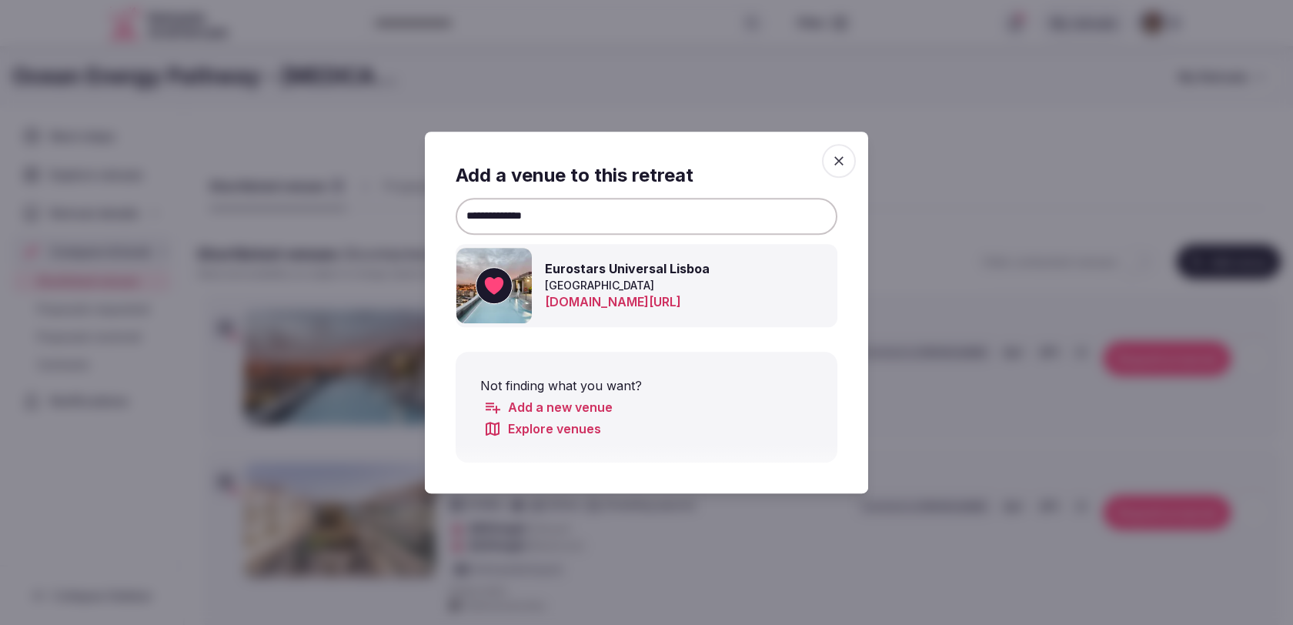
click at [832, 161] on icon "button" at bounding box center [838, 160] width 15 height 15
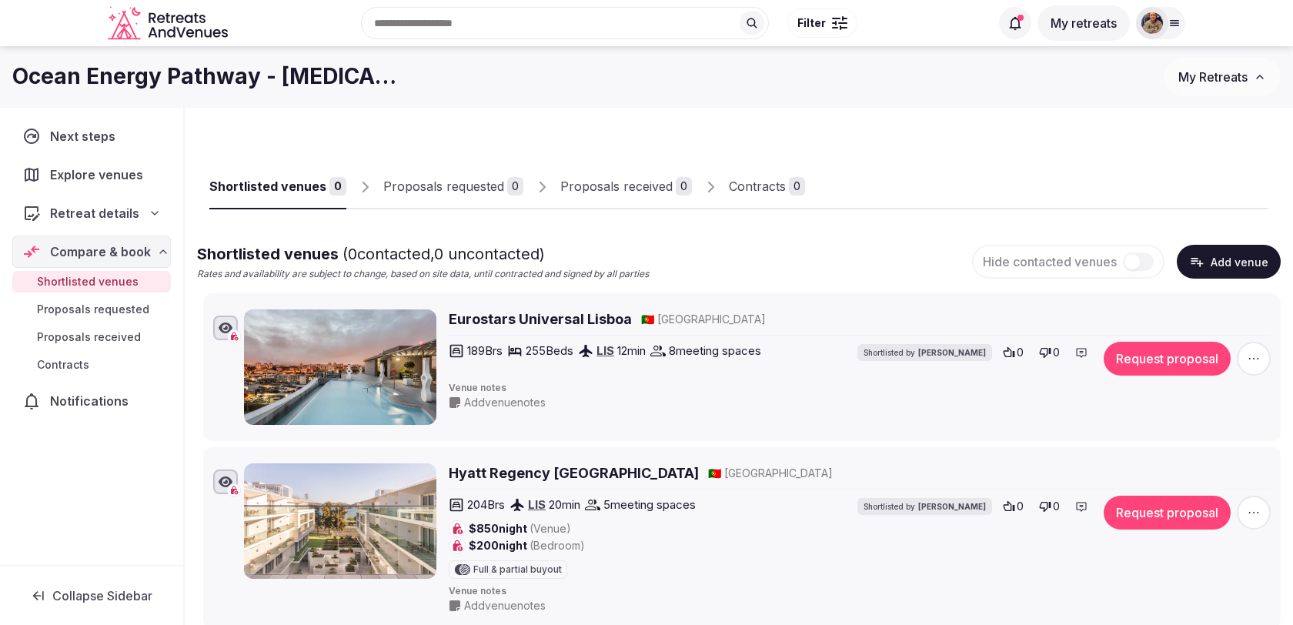
click at [1236, 256] on button "Add venue" at bounding box center [1229, 262] width 104 height 34
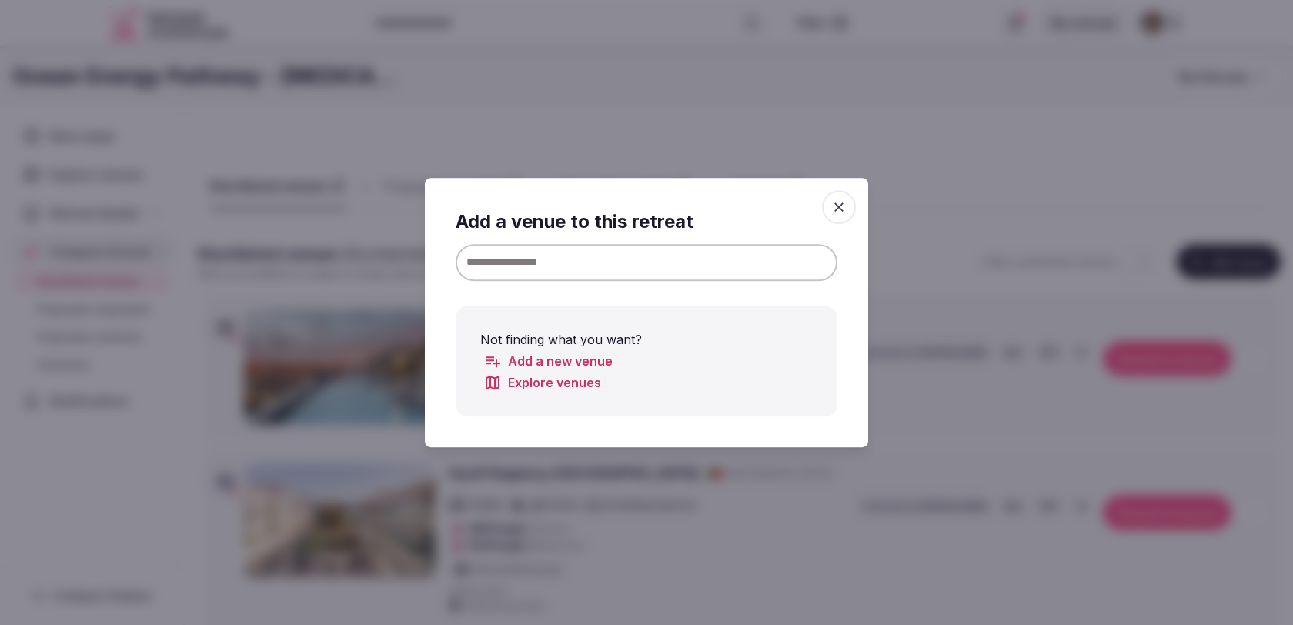
click at [763, 263] on input at bounding box center [647, 262] width 382 height 37
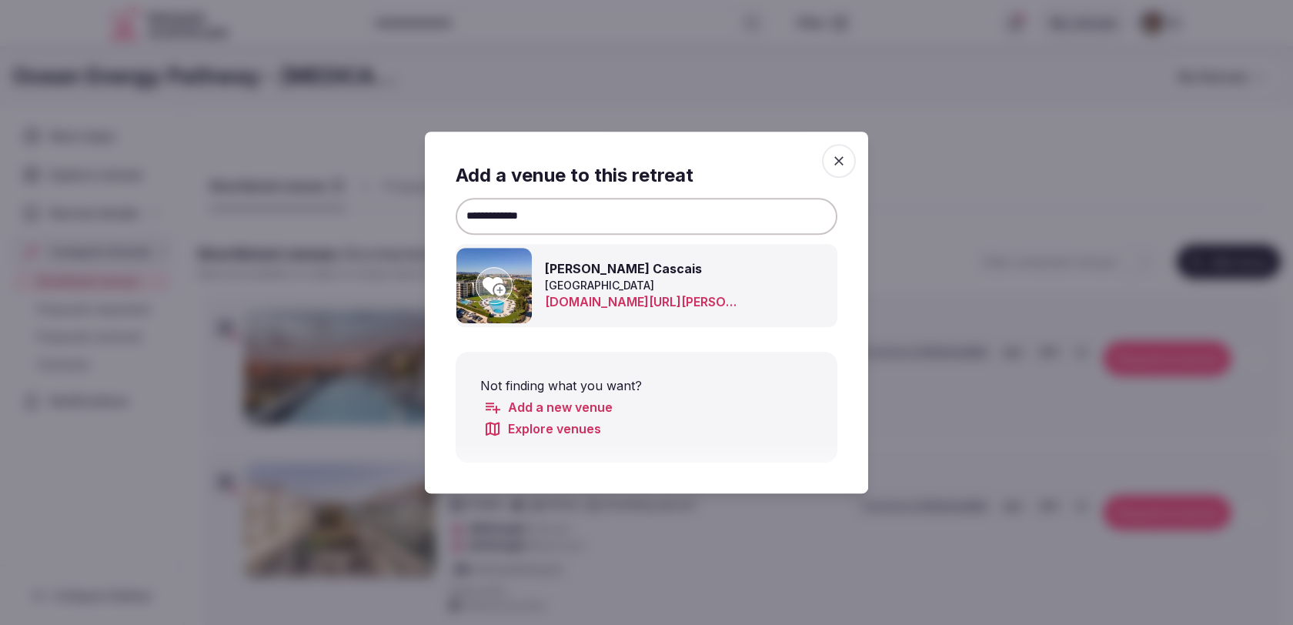
click at [490, 271] on icon at bounding box center [494, 285] width 23 height 31
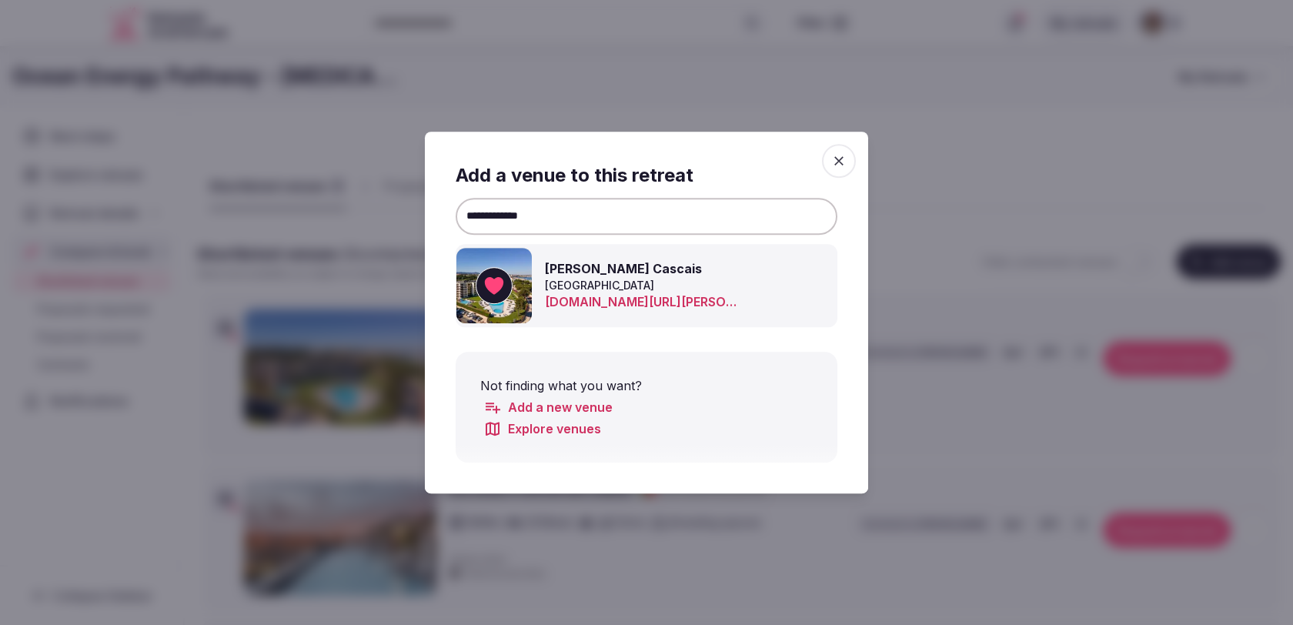
click at [590, 202] on input "**********" at bounding box center [647, 216] width 382 height 37
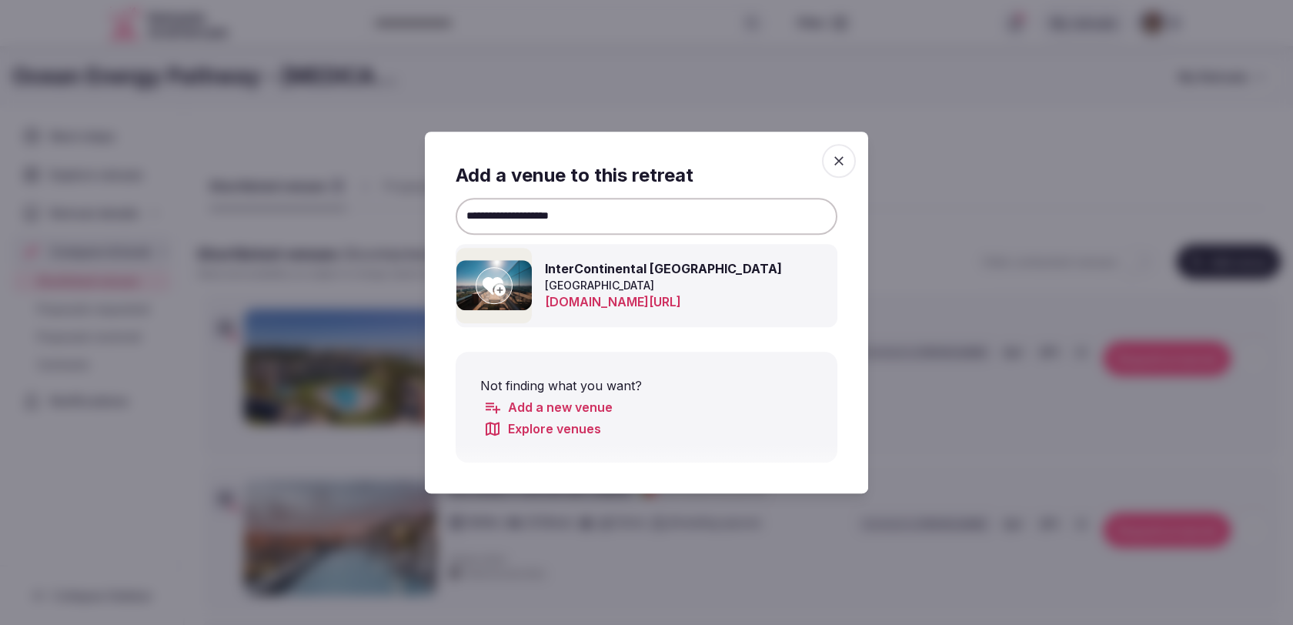
click at [490, 289] on icon at bounding box center [494, 286] width 23 height 18
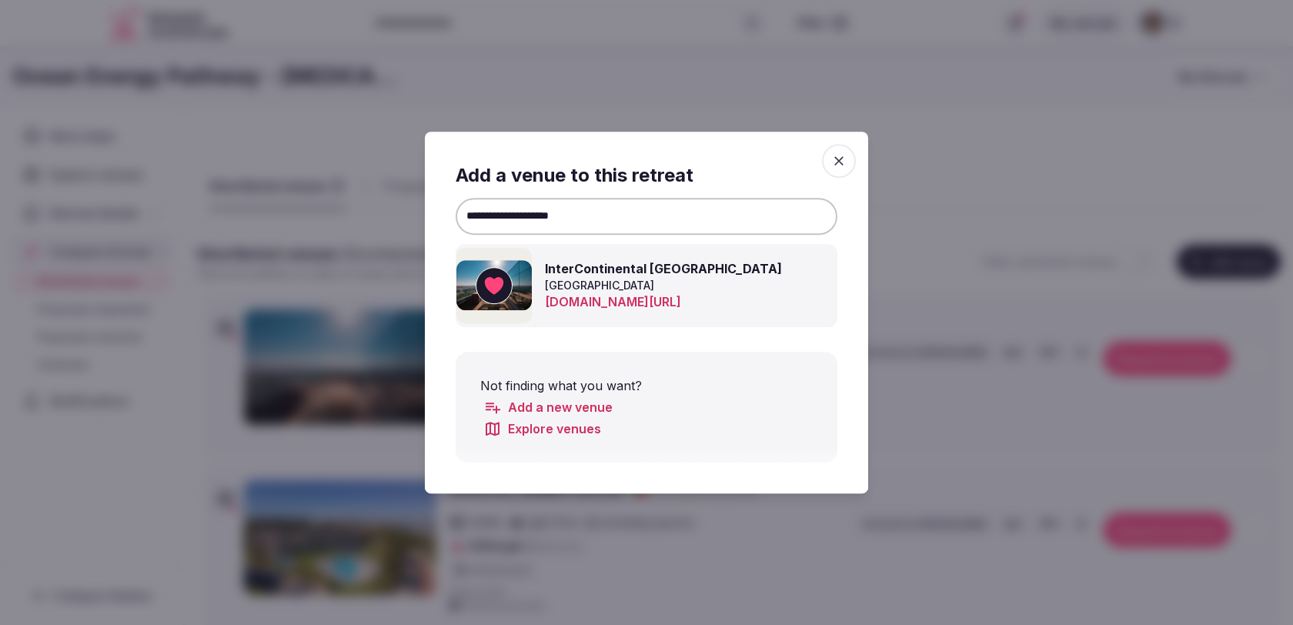
click at [517, 213] on input "**********" at bounding box center [647, 216] width 382 height 37
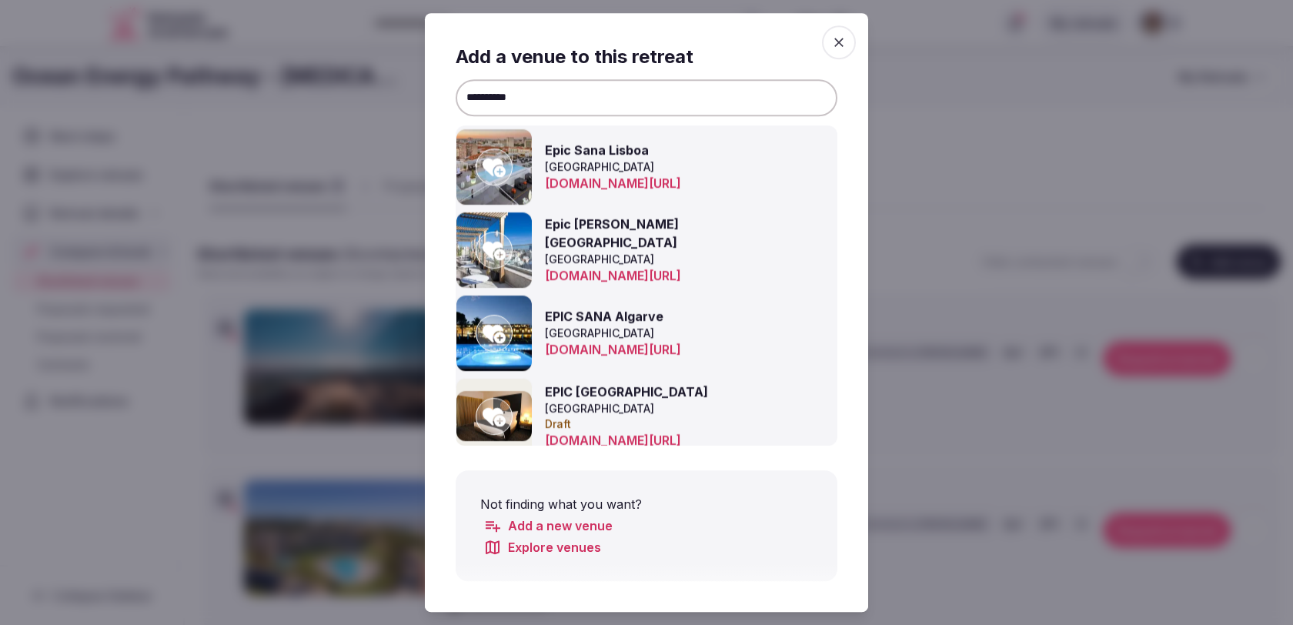
click at [500, 247] on icon at bounding box center [494, 250] width 23 height 31
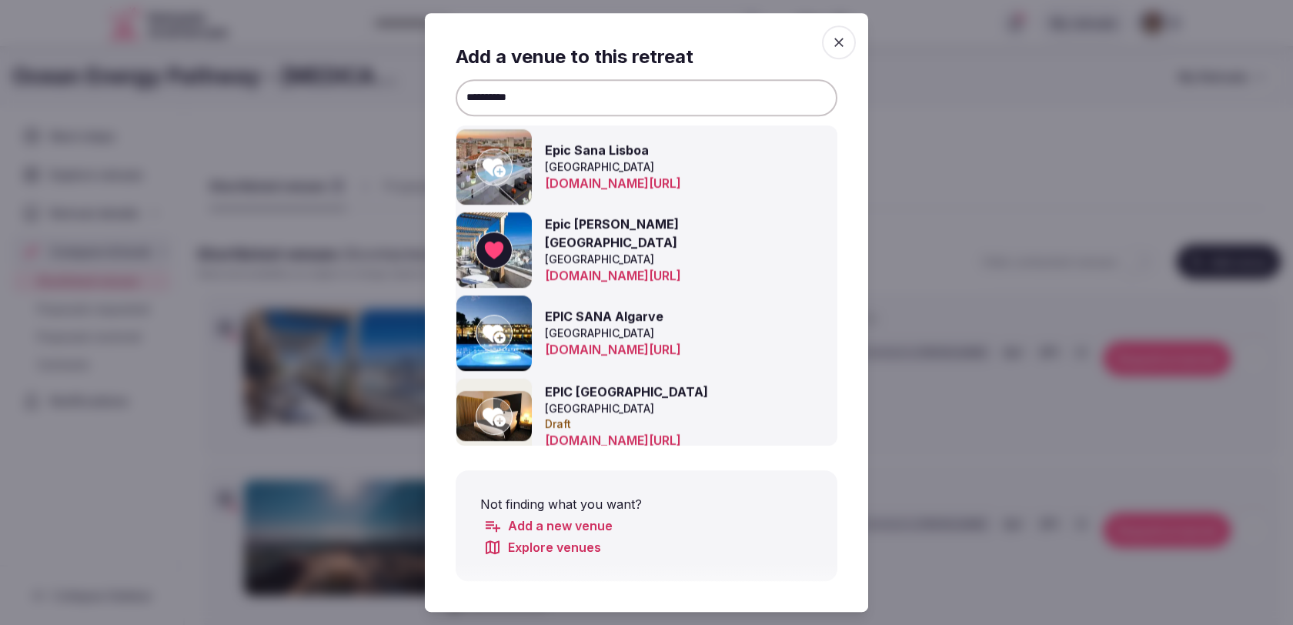
click at [687, 99] on input "*********" at bounding box center [647, 97] width 382 height 37
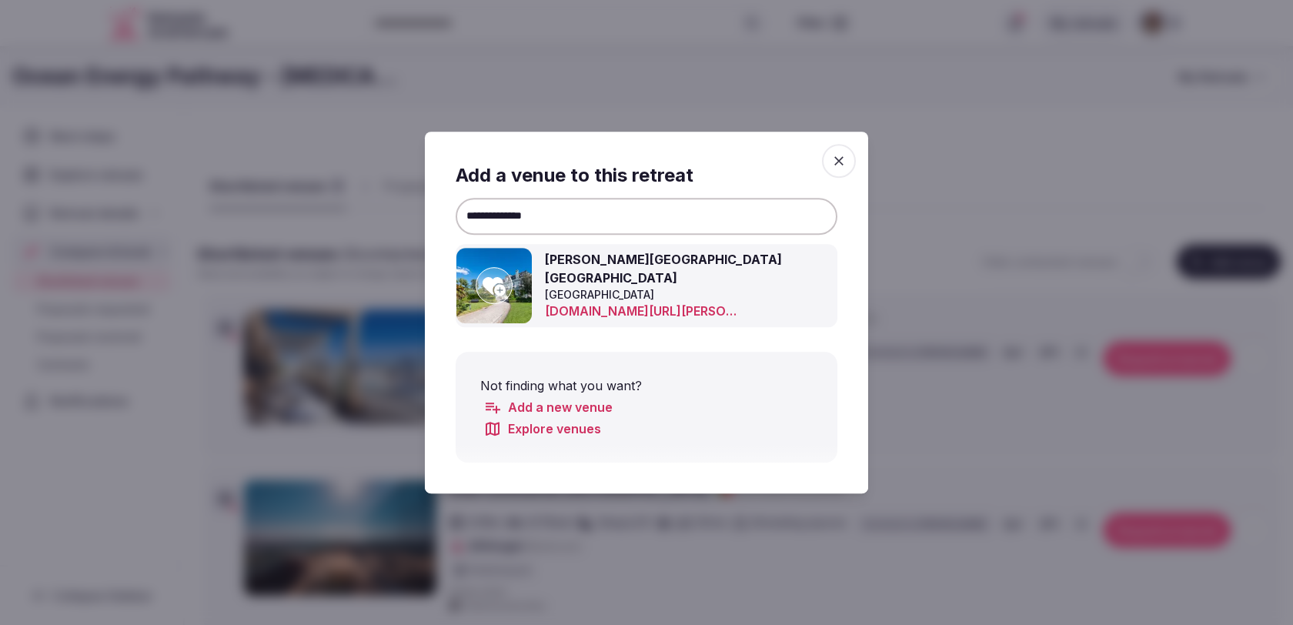
click at [507, 284] on div at bounding box center [494, 285] width 37 height 37
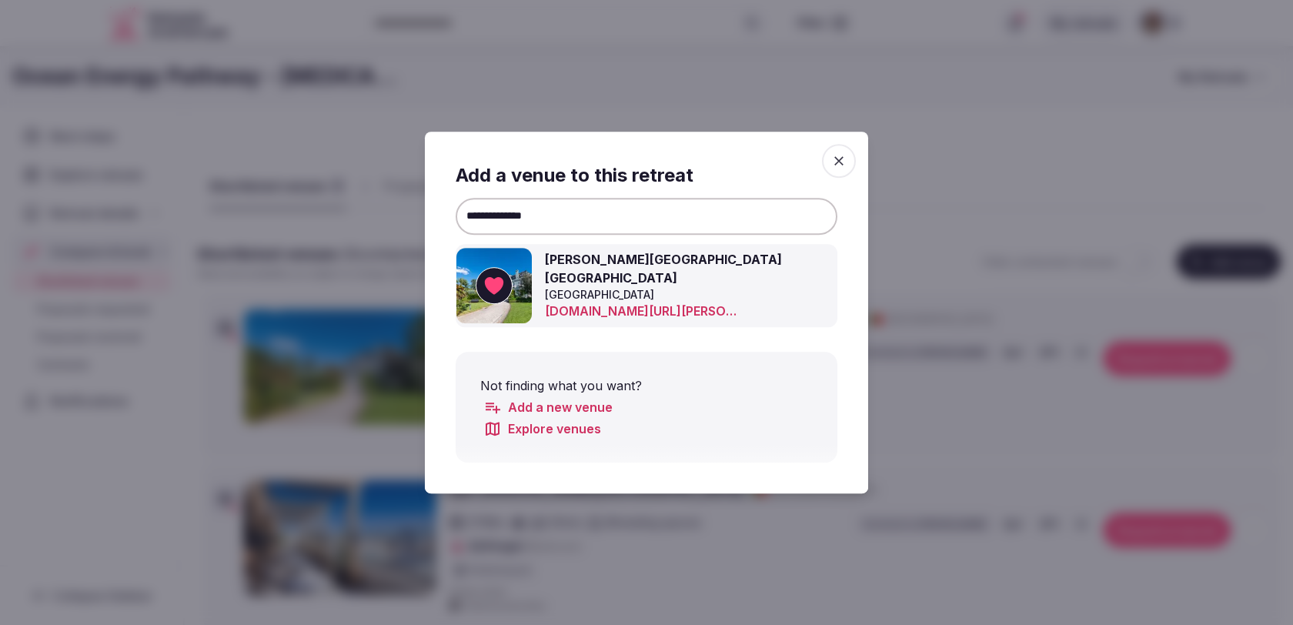
click at [571, 226] on input "**********" at bounding box center [647, 216] width 382 height 37
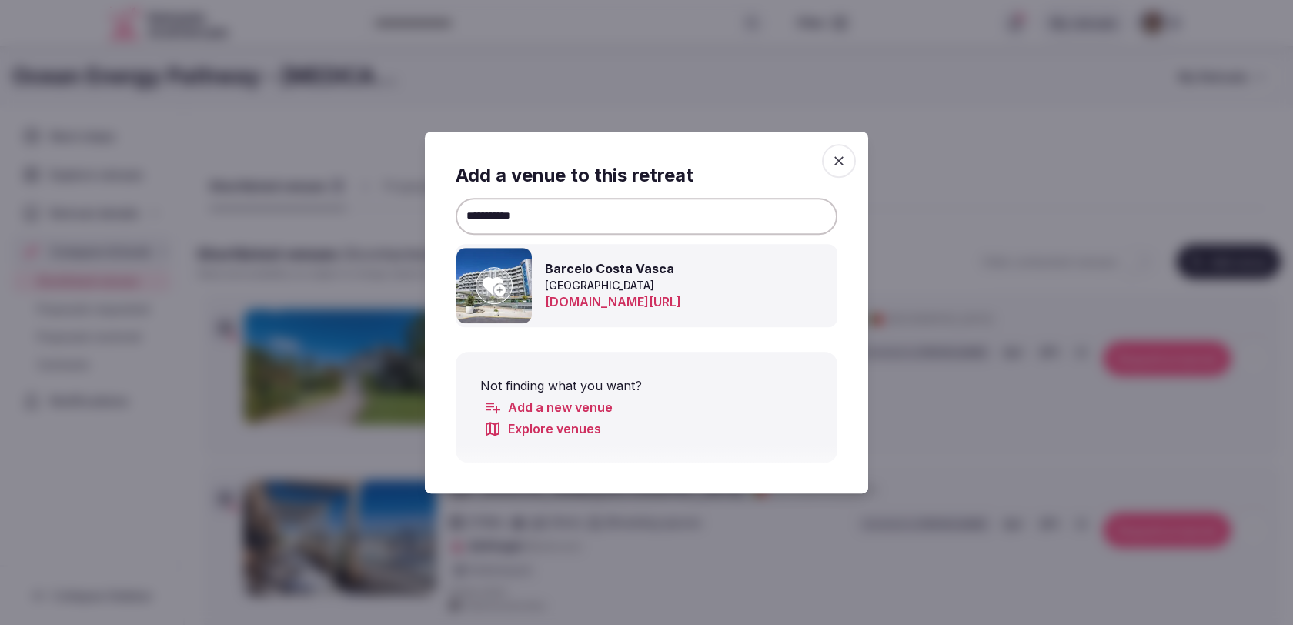
click at [497, 292] on icon at bounding box center [494, 286] width 23 height 18
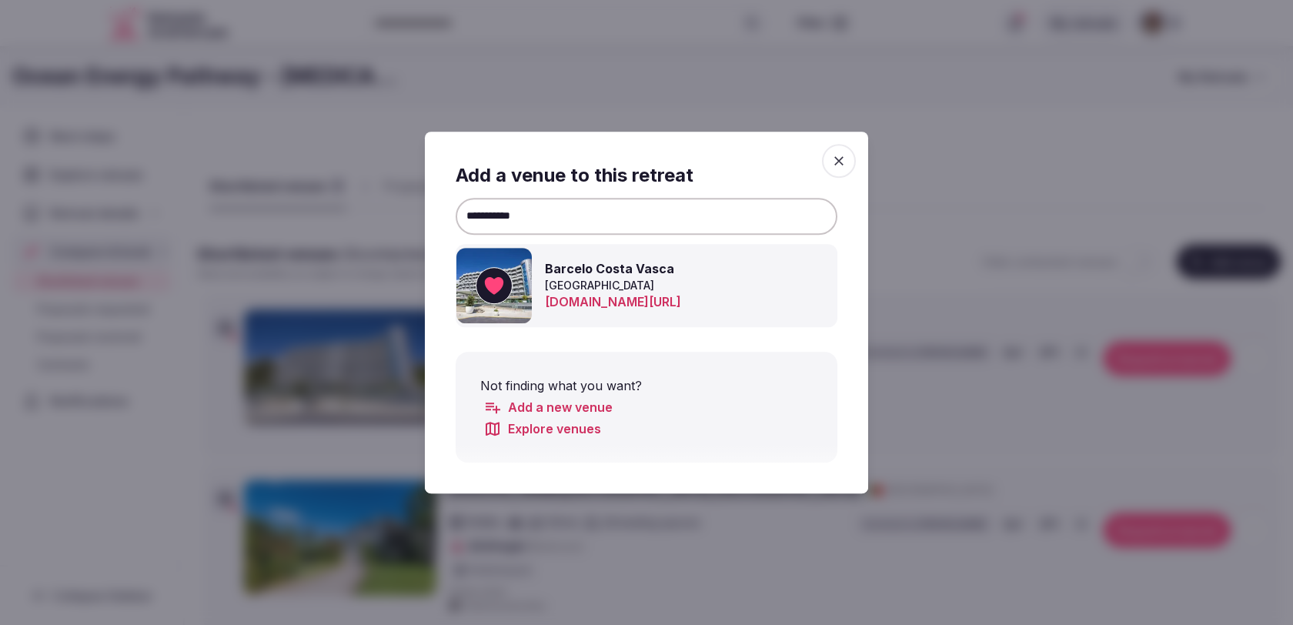
click at [552, 220] on input "**********" at bounding box center [647, 216] width 382 height 37
click at [501, 293] on icon at bounding box center [494, 286] width 23 height 18
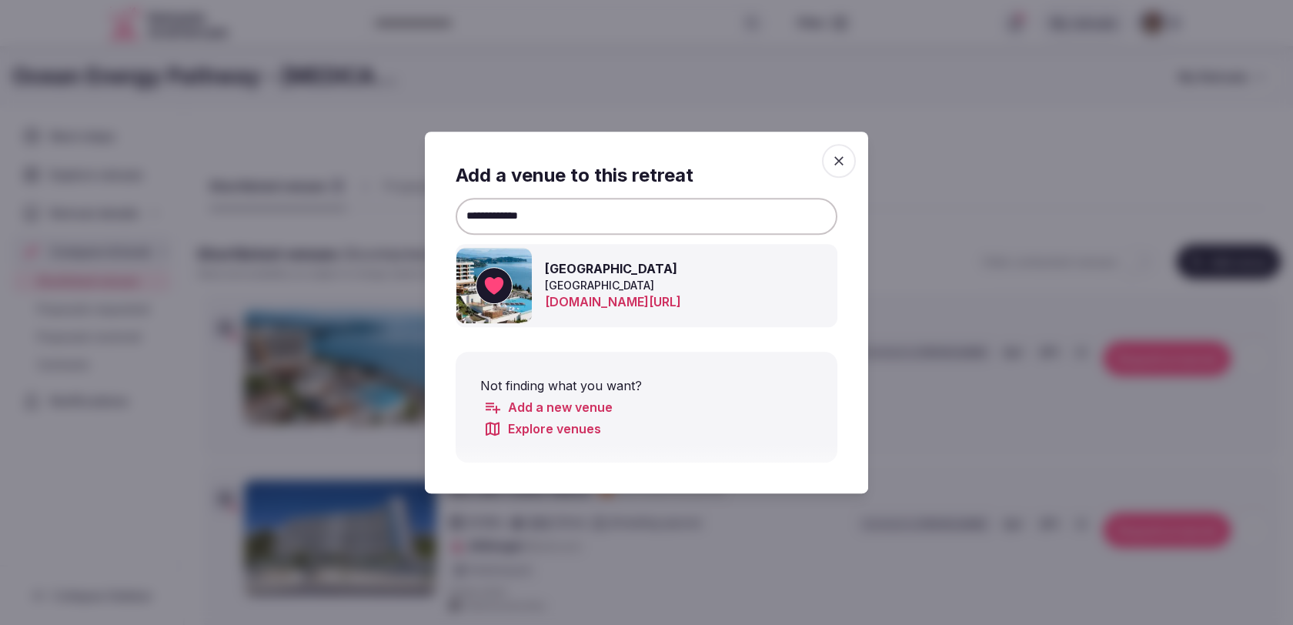
click at [530, 214] on input "**********" at bounding box center [647, 216] width 382 height 37
click at [493, 290] on icon at bounding box center [494, 285] width 23 height 31
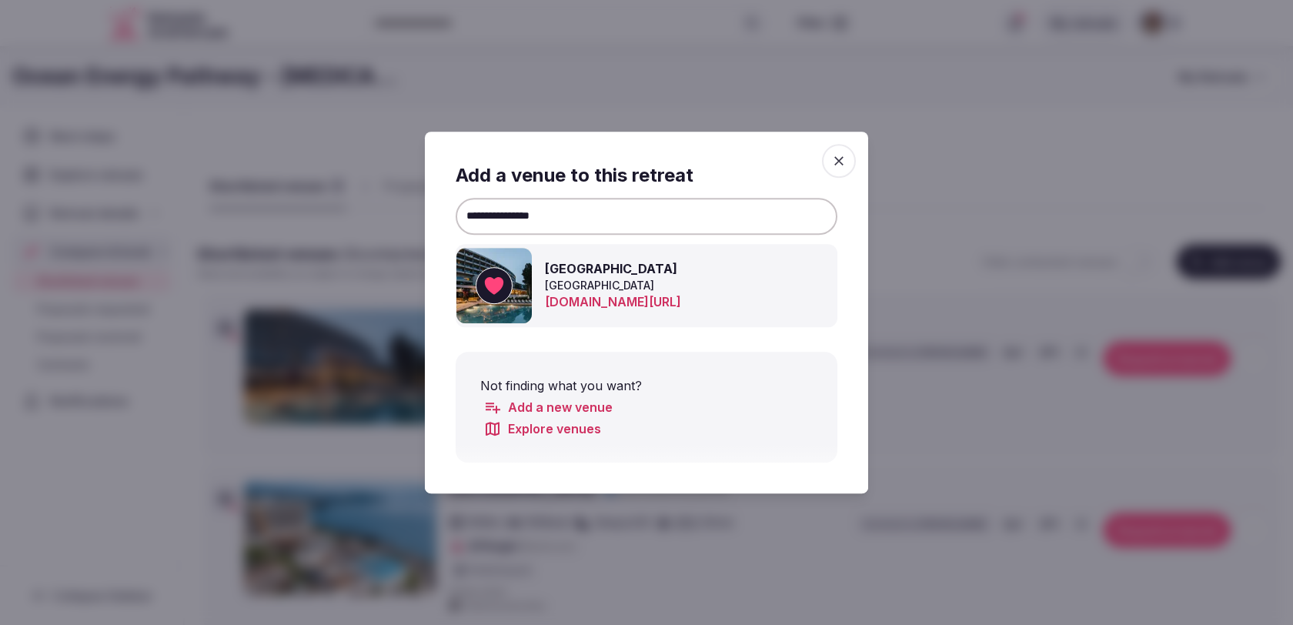
click at [627, 211] on input "**********" at bounding box center [647, 216] width 382 height 37
click at [502, 286] on icon at bounding box center [494, 286] width 23 height 18
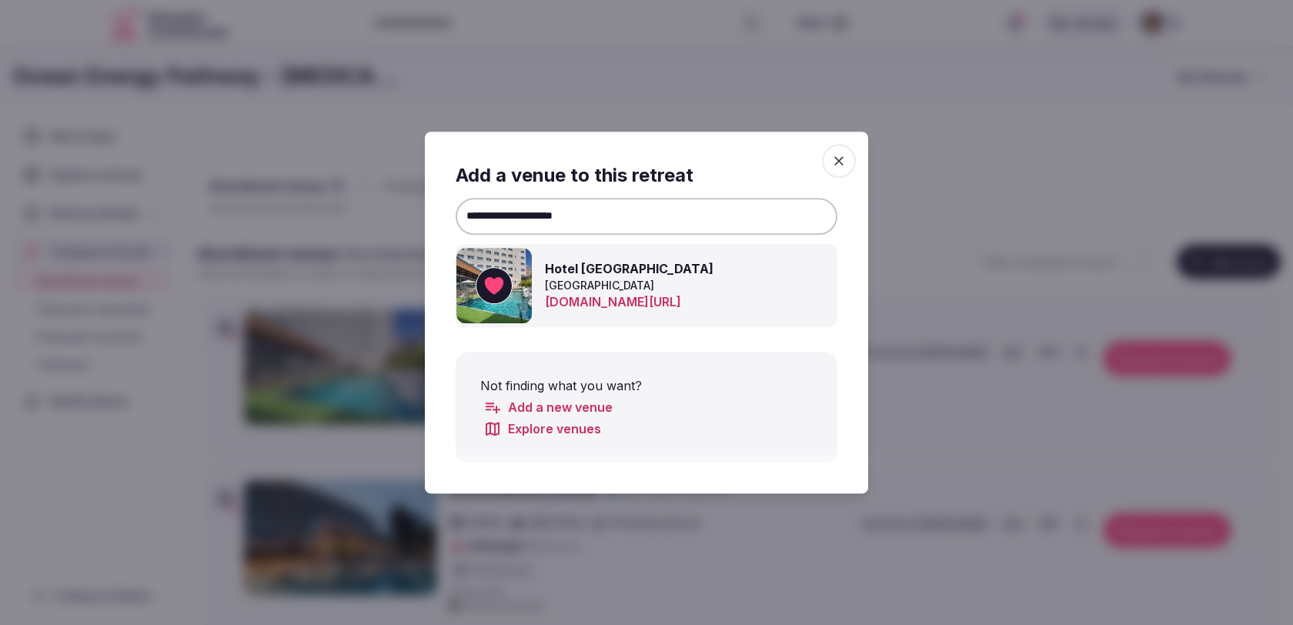
click at [537, 214] on input "**********" at bounding box center [647, 216] width 382 height 37
click at [544, 217] on input "**********" at bounding box center [647, 216] width 382 height 37
drag, startPoint x: 544, startPoint y: 216, endPoint x: 423, endPoint y: 216, distance: 120.9
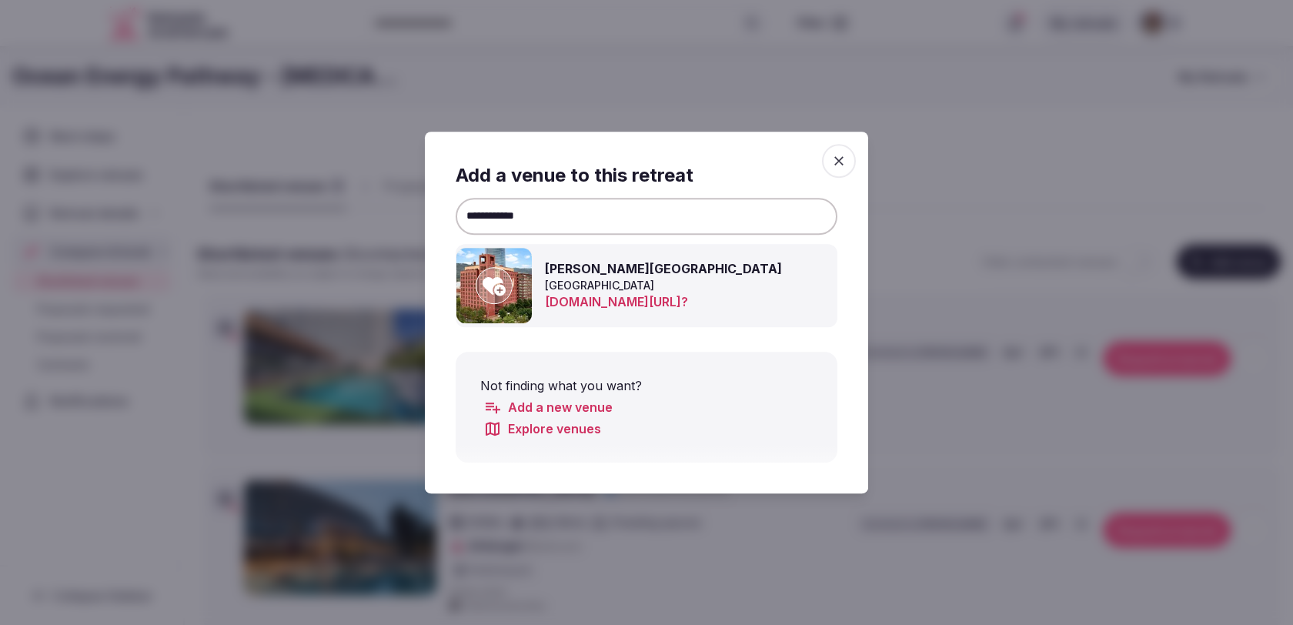
click at [503, 277] on icon at bounding box center [494, 285] width 23 height 31
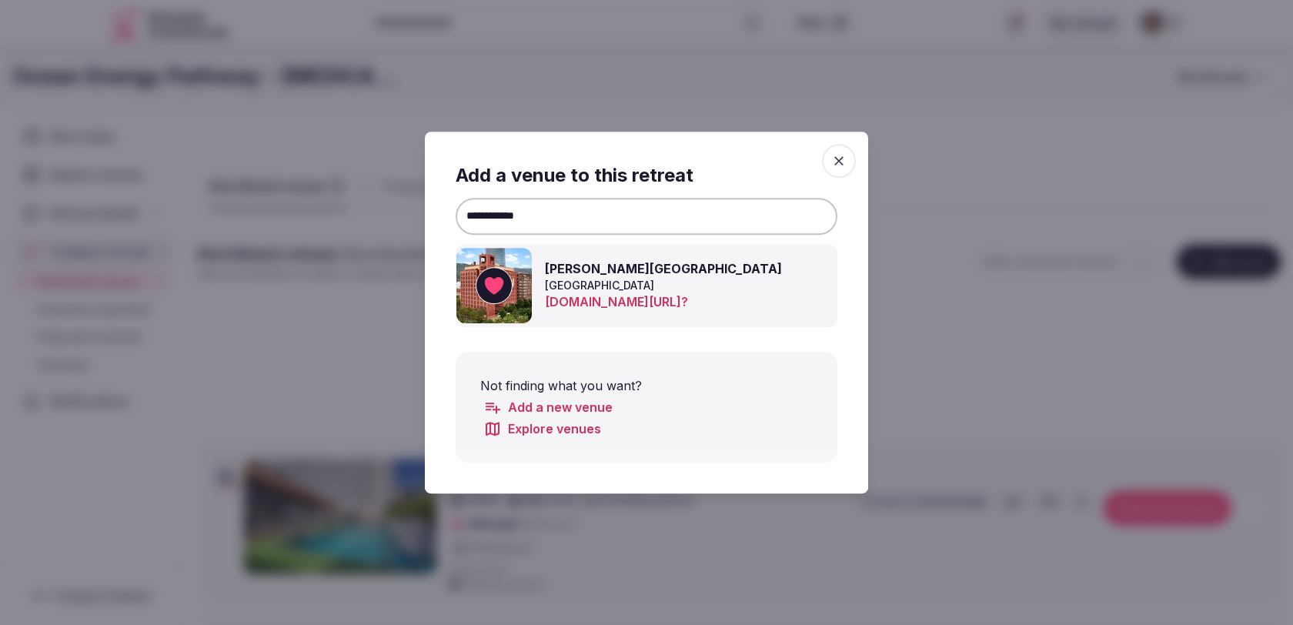
click at [508, 204] on input "**********" at bounding box center [647, 216] width 382 height 37
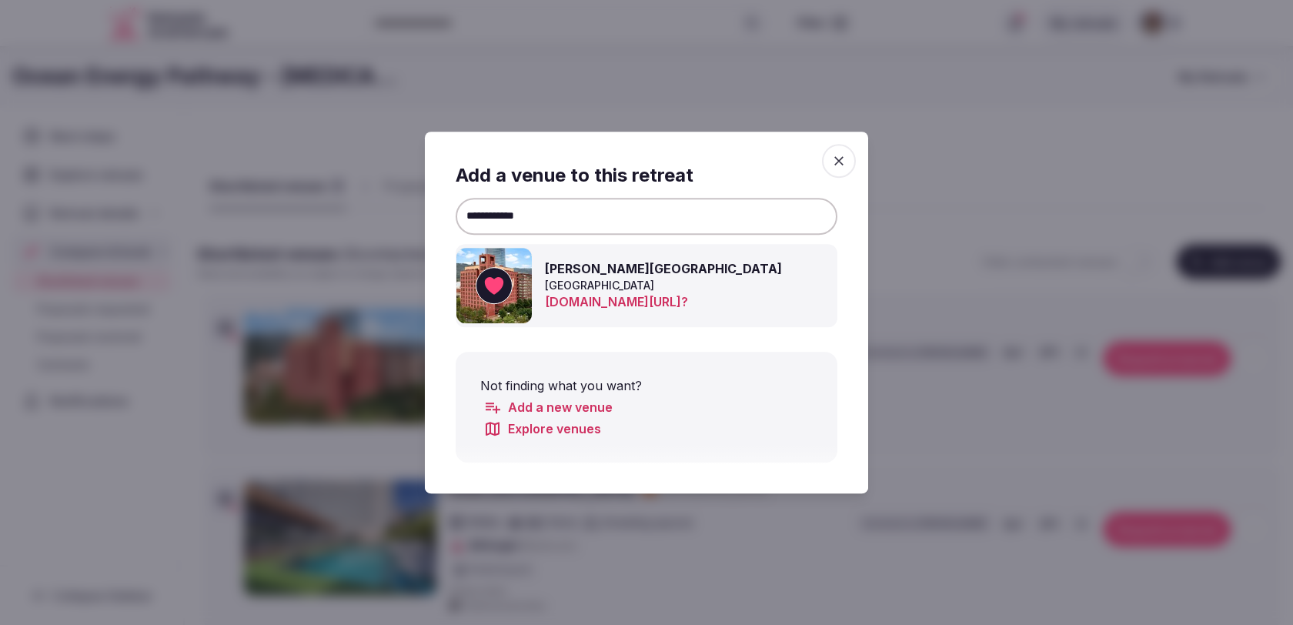
click at [508, 204] on input "**********" at bounding box center [647, 216] width 382 height 37
click at [491, 289] on icon at bounding box center [494, 286] width 23 height 18
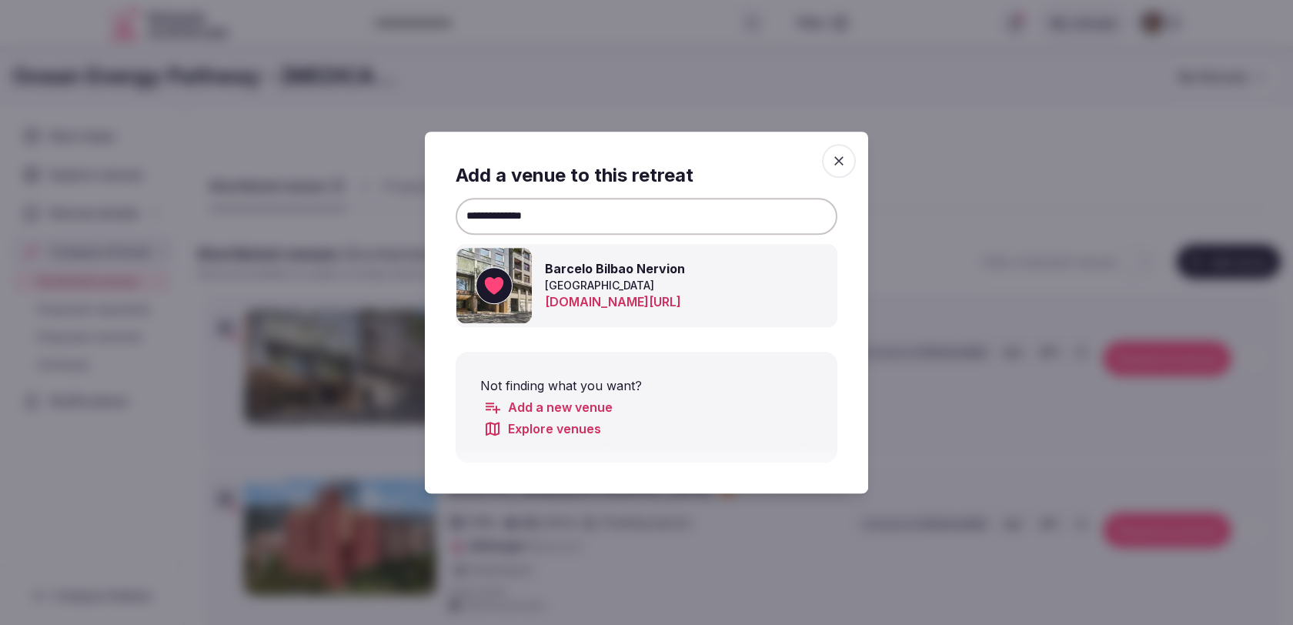
click at [590, 229] on input "**********" at bounding box center [647, 216] width 382 height 37
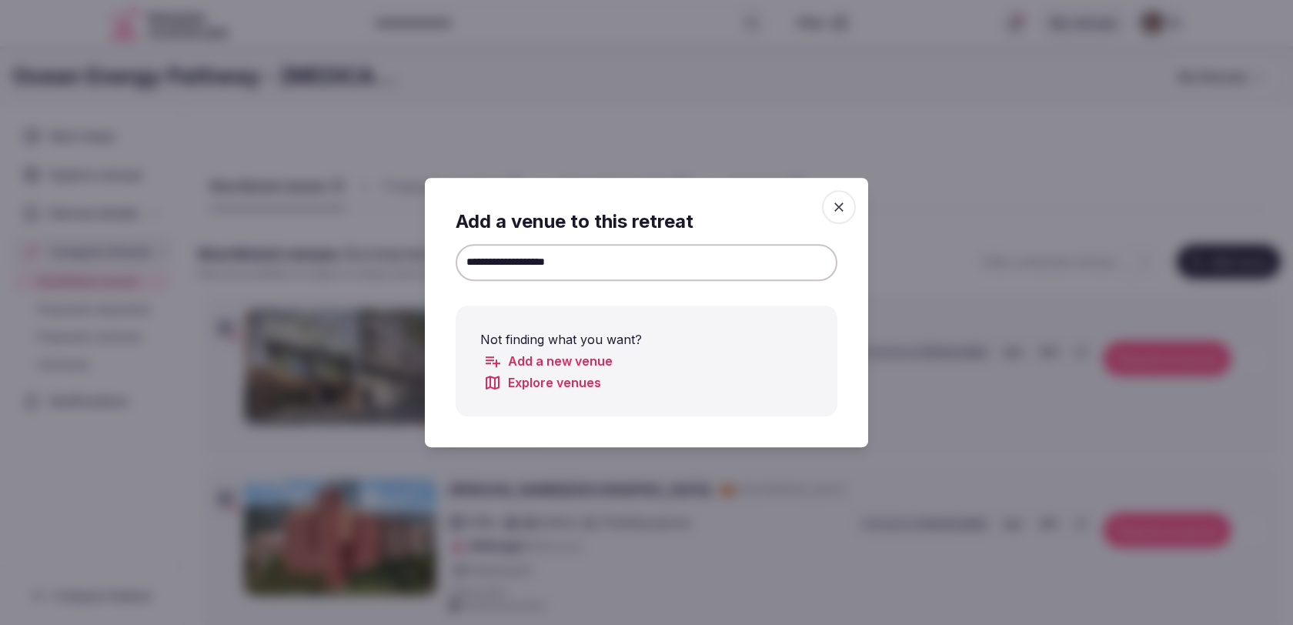
click at [524, 260] on input "**********" at bounding box center [647, 262] width 382 height 37
click at [522, 260] on input "**********" at bounding box center [647, 262] width 382 height 37
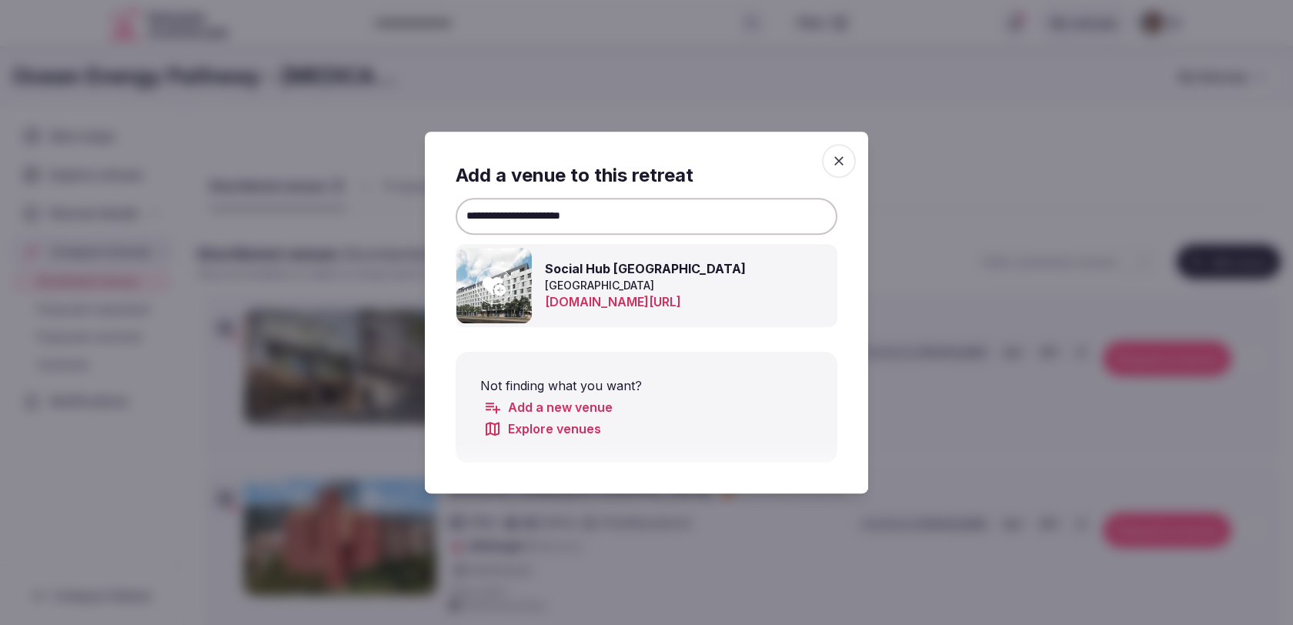
type input "**********"
click at [494, 299] on icon at bounding box center [494, 285] width 23 height 31
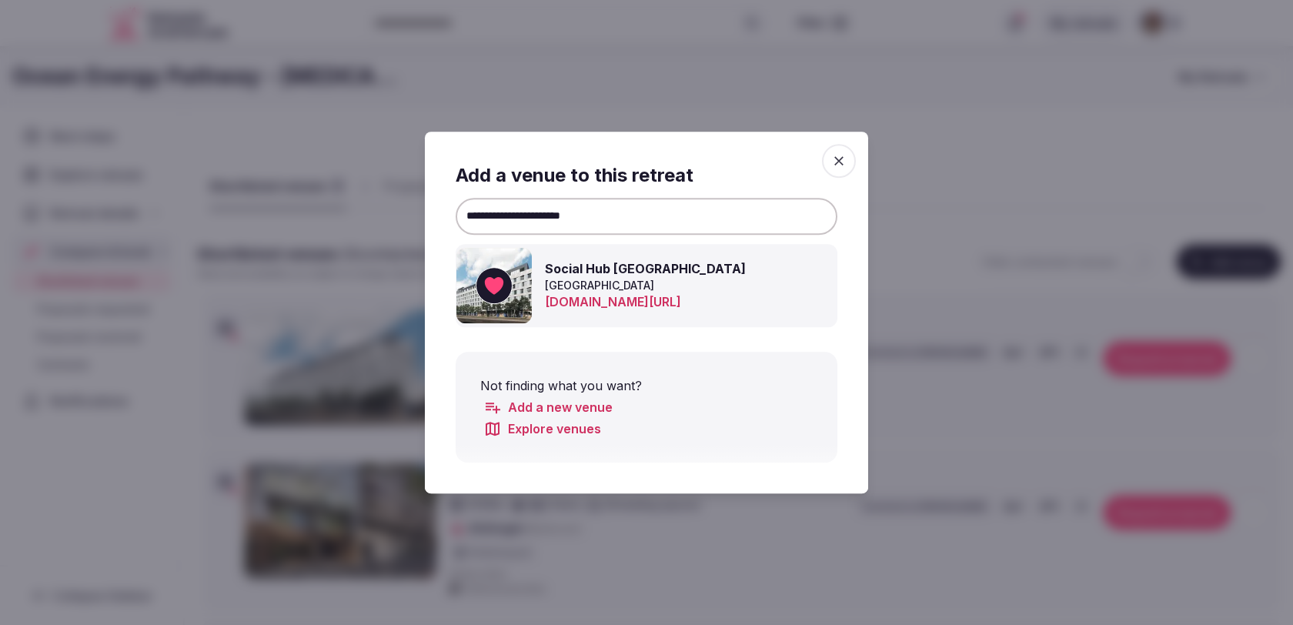
click at [845, 162] on icon "button" at bounding box center [838, 160] width 15 height 15
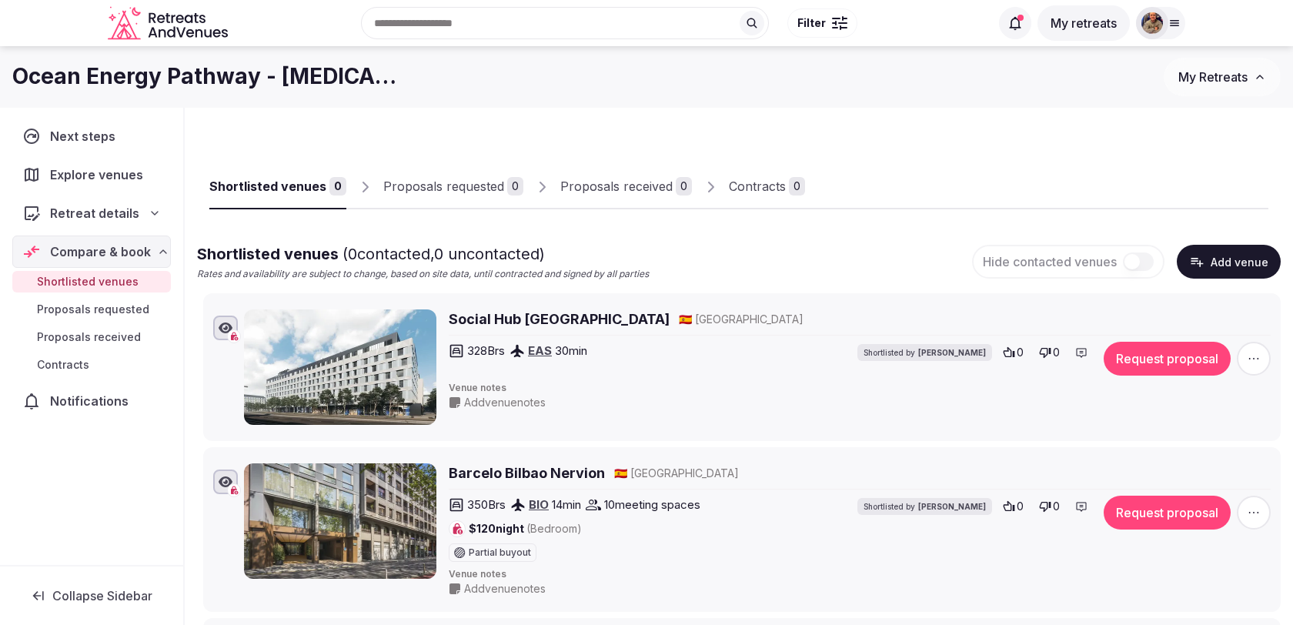
click at [1255, 277] on button "Add venue" at bounding box center [1229, 262] width 104 height 34
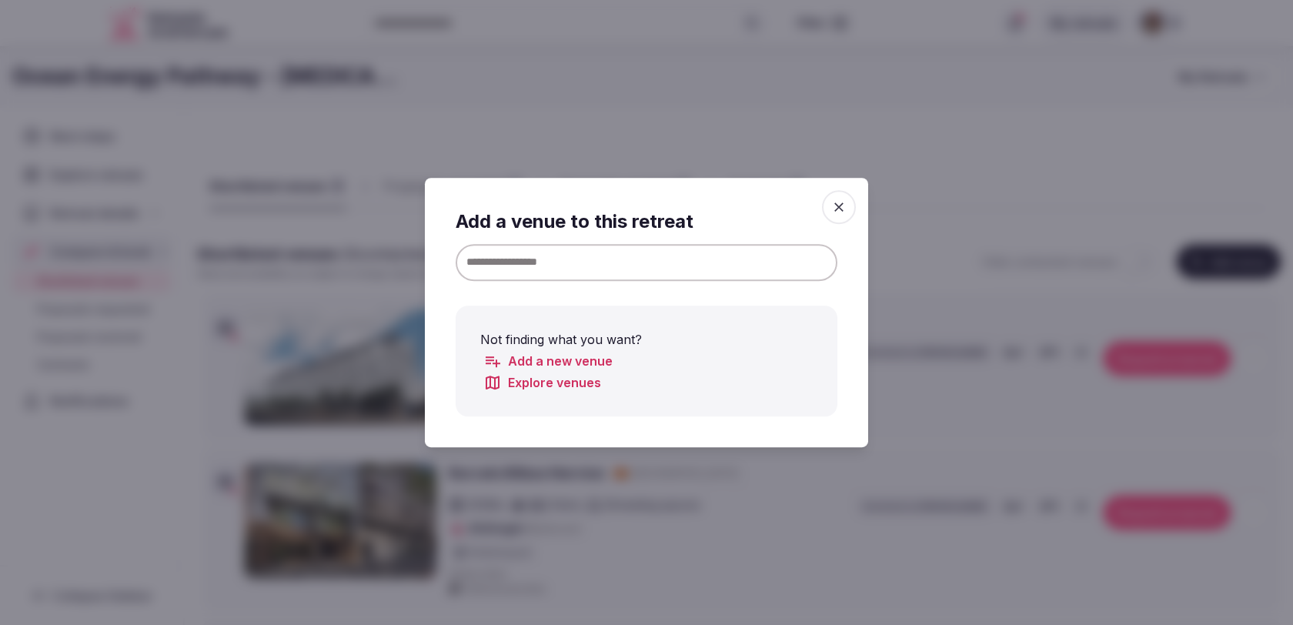
click at [741, 274] on input at bounding box center [647, 262] width 382 height 37
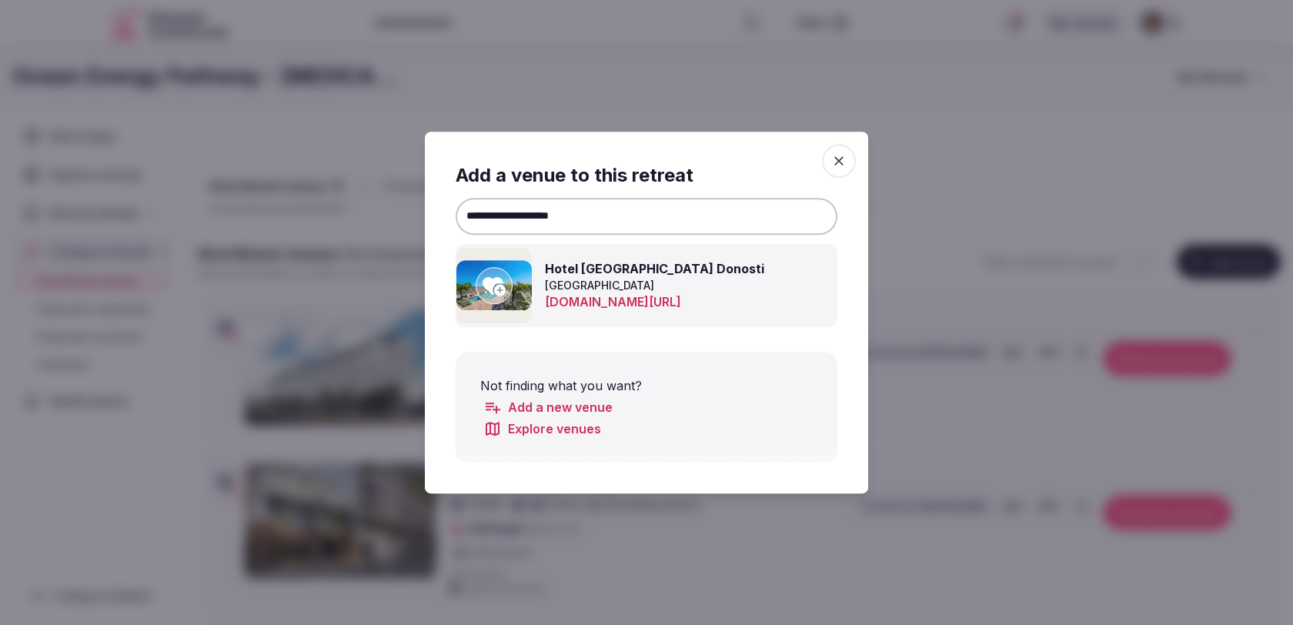
click at [494, 288] on icon at bounding box center [494, 286] width 23 height 18
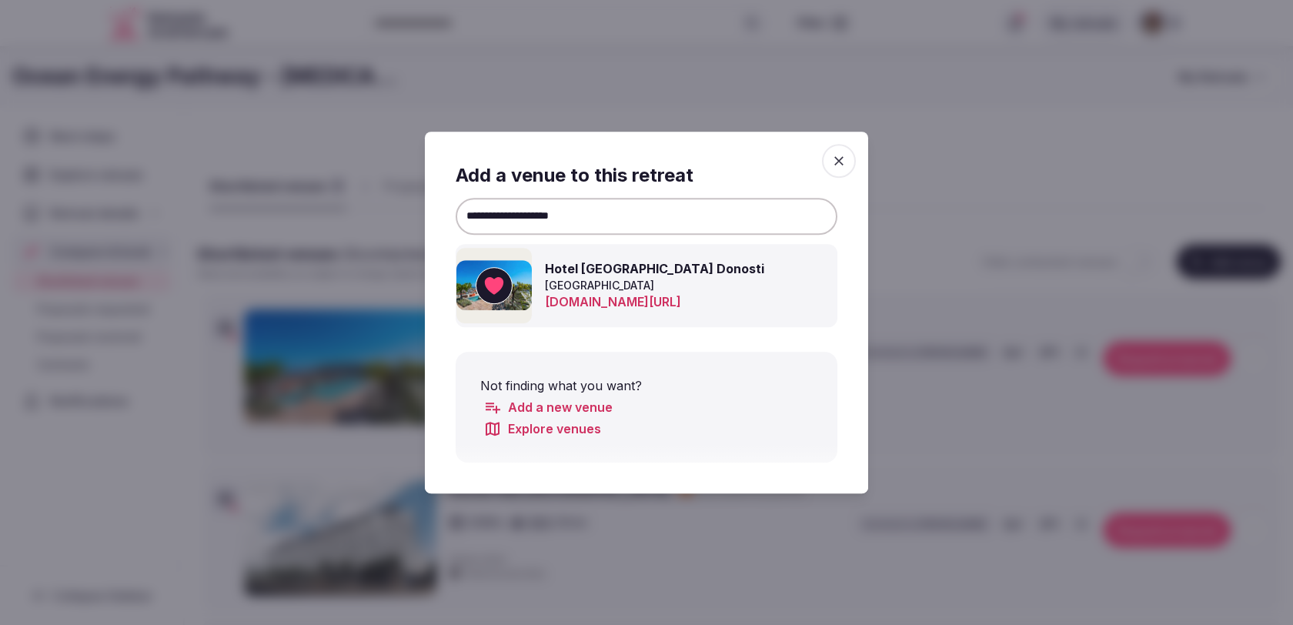
click at [644, 217] on input "**********" at bounding box center [647, 216] width 382 height 37
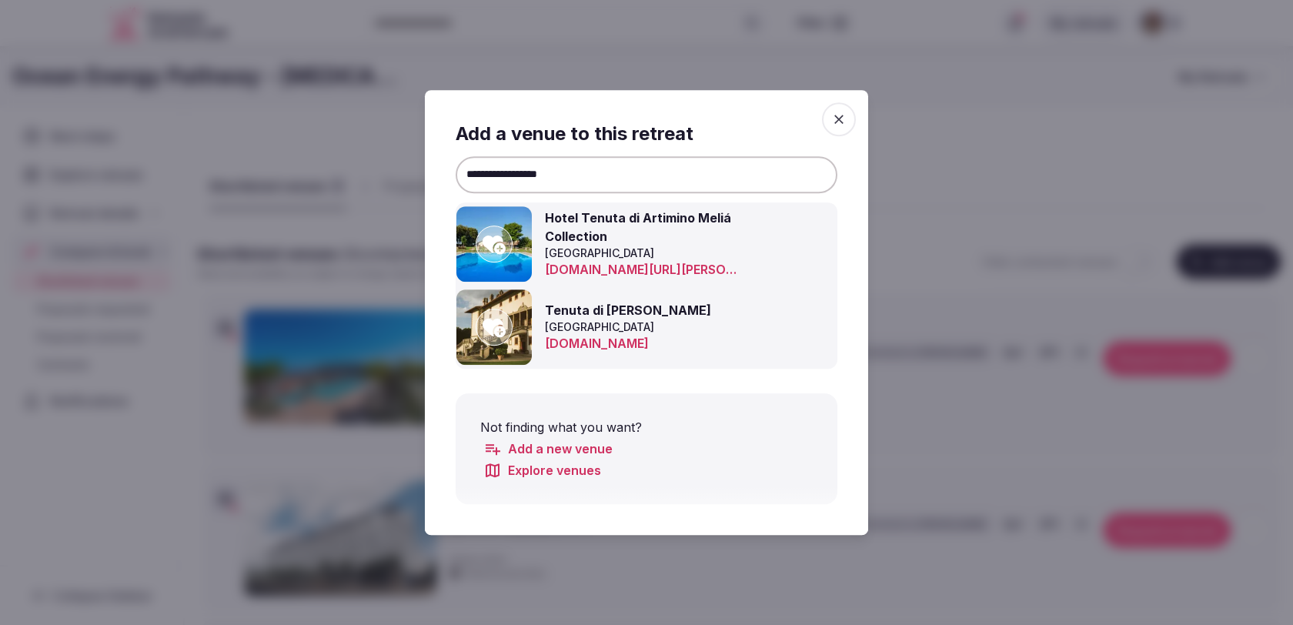
click at [494, 326] on icon at bounding box center [494, 328] width 23 height 18
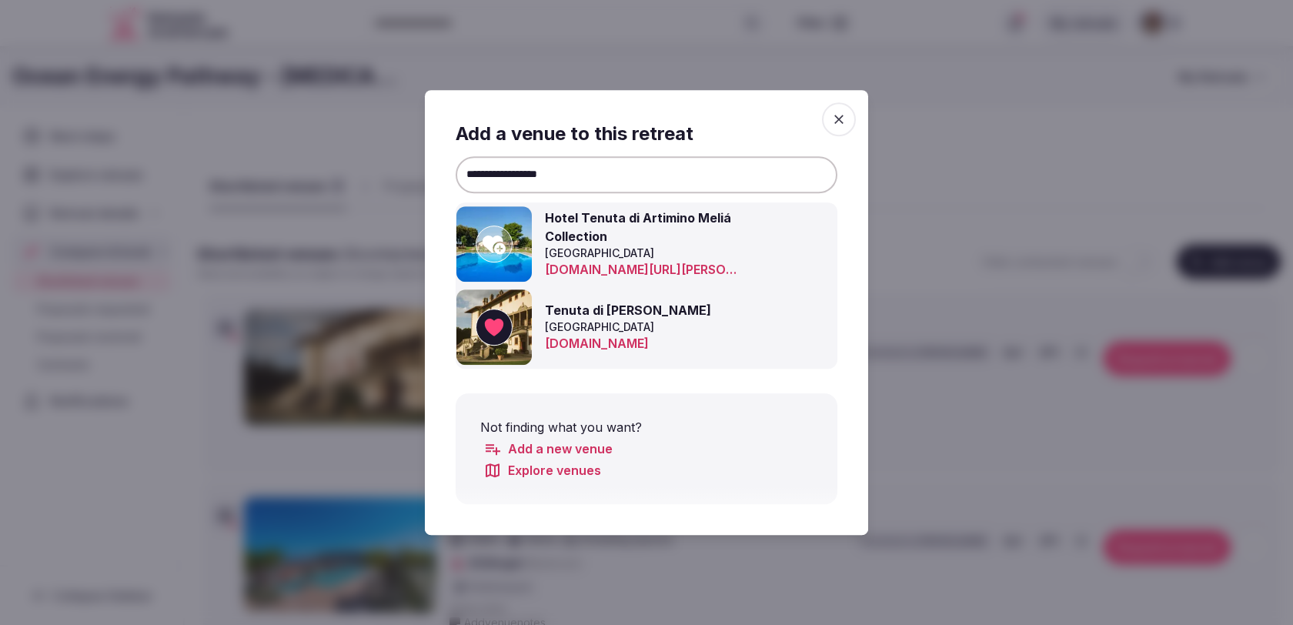
click at [687, 170] on input "**********" at bounding box center [647, 174] width 382 height 37
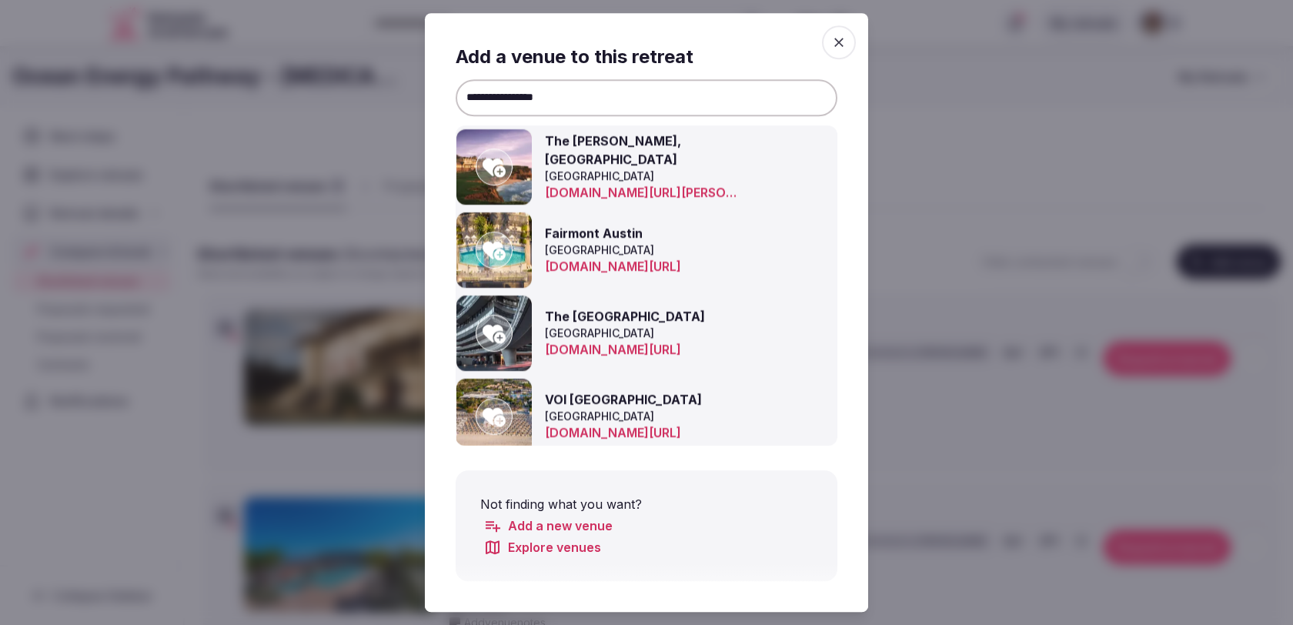
click at [515, 96] on input "**********" at bounding box center [647, 97] width 382 height 37
click at [512, 96] on input "**********" at bounding box center [647, 97] width 382 height 37
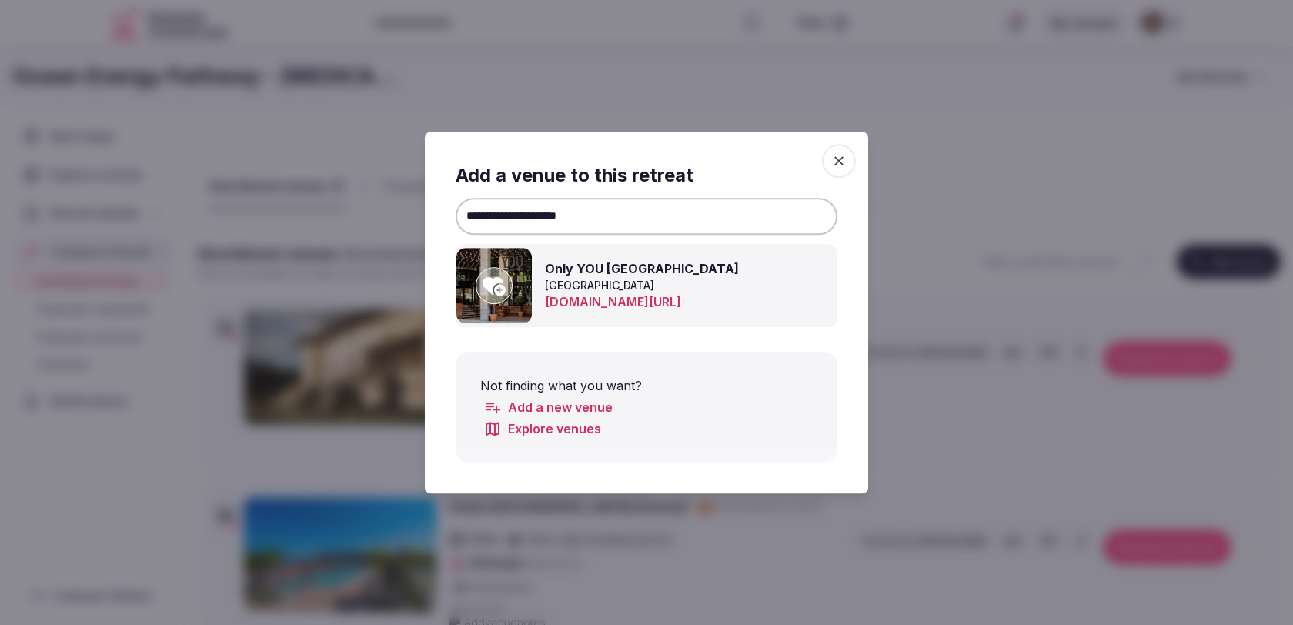
type input "**********"
click at [487, 265] on img at bounding box center [494, 285] width 75 height 75
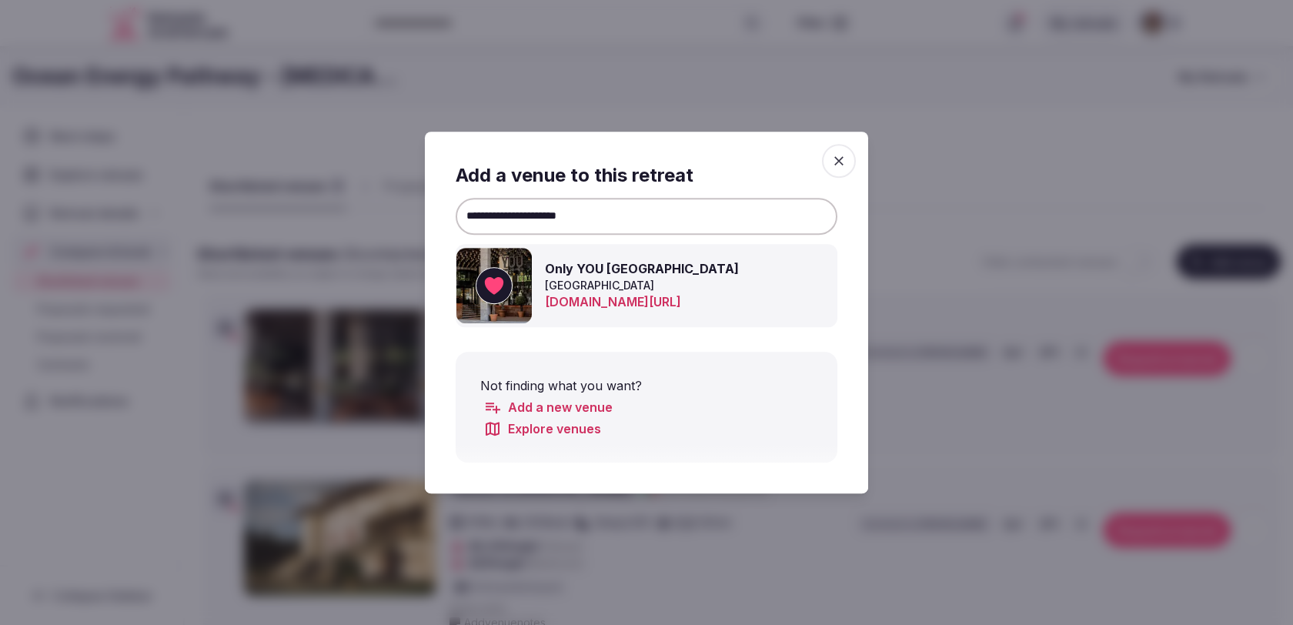
click at [841, 160] on icon "button" at bounding box center [838, 160] width 15 height 15
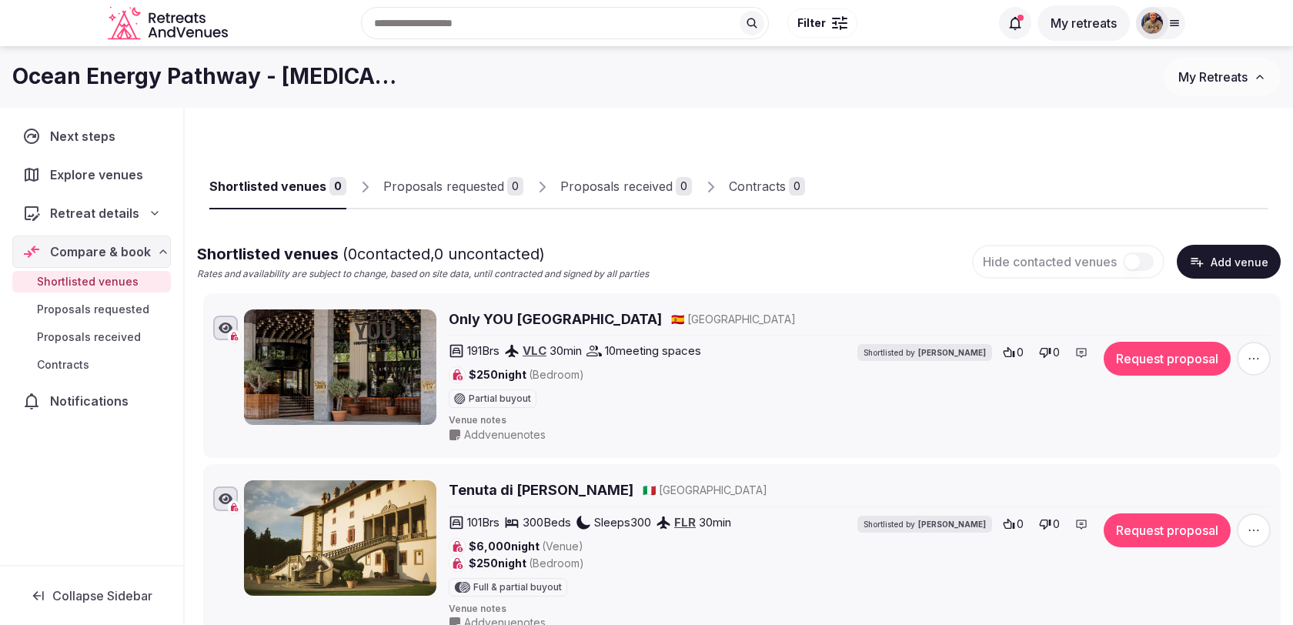
click at [1205, 259] on icon "button" at bounding box center [1196, 261] width 15 height 15
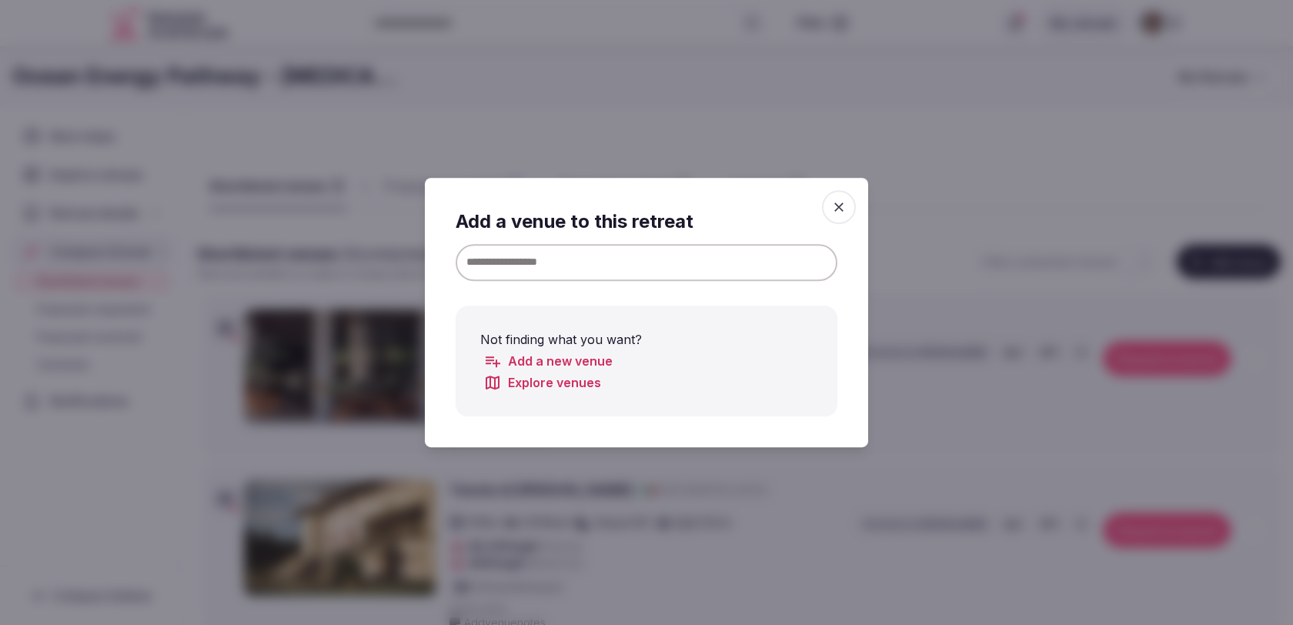
click at [782, 265] on input at bounding box center [647, 262] width 382 height 37
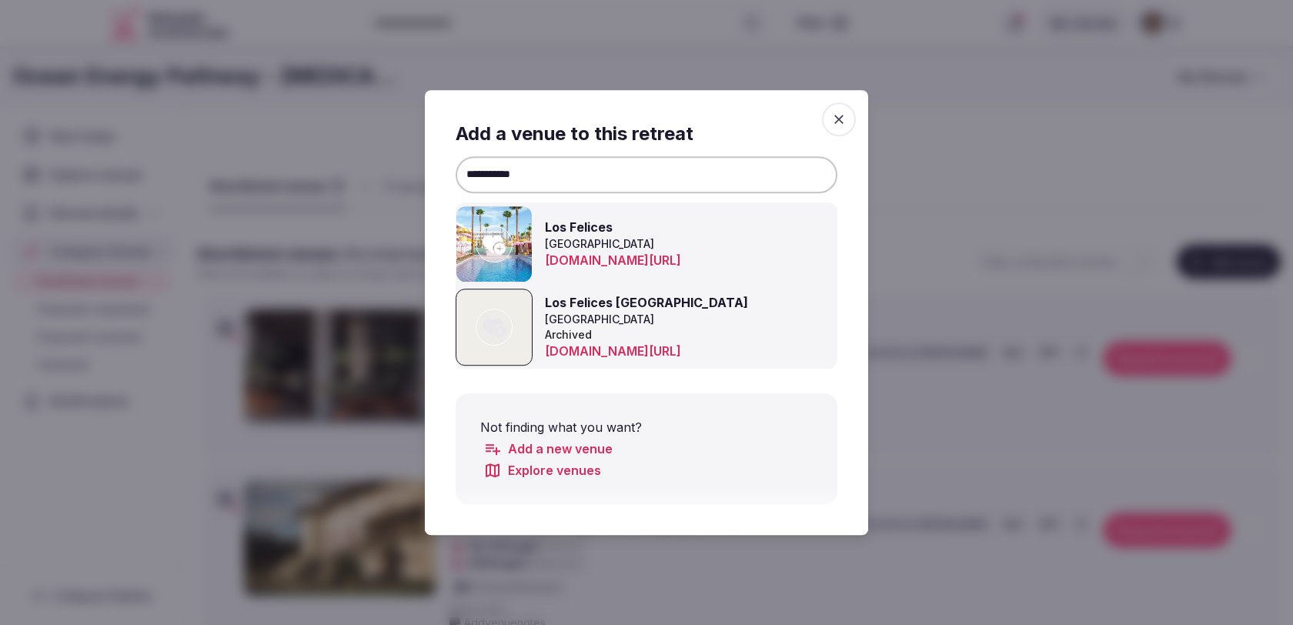
click at [493, 242] on icon at bounding box center [494, 245] width 23 height 18
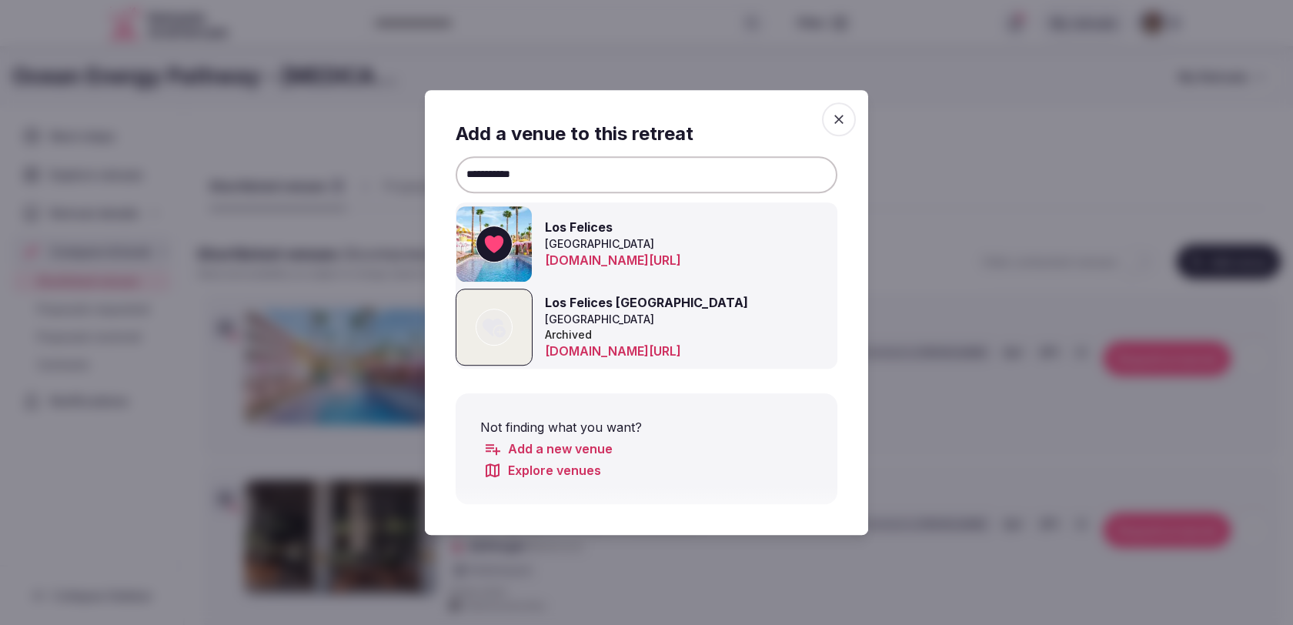
click at [609, 189] on input "**********" at bounding box center [647, 174] width 382 height 37
click at [609, 182] on input "**********" at bounding box center [647, 174] width 382 height 37
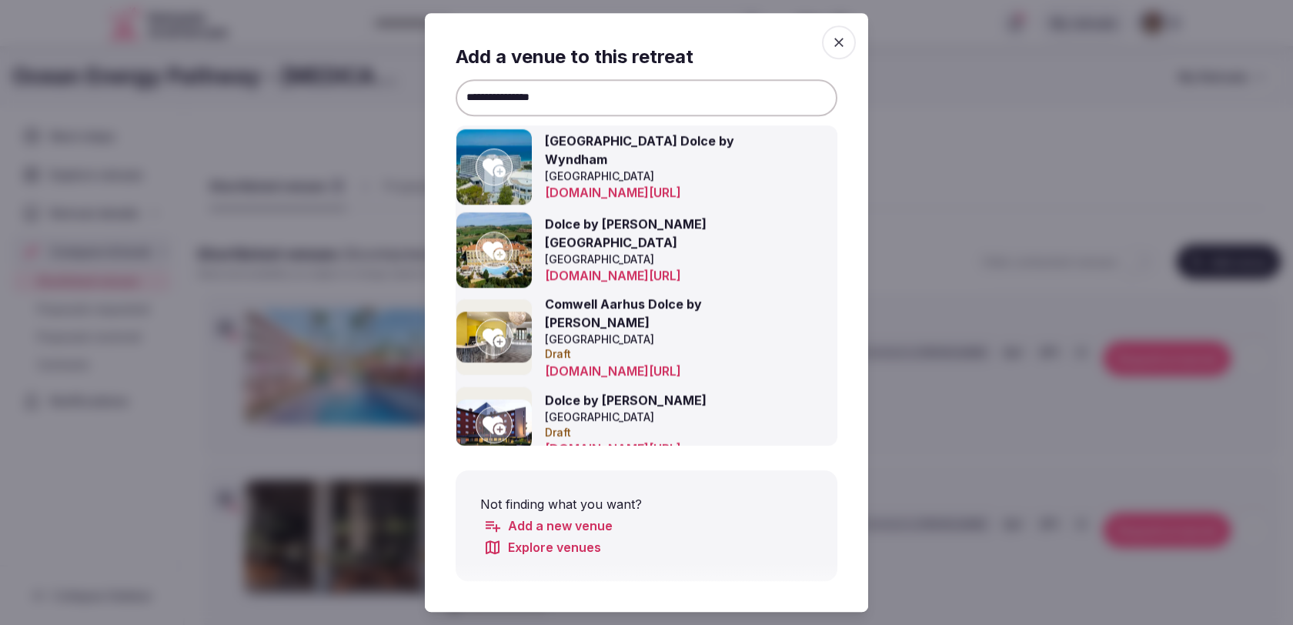
click at [498, 247] on icon at bounding box center [494, 250] width 23 height 31
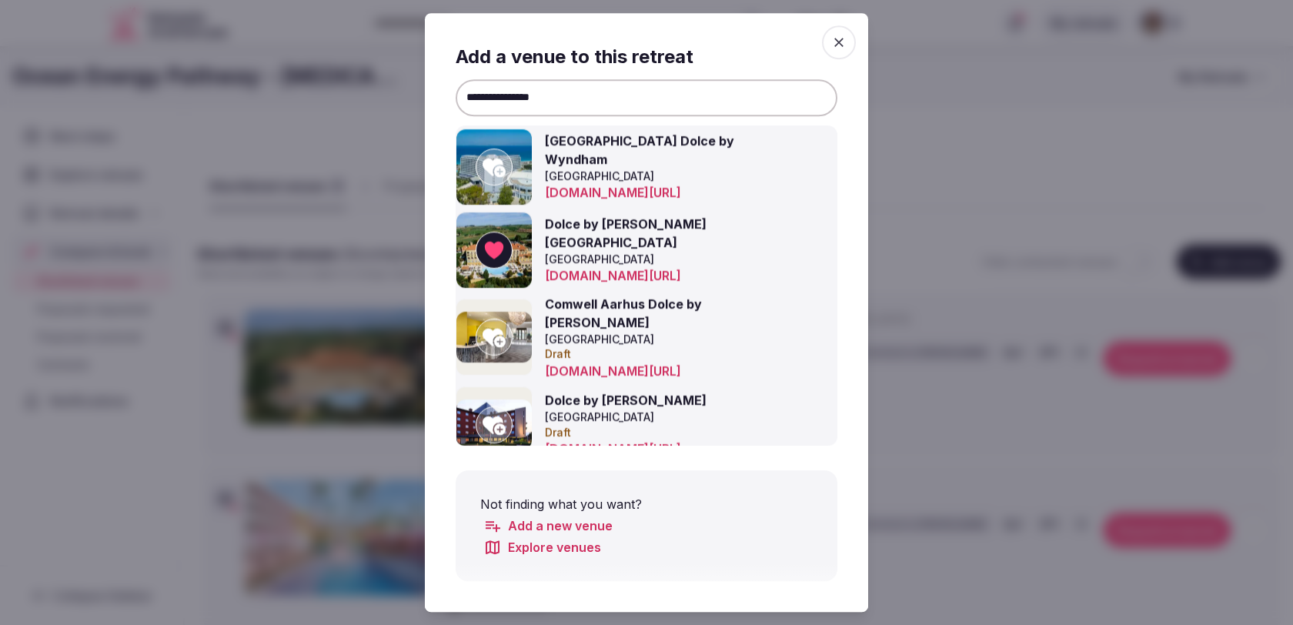
click at [687, 105] on input "**********" at bounding box center [647, 97] width 382 height 37
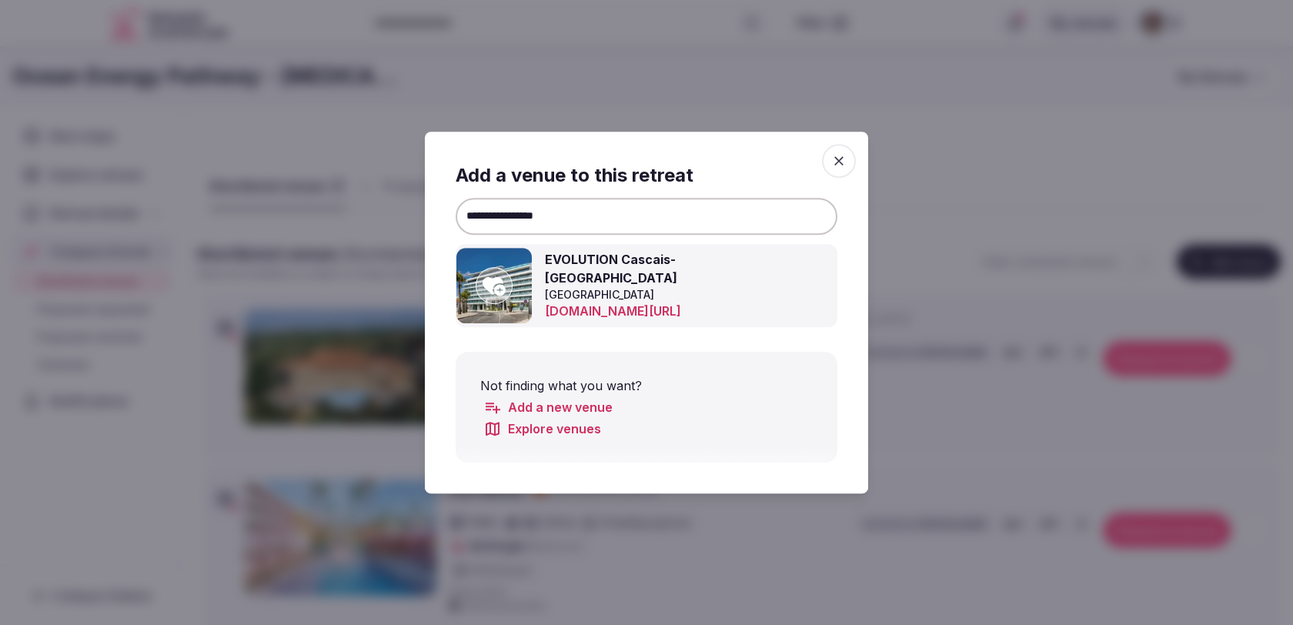
click at [504, 284] on icon at bounding box center [494, 285] width 23 height 31
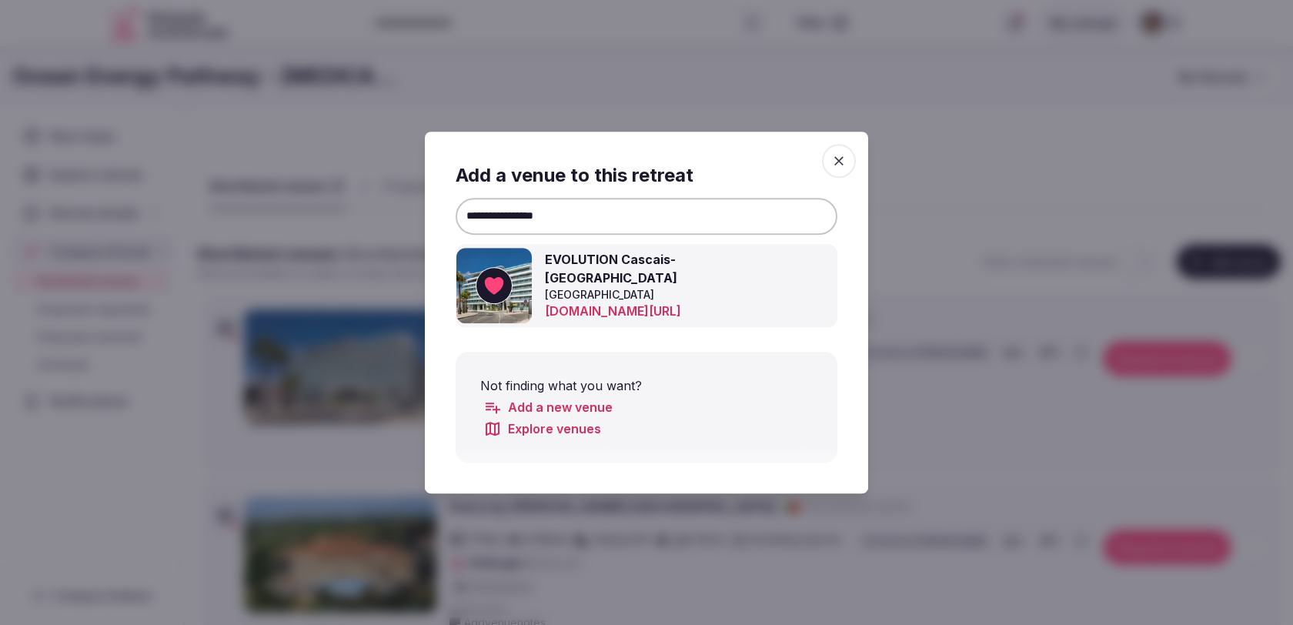
click at [577, 223] on input "**********" at bounding box center [647, 216] width 382 height 37
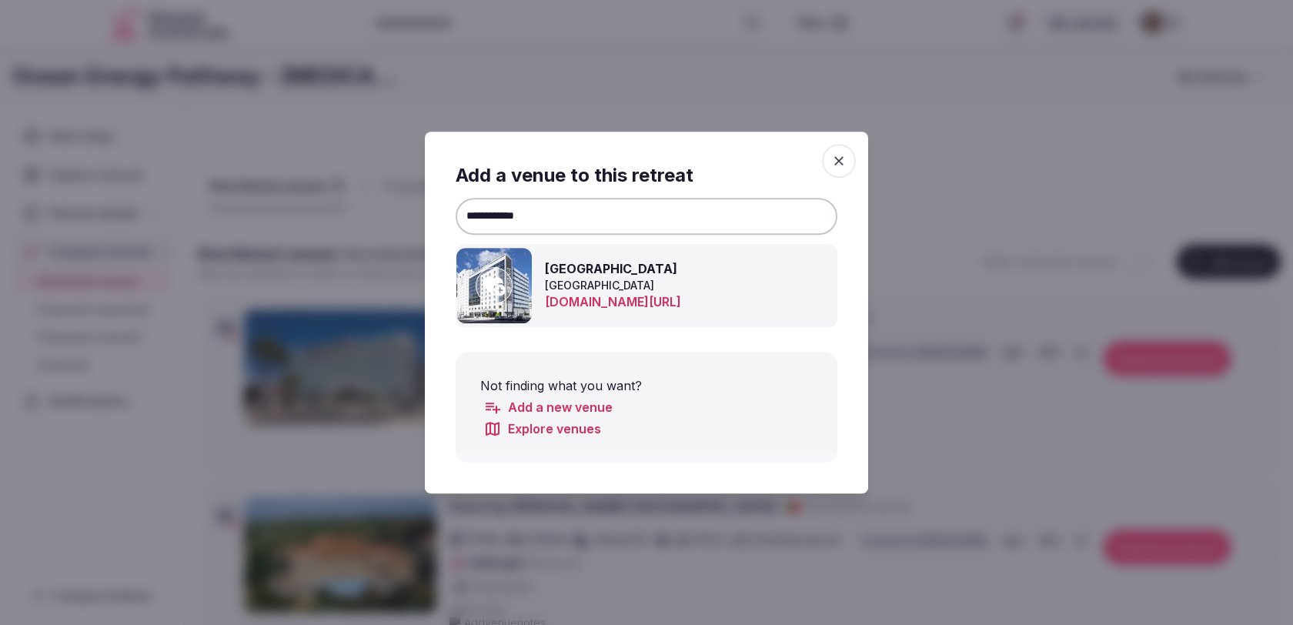
click at [491, 286] on icon at bounding box center [494, 286] width 23 height 18
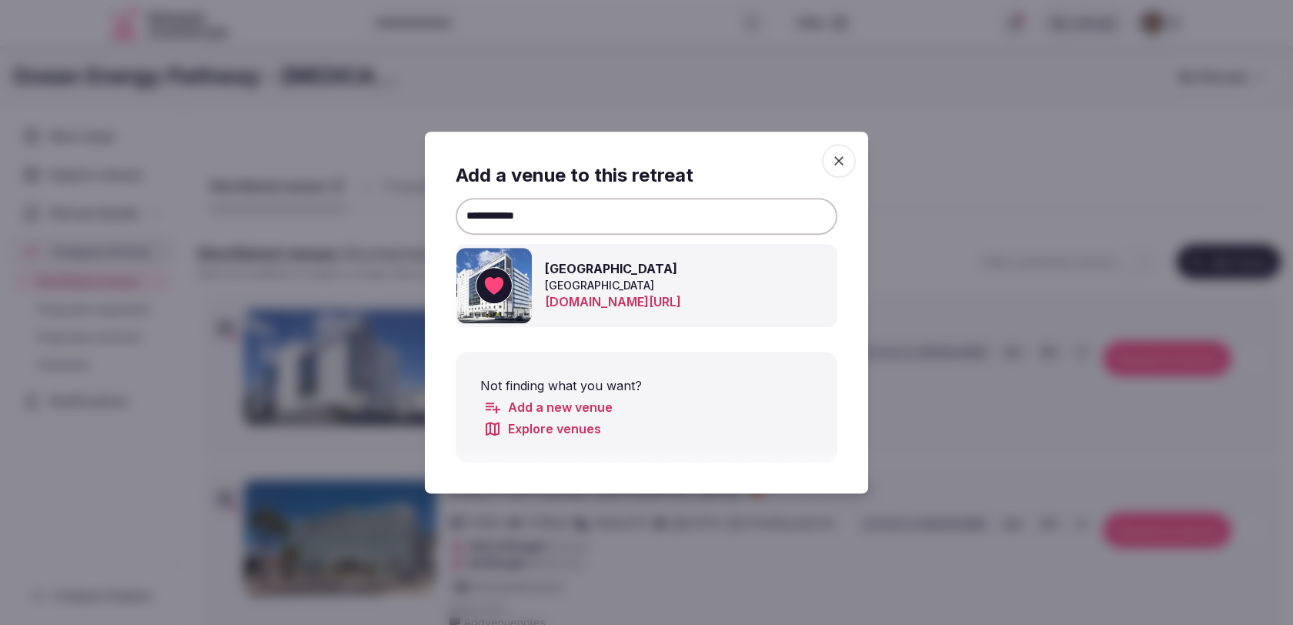
click at [557, 226] on input "**********" at bounding box center [647, 216] width 382 height 37
click at [491, 291] on icon at bounding box center [494, 286] width 23 height 18
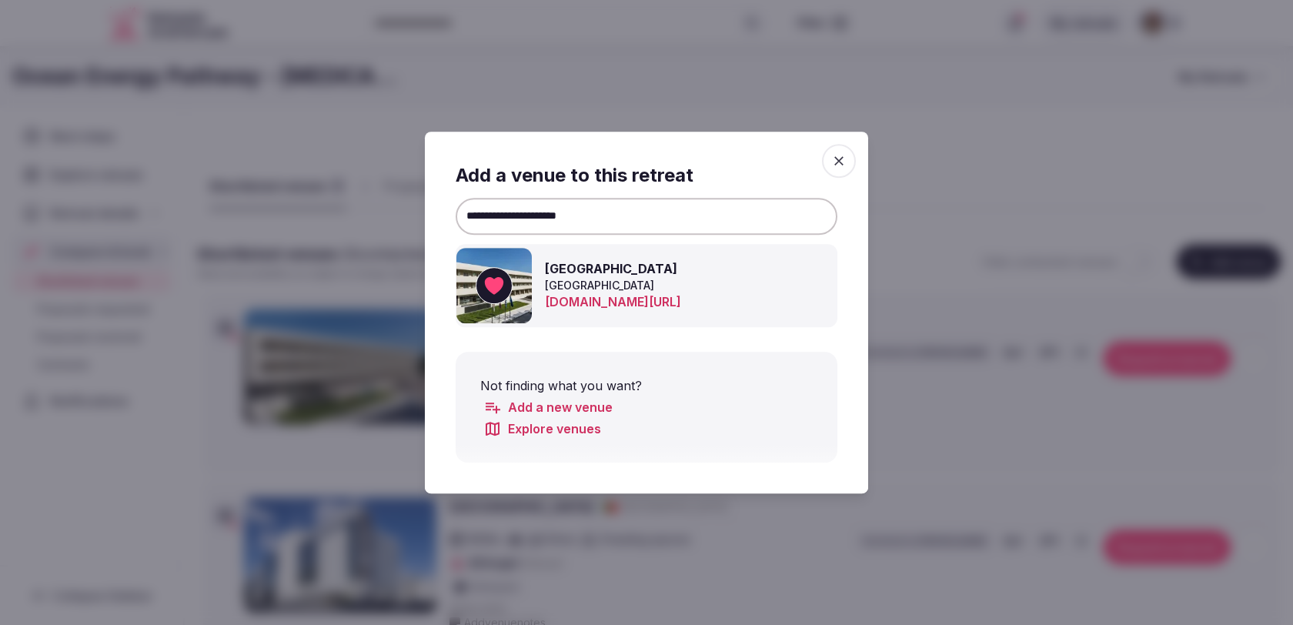
click at [505, 209] on input "**********" at bounding box center [647, 216] width 382 height 37
click at [480, 297] on div at bounding box center [494, 285] width 37 height 37
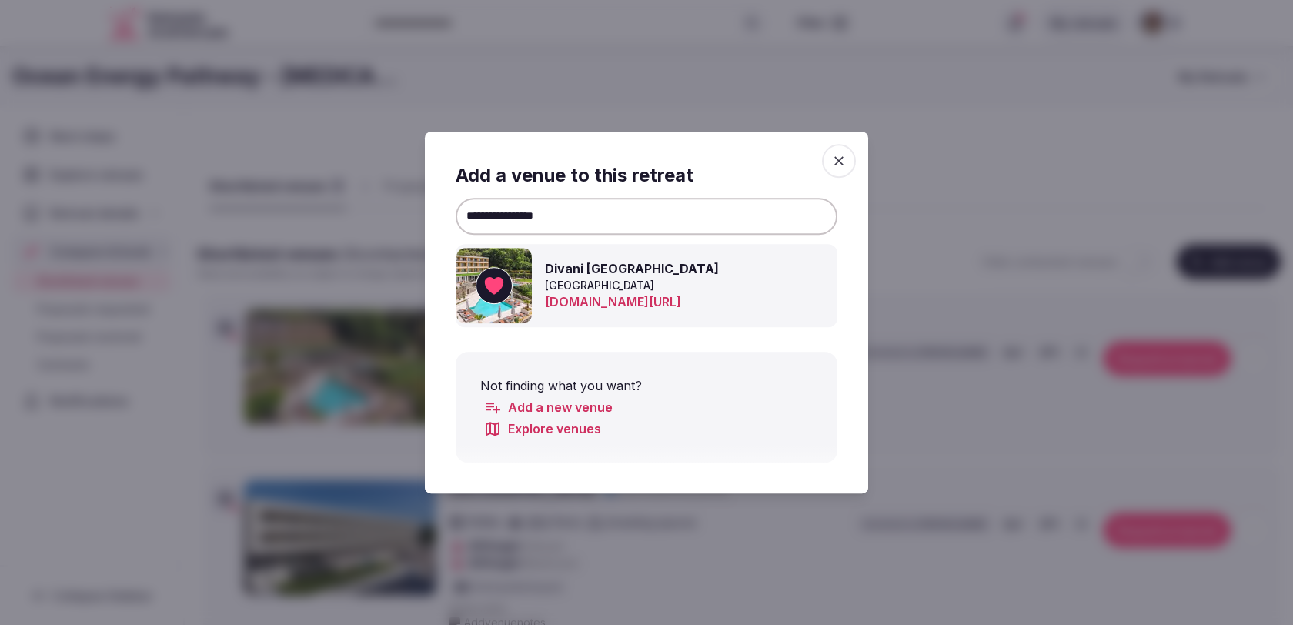
click at [547, 218] on input "**********" at bounding box center [647, 216] width 382 height 37
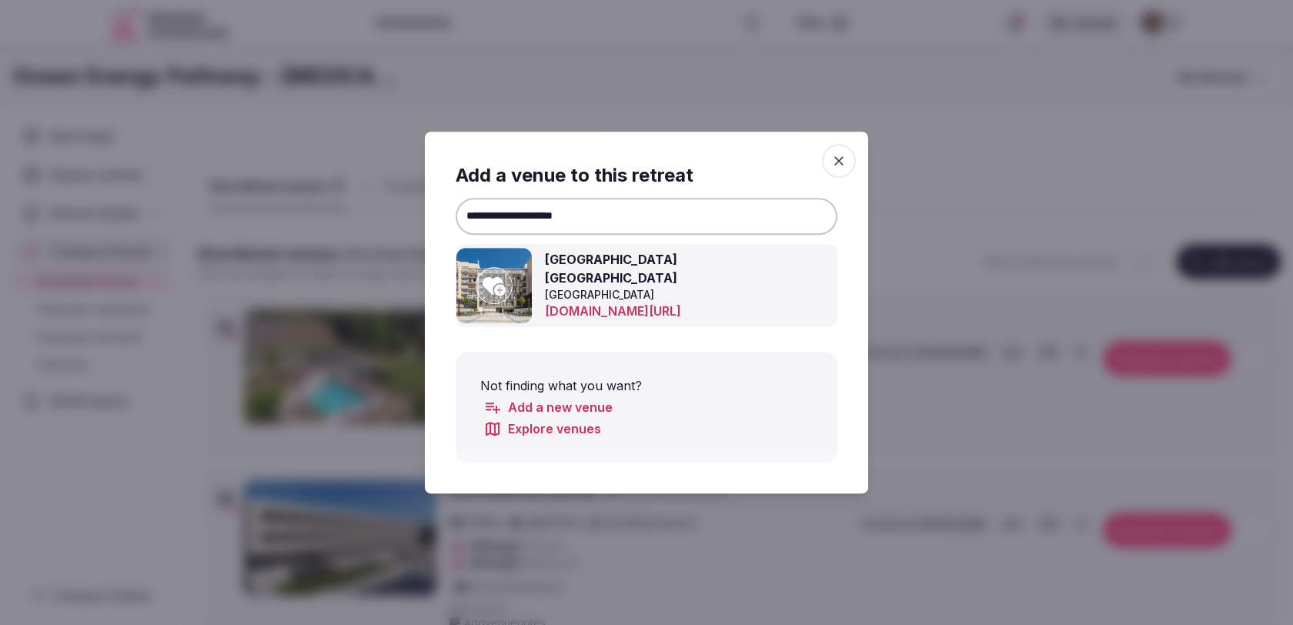
click at [491, 298] on icon at bounding box center [494, 285] width 23 height 31
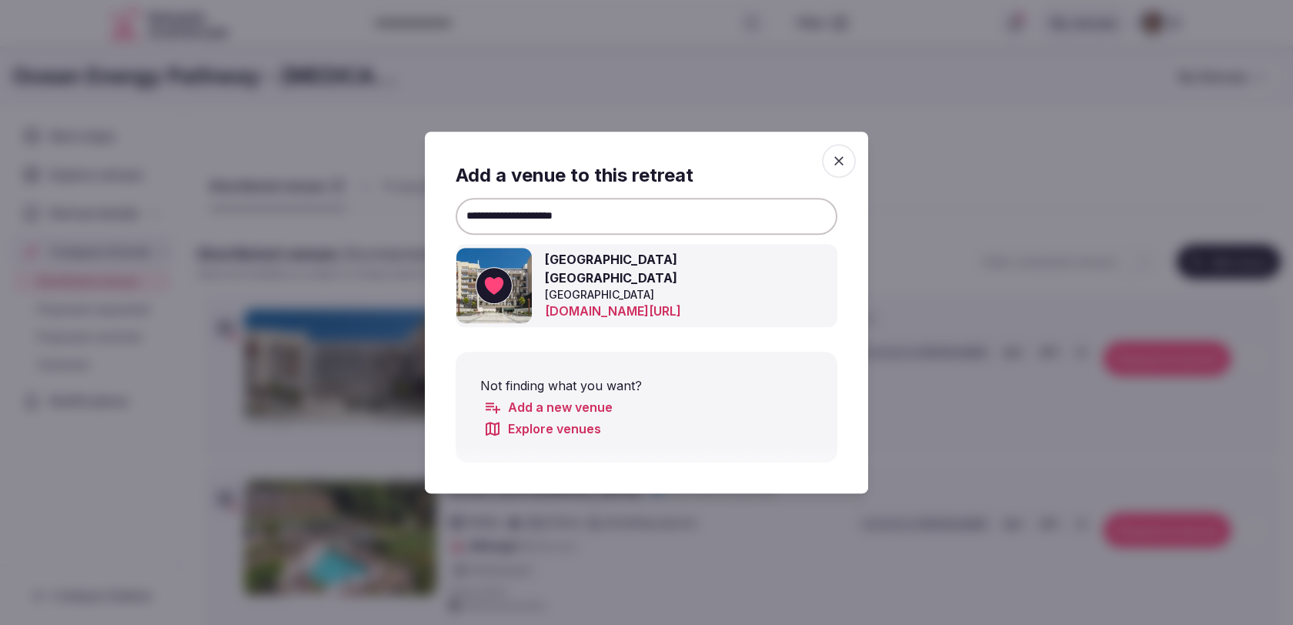
click at [696, 229] on input "**********" at bounding box center [647, 216] width 382 height 37
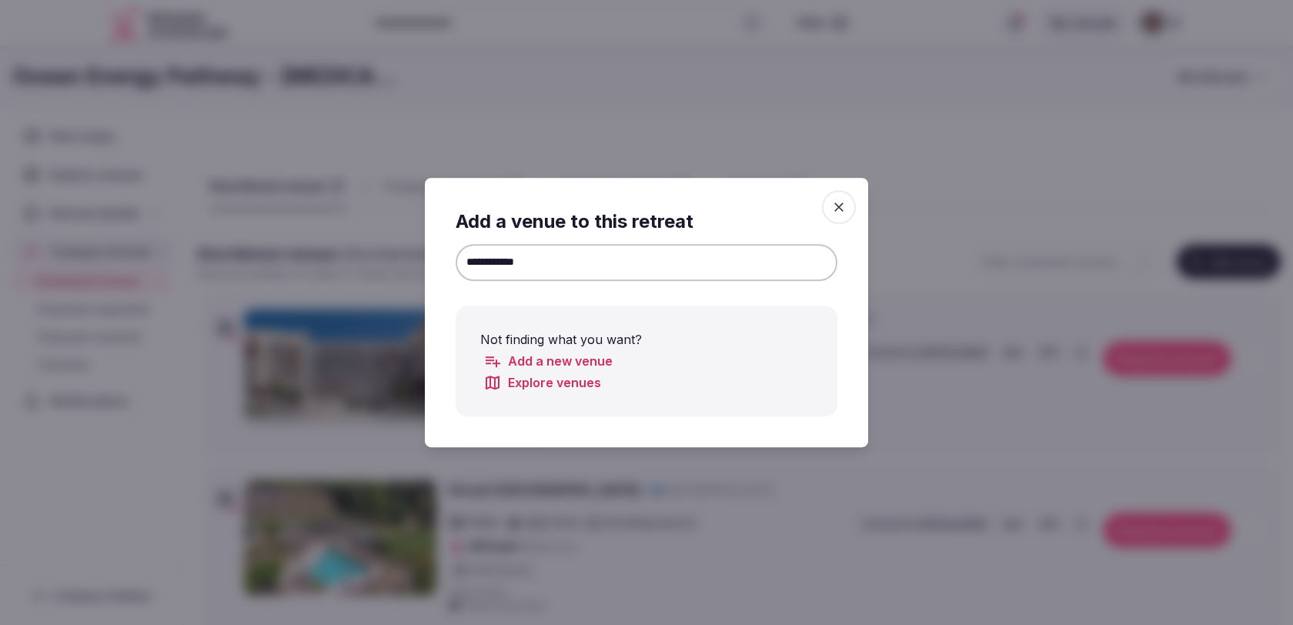
click at [501, 259] on input "**********" at bounding box center [647, 262] width 382 height 37
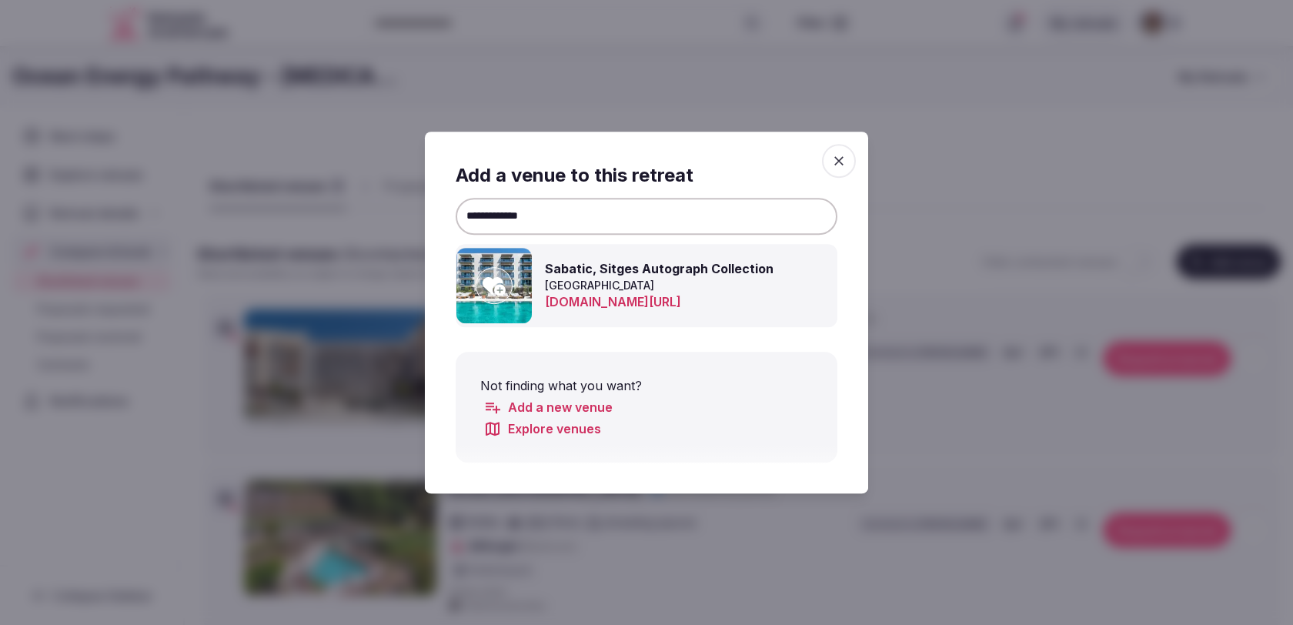
click at [498, 291] on icon at bounding box center [494, 286] width 23 height 18
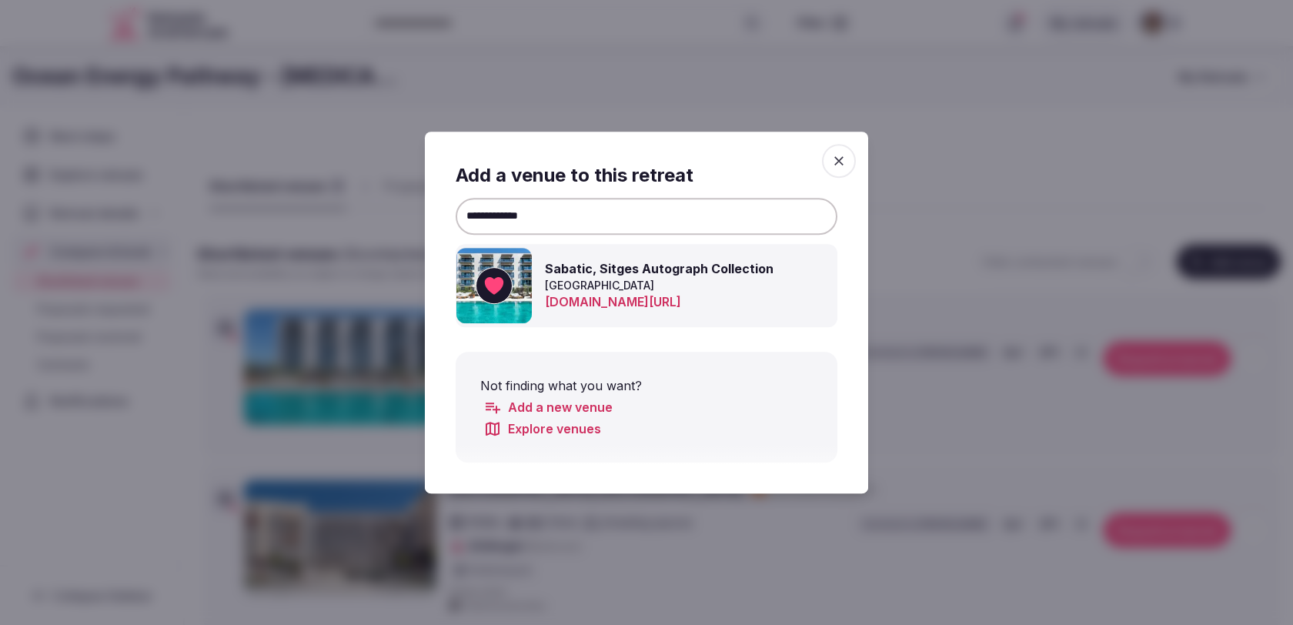
click at [681, 200] on input "**********" at bounding box center [647, 216] width 382 height 37
click at [502, 286] on icon at bounding box center [494, 286] width 23 height 18
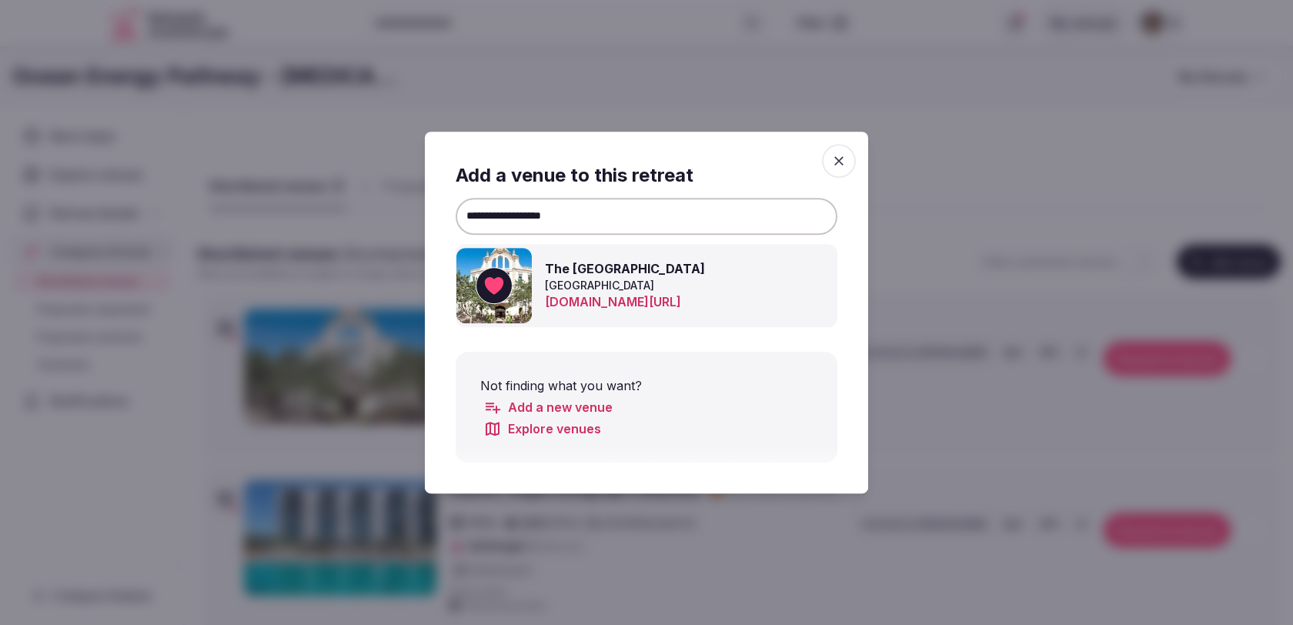
click at [555, 222] on input "**********" at bounding box center [647, 216] width 382 height 37
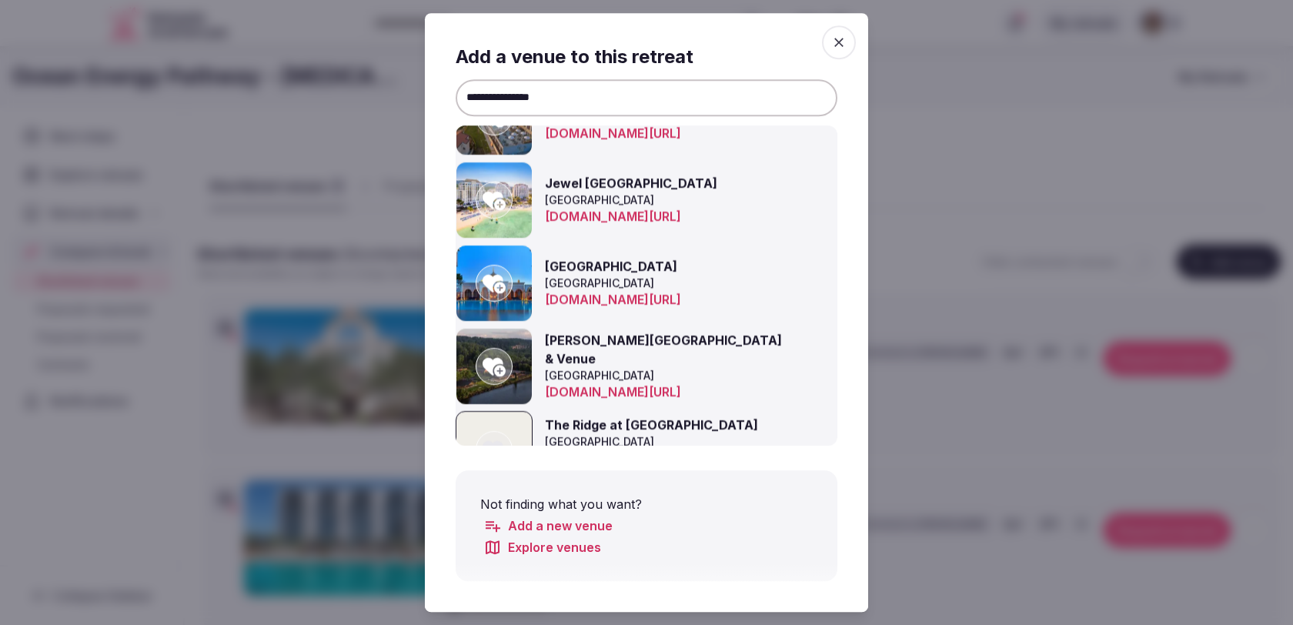
scroll to position [510, 0]
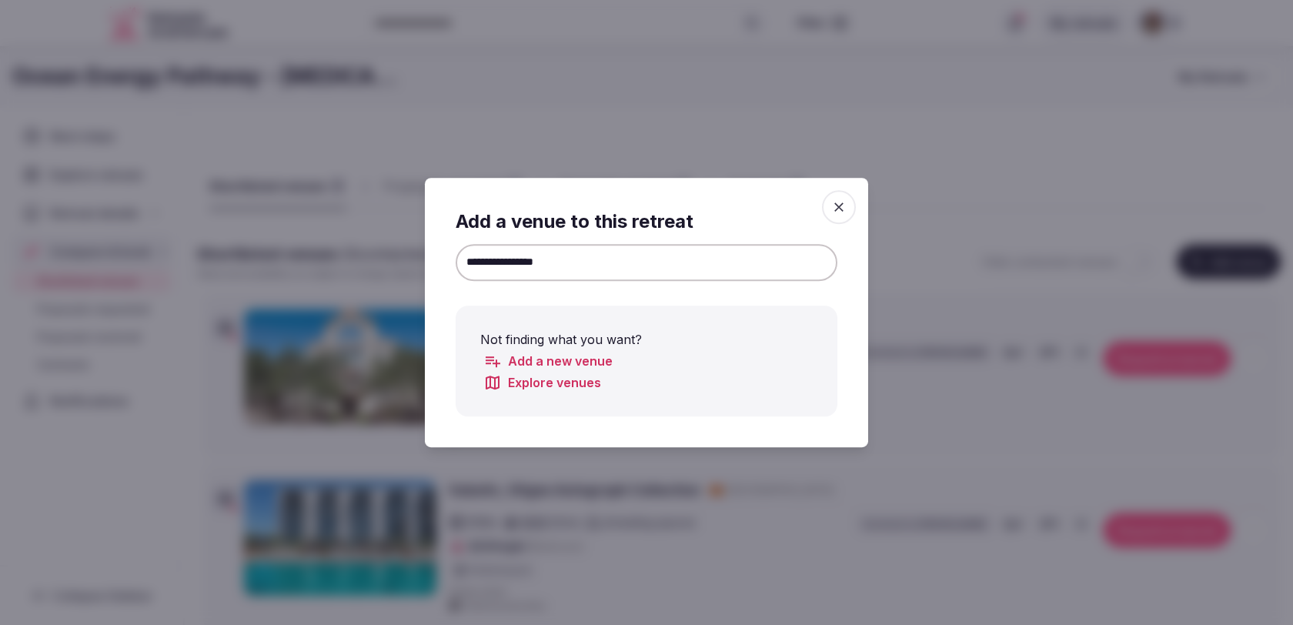
drag, startPoint x: 562, startPoint y: 264, endPoint x: 431, endPoint y: 264, distance: 130.9
click at [431, 264] on div "**********" at bounding box center [646, 312] width 443 height 269
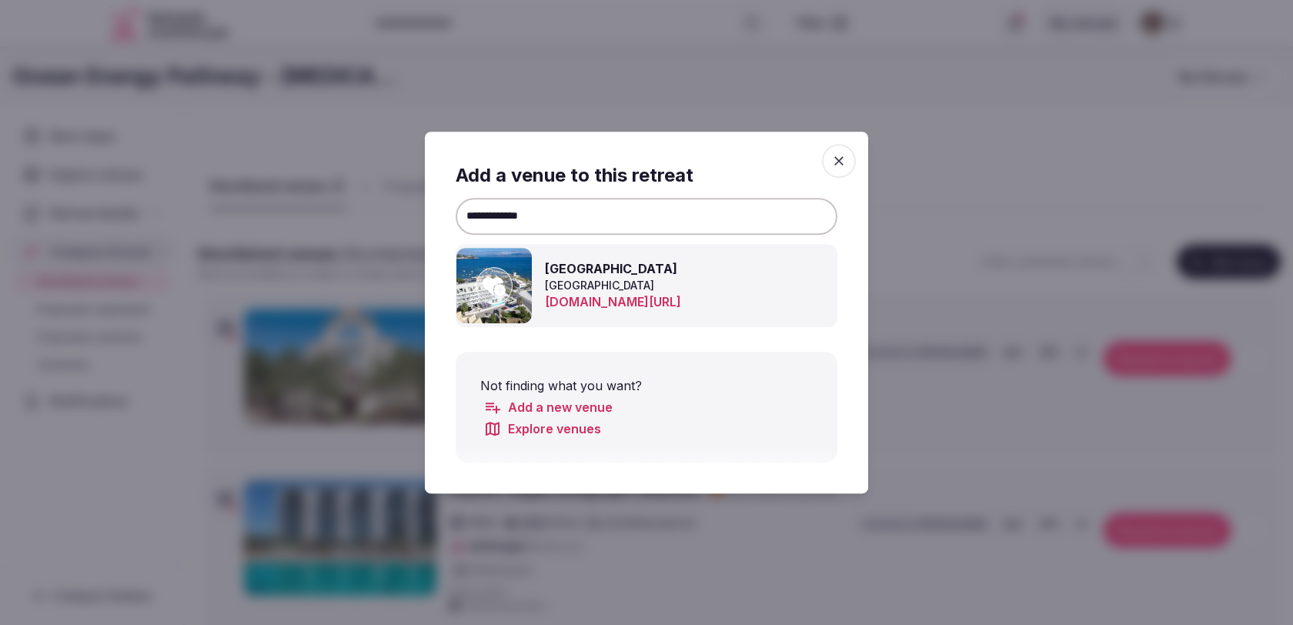
type input "**********"
click at [494, 296] on icon at bounding box center [494, 285] width 23 height 31
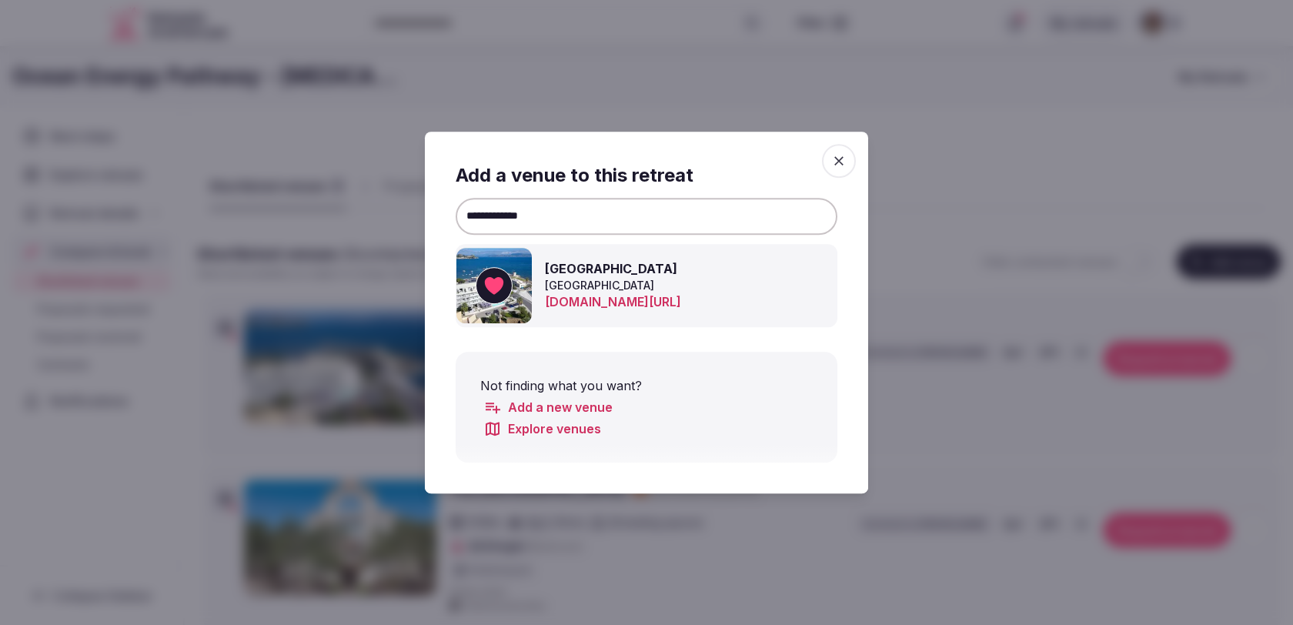
click at [841, 162] on icon "button" at bounding box center [839, 160] width 9 height 9
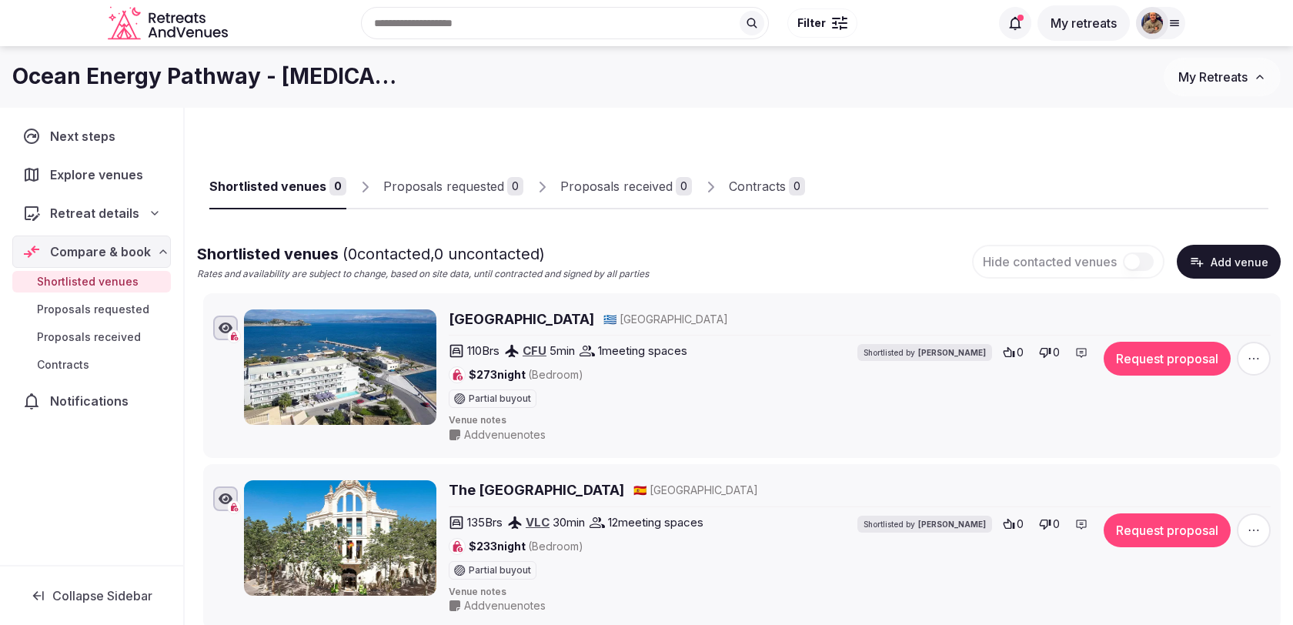
click at [119, 146] on div "Next steps" at bounding box center [91, 136] width 159 height 32
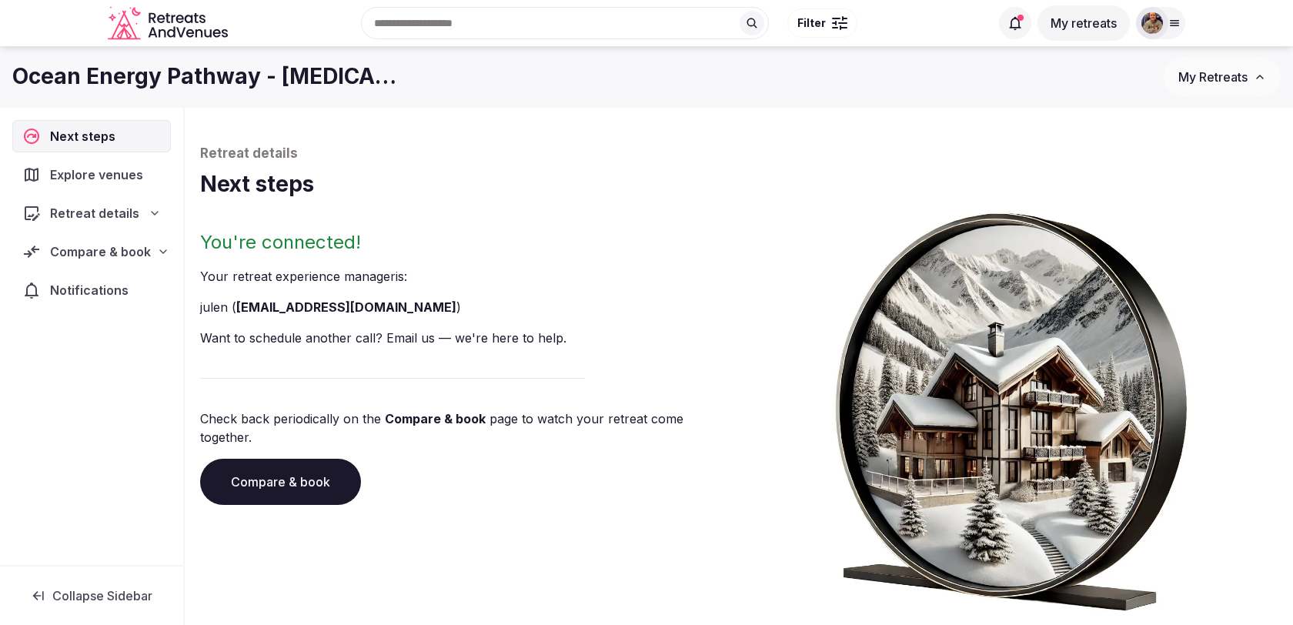
click at [109, 256] on span "Compare & book" at bounding box center [100, 252] width 101 height 18
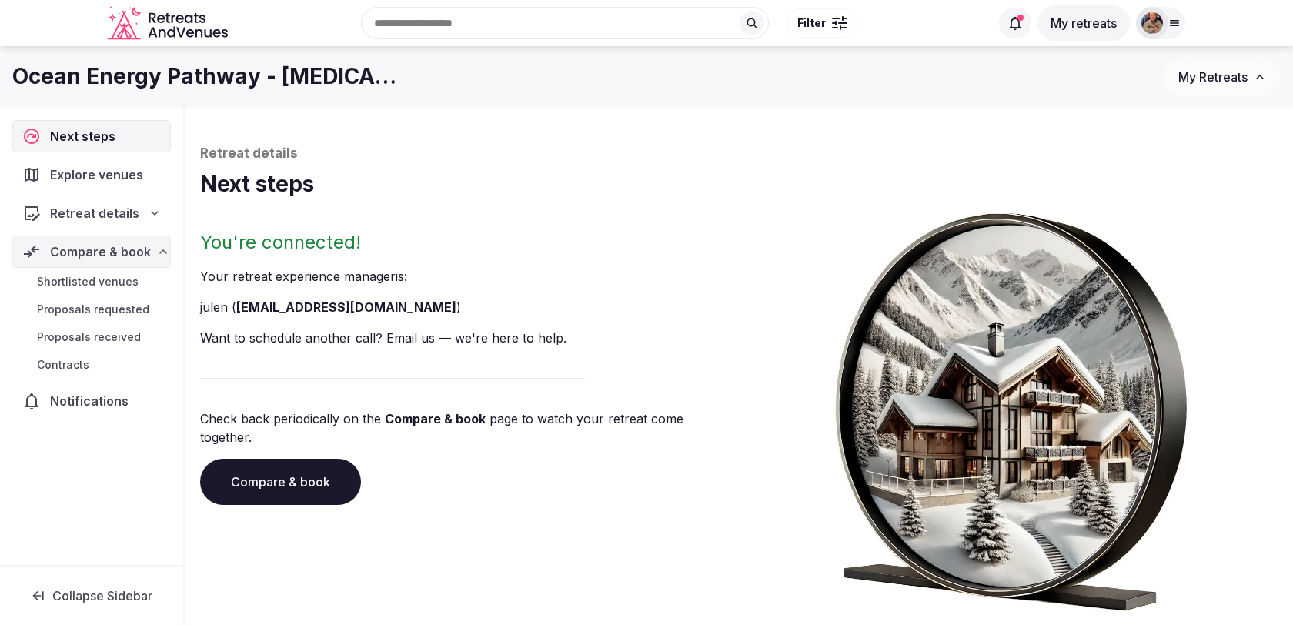
click at [88, 397] on span "Notifications" at bounding box center [92, 401] width 85 height 18
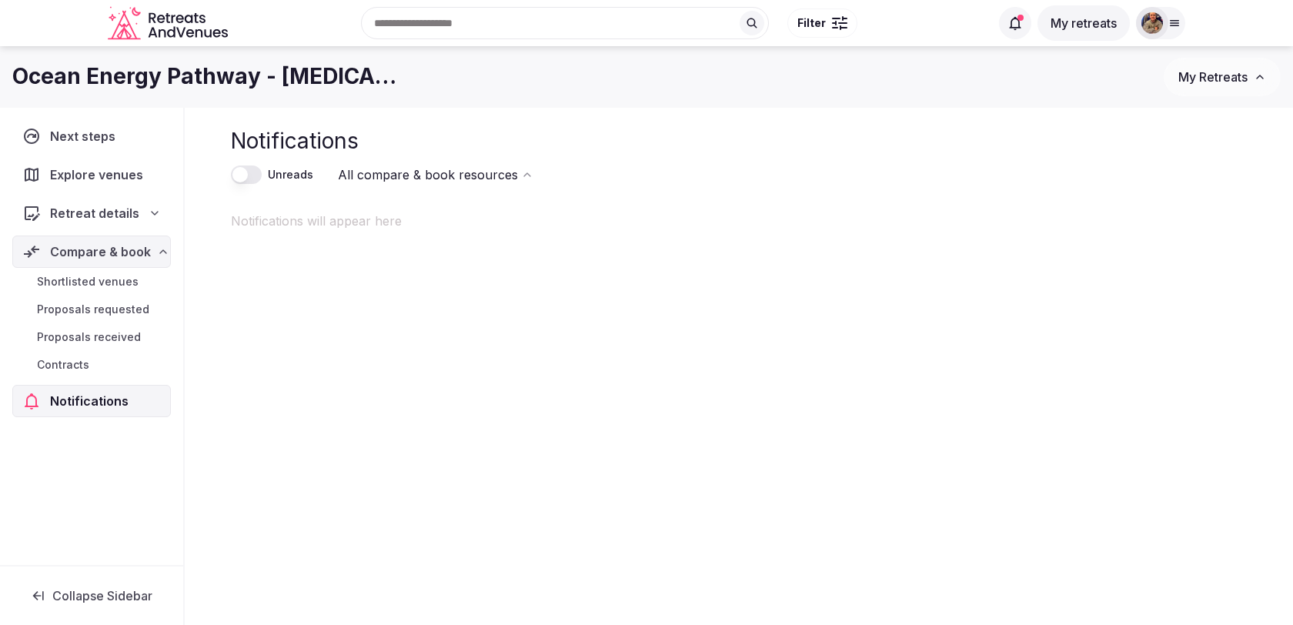
click at [97, 204] on span "Retreat details" at bounding box center [94, 213] width 89 height 18
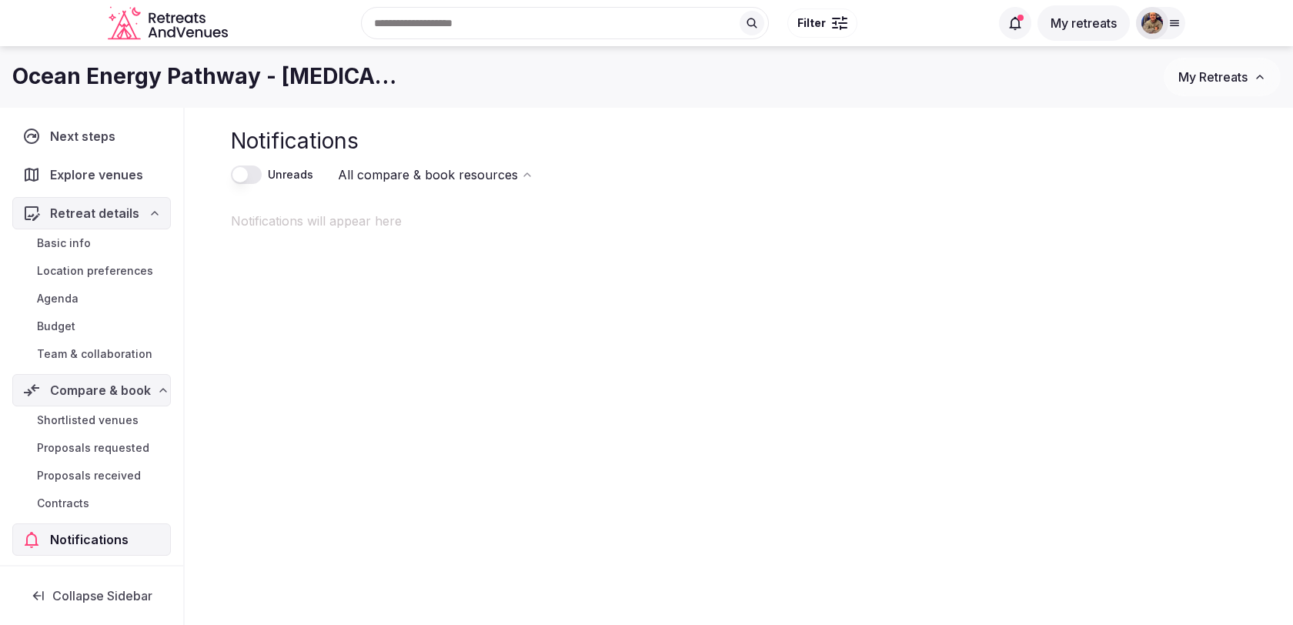
click at [82, 343] on link "Team & collaboration" at bounding box center [91, 354] width 159 height 22
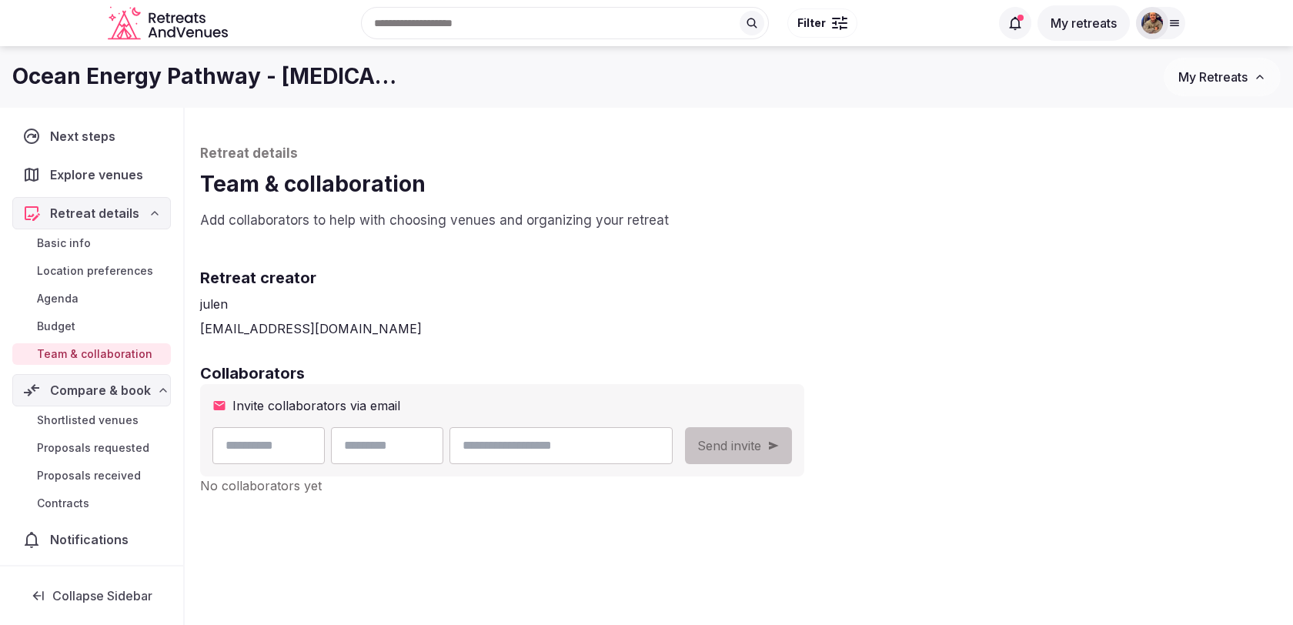
click at [135, 347] on span "Team & collaboration" at bounding box center [94, 353] width 115 height 15
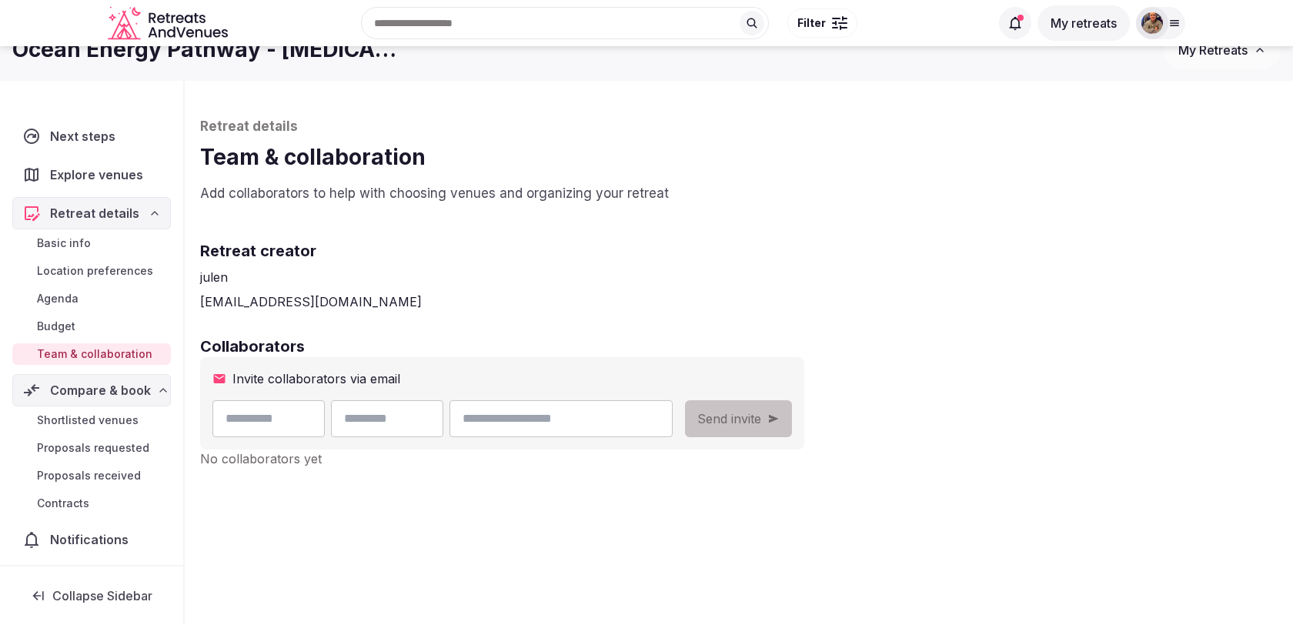
scroll to position [32, 0]
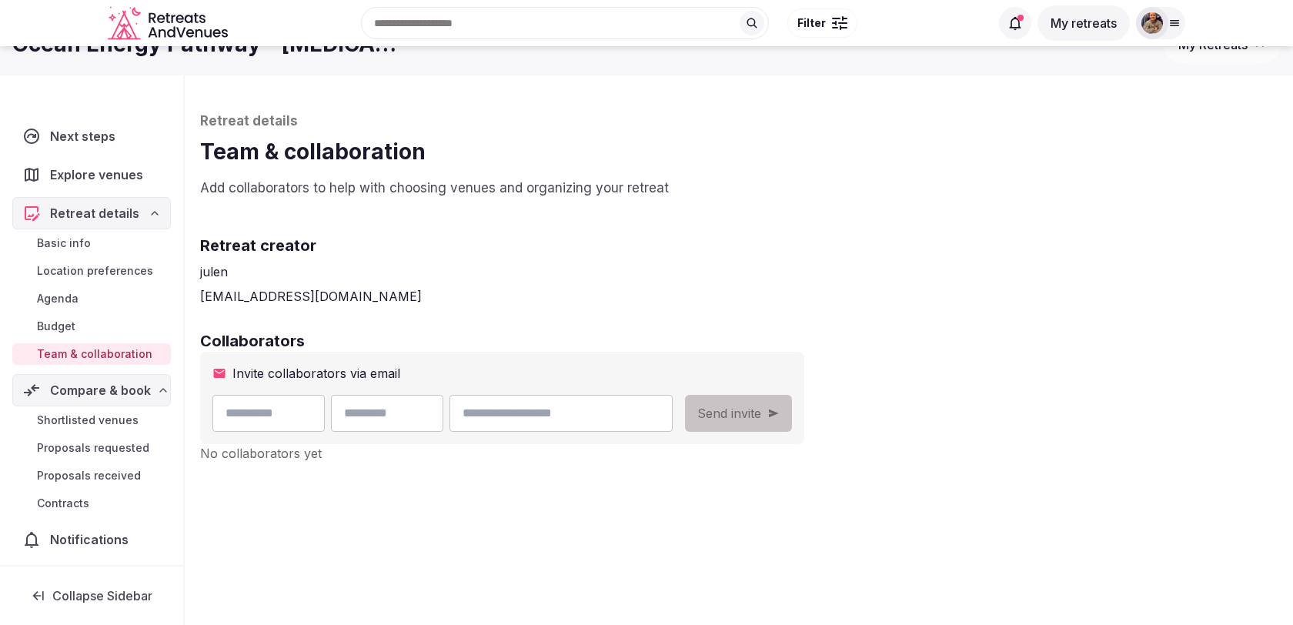
click at [282, 402] on input "text" at bounding box center [268, 413] width 112 height 37
type input "****"
click at [420, 402] on input "text" at bounding box center [387, 413] width 112 height 37
type input "******"
click at [673, 407] on input "email" at bounding box center [561, 413] width 223 height 37
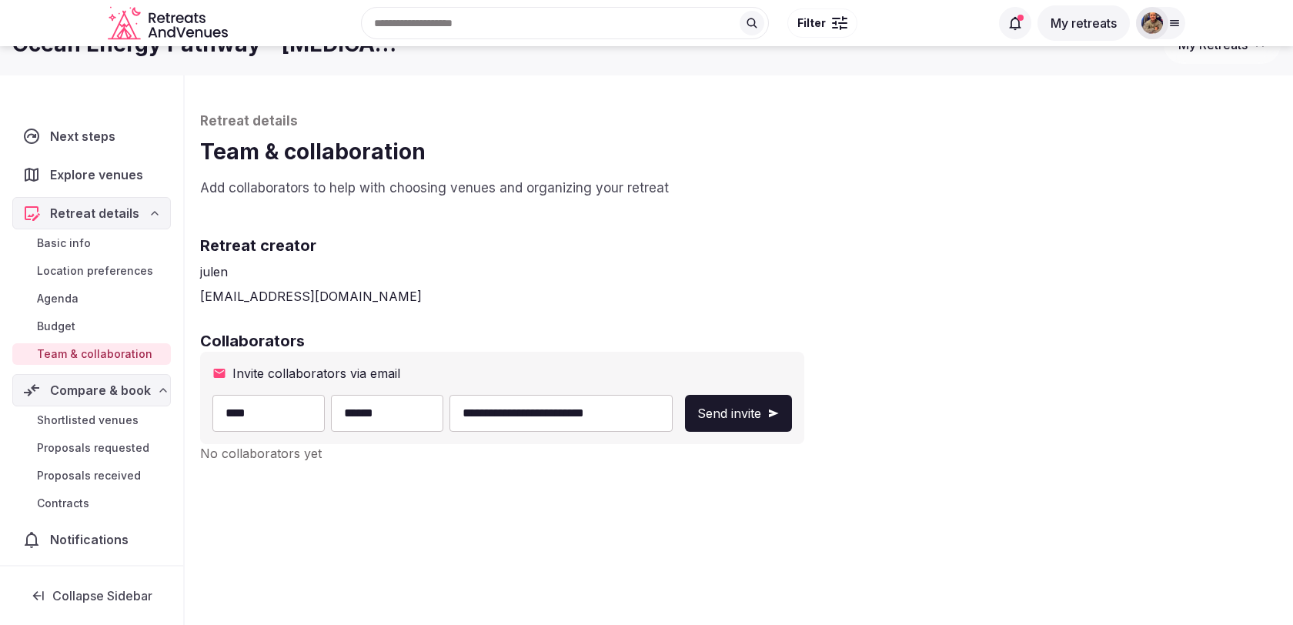
type input "**********"
click at [792, 406] on button "Send invite" at bounding box center [738, 413] width 107 height 37
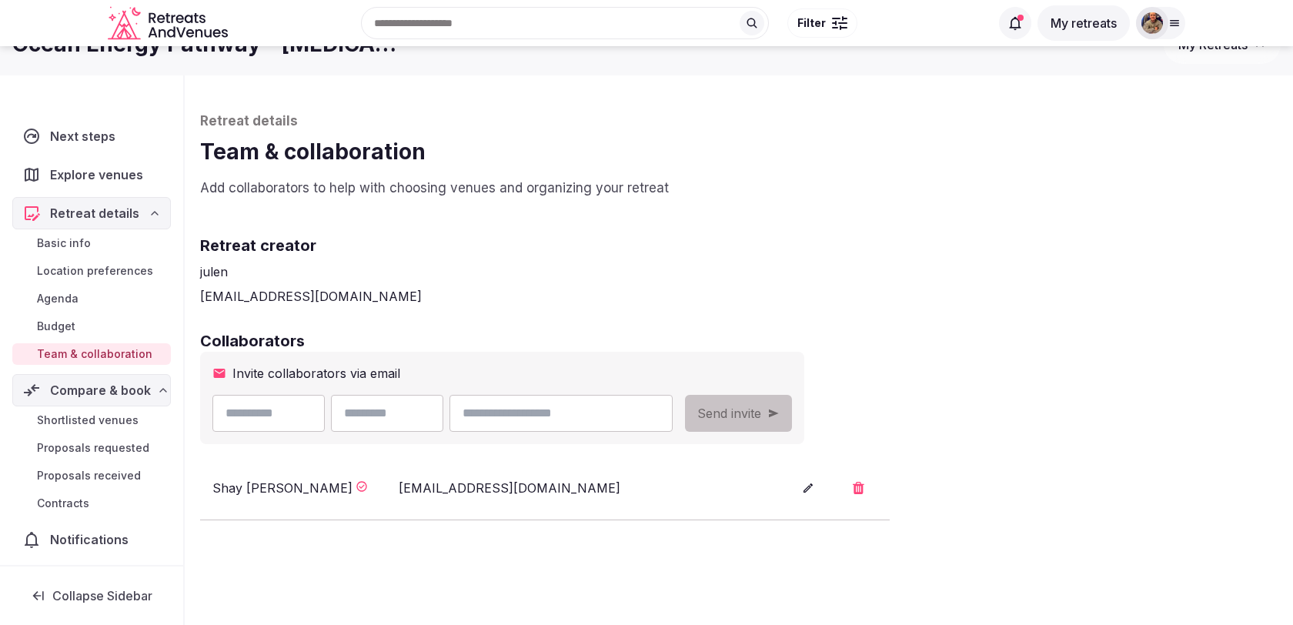
click at [87, 392] on span "Compare & book" at bounding box center [100, 390] width 101 height 18
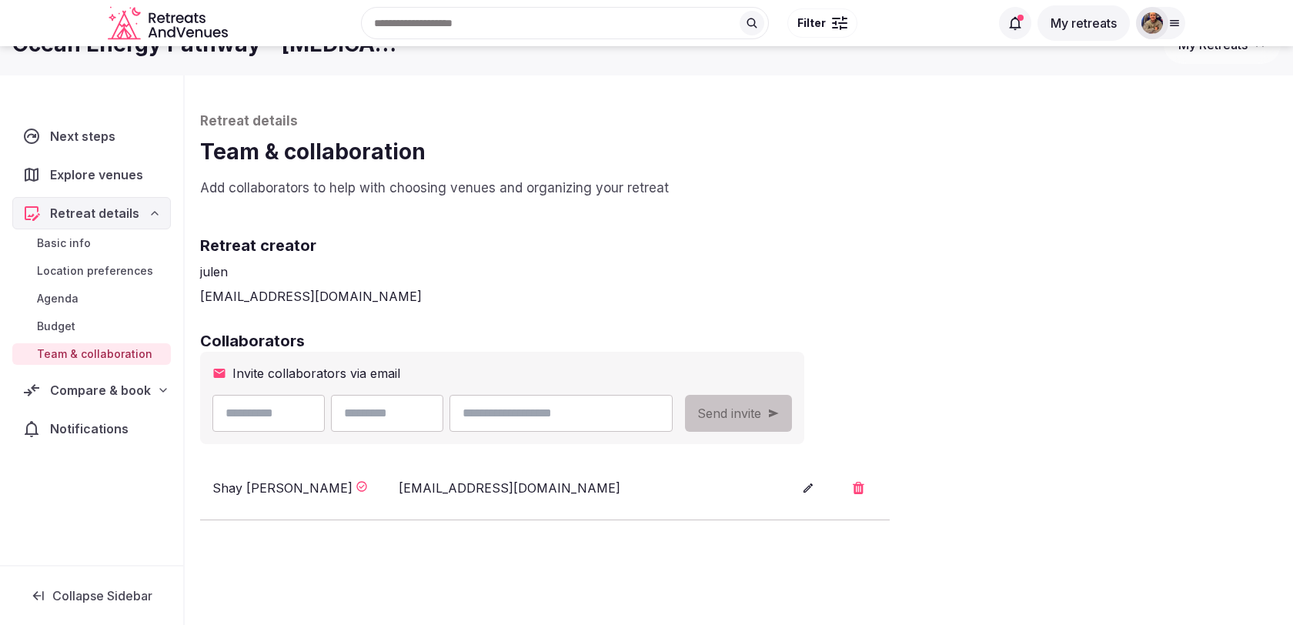
click at [87, 392] on span "Compare & book" at bounding box center [100, 390] width 101 height 18
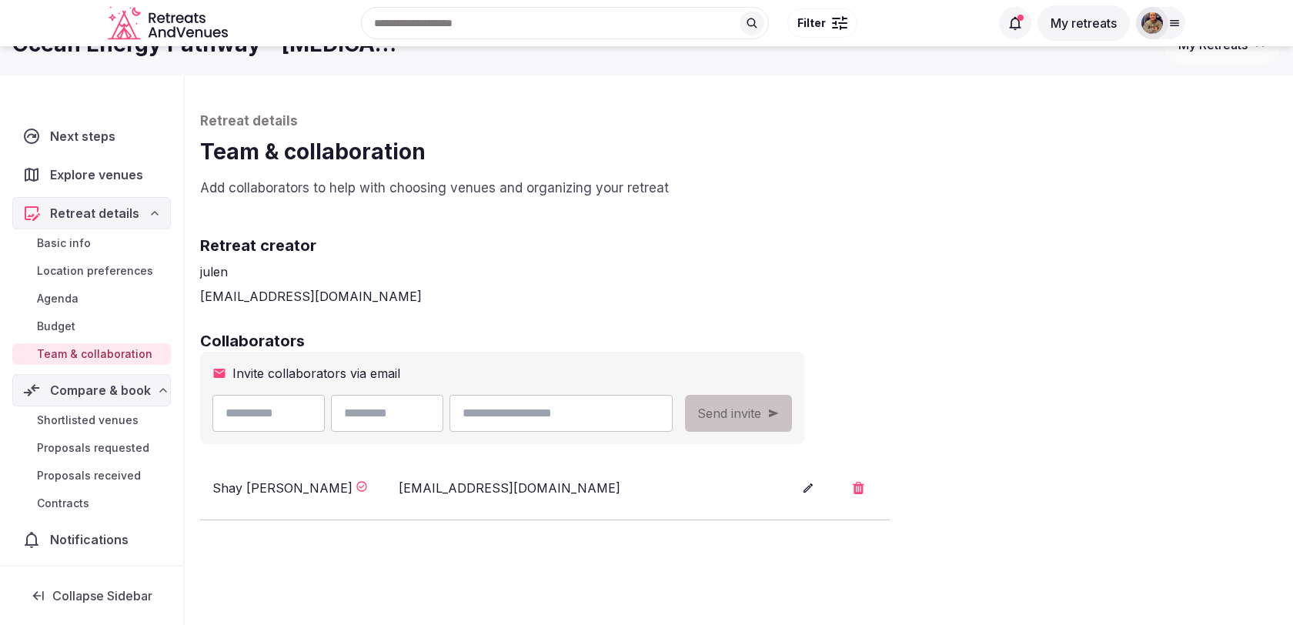
click at [79, 426] on link "Shortlisted venues" at bounding box center [91, 421] width 159 height 22
